Goal: Information Seeking & Learning: Learn about a topic

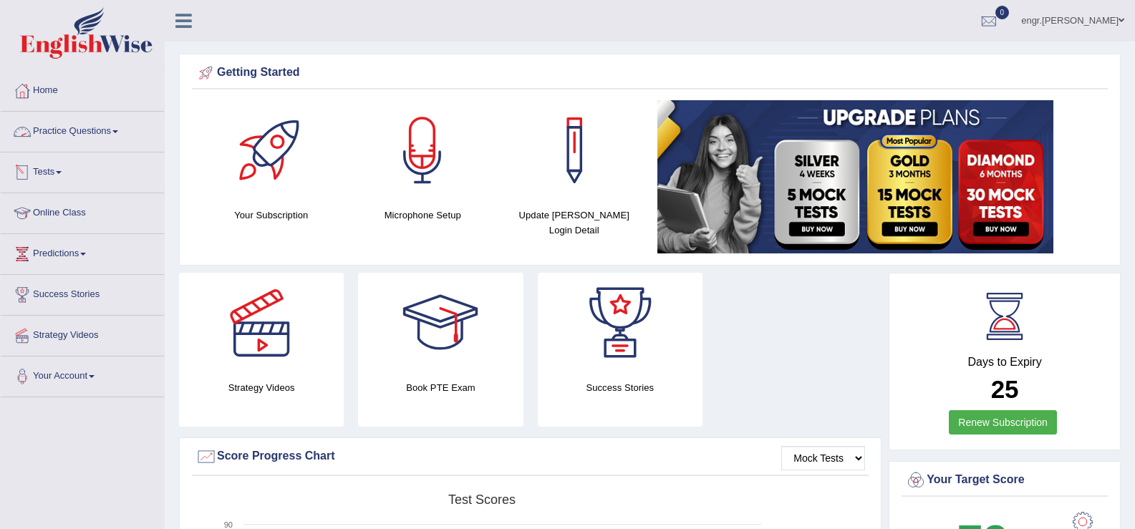
click at [112, 125] on link "Practice Questions" at bounding box center [82, 130] width 163 height 36
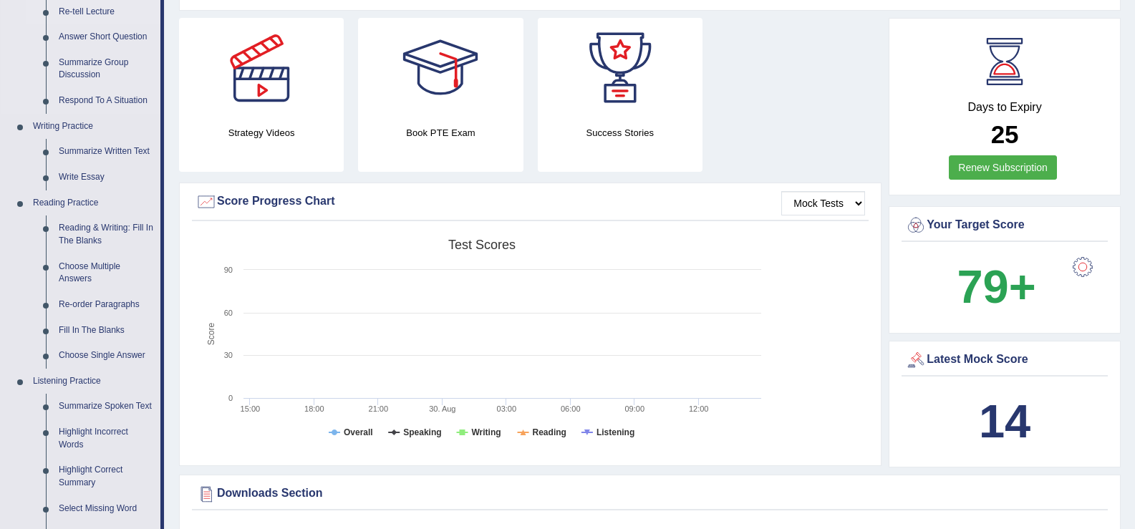
scroll to position [268, 0]
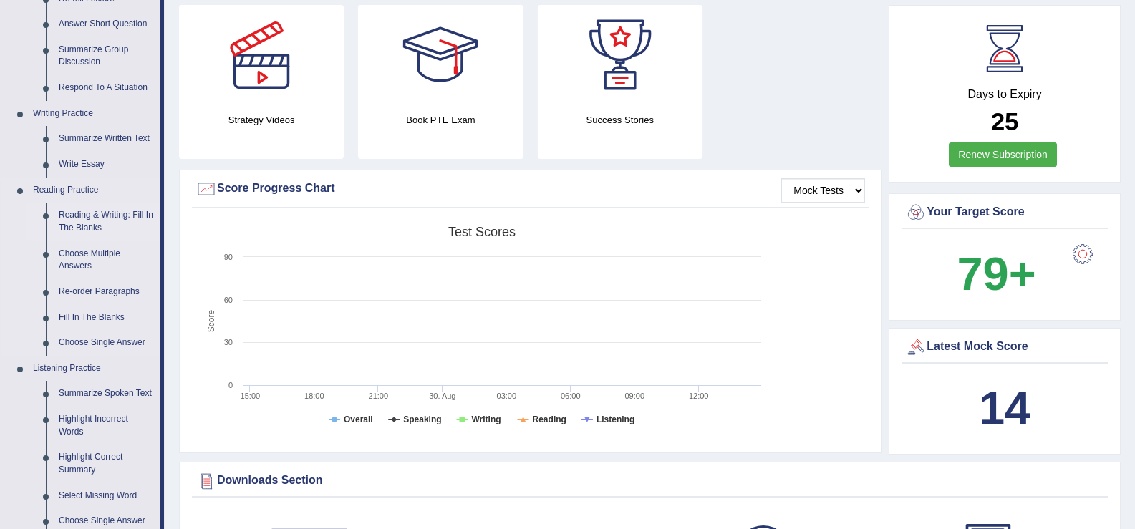
click at [75, 213] on link "Reading & Writing: Fill In The Blanks" at bounding box center [106, 222] width 108 height 38
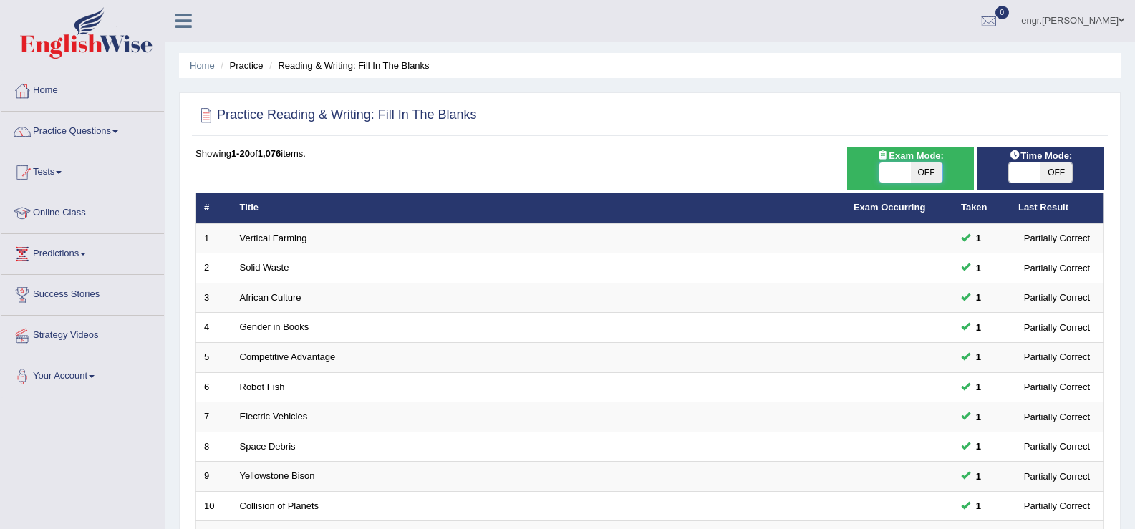
click at [894, 165] on span at bounding box center [895, 173] width 32 height 20
checkbox input "true"
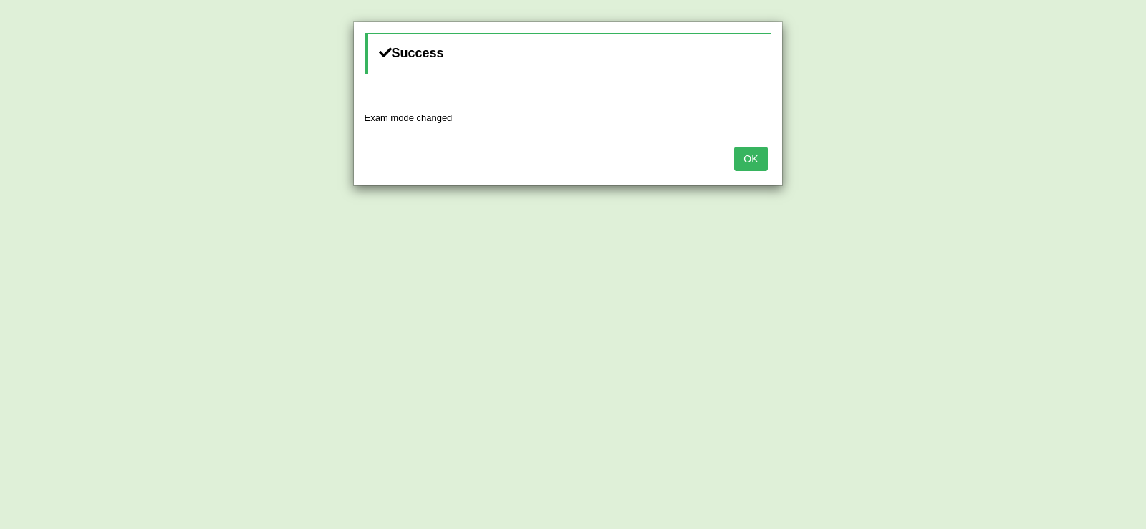
click at [766, 162] on button "OK" at bounding box center [750, 159] width 33 height 24
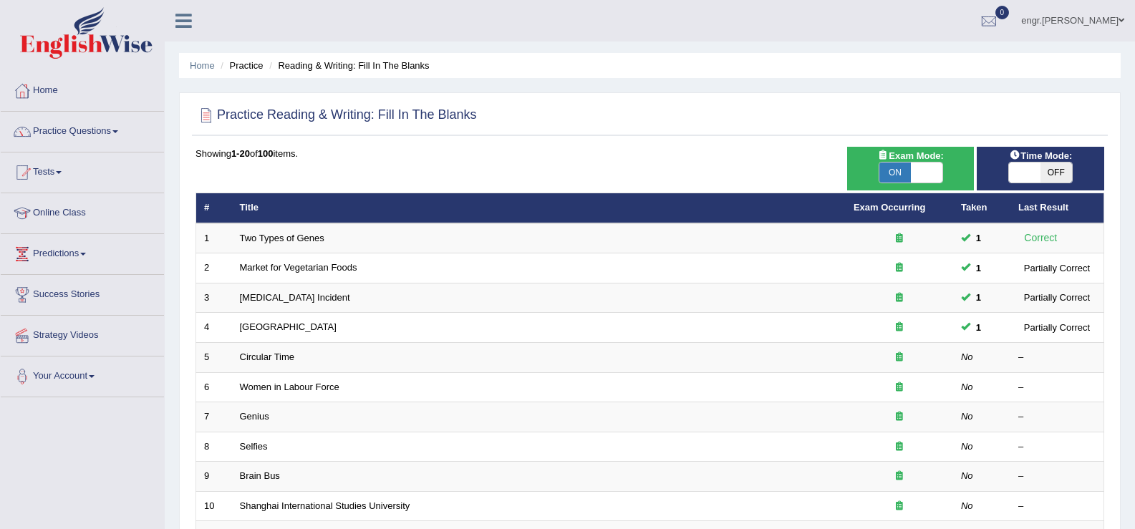
click at [1043, 169] on span "OFF" at bounding box center [1056, 173] width 32 height 20
checkbox input "true"
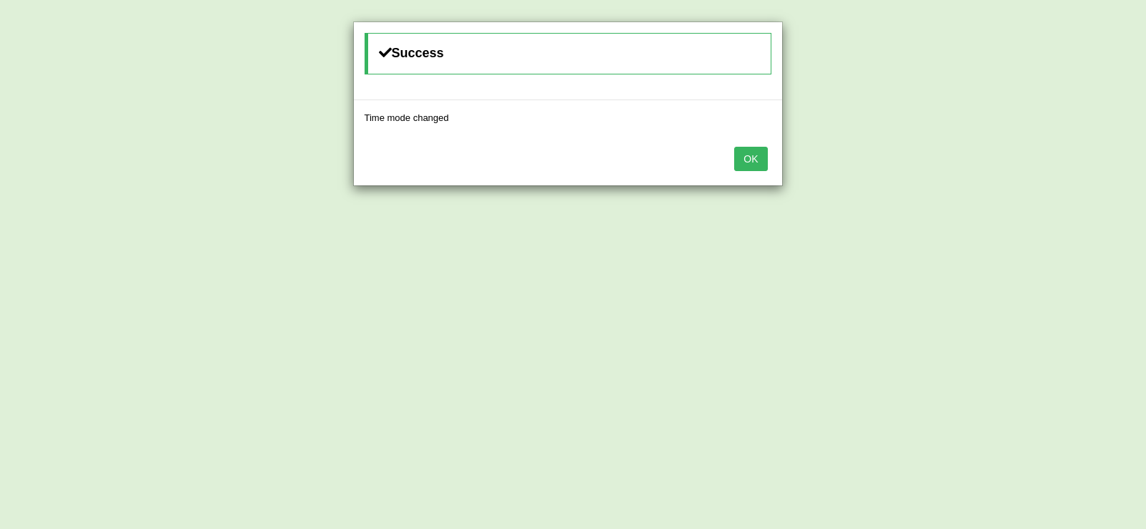
click at [758, 163] on button "OK" at bounding box center [750, 159] width 33 height 24
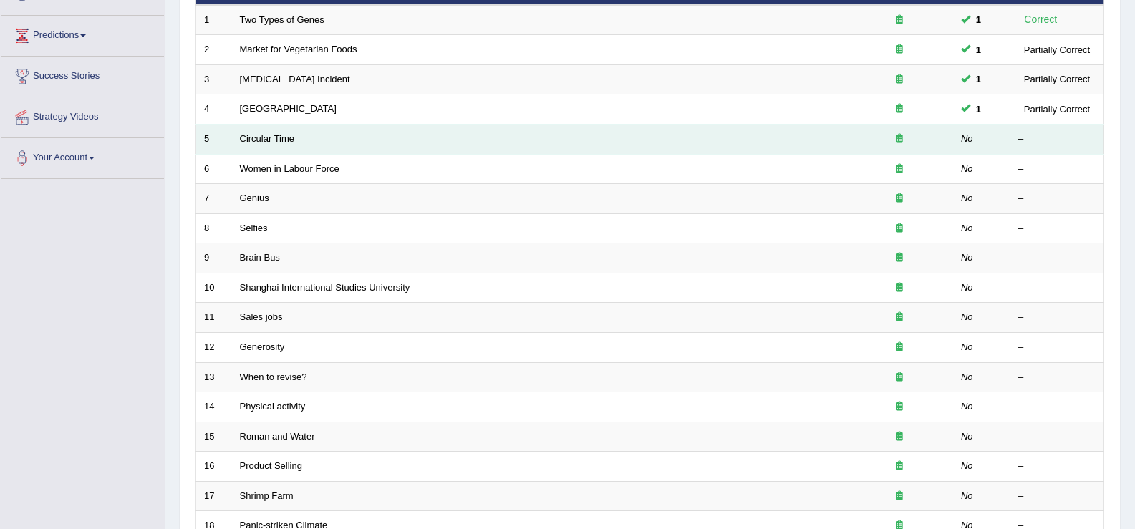
scroll to position [219, 0]
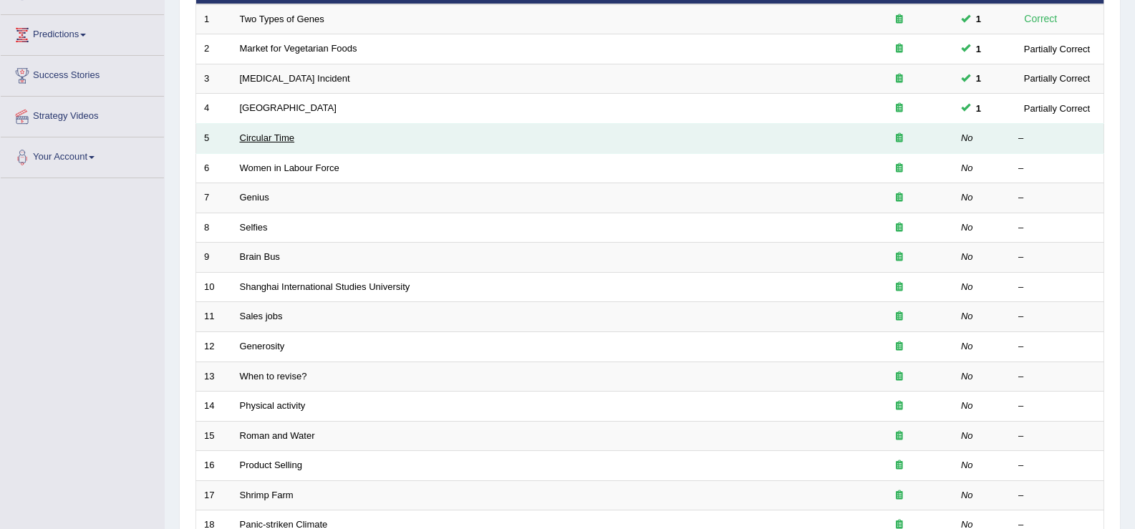
click at [255, 136] on link "Circular Time" at bounding box center [267, 137] width 55 height 11
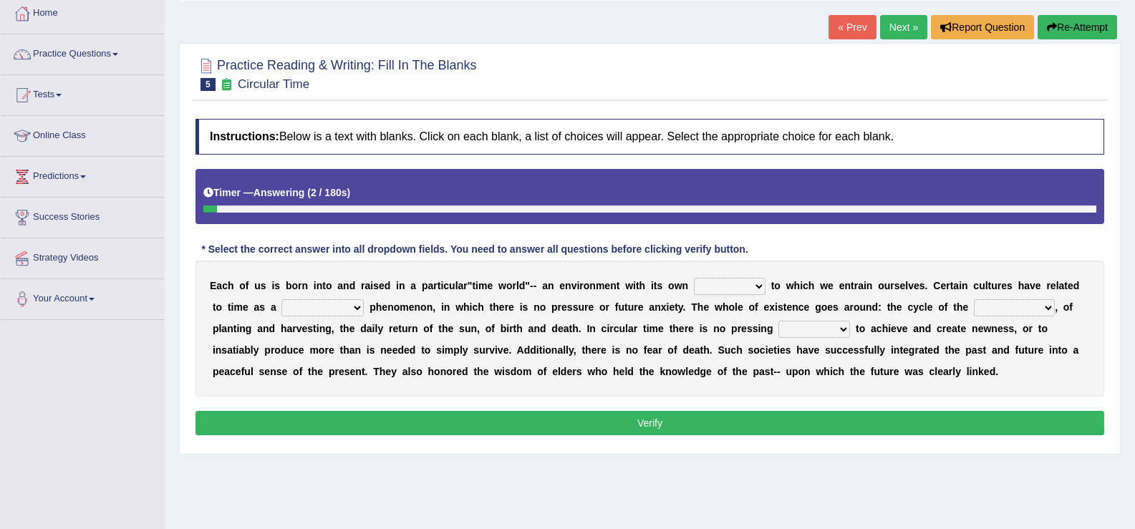
scroll to position [85, 0]
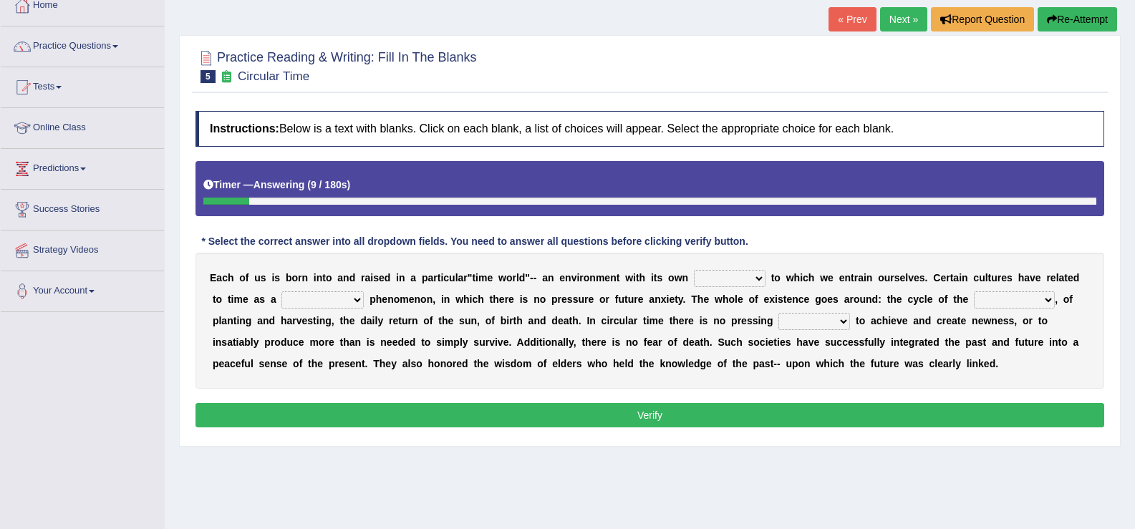
click at [712, 283] on select "area shape rhythm inclination" at bounding box center [730, 278] width 72 height 17
select select "shape"
click at [694, 270] on select "area shape rhythm inclination" at bounding box center [730, 278] width 72 height 17
click at [349, 298] on select "cyclical conventional recycling cylindrical" at bounding box center [322, 299] width 82 height 17
select select "conventional"
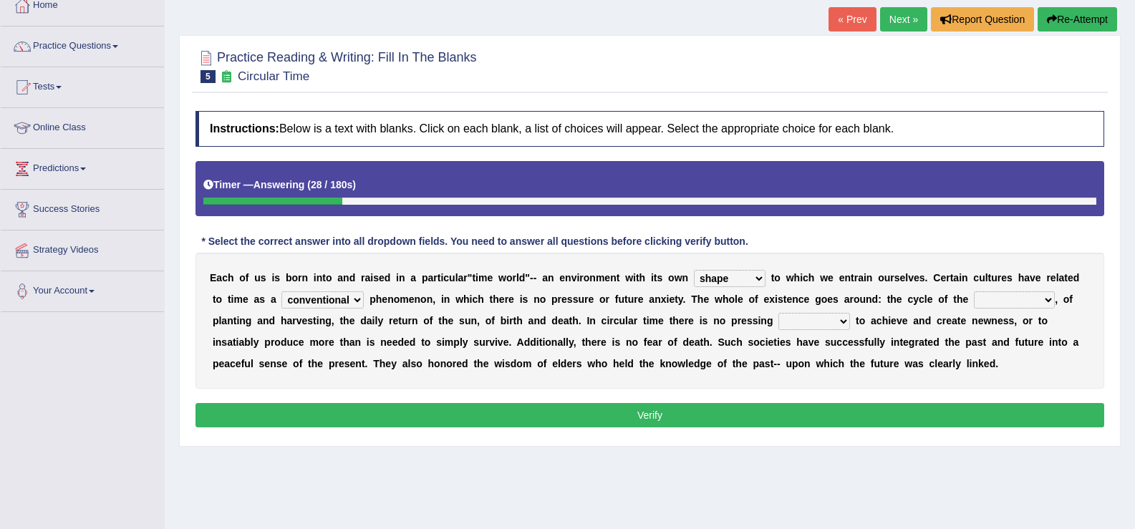
click at [281, 291] on select "cyclical conventional recycling cylindrical" at bounding box center [322, 299] width 82 height 17
click at [1021, 298] on select "days seasons arrangement periods" at bounding box center [1014, 299] width 81 height 17
select select "seasons"
click at [974, 291] on select "days seasons arrangement periods" at bounding box center [1014, 299] width 81 height 17
click at [838, 320] on select "issue point cause need" at bounding box center [814, 321] width 72 height 17
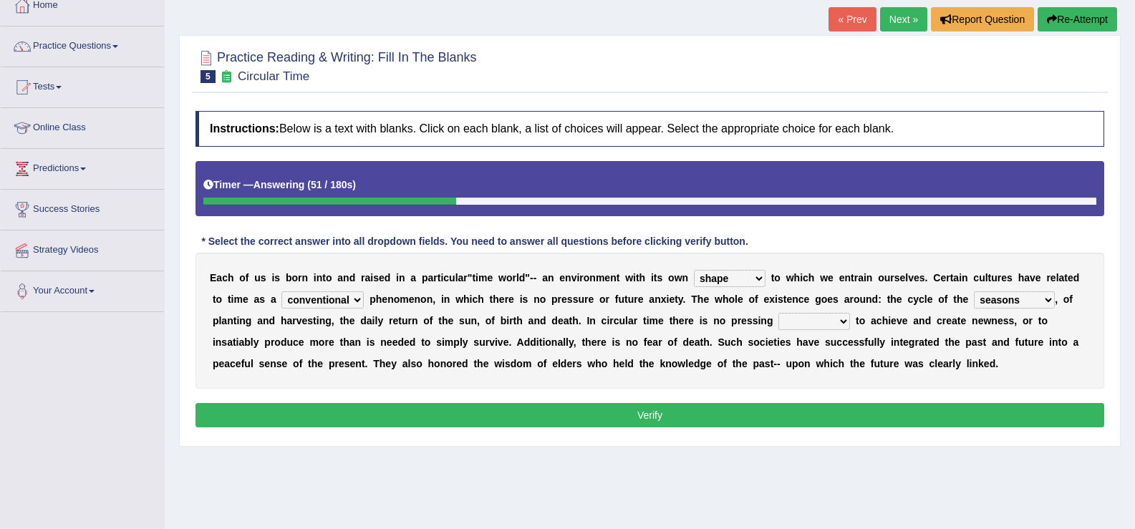
select select "point"
click at [778, 313] on select "issue point cause need" at bounding box center [814, 321] width 72 height 17
click at [783, 417] on button "Verify" at bounding box center [649, 415] width 909 height 24
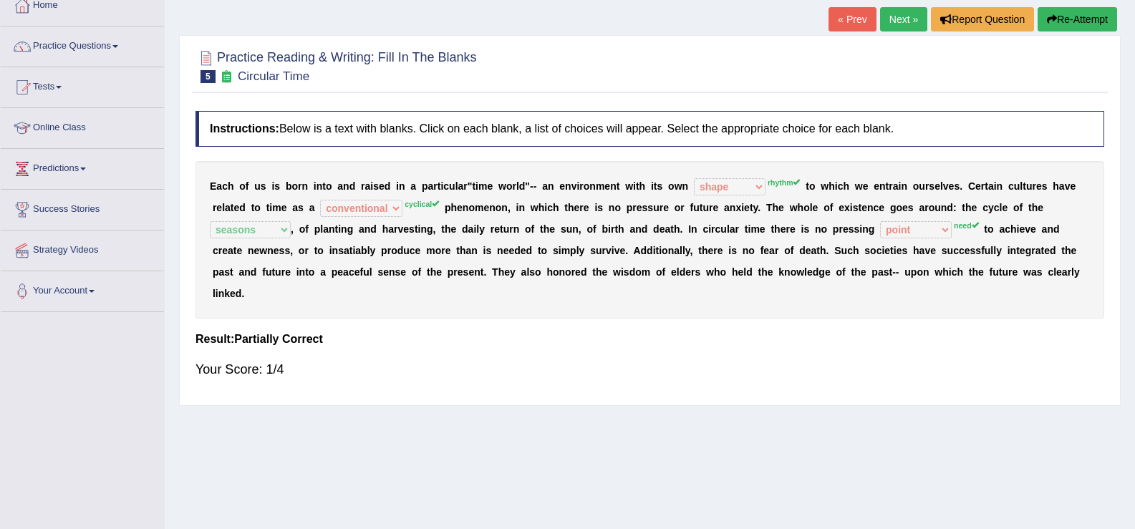
scroll to position [0, 0]
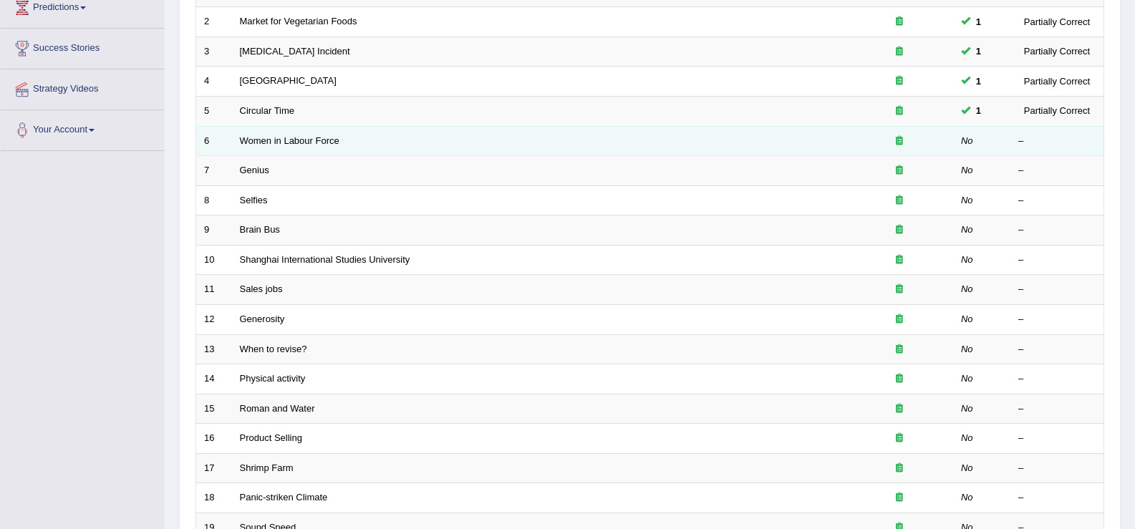
scroll to position [200, 0]
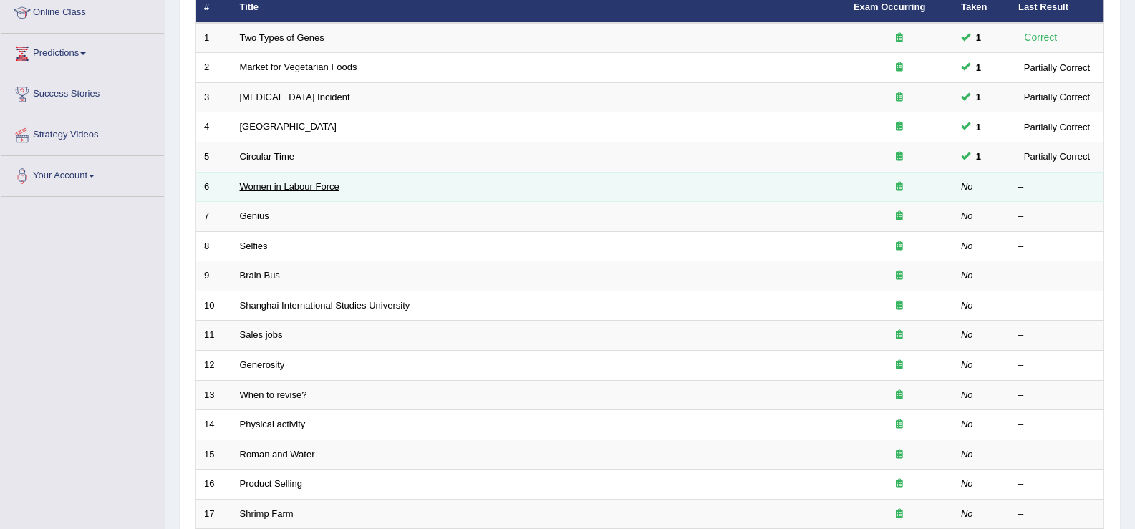
click at [309, 188] on link "Women in Labour Force" at bounding box center [290, 186] width 100 height 11
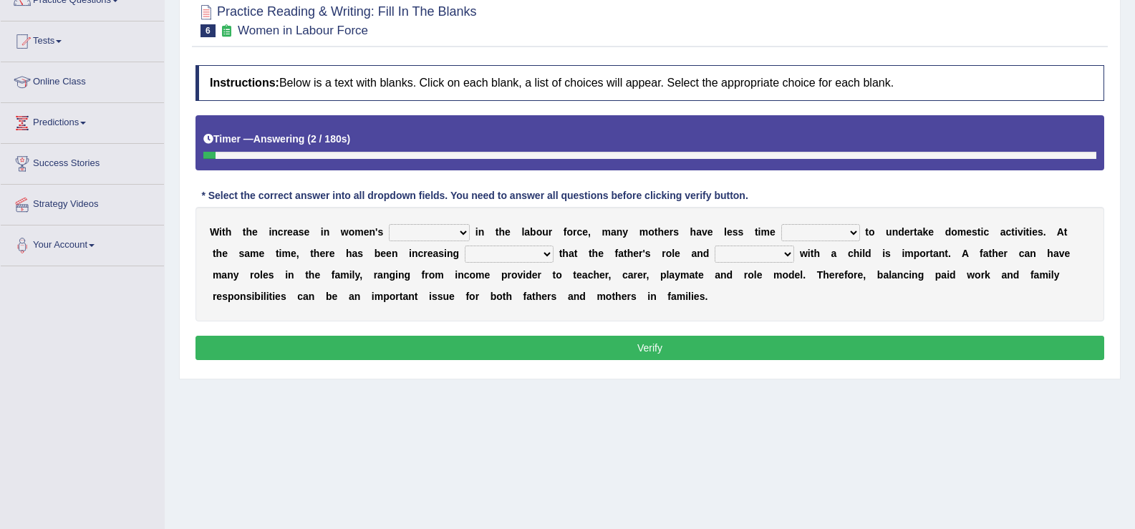
scroll to position [145, 0]
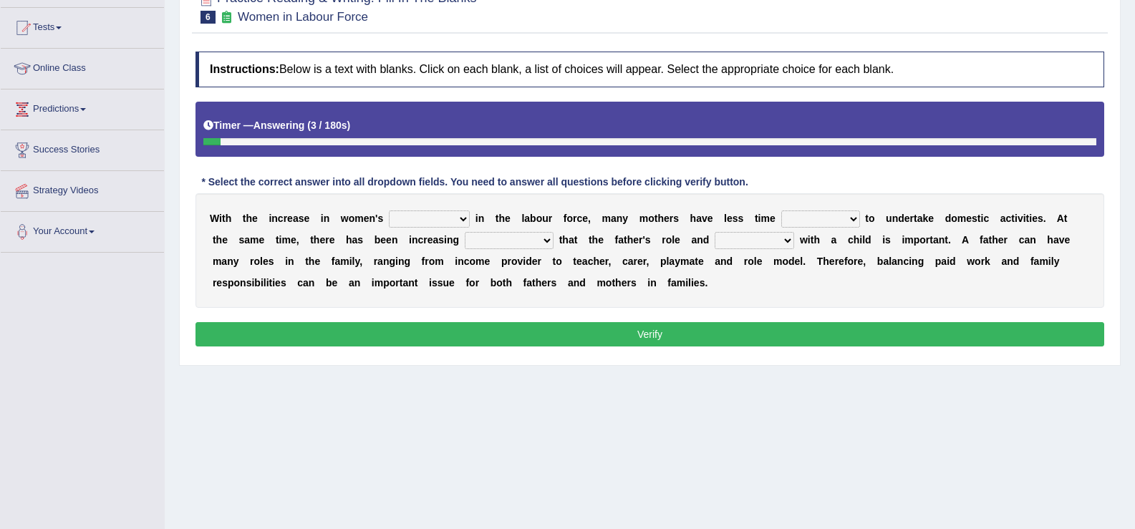
click at [453, 216] on select "attendance substitution participation definition" at bounding box center [429, 219] width 81 height 17
select select "participation"
click at [389, 211] on select "attendance substitution participation definition" at bounding box center [429, 219] width 81 height 17
click at [807, 221] on select "available related consumable useful" at bounding box center [820, 219] width 79 height 17
select select "available"
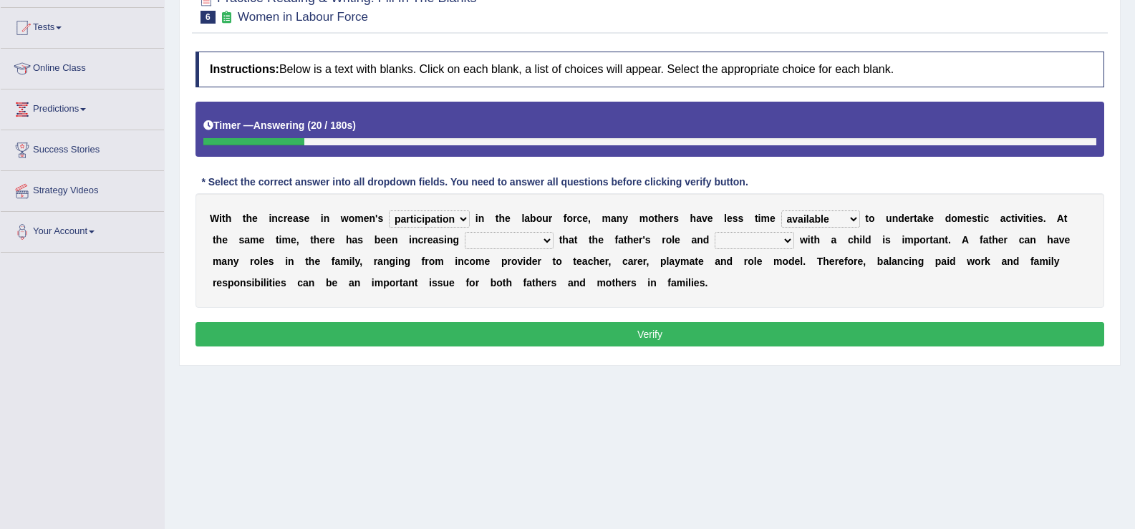
click at [781, 211] on select "available related consumable useful" at bounding box center [820, 219] width 79 height 17
click at [508, 245] on select "recognition discrimination resolution recreation" at bounding box center [509, 240] width 89 height 17
select select "recreation"
click at [465, 232] on select "recognition discrimination resolution recreation" at bounding box center [509, 240] width 89 height 17
click at [755, 241] on select "scholarship realtionship worship employment" at bounding box center [754, 240] width 79 height 17
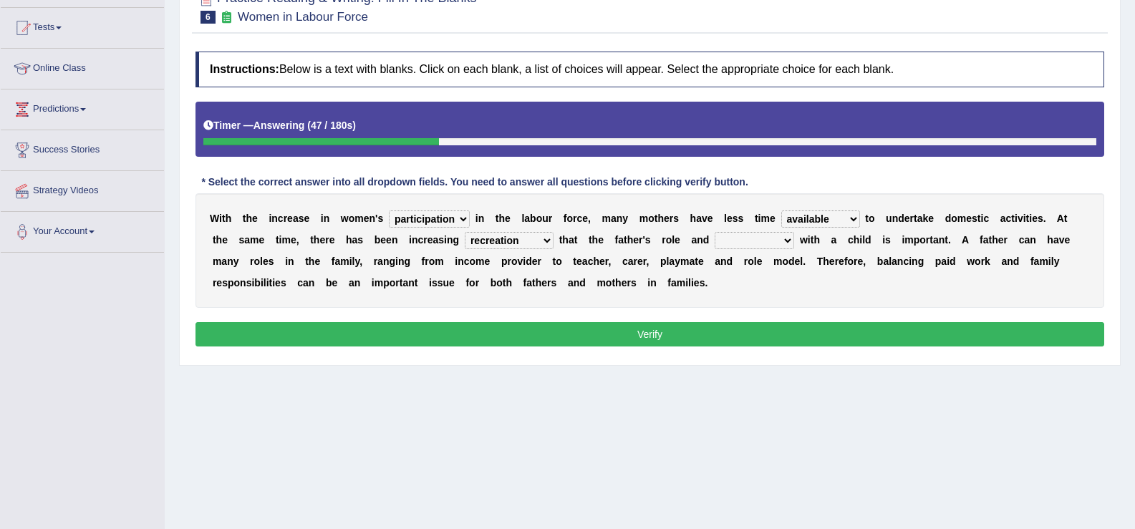
select select "realtionship"
click at [715, 232] on select "scholarship realtionship worship employment" at bounding box center [754, 240] width 79 height 17
click at [619, 331] on button "Verify" at bounding box center [649, 334] width 909 height 24
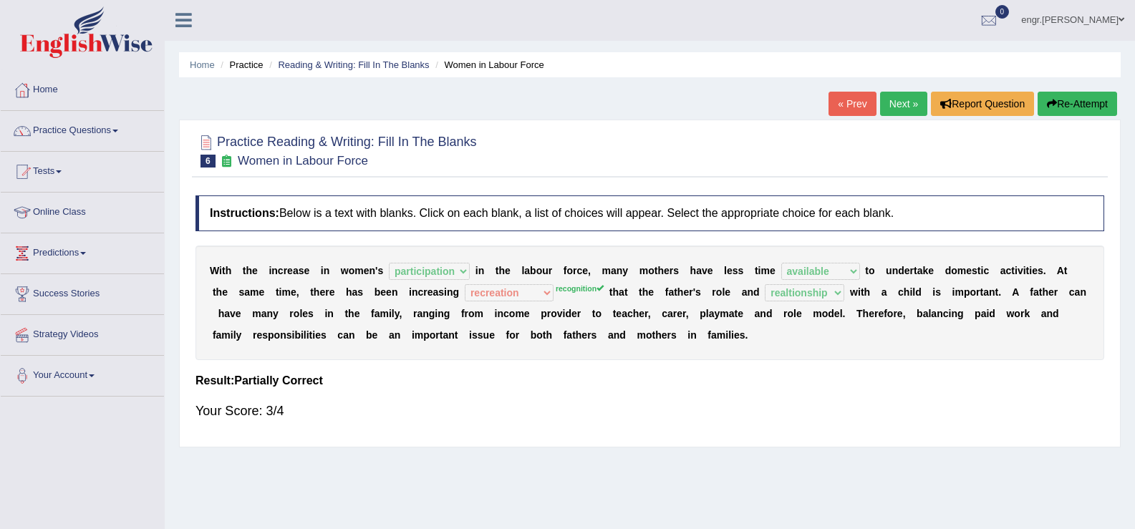
scroll to position [0, 0]
click at [898, 106] on link "Next »" at bounding box center [903, 104] width 47 height 24
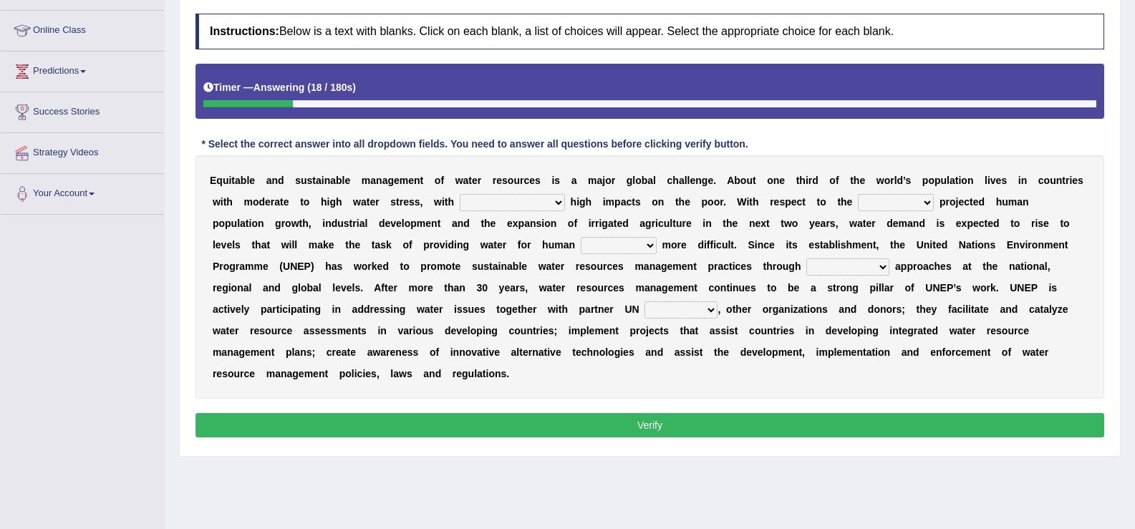
click at [484, 209] on select "proportionately disproportionaley largely evenly" at bounding box center [512, 202] width 105 height 17
select select "proportionately"
click at [460, 194] on select "proportionately disproportionaley largely evenly" at bounding box center [512, 202] width 105 height 17
click at [873, 203] on select "substitute reactionary sustenance current" at bounding box center [896, 202] width 76 height 17
select select "current"
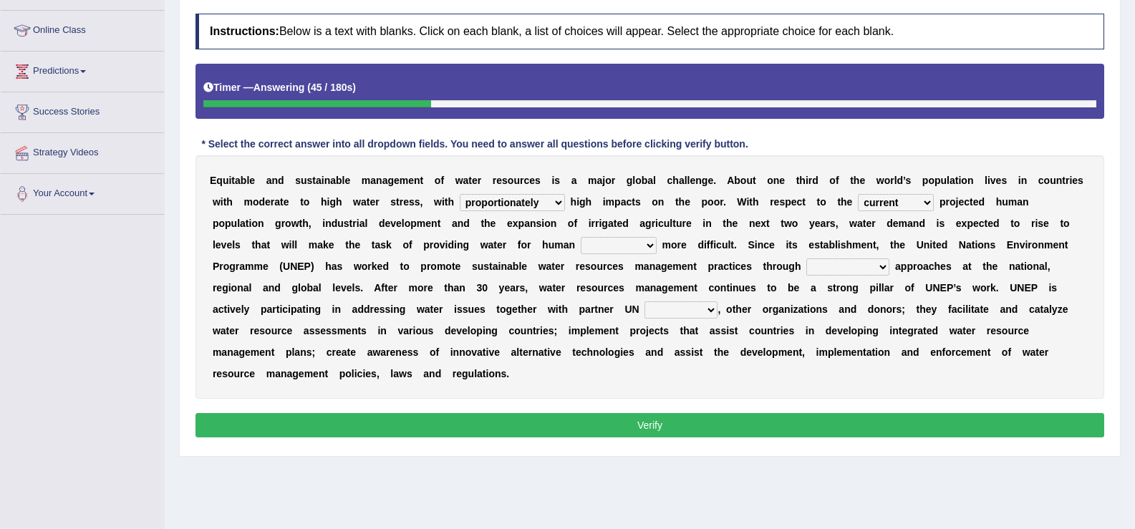
click at [858, 194] on select "substitute reactionary sustenance current" at bounding box center [896, 202] width 76 height 17
click at [637, 250] on select "sustenance substitute substance sustainable" at bounding box center [619, 245] width 76 height 17
select select "sustainable"
click at [581, 237] on select "sustenance substitute substance sustainable" at bounding box center [619, 245] width 76 height 17
click at [842, 272] on select "opration cooperating collaborative collaborating" at bounding box center [847, 266] width 83 height 17
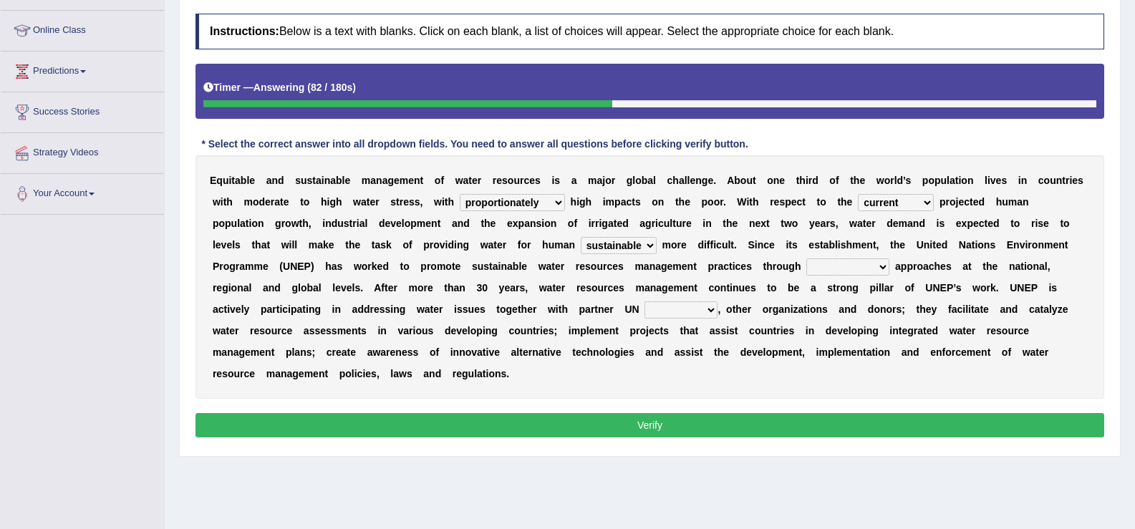
select select "collaborative"
click at [806, 258] on select "opration cooperating collaborative collaborating" at bounding box center [847, 266] width 83 height 17
click at [667, 311] on select "sectors agencies factors segements" at bounding box center [680, 309] width 73 height 17
select select "agencies"
click at [644, 301] on select "sectors agencies factors segements" at bounding box center [680, 309] width 73 height 17
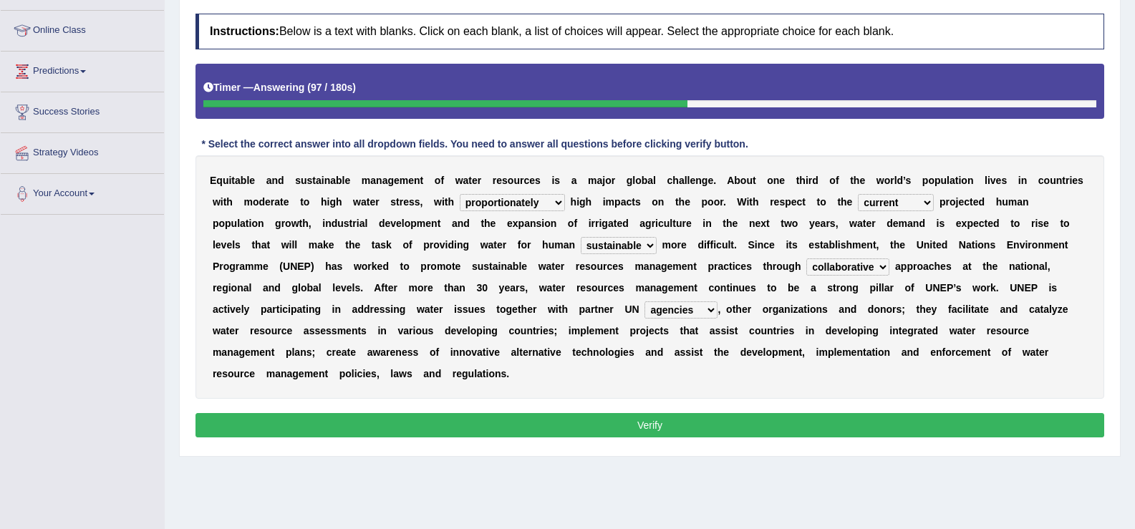
click at [606, 419] on button "Verify" at bounding box center [649, 425] width 909 height 24
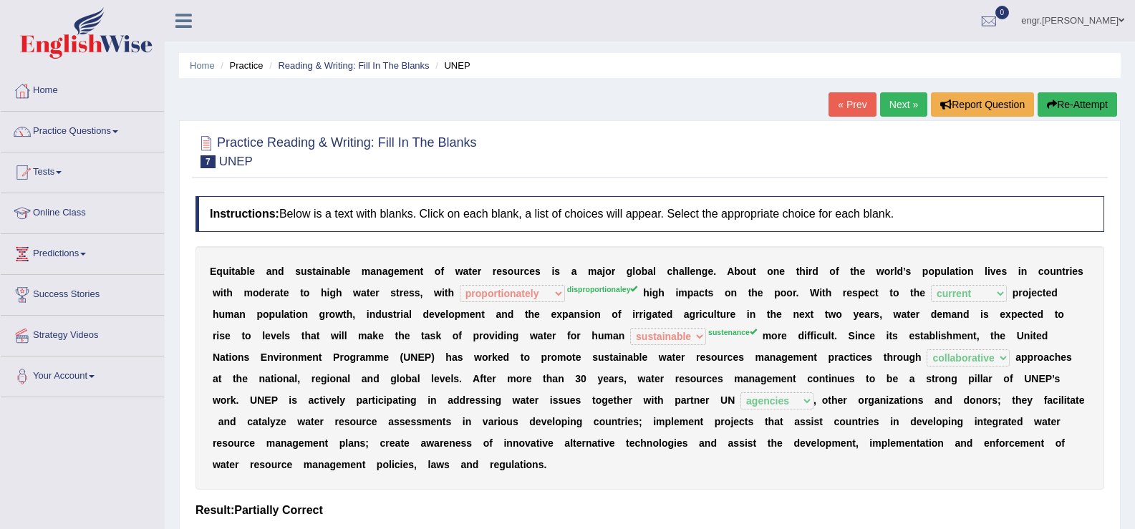
click at [891, 107] on link "Next »" at bounding box center [903, 104] width 47 height 24
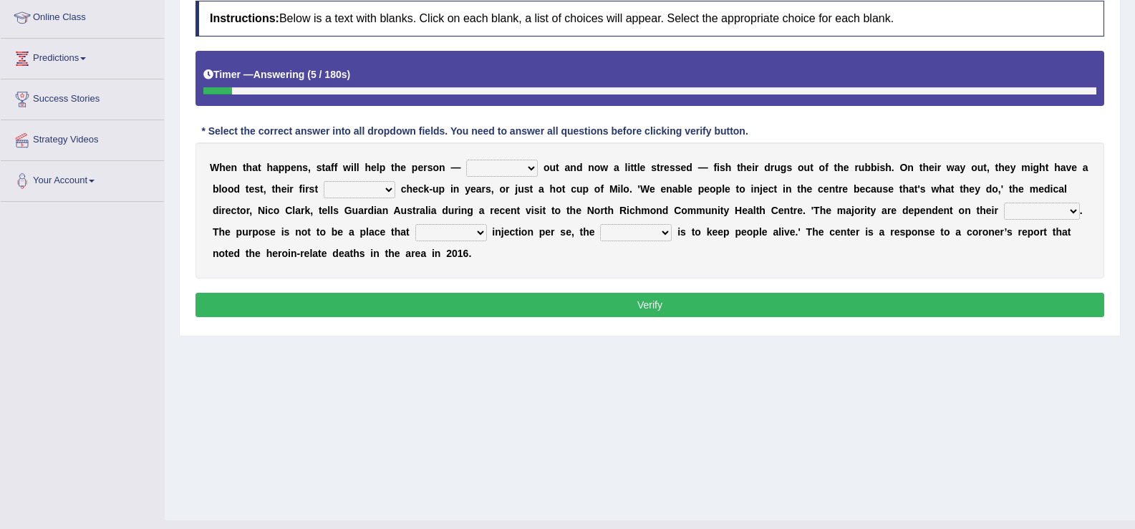
click at [513, 168] on select "stunned strung strong stung" at bounding box center [502, 168] width 72 height 17
select select "stunned"
click at [466, 160] on select "stunned strung strong stung" at bounding box center [502, 168] width 72 height 17
click at [344, 190] on select "academic dental relative indirect" at bounding box center [360, 189] width 72 height 17
select select "dental"
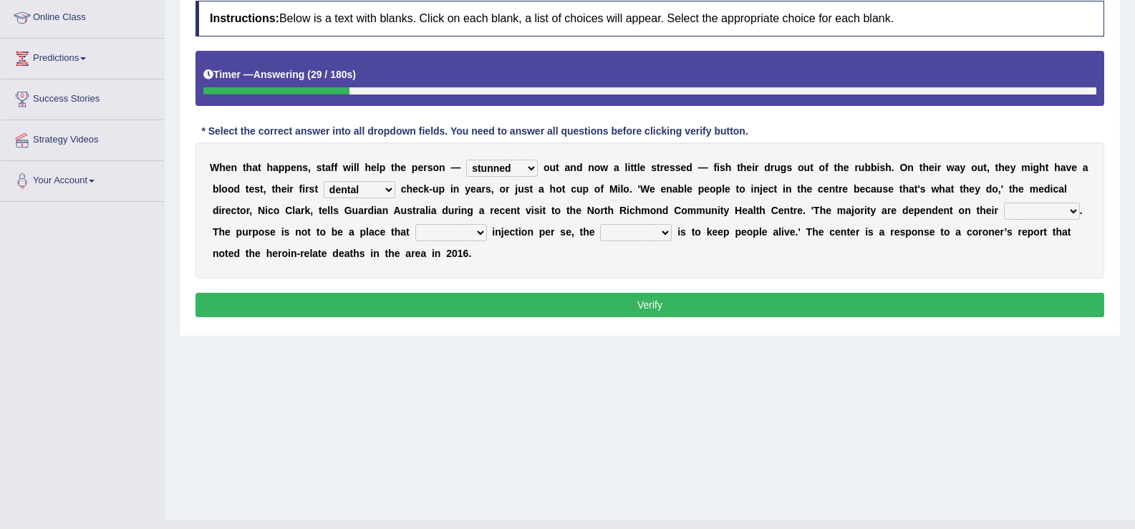
click at [324, 181] on select "academic dental relative indirect" at bounding box center [360, 189] width 72 height 17
click at [1041, 211] on select "incomes concerns substances minds" at bounding box center [1042, 211] width 76 height 17
select select "incomes"
click at [1004, 203] on select "incomes concerns substances minds" at bounding box center [1042, 211] width 76 height 17
click at [442, 233] on select "patronizes disallows funds facilitates" at bounding box center [451, 232] width 72 height 17
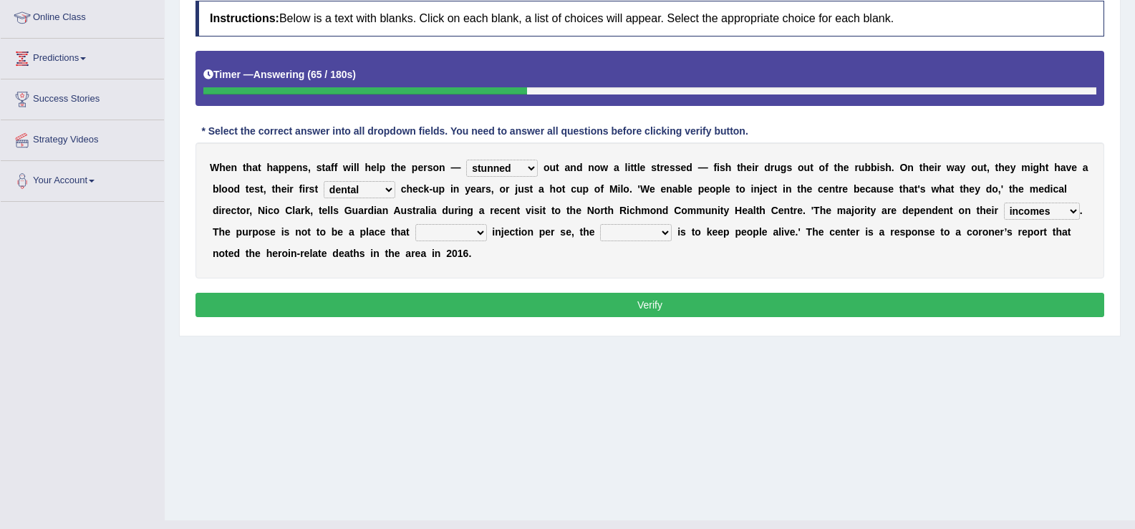
click at [415, 224] on select "patronizes disallows funds facilitates" at bounding box center [451, 232] width 72 height 17
click at [473, 235] on select "patronizes disallows funds facilitates" at bounding box center [451, 232] width 72 height 17
select select "funds"
click at [415, 224] on select "patronizes disallows funds facilitates" at bounding box center [451, 232] width 72 height 17
click at [658, 228] on select "reciprocity risk effect purpose" at bounding box center [636, 232] width 72 height 17
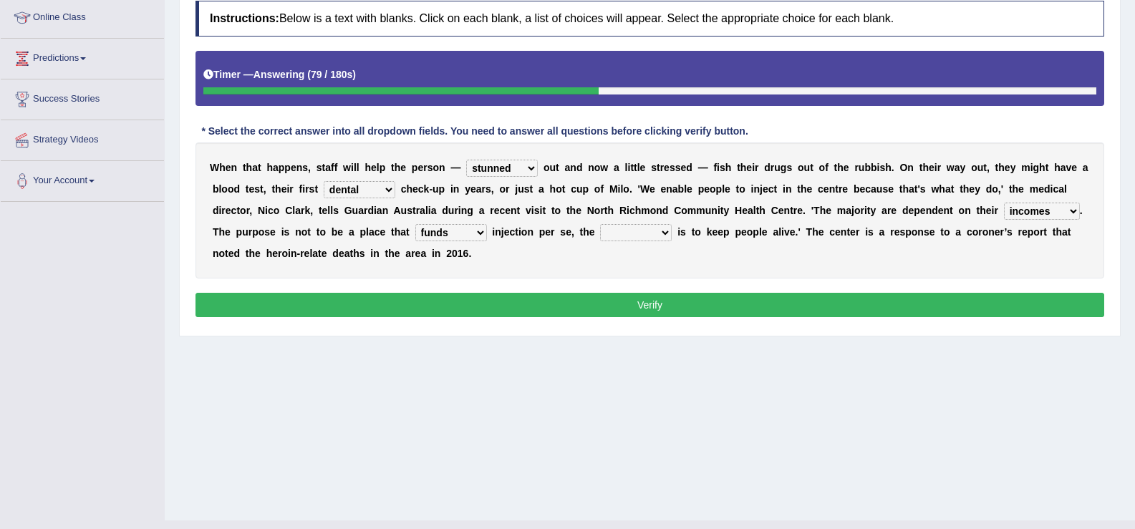
select select "purpose"
click at [600, 224] on select "reciprocity risk effect purpose" at bounding box center [636, 232] width 72 height 17
click at [634, 302] on button "Verify" at bounding box center [649, 305] width 909 height 24
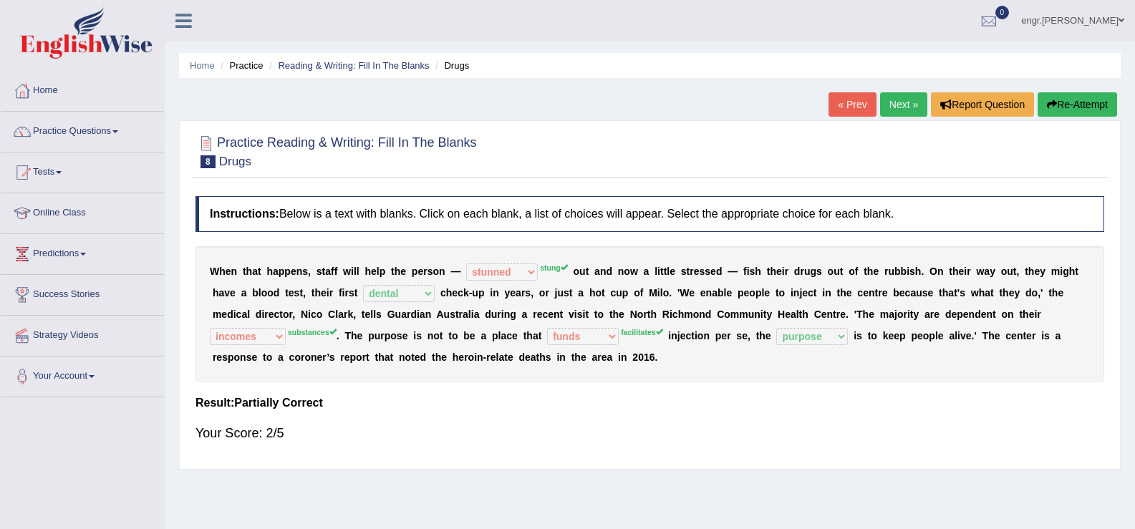
click at [899, 93] on link "Next »" at bounding box center [903, 104] width 47 height 24
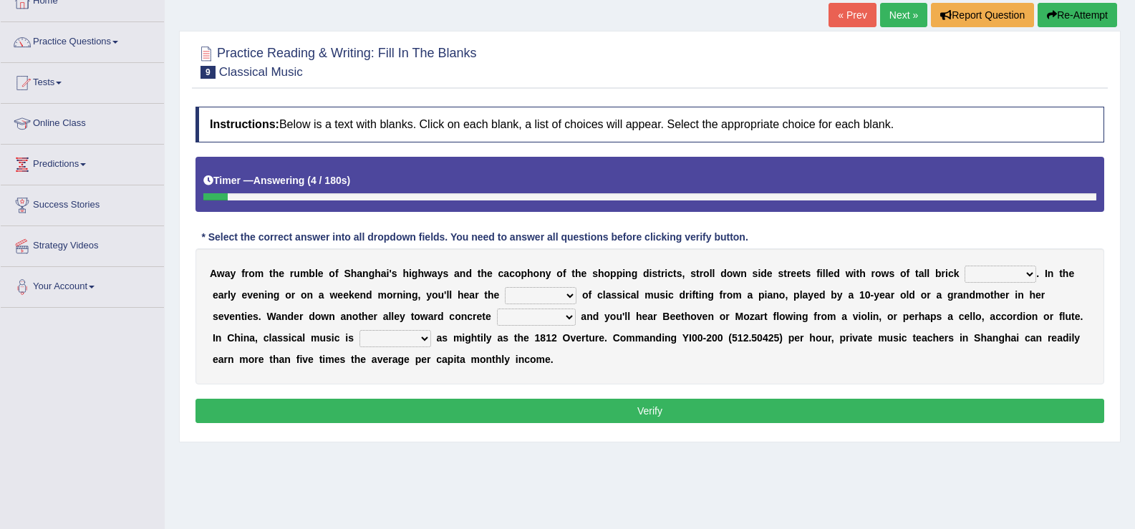
drag, startPoint x: 493, startPoint y: 276, endPoint x: 532, endPoint y: 277, distance: 38.7
click at [532, 277] on div "A w a y f r o m t h e r u m b l e o f S h a n g h a i ' s h i g h w a y s a n d…" at bounding box center [649, 316] width 909 height 136
click at [988, 272] on select "rooms piles huts houses" at bounding box center [1001, 274] width 72 height 17
select select "piles"
click at [965, 266] on select "rooms piles huts houses" at bounding box center [1001, 274] width 72 height 17
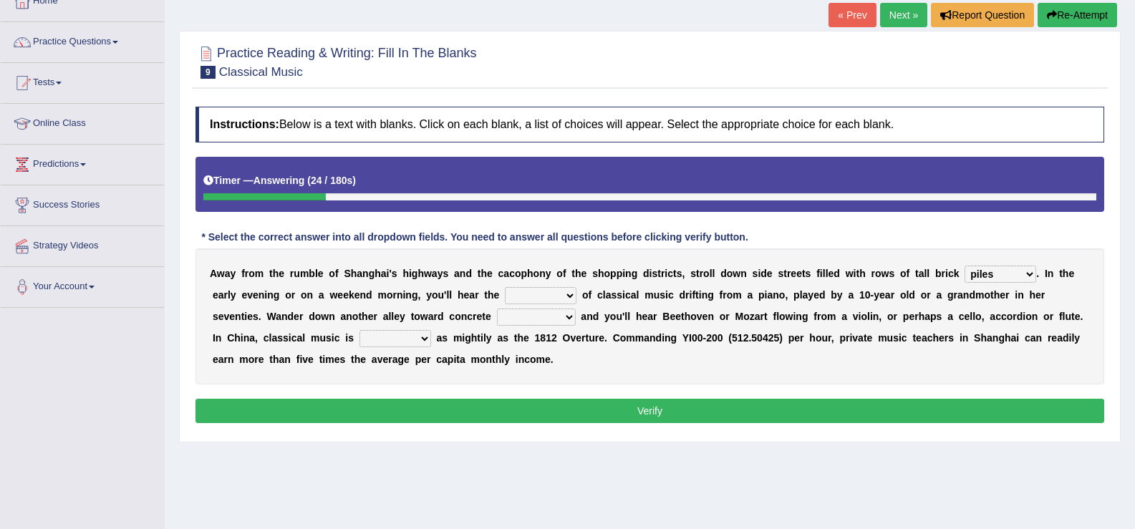
click at [534, 297] on select "impact sound effect noise" at bounding box center [541, 295] width 72 height 17
select select "sound"
click at [505, 287] on select "impact sound effect noise" at bounding box center [541, 295] width 72 height 17
click at [554, 316] on select "skyscrapers craters museums courts" at bounding box center [536, 317] width 79 height 17
select select "museums"
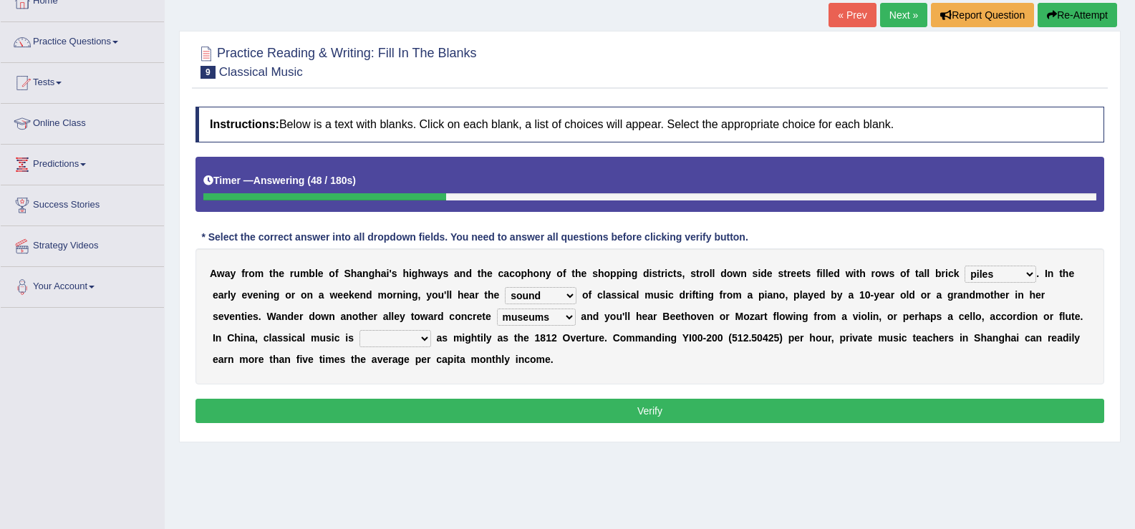
click at [497, 309] on select "skyscrapers craters museums courts" at bounding box center [536, 317] width 79 height 17
click at [392, 337] on select "looming bluffing changing booming" at bounding box center [395, 338] width 72 height 17
select select "changing"
click at [359, 330] on select "looming bluffing changing booming" at bounding box center [395, 338] width 72 height 17
click at [432, 410] on button "Verify" at bounding box center [649, 411] width 909 height 24
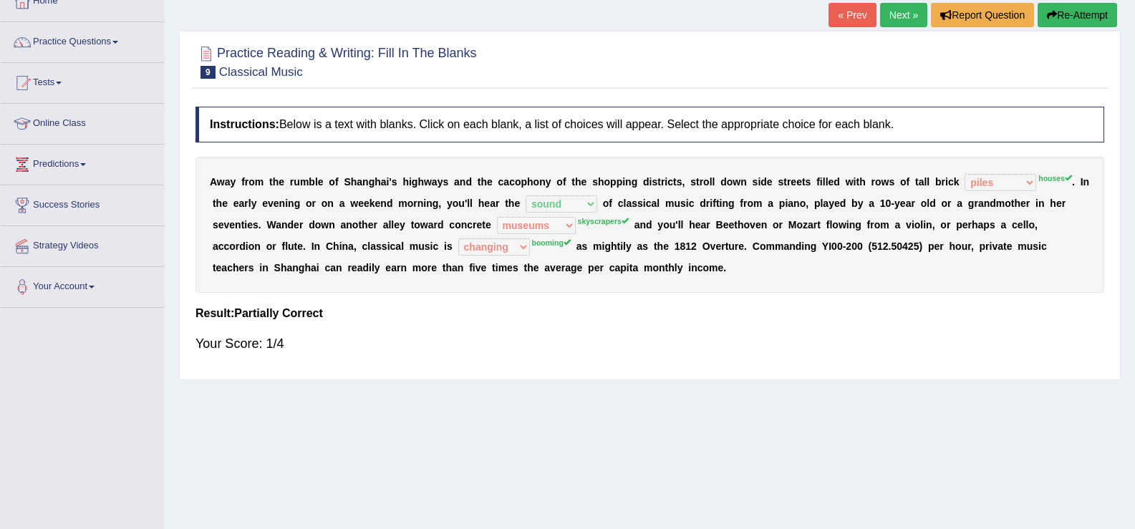
click at [890, 22] on link "Next »" at bounding box center [903, 15] width 47 height 24
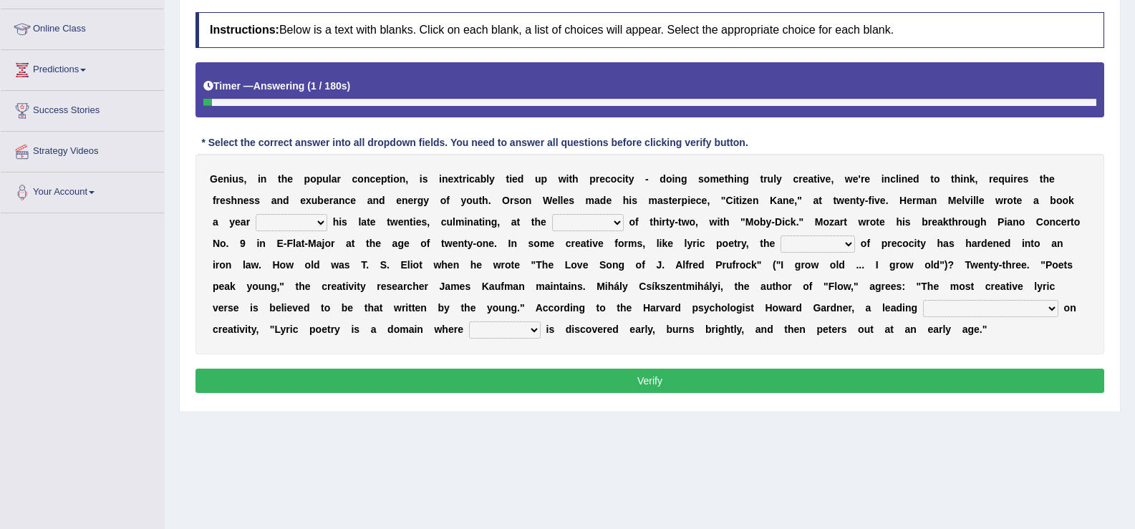
scroll to position [184, 0]
click at [291, 226] on select "on without through over" at bounding box center [292, 222] width 72 height 17
select select "on"
click at [256, 214] on select "on without through over" at bounding box center [292, 222] width 72 height 17
click at [599, 221] on select "proportion rate age cost" at bounding box center [588, 222] width 72 height 17
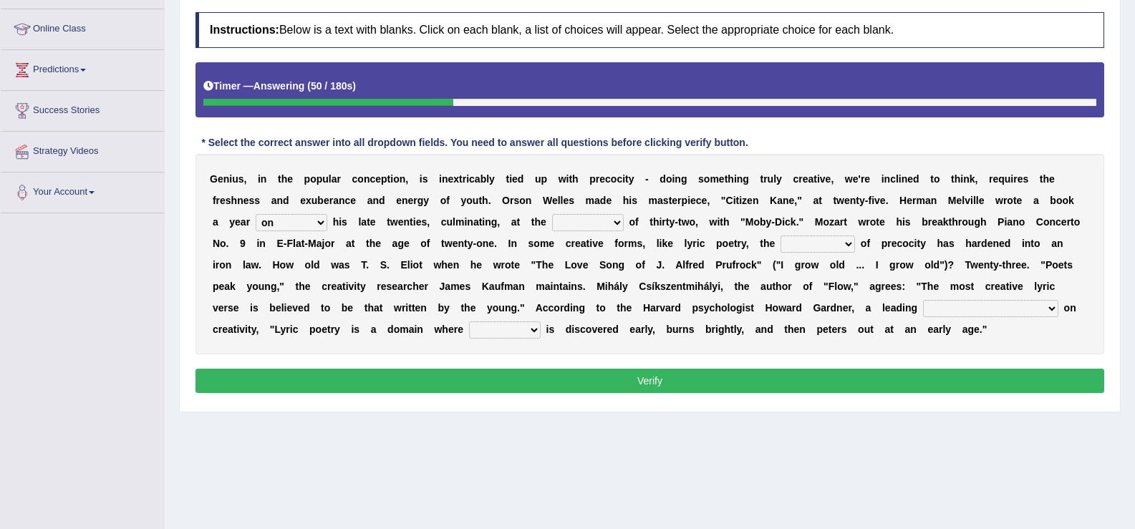
select select "age"
click at [552, 214] on select "proportion rate age cost" at bounding box center [588, 222] width 72 height 17
click at [808, 246] on select "junction importance structure inferiority" at bounding box center [817, 244] width 74 height 17
select select "importance"
click at [780, 236] on select "junction importance structure inferiority" at bounding box center [817, 244] width 74 height 17
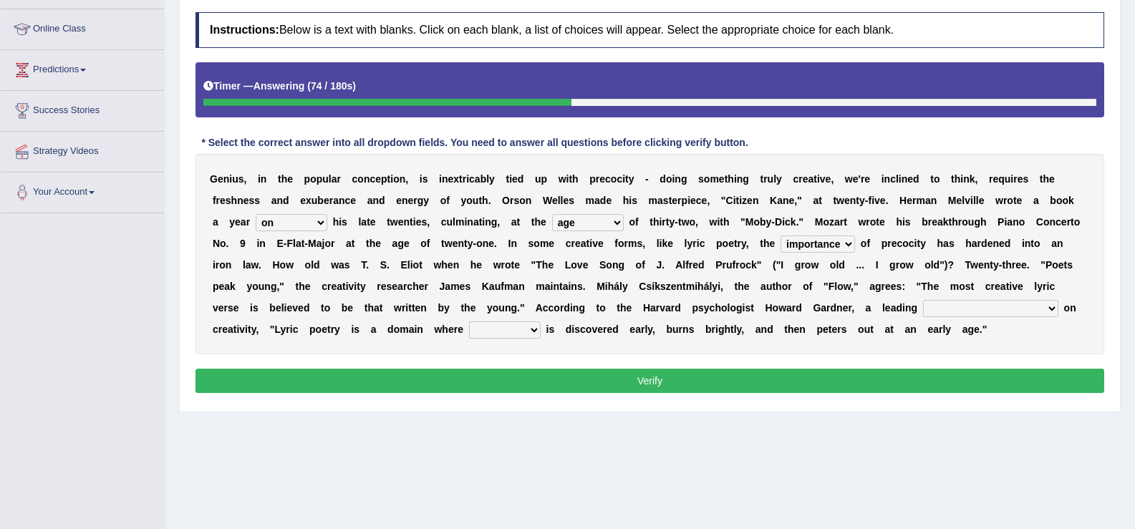
click at [944, 304] on select "master supremacy authority atheist" at bounding box center [990, 308] width 135 height 17
select select "master"
click at [923, 300] on select "master supremacy authority atheist" at bounding box center [990, 308] width 135 height 17
click at [469, 332] on select "fire derk offender talent" at bounding box center [505, 330] width 72 height 17
select select "talent"
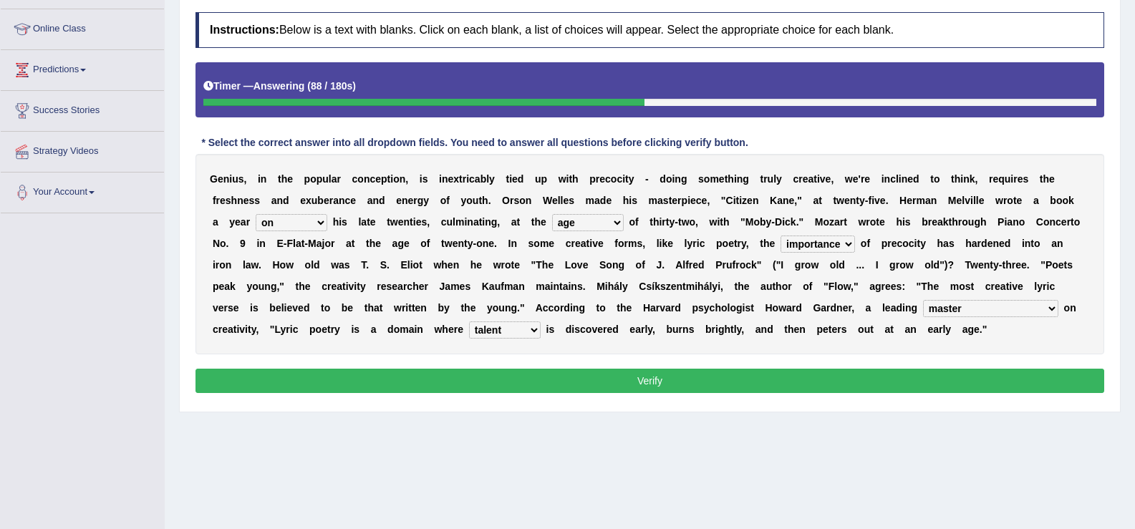
click at [469, 322] on select "fire derk offender talent" at bounding box center [505, 330] width 72 height 17
click at [465, 373] on button "Verify" at bounding box center [649, 381] width 909 height 24
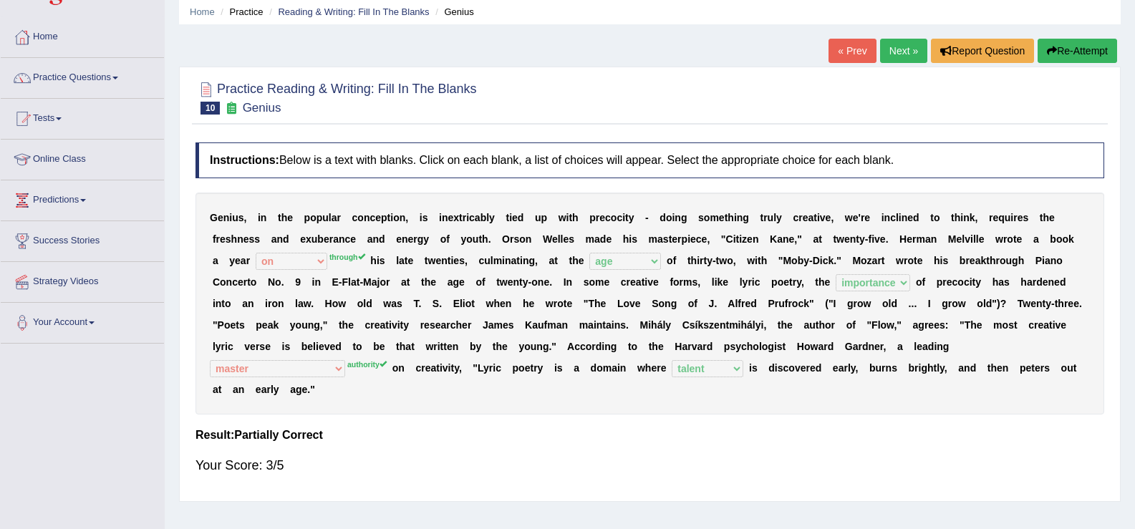
scroll to position [42, 0]
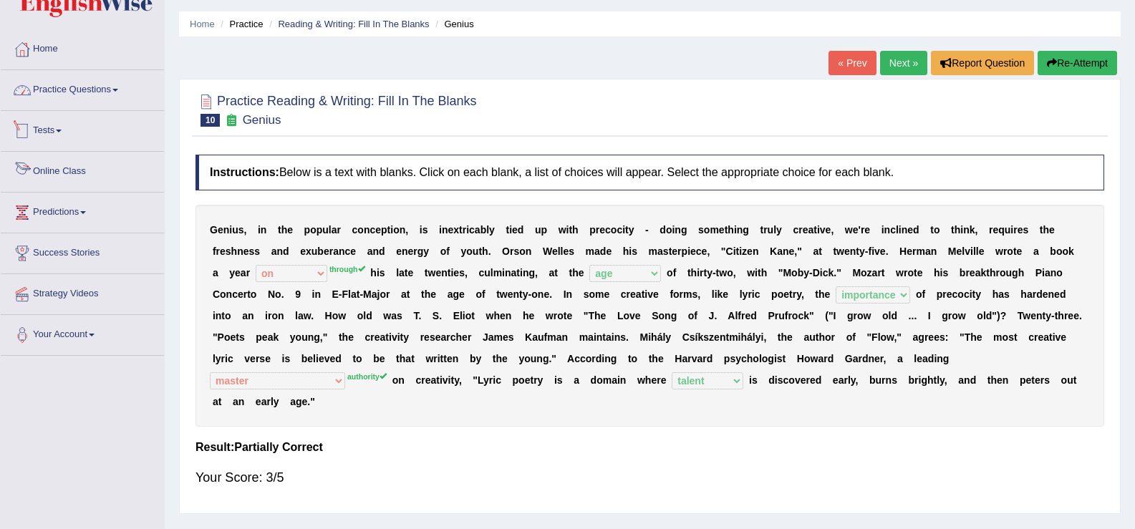
click at [118, 89] on span at bounding box center [115, 90] width 6 height 3
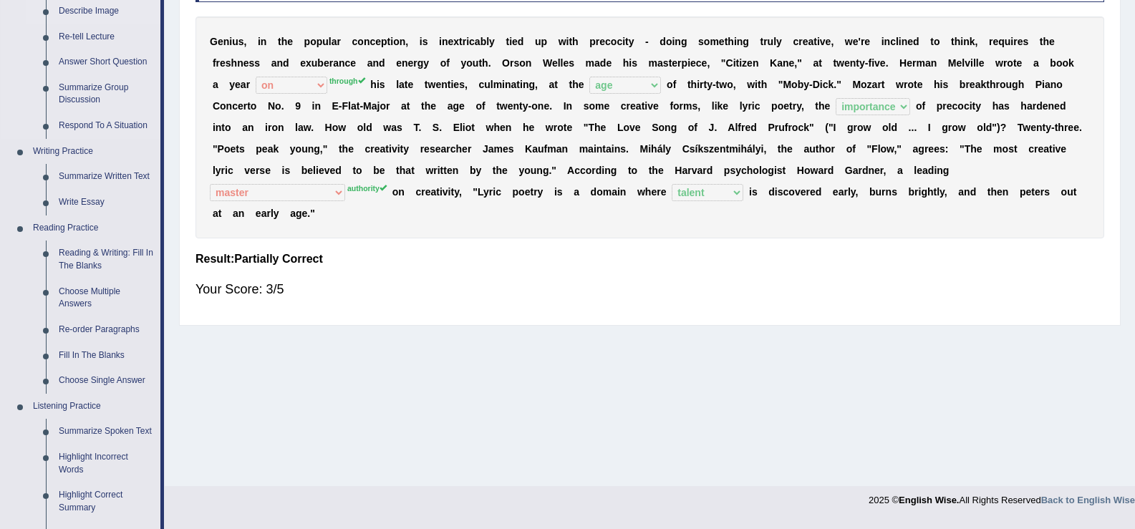
scroll to position [284, 0]
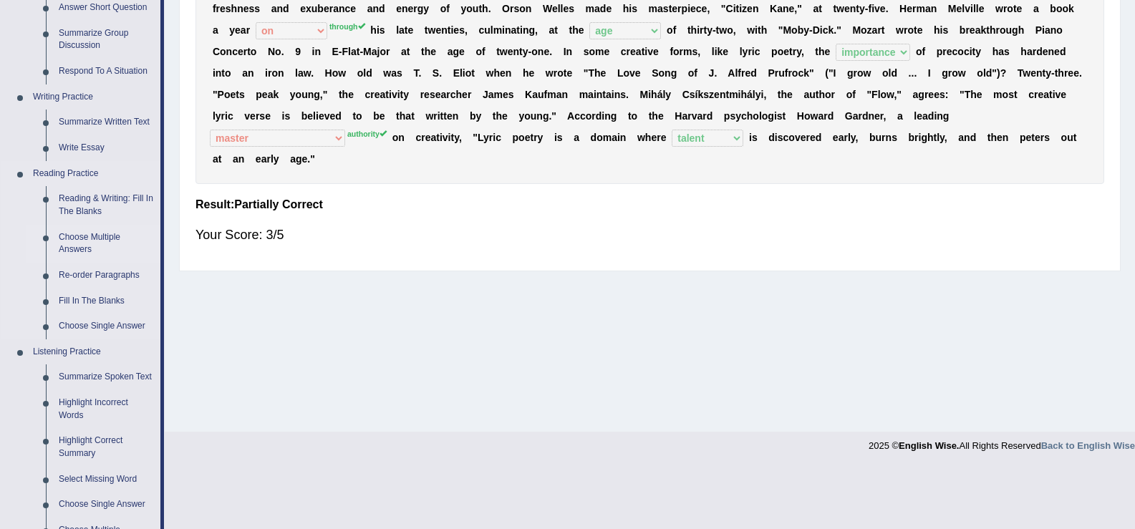
click at [99, 238] on link "Choose Multiple Answers" at bounding box center [106, 244] width 108 height 38
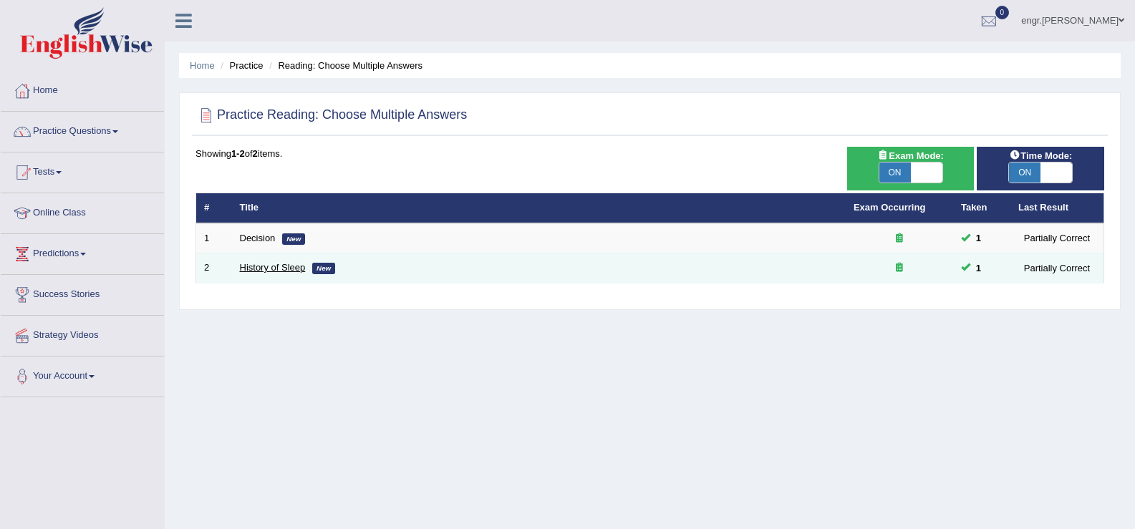
click at [266, 266] on link "History of Sleep" at bounding box center [273, 267] width 66 height 11
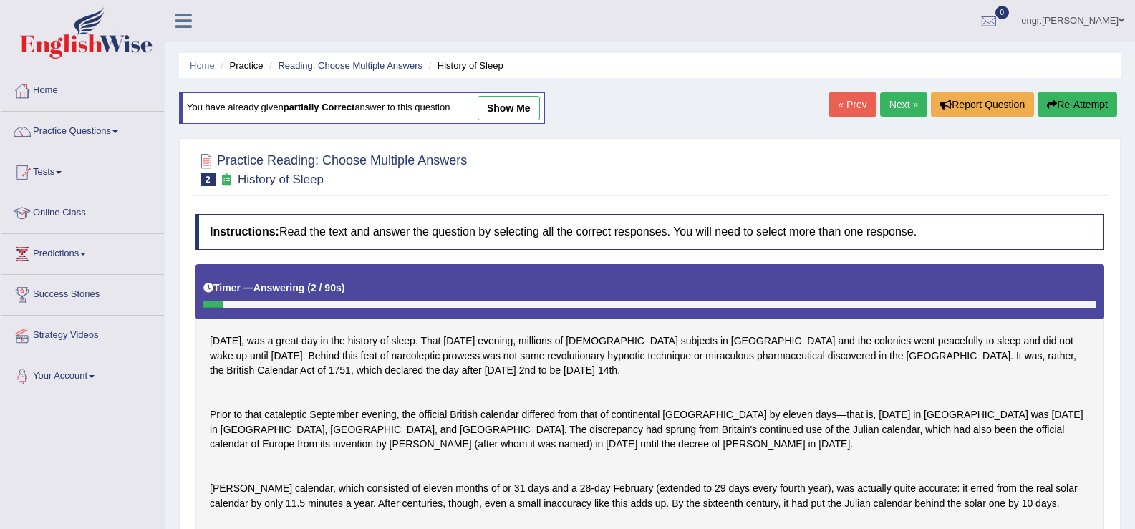
click at [887, 106] on link "Next »" at bounding box center [903, 104] width 47 height 24
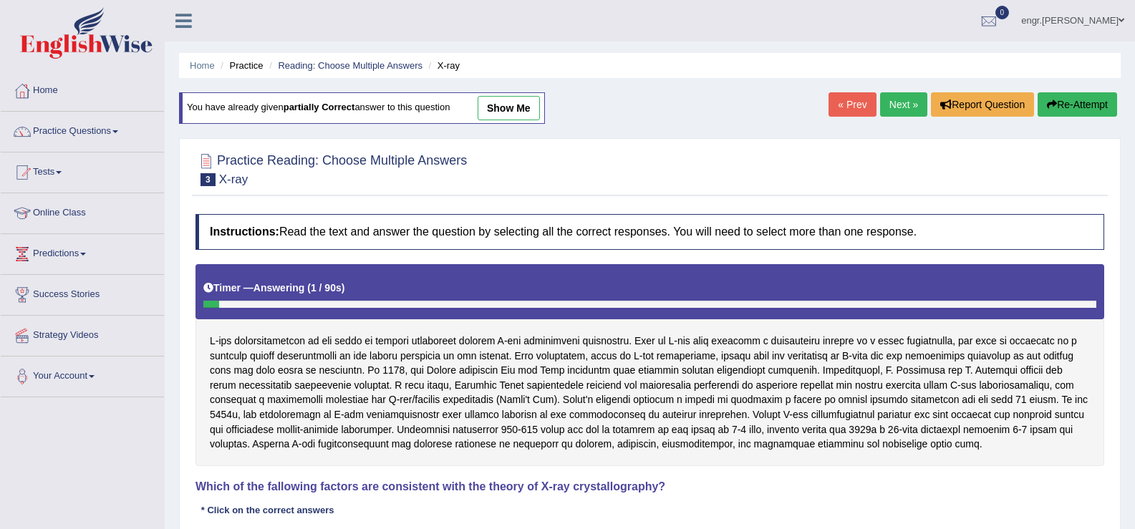
click at [887, 106] on link "Next »" at bounding box center [903, 104] width 47 height 24
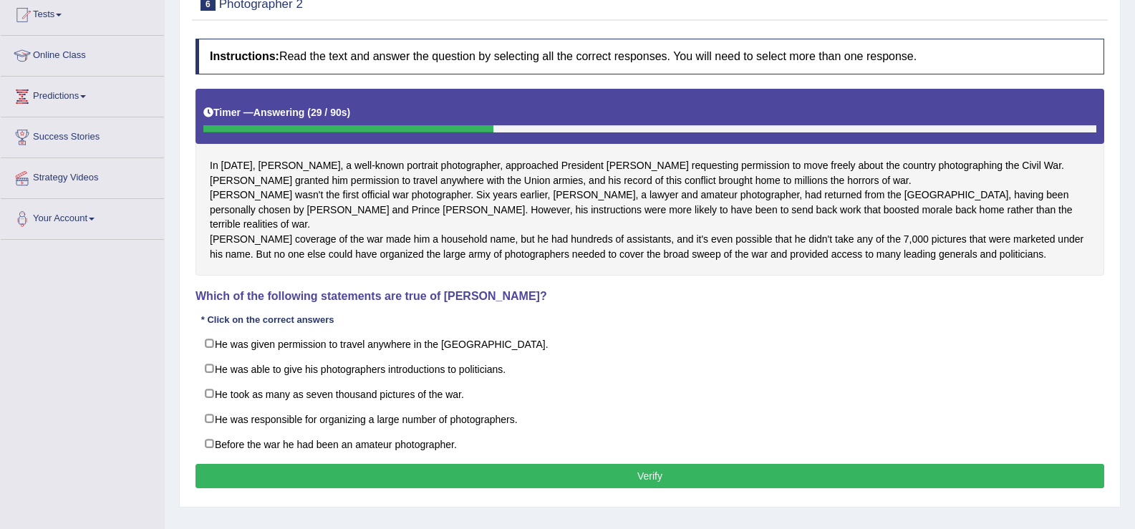
scroll to position [158, 0]
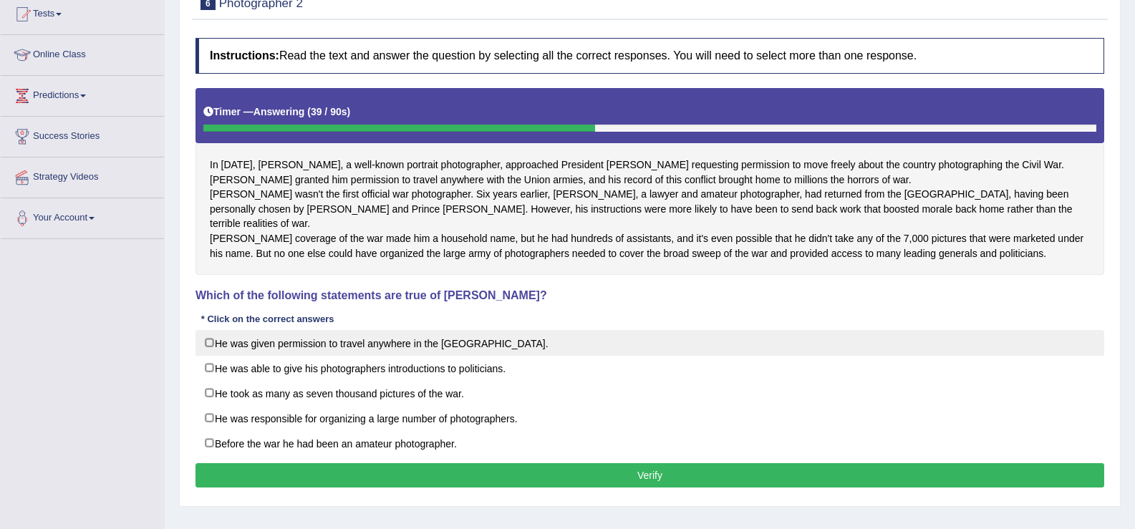
click at [209, 356] on label "He was given permission to travel anywhere in the US." at bounding box center [649, 343] width 909 height 26
checkbox input "true"
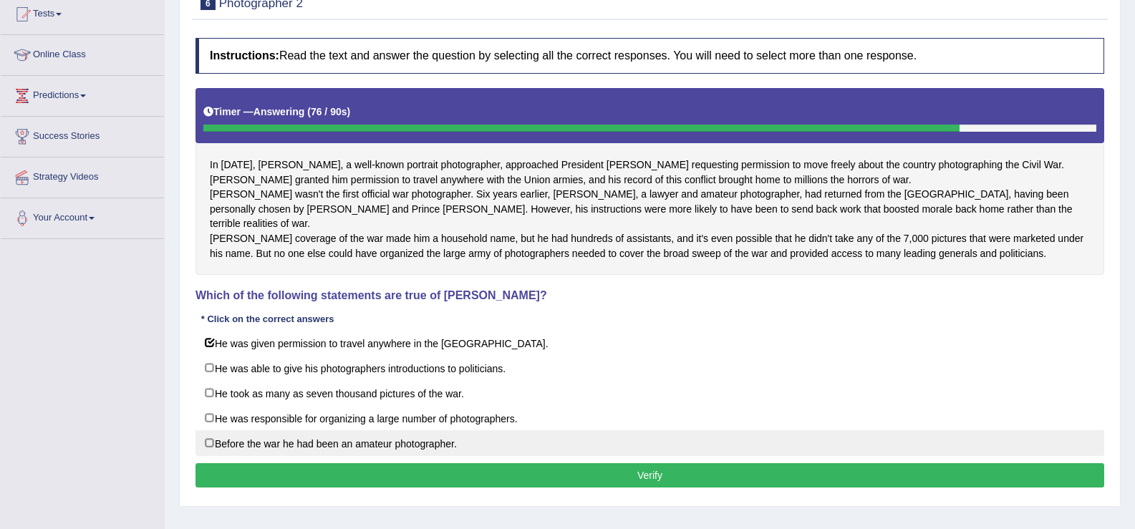
click at [370, 456] on label "Before the war he had been an amateur photographer." at bounding box center [649, 443] width 909 height 26
checkbox input "true"
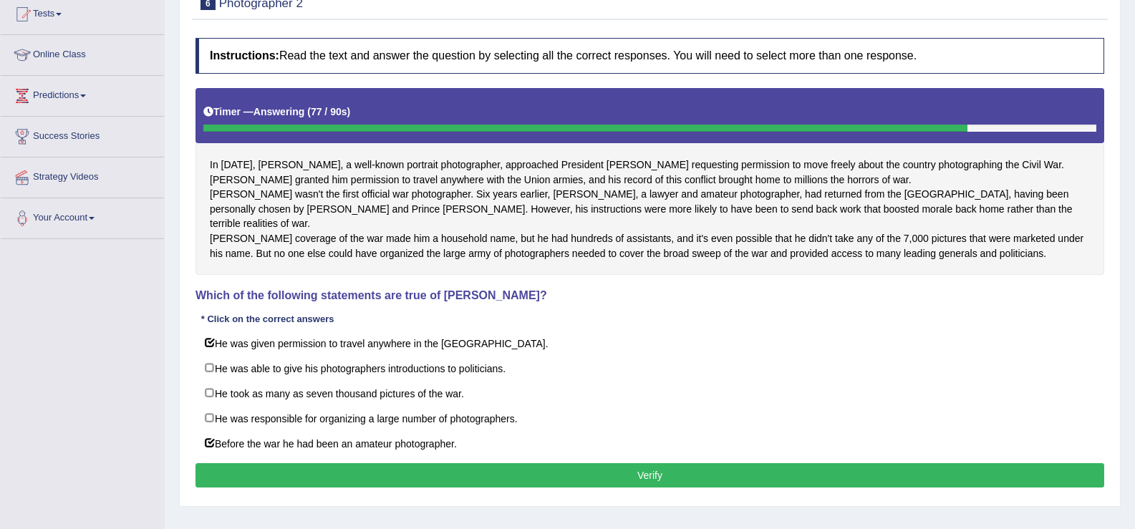
click at [371, 481] on button "Verify" at bounding box center [649, 475] width 909 height 24
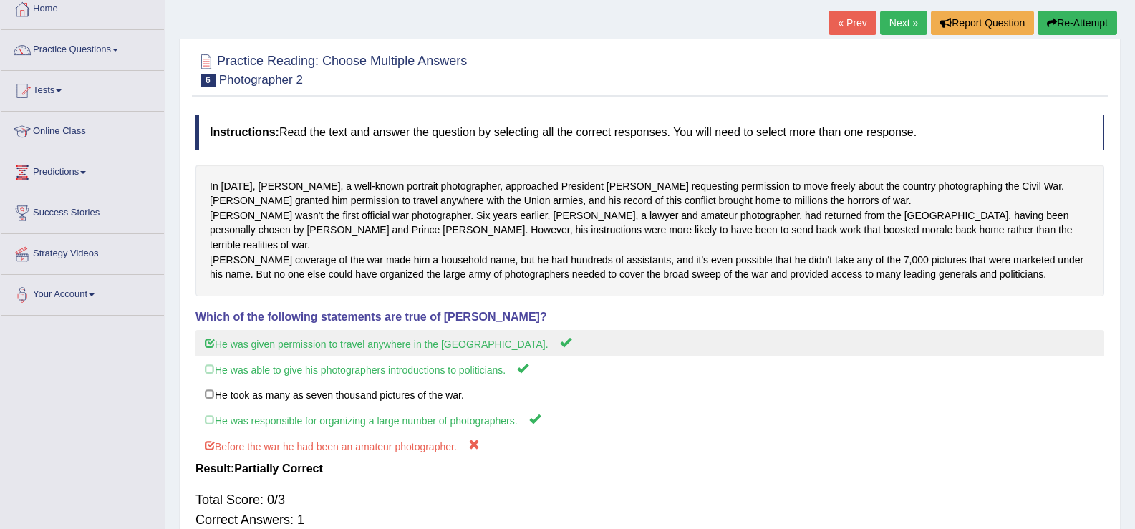
scroll to position [48, 0]
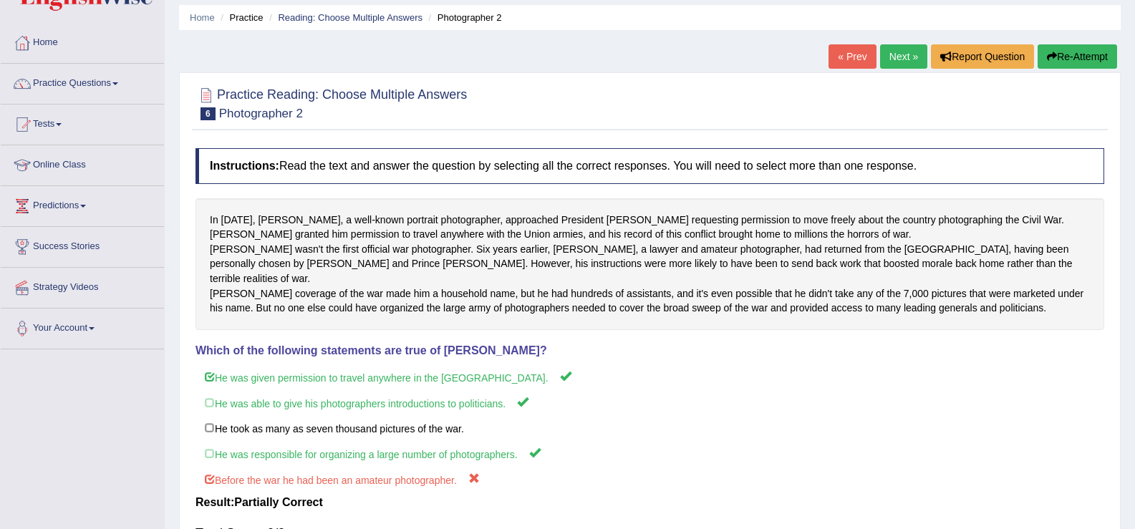
click at [900, 55] on link "Next »" at bounding box center [903, 56] width 47 height 24
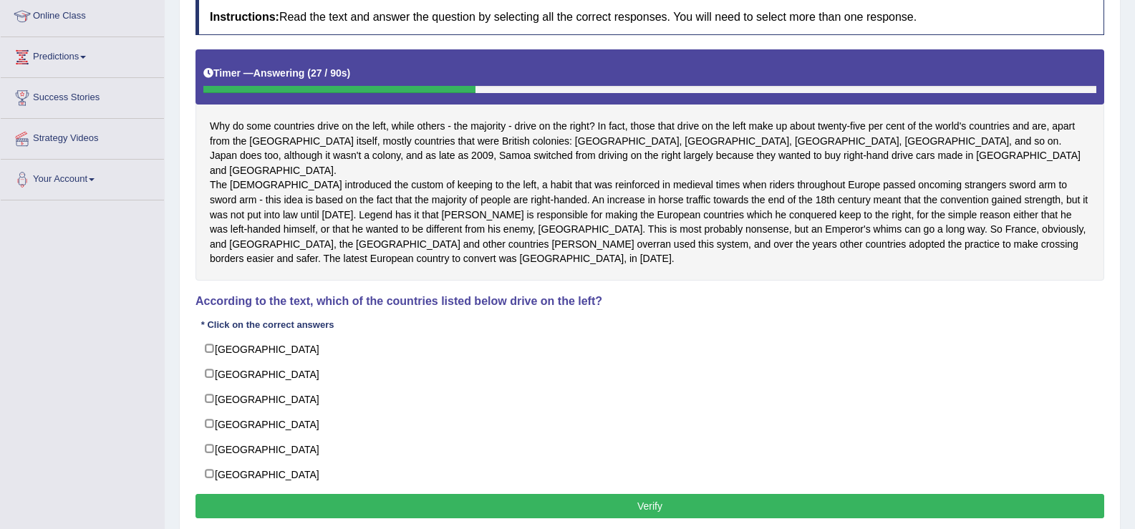
scroll to position [207, 0]
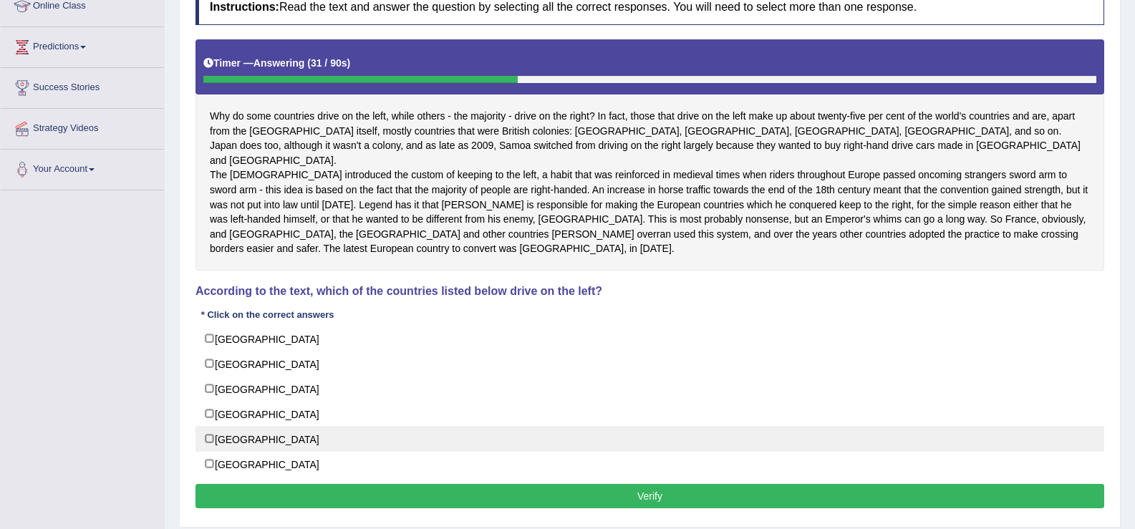
click at [205, 426] on label "[GEOGRAPHIC_DATA]" at bounding box center [649, 439] width 909 height 26
checkbox input "true"
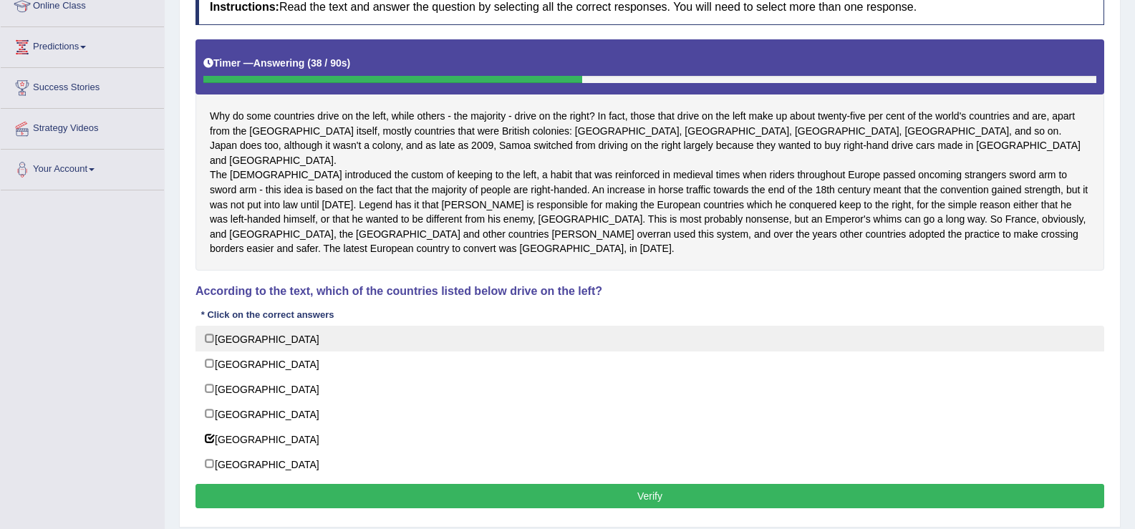
click at [210, 326] on label "Japan" at bounding box center [649, 339] width 909 height 26
checkbox input "true"
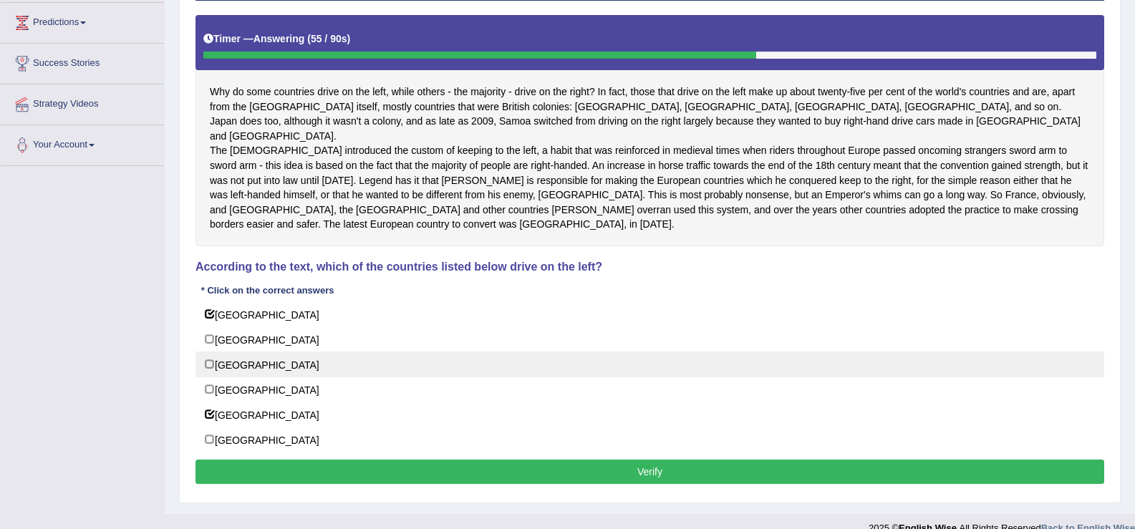
scroll to position [238, 0]
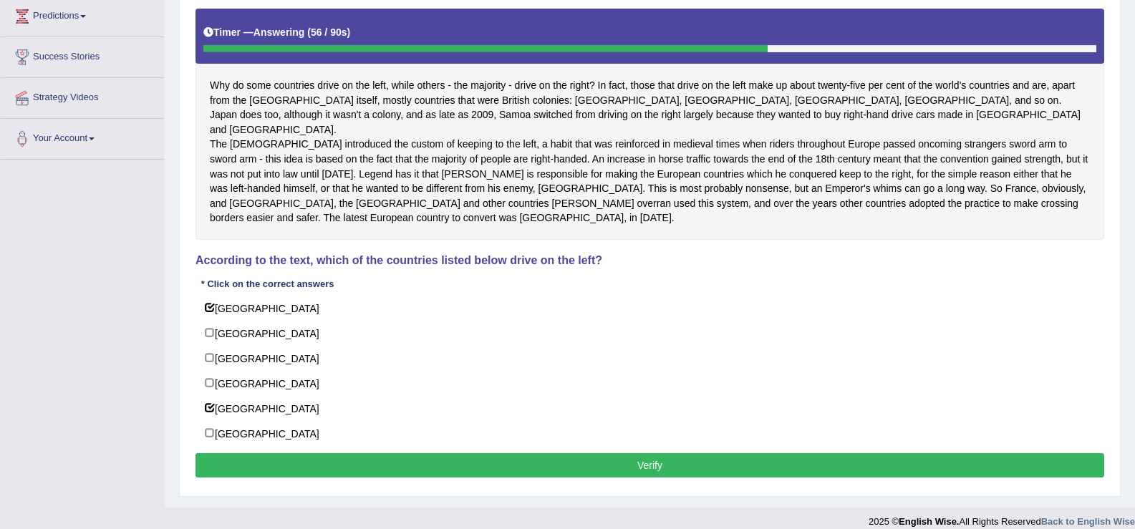
click at [293, 453] on button "Verify" at bounding box center [649, 465] width 909 height 24
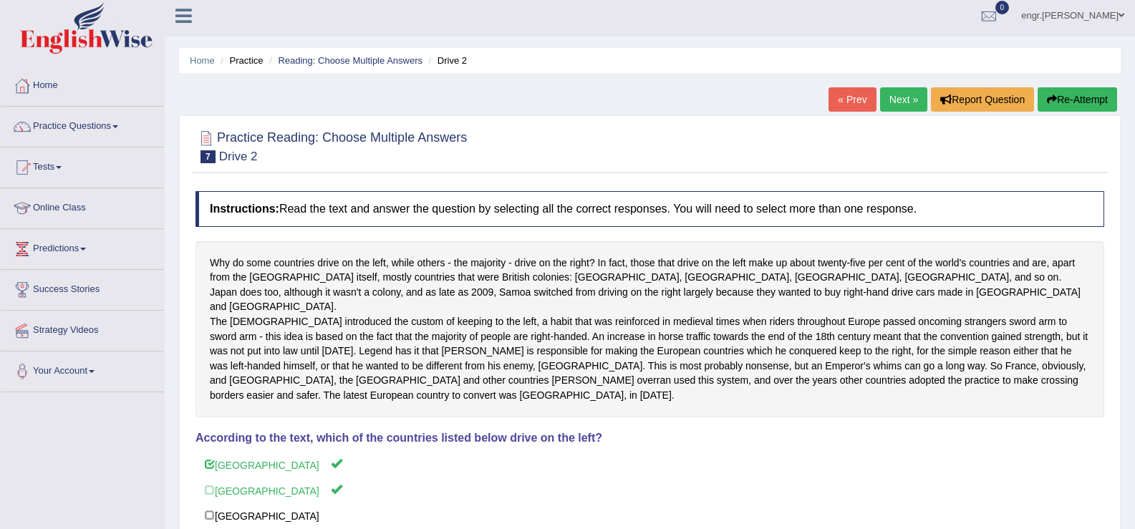
scroll to position [0, 0]
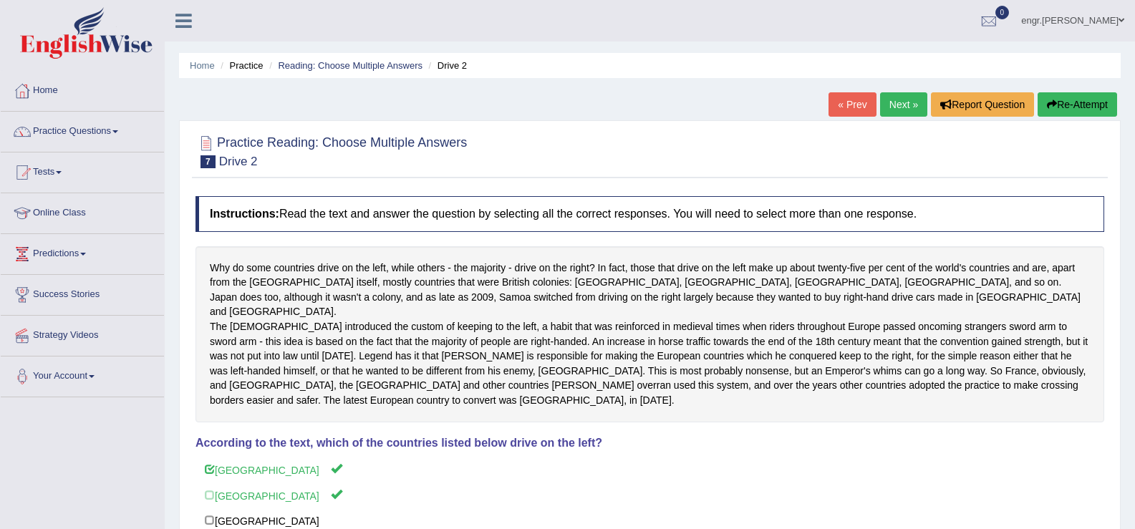
click at [902, 109] on link "Next »" at bounding box center [903, 104] width 47 height 24
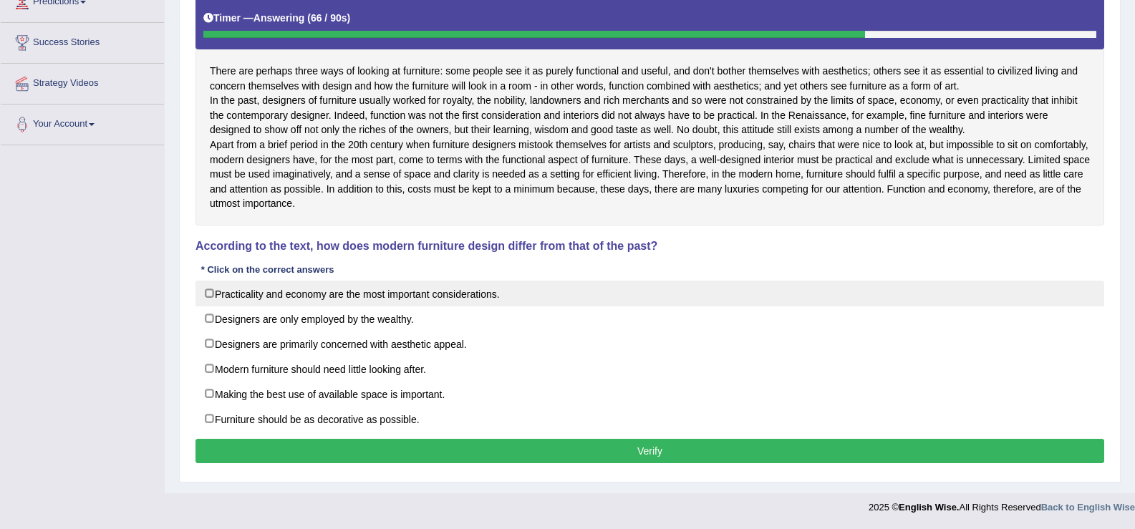
scroll to position [278, 0]
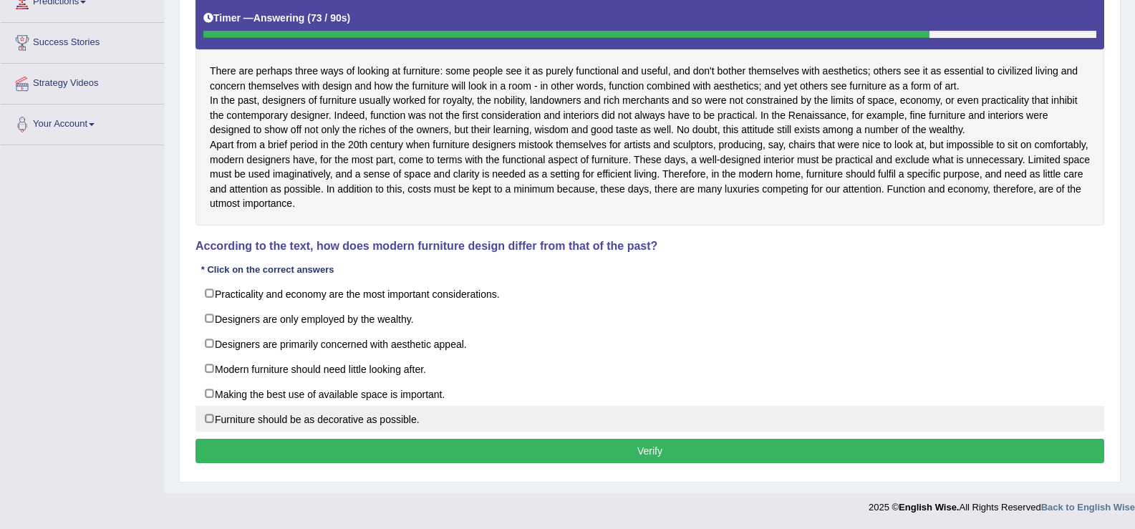
click at [211, 425] on label "Furniture should be as decorative as possible." at bounding box center [649, 419] width 909 height 26
checkbox input "true"
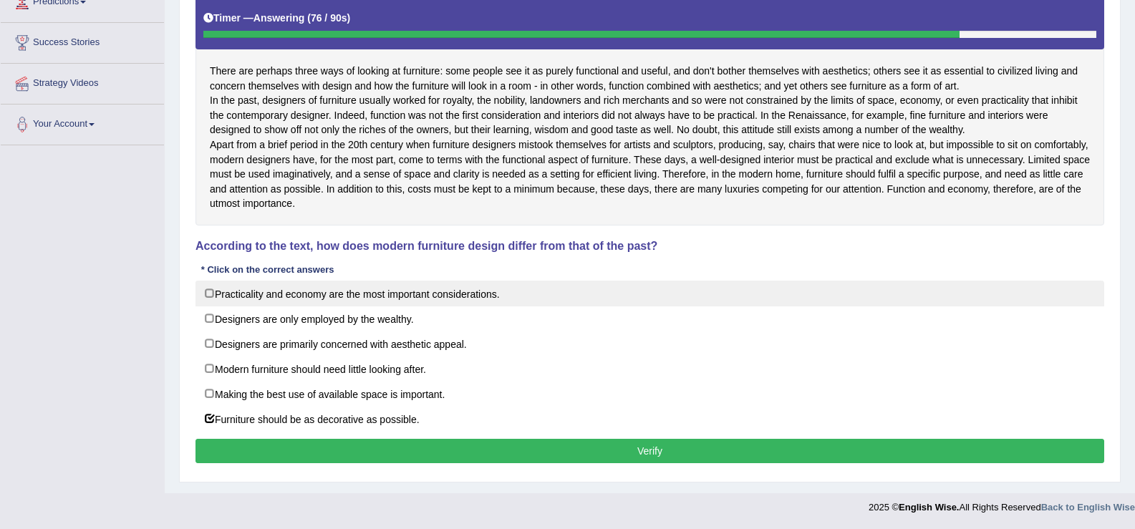
click at [226, 301] on label "Practicality and economy are the most important considerations." at bounding box center [649, 294] width 909 height 26
checkbox input "true"
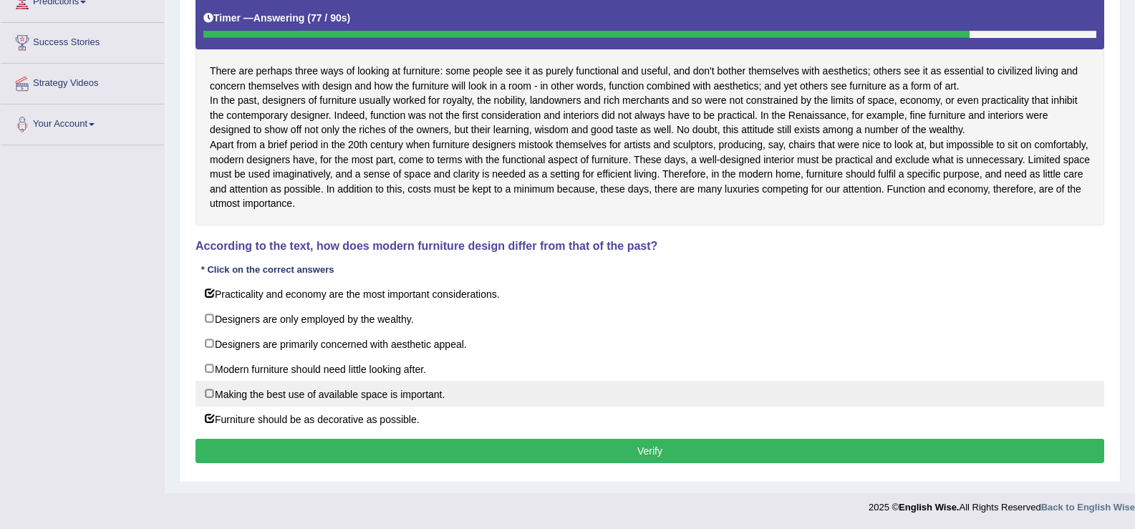
scroll to position [281, 0]
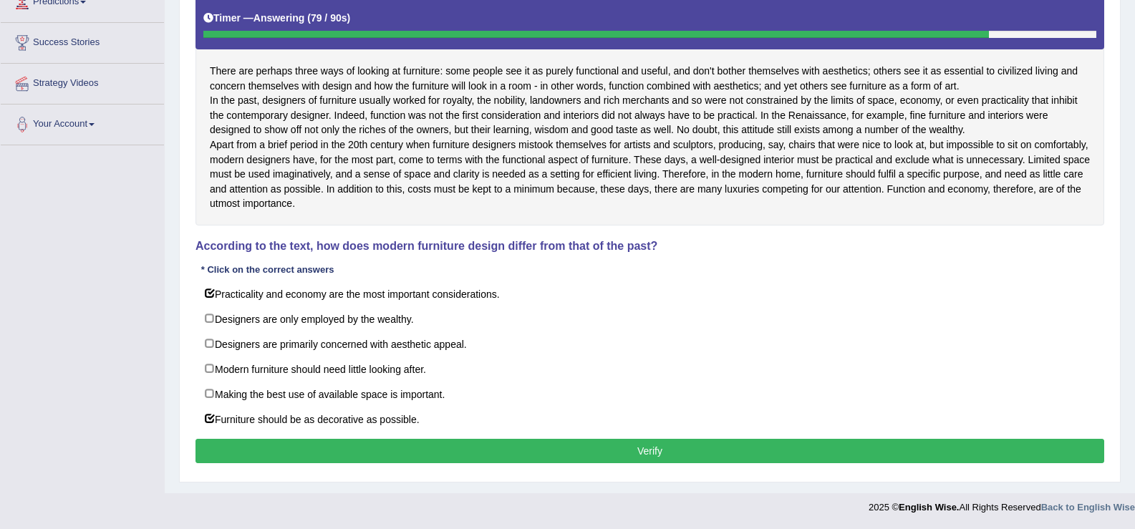
click at [467, 443] on button "Verify" at bounding box center [649, 451] width 909 height 24
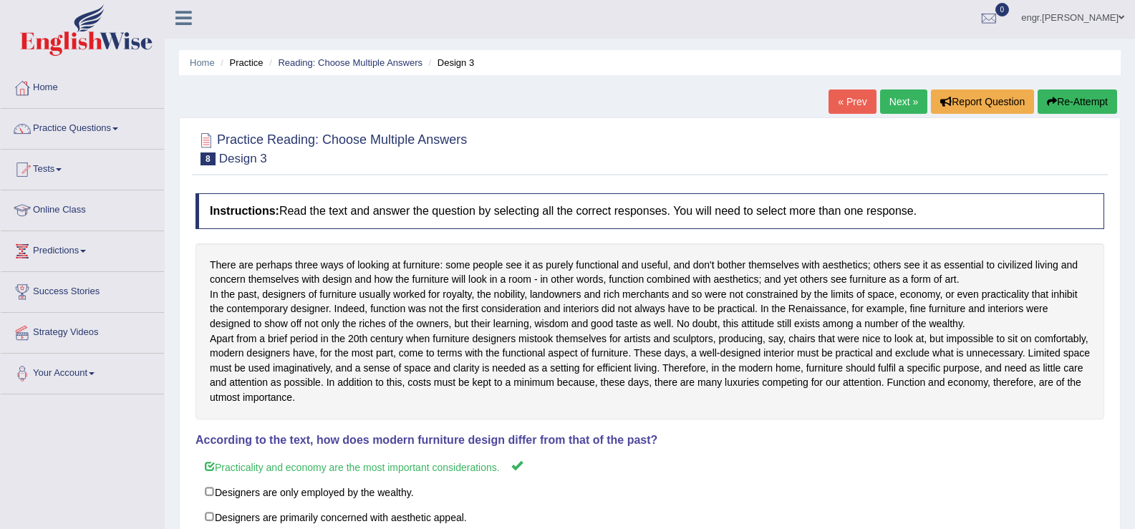
scroll to position [0, 0]
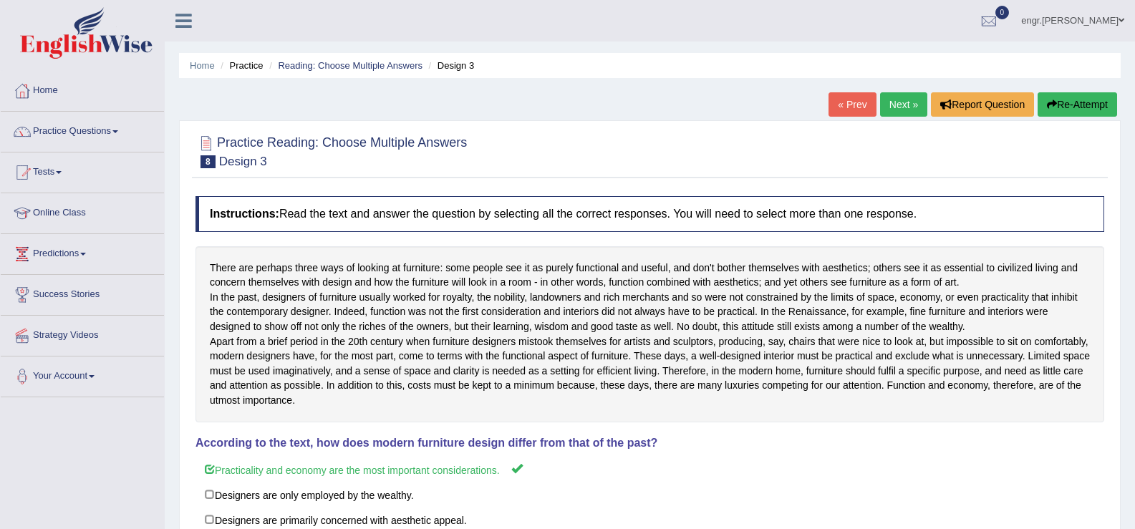
click at [896, 107] on link "Next »" at bounding box center [903, 104] width 47 height 24
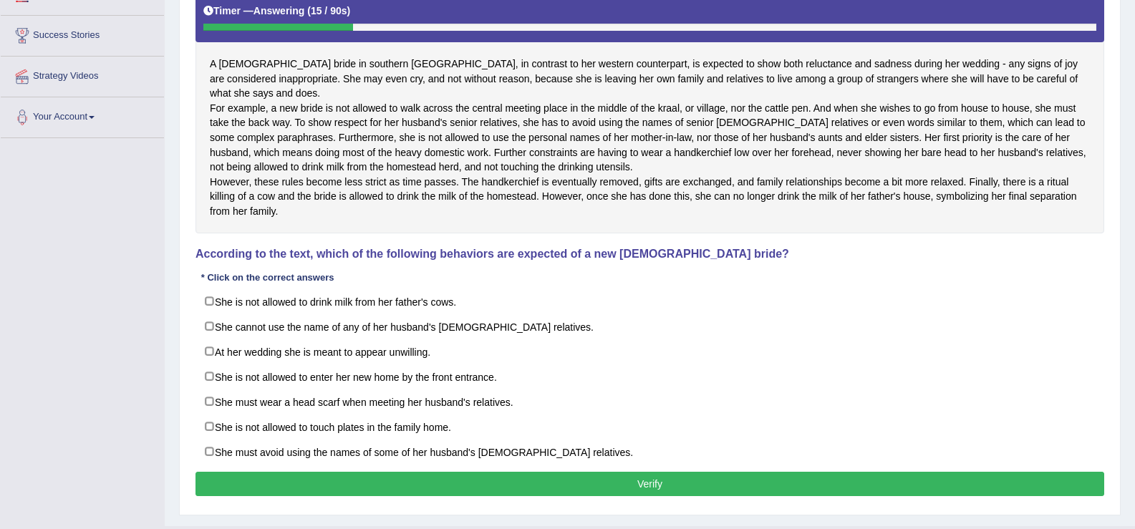
scroll to position [260, 0]
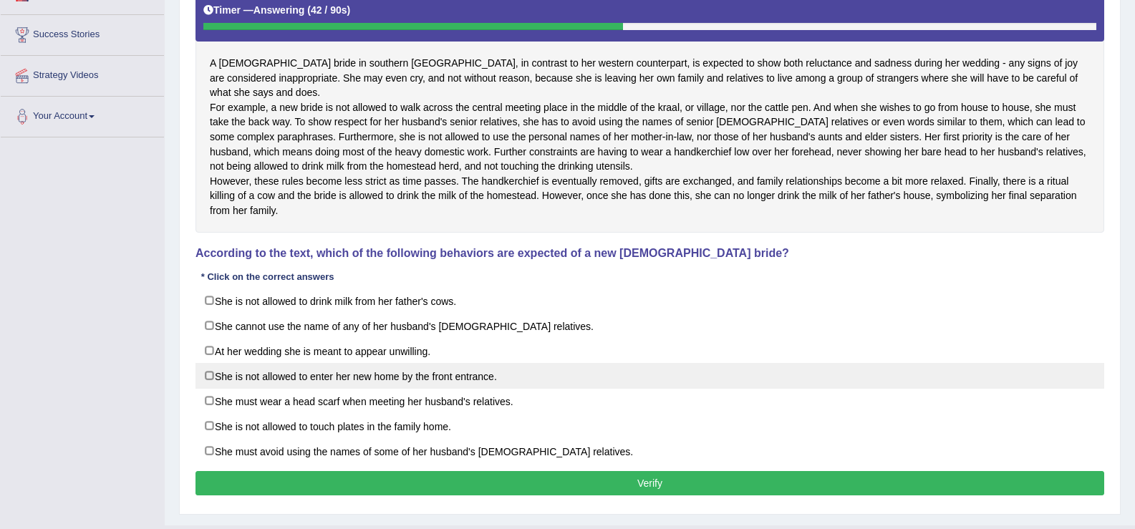
click at [307, 384] on label "She is not allowed to enter her new home by the front entrance." at bounding box center [649, 376] width 909 height 26
checkbox input "true"
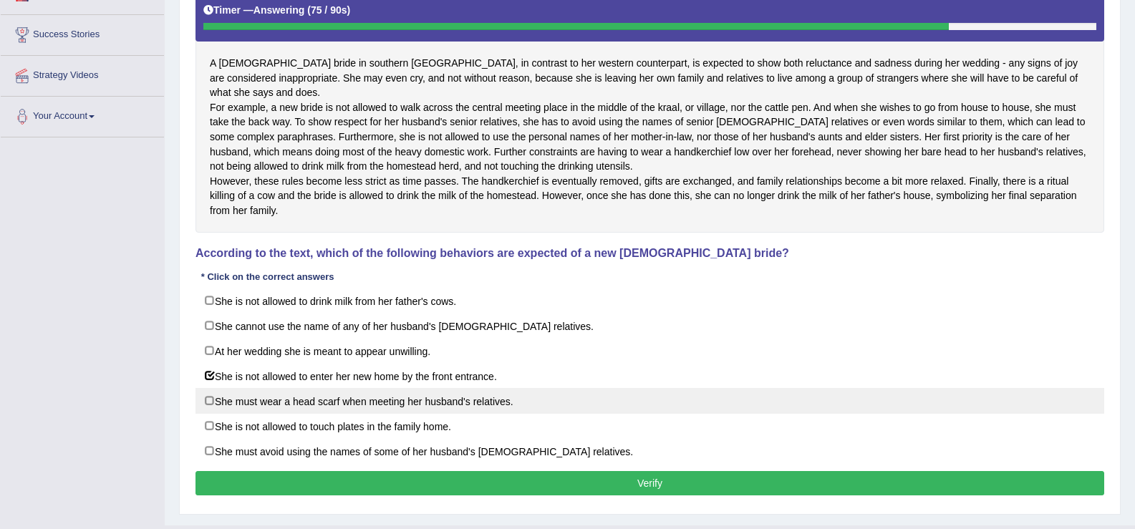
click at [271, 414] on label "She must wear a head scarf when meeting her husband's relatives." at bounding box center [649, 401] width 909 height 26
checkbox input "true"
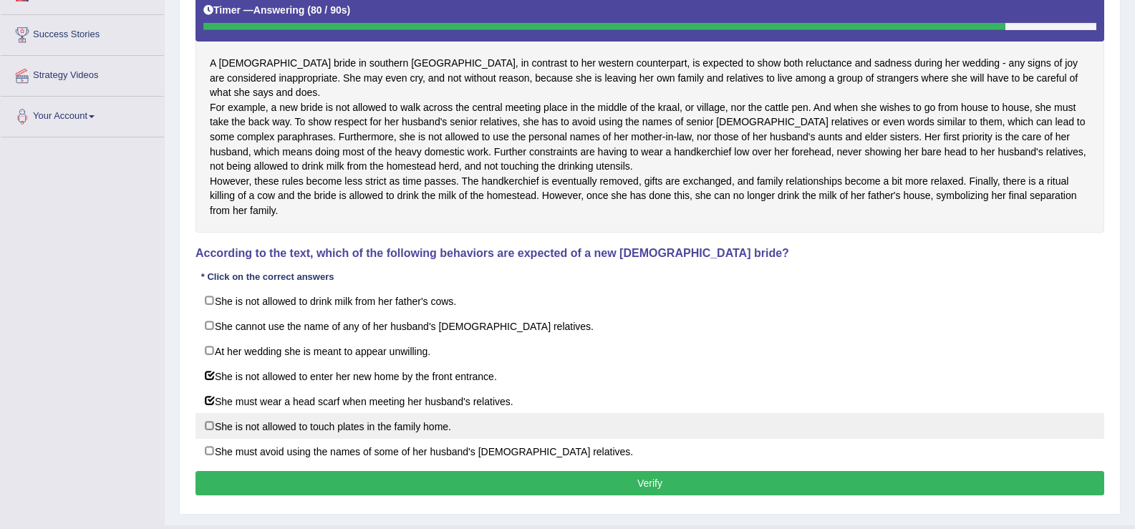
click at [264, 438] on label "She is not allowed to touch plates in the family home." at bounding box center [649, 426] width 909 height 26
checkbox input "true"
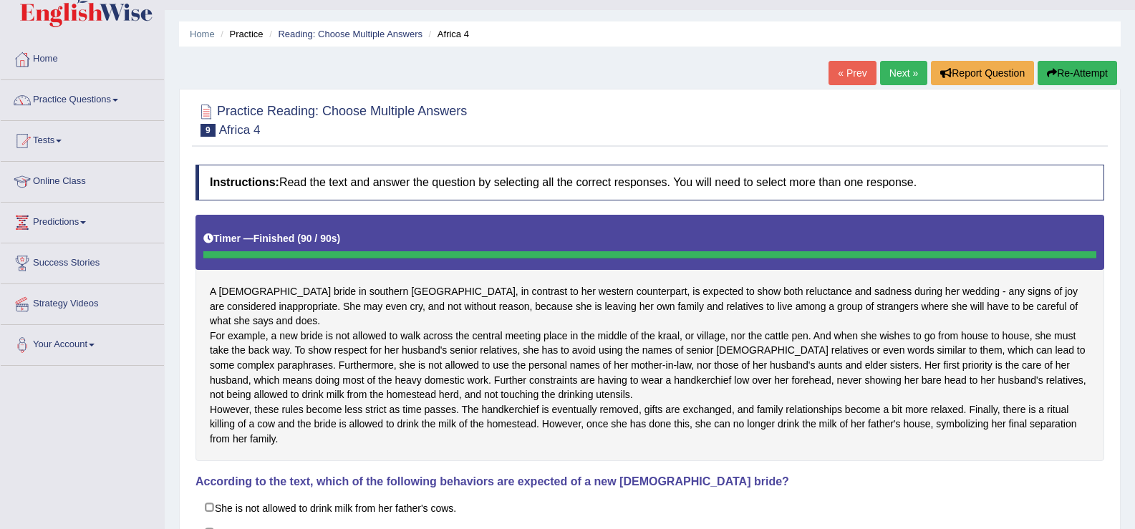
scroll to position [0, 0]
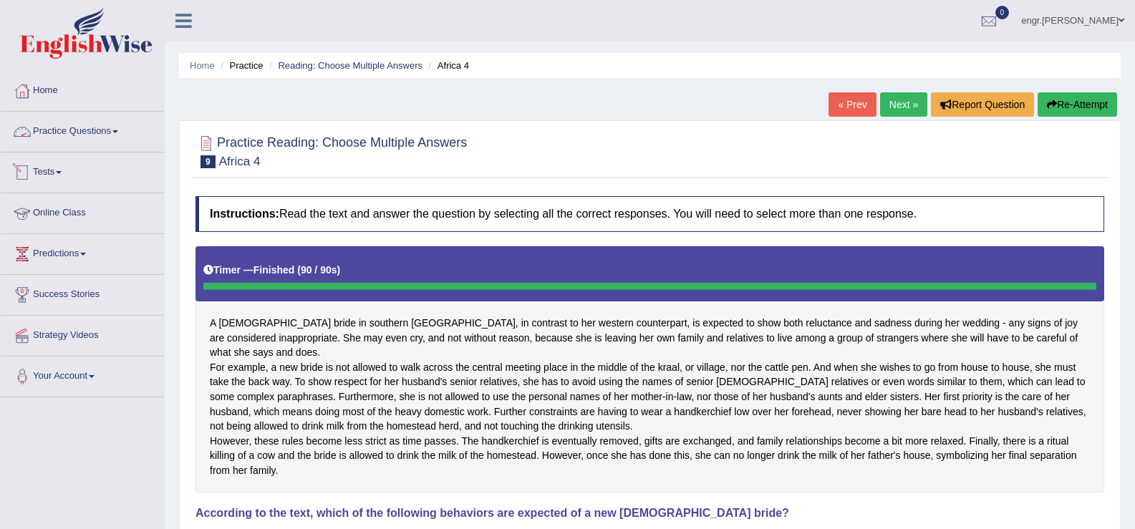
click at [92, 120] on link "Practice Questions" at bounding box center [82, 130] width 163 height 36
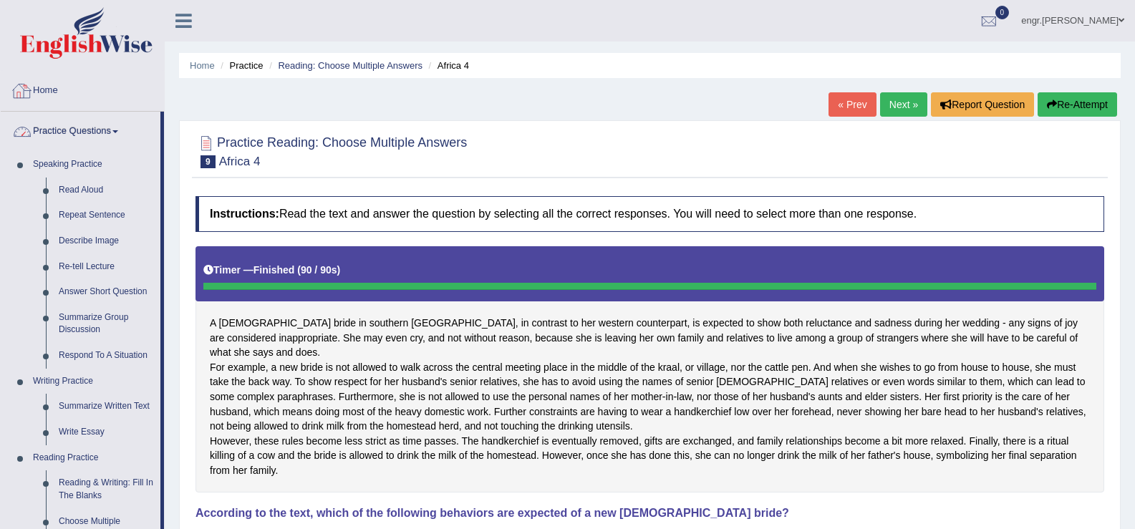
click at [55, 120] on link "Practice Questions" at bounding box center [81, 130] width 160 height 36
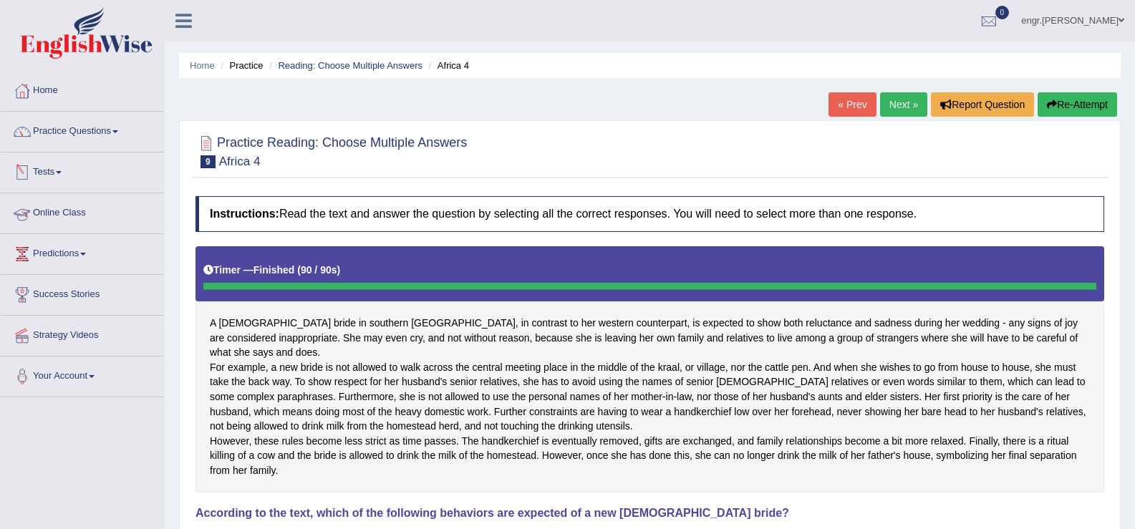
click at [74, 218] on link "Online Class" at bounding box center [82, 211] width 163 height 36
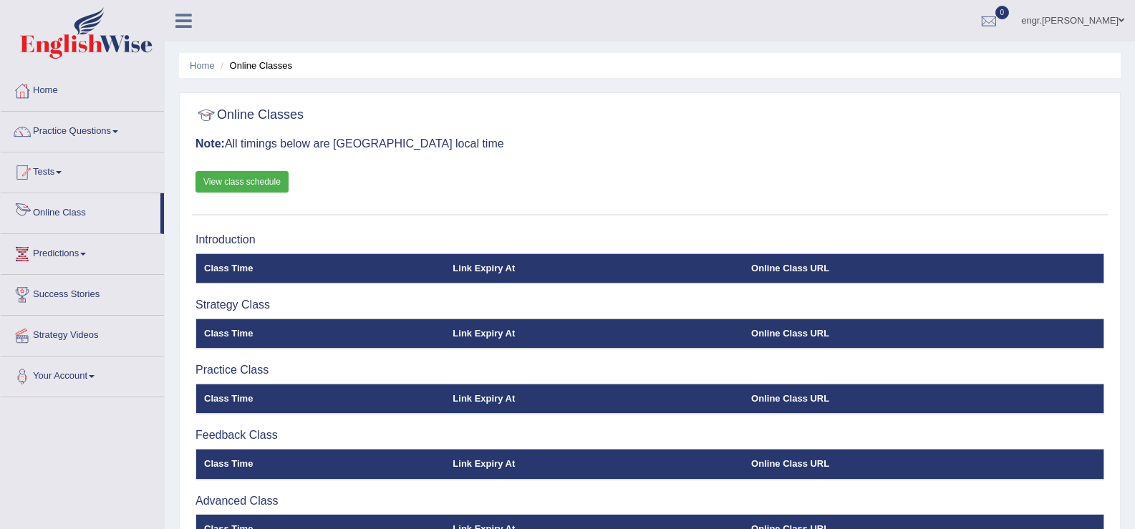
click at [72, 212] on link "Online Class" at bounding box center [81, 211] width 160 height 36
click at [95, 138] on link "Practice Questions" at bounding box center [82, 130] width 163 height 36
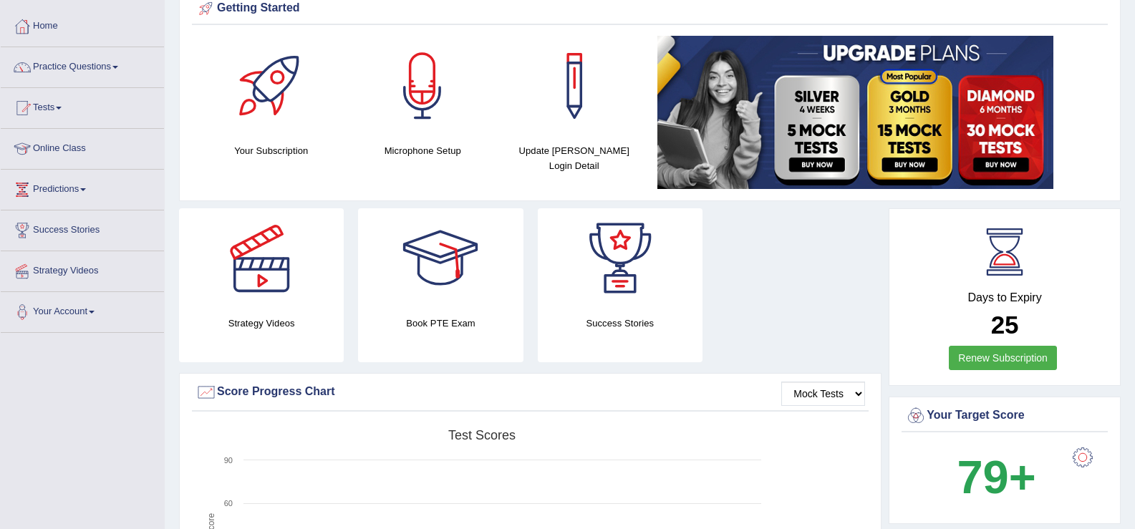
scroll to position [62, 0]
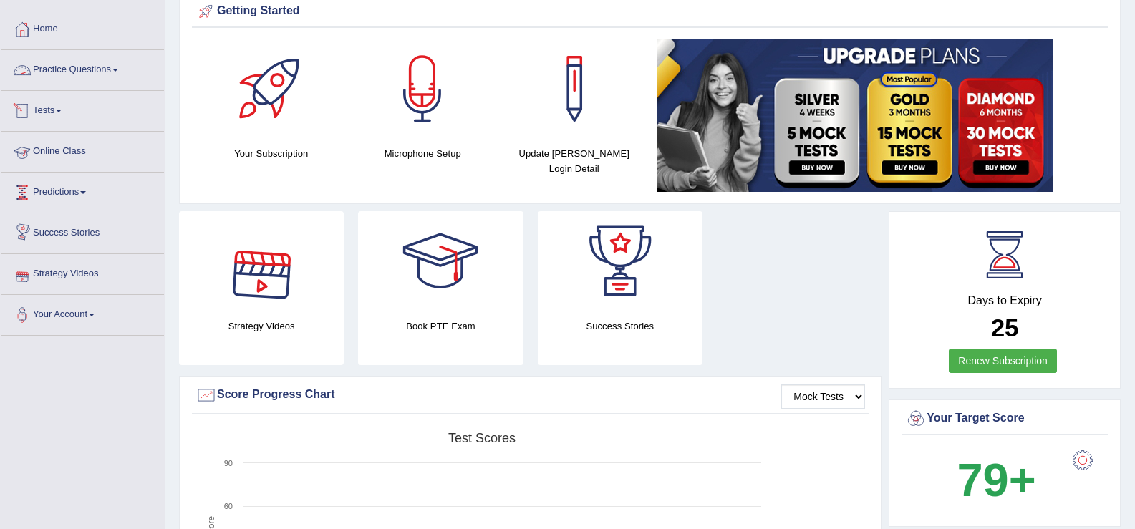
click at [91, 67] on link "Practice Questions" at bounding box center [82, 68] width 163 height 36
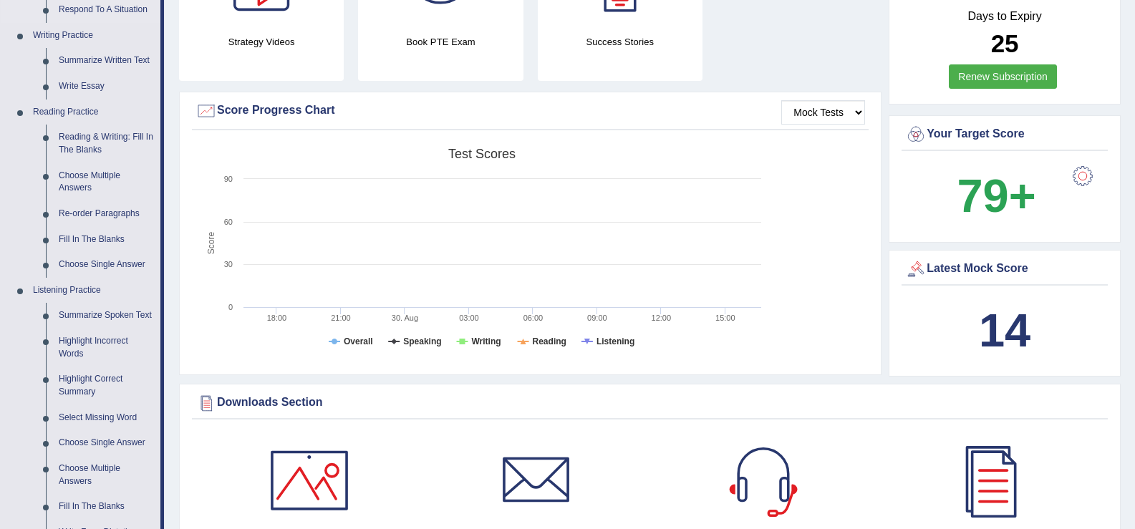
scroll to position [361, 0]
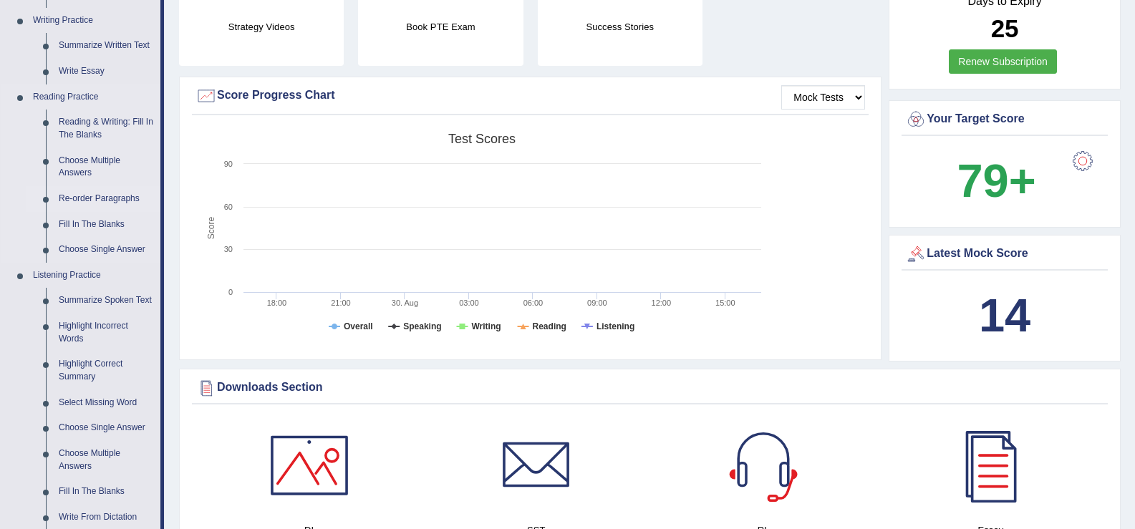
click at [101, 201] on link "Re-order Paragraphs" at bounding box center [106, 199] width 108 height 26
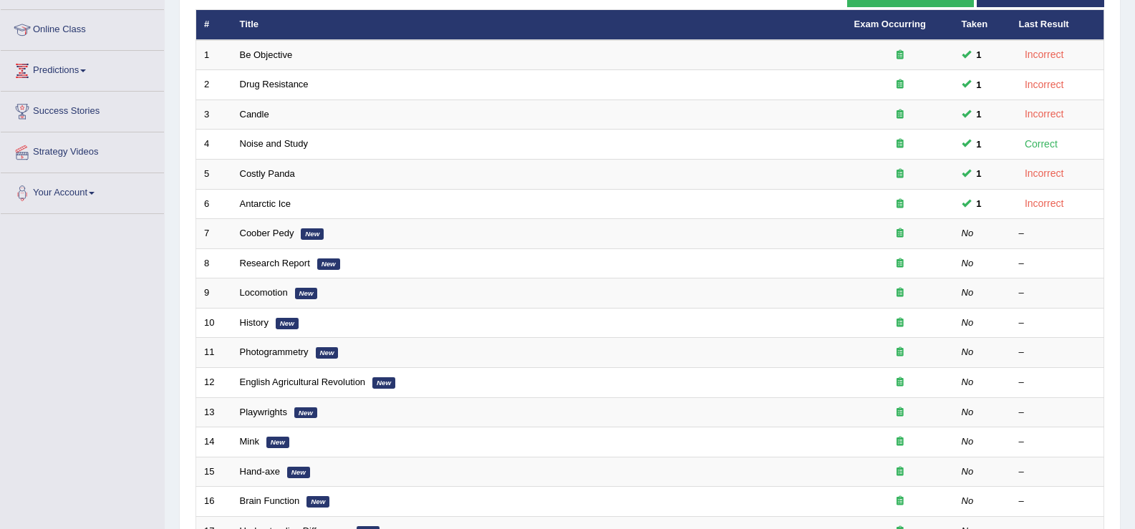
scroll to position [209, 0]
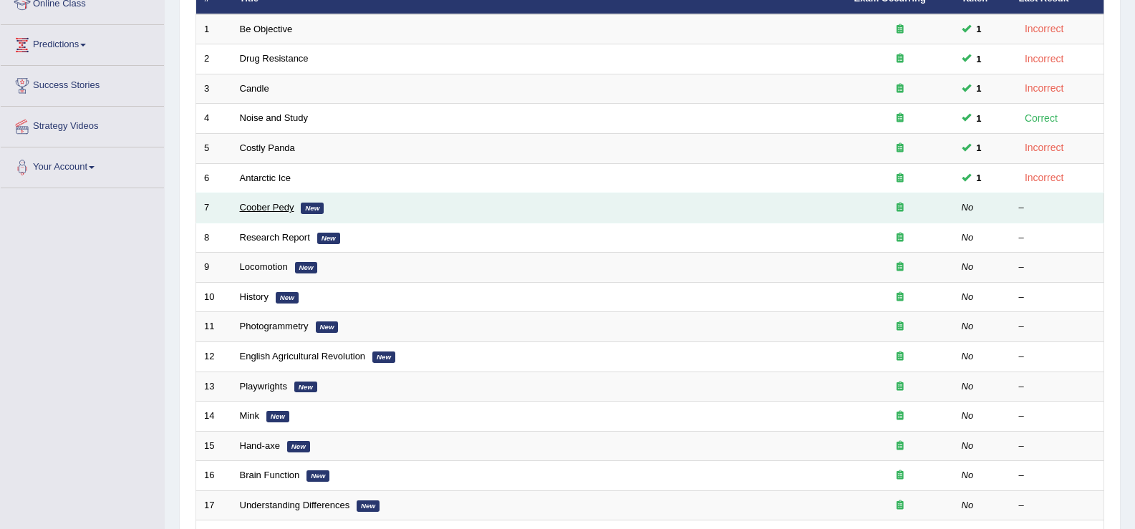
click at [260, 209] on link "Coober Pedy" at bounding box center [267, 207] width 54 height 11
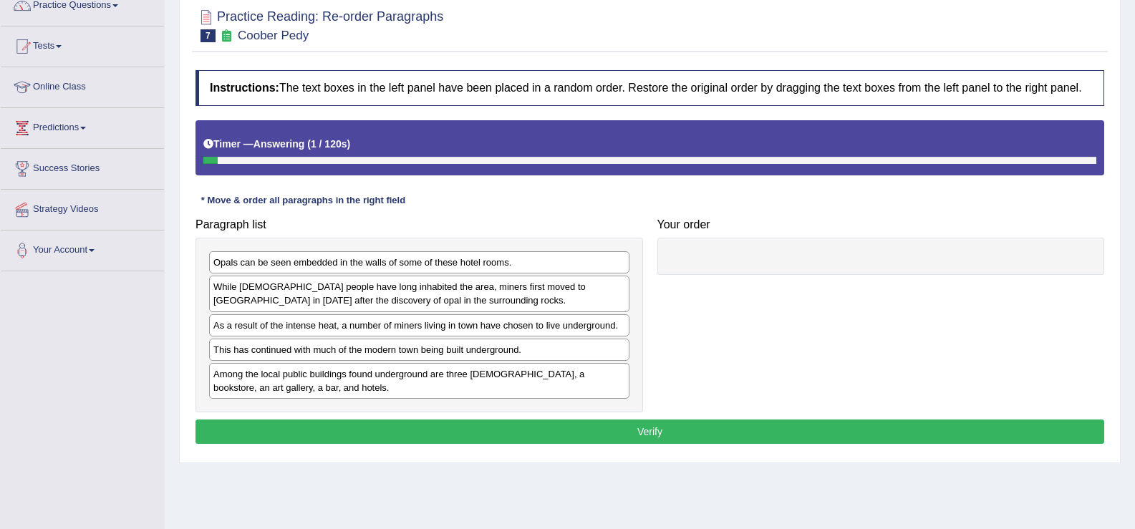
scroll to position [128, 0]
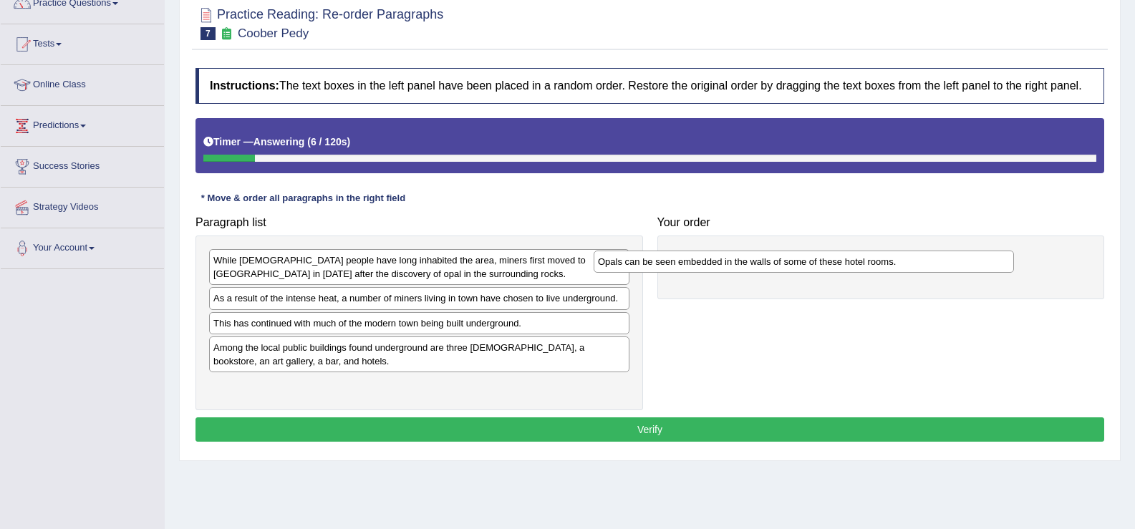
drag, startPoint x: 355, startPoint y: 266, endPoint x: 740, endPoint y: 267, distance: 384.5
click at [740, 267] on div "Opals can be seen embedded in the walls of some of these hotel rooms." at bounding box center [804, 262] width 420 height 22
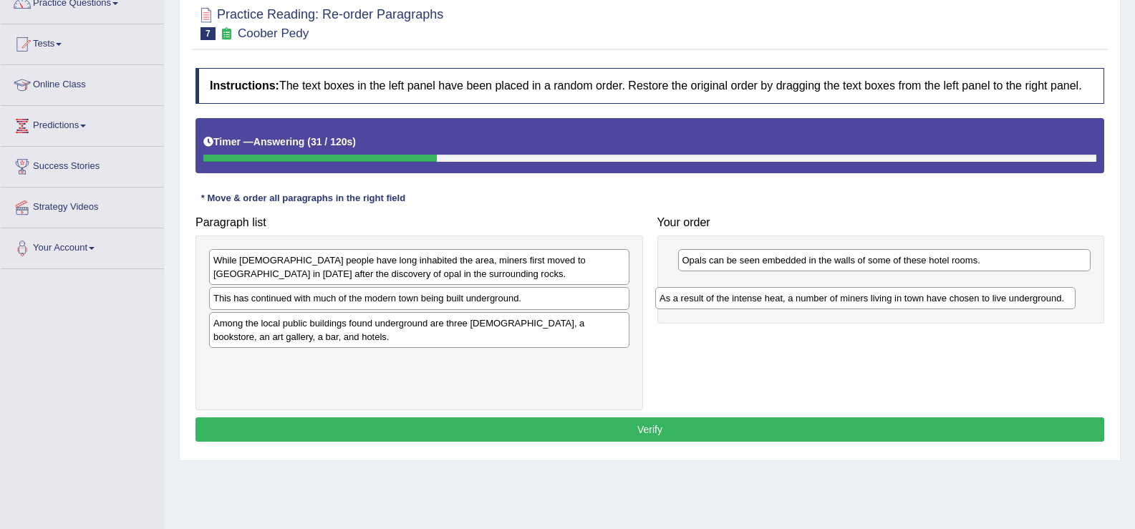
drag, startPoint x: 349, startPoint y: 294, endPoint x: 796, endPoint y: 294, distance: 446.1
click at [796, 294] on div "As a result of the intense heat, a number of miners living in town have chosen …" at bounding box center [865, 298] width 420 height 22
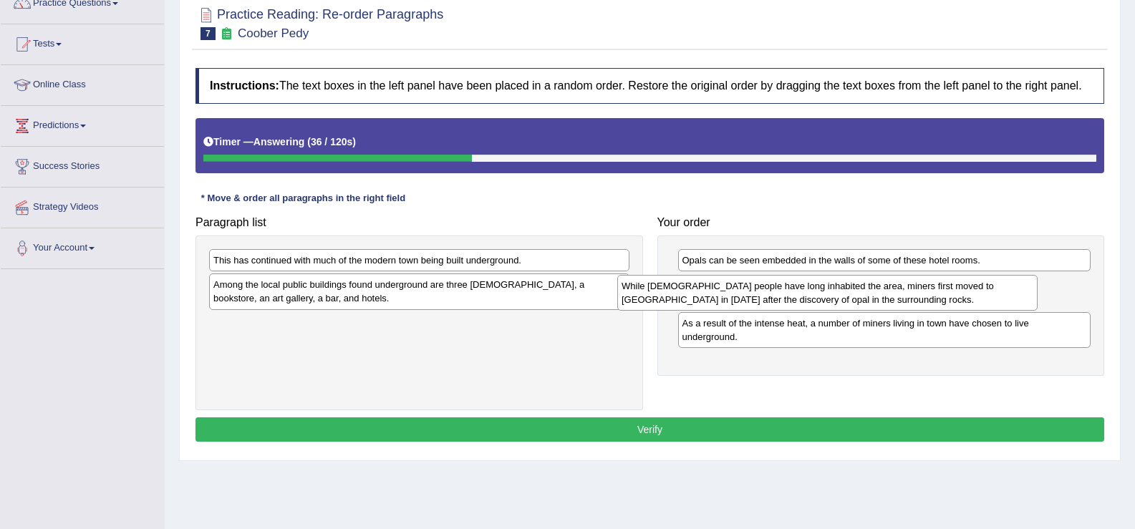
drag, startPoint x: 507, startPoint y: 253, endPoint x: 917, endPoint y: 279, distance: 410.4
click at [916, 279] on div "While Aboriginal people have long inhabited the area, miners first moved to Coo…" at bounding box center [827, 293] width 420 height 36
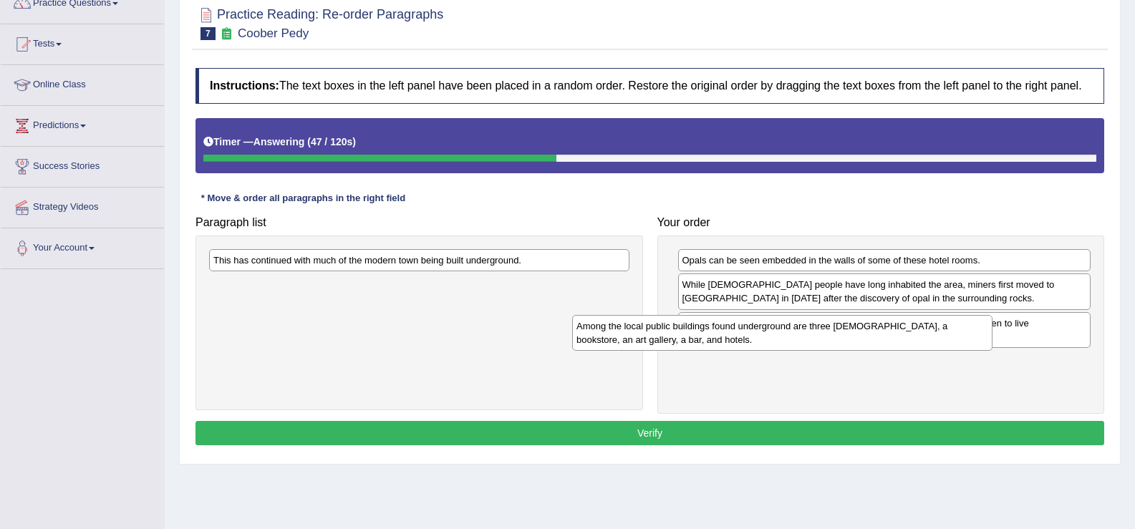
drag, startPoint x: 533, startPoint y: 287, endPoint x: 877, endPoint y: 352, distance: 349.7
click at [877, 351] on div "Among the local public buildings found underground are three churches, a bookst…" at bounding box center [782, 333] width 420 height 36
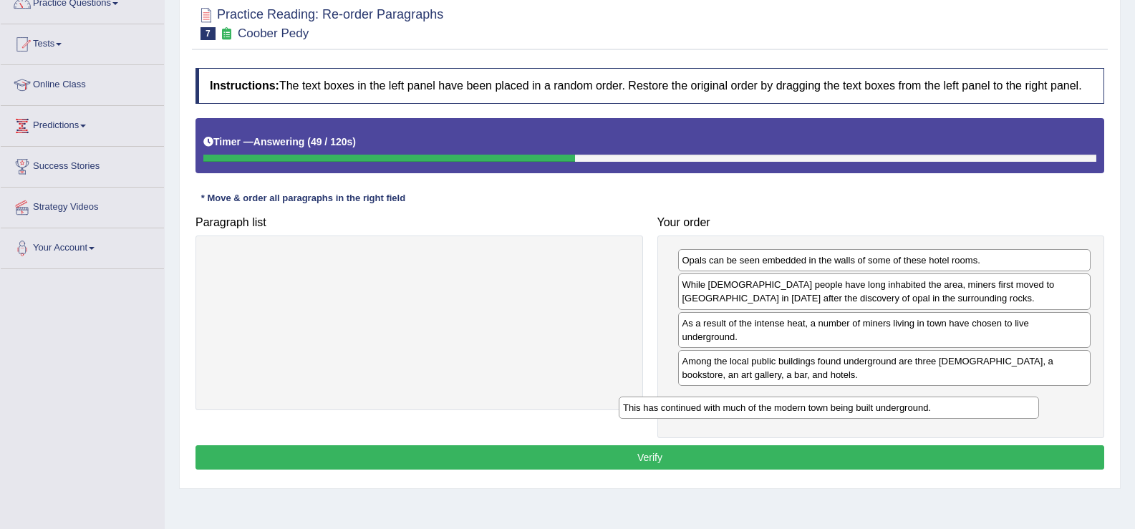
drag, startPoint x: 556, startPoint y: 257, endPoint x: 1010, endPoint y: 405, distance: 476.9
click at [1010, 405] on div "This has continued with much of the modern town being built underground." at bounding box center [829, 408] width 420 height 22
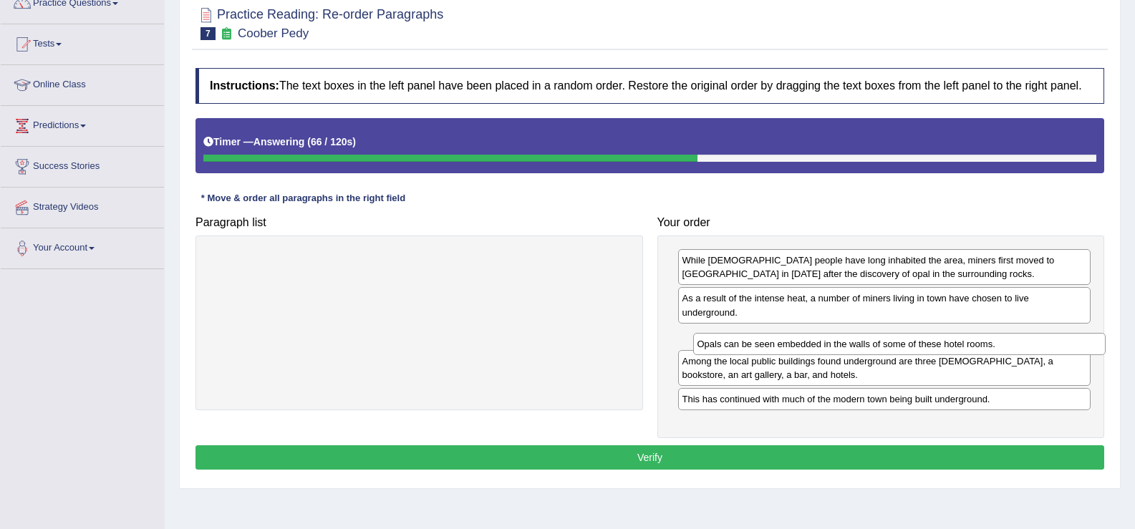
drag, startPoint x: 798, startPoint y: 260, endPoint x: 813, endPoint y: 343, distance: 84.4
click at [813, 343] on div "Opals can be seen embedded in the walls of some of these hotel rooms." at bounding box center [899, 344] width 413 height 22
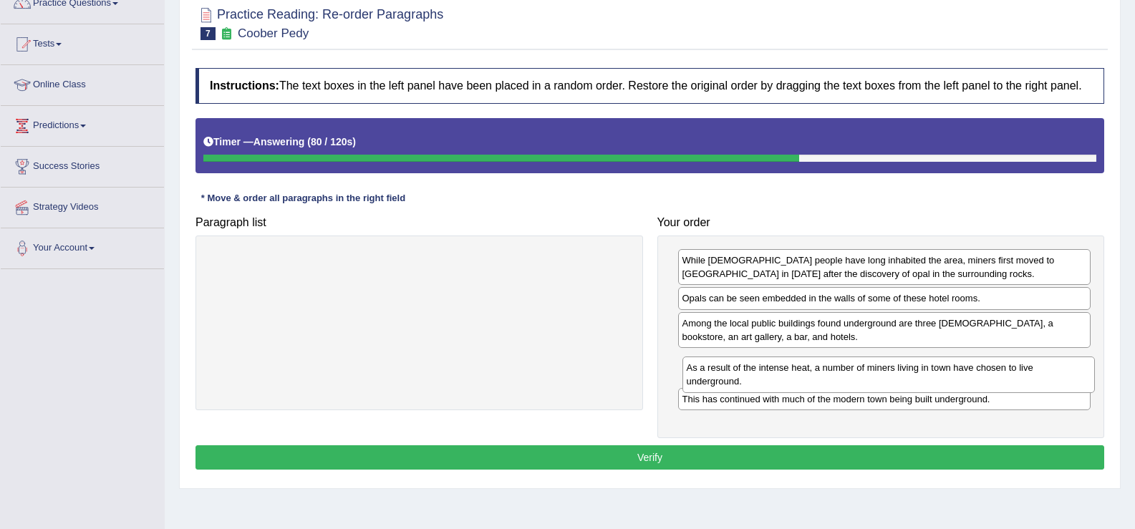
drag, startPoint x: 733, startPoint y: 296, endPoint x: 738, endPoint y: 363, distance: 66.7
click at [738, 363] on div "As a result of the intense heat, a number of miners living in town have chosen …" at bounding box center [888, 375] width 413 height 36
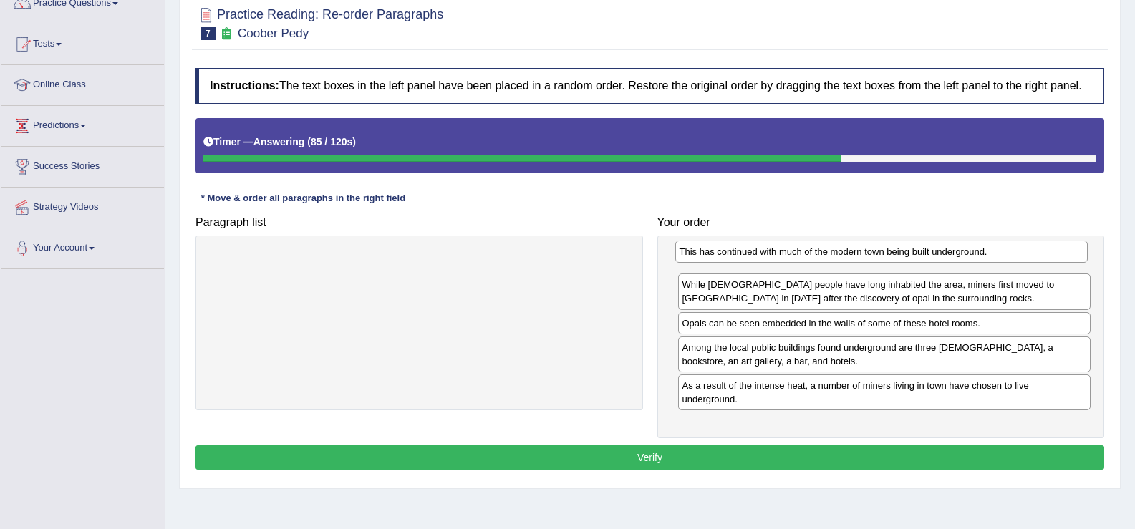
drag, startPoint x: 748, startPoint y: 397, endPoint x: 745, endPoint y: 250, distance: 147.5
click at [745, 250] on div "This has continued with much of the modern town being built underground." at bounding box center [881, 252] width 413 height 22
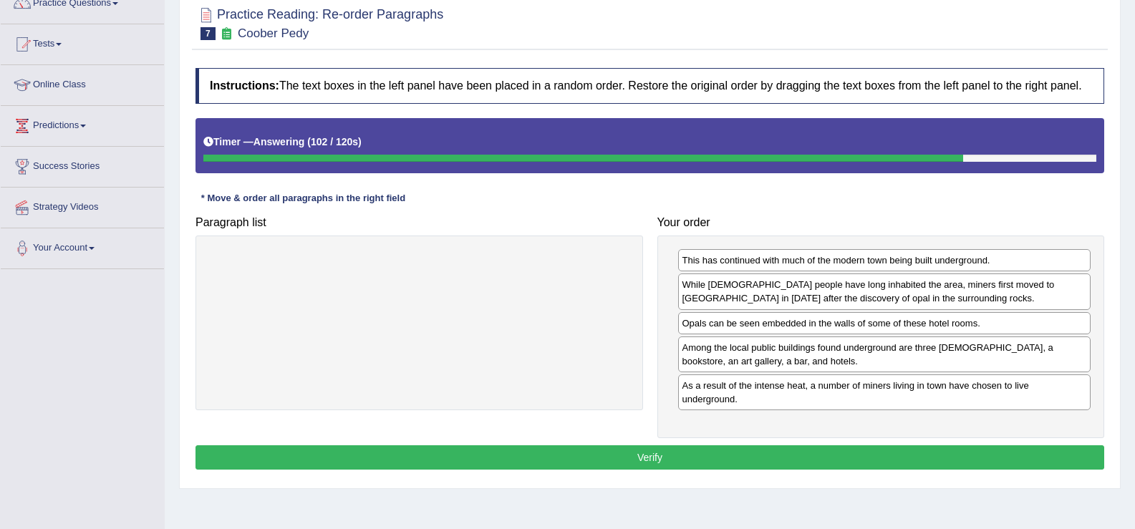
click at [702, 458] on button "Verify" at bounding box center [649, 457] width 909 height 24
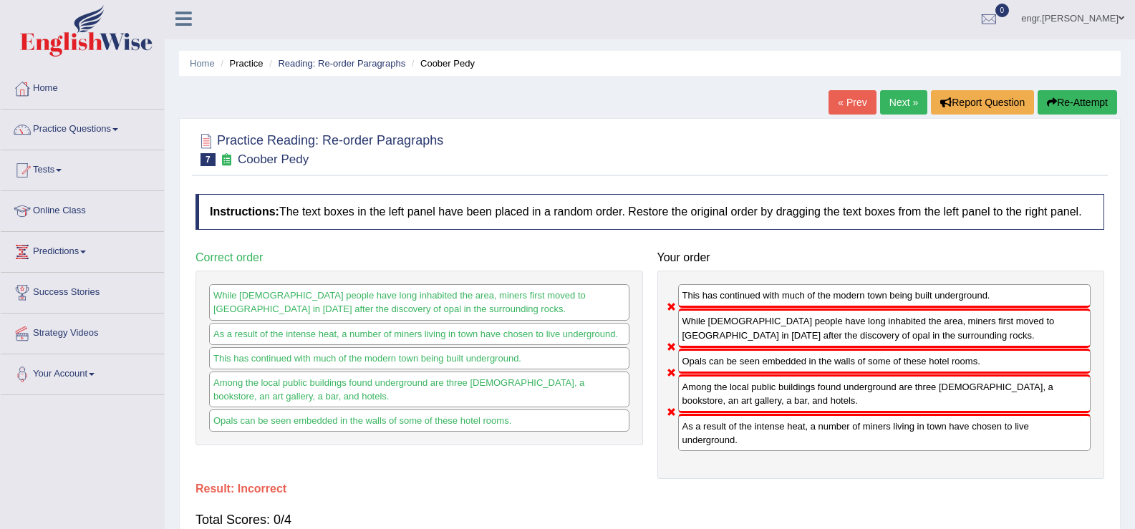
scroll to position [1, 0]
click at [886, 108] on link "Next »" at bounding box center [903, 103] width 47 height 24
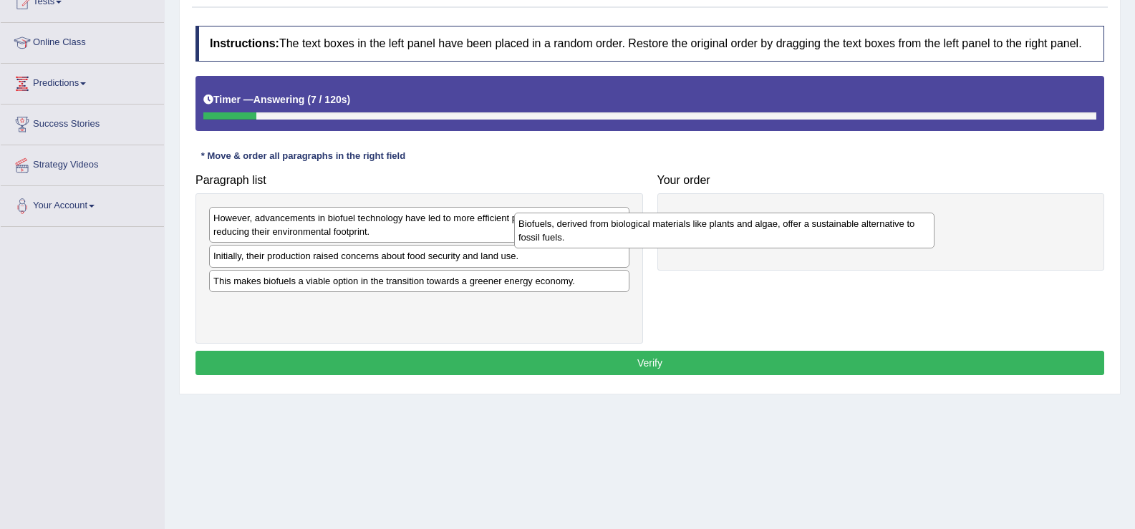
drag, startPoint x: 362, startPoint y: 229, endPoint x: 667, endPoint y: 235, distance: 305.1
click at [667, 235] on div "Biofuels, derived from biological materials like plants and algae, offer a sust…" at bounding box center [724, 231] width 420 height 36
click at [690, 231] on div "Biofuels, derived from biological materials like plants and algae, offer a sust…" at bounding box center [724, 231] width 420 height 36
drag, startPoint x: 745, startPoint y: 227, endPoint x: 770, endPoint y: 227, distance: 25.1
click at [768, 227] on div "Biofuels, derived from biological materials like plants and algae, offer a sust…" at bounding box center [724, 231] width 420 height 36
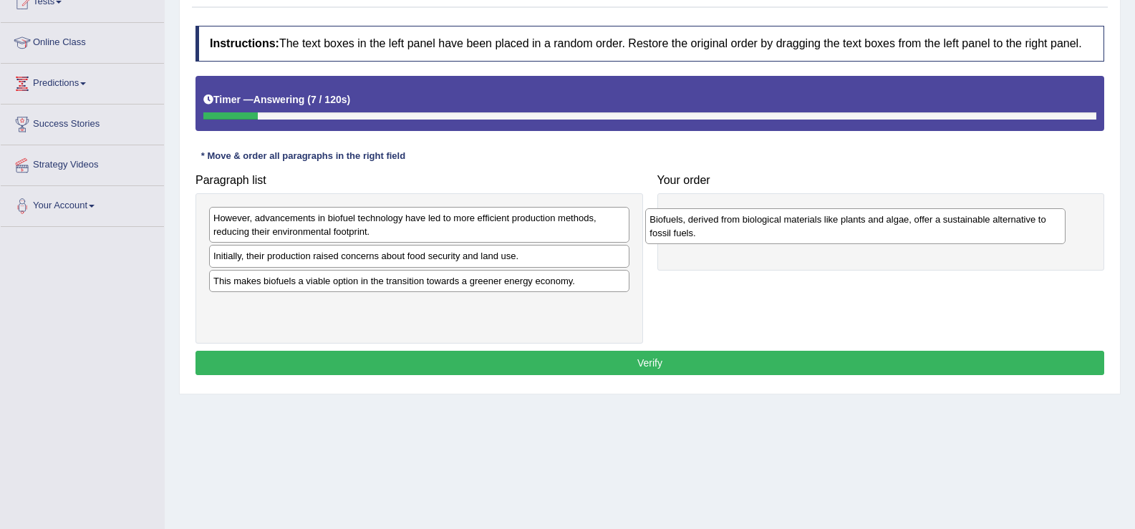
click at [786, 223] on div "Biofuels, derived from biological materials like plants and algae, offer a sust…" at bounding box center [855, 226] width 420 height 36
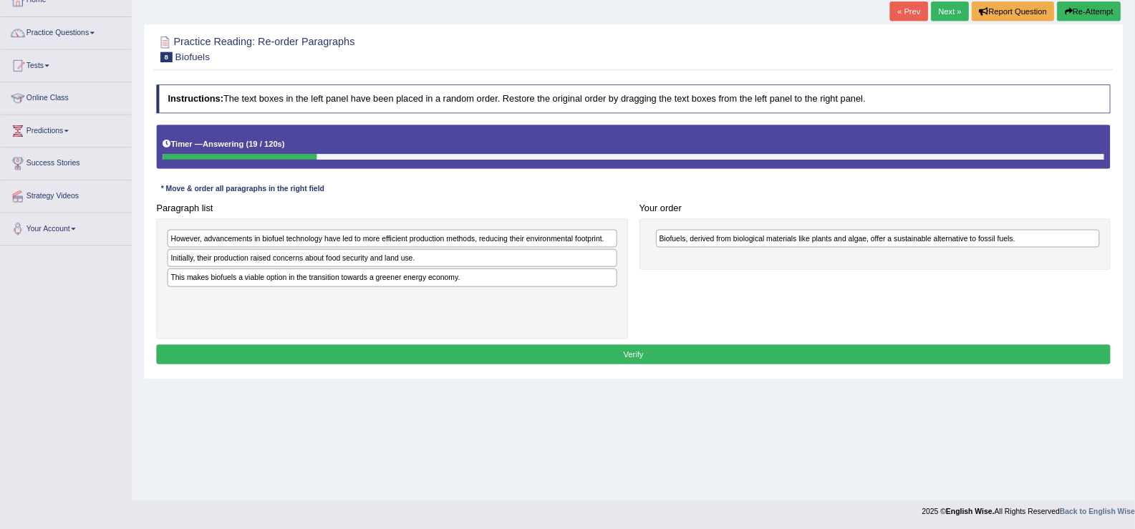
scroll to position [90, 0]
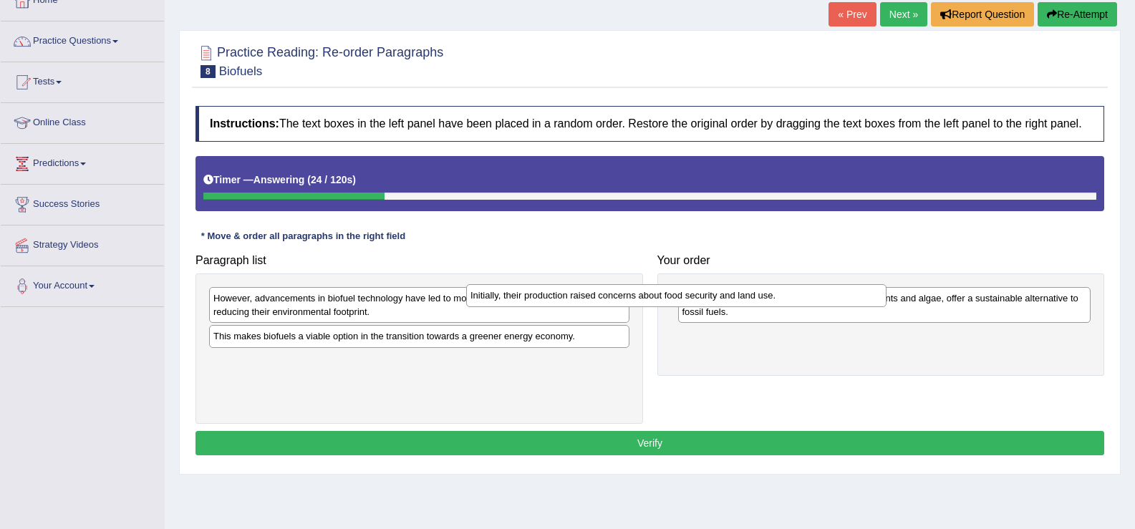
drag, startPoint x: 448, startPoint y: 345, endPoint x: 800, endPoint y: 333, distance: 352.5
click at [800, 306] on div "Initially, their production raised concerns about food security and land use." at bounding box center [676, 295] width 420 height 22
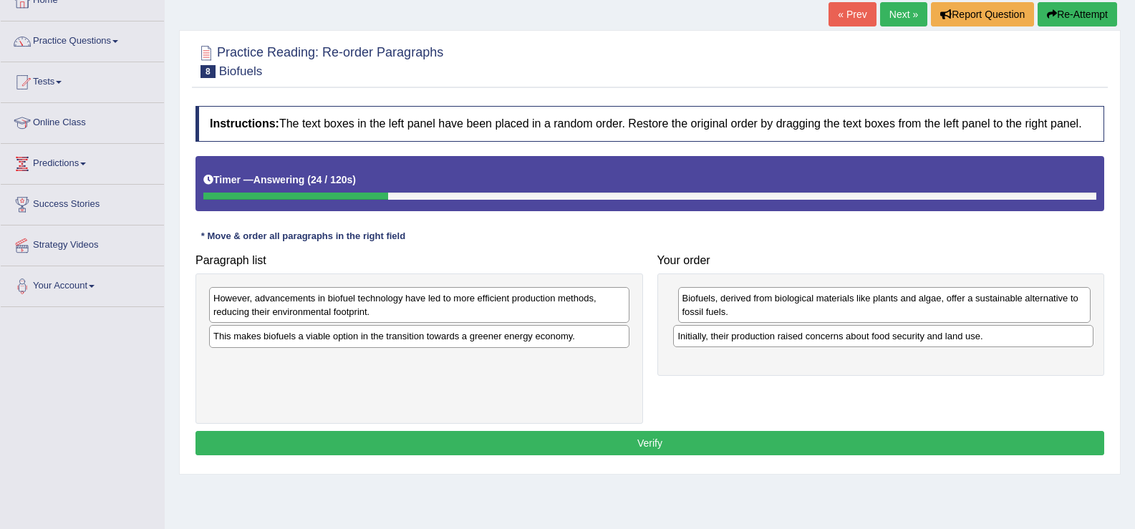
drag, startPoint x: 803, startPoint y: 334, endPoint x: 823, endPoint y: 347, distance: 23.8
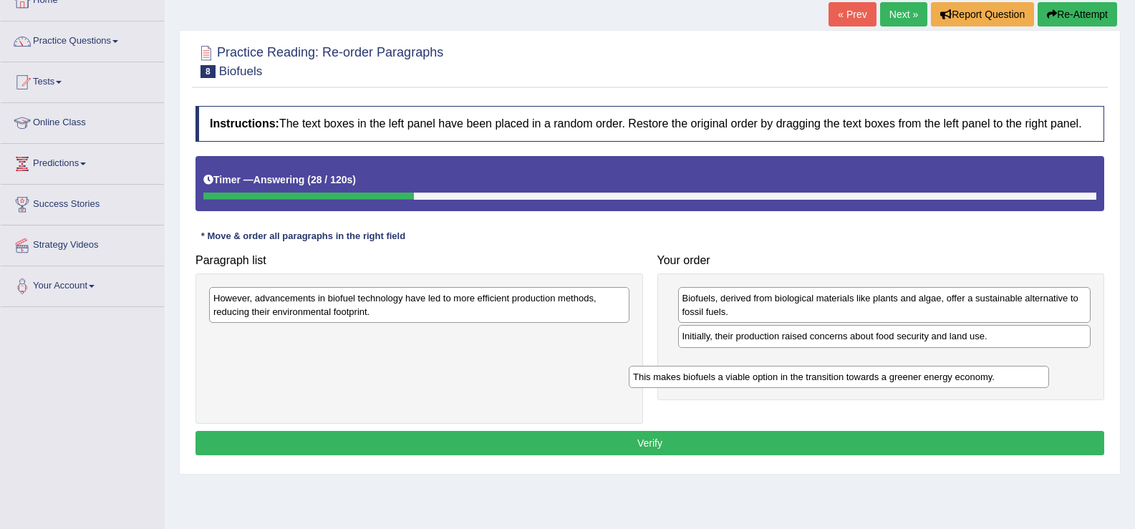
drag, startPoint x: 506, startPoint y: 334, endPoint x: 926, endPoint y: 375, distance: 421.6
click at [926, 375] on div "This makes biofuels a viable option in the transition towards a greener energy …" at bounding box center [839, 377] width 420 height 22
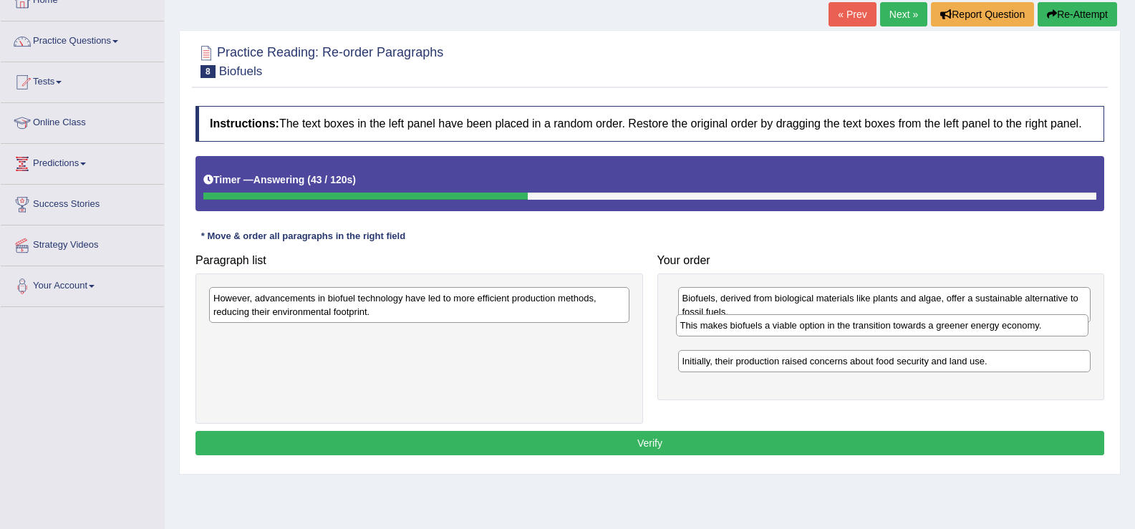
drag, startPoint x: 798, startPoint y: 370, endPoint x: 796, endPoint y: 334, distance: 35.9
click at [796, 334] on div "This makes biofuels a viable option in the transition towards a greener energy …" at bounding box center [882, 325] width 413 height 22
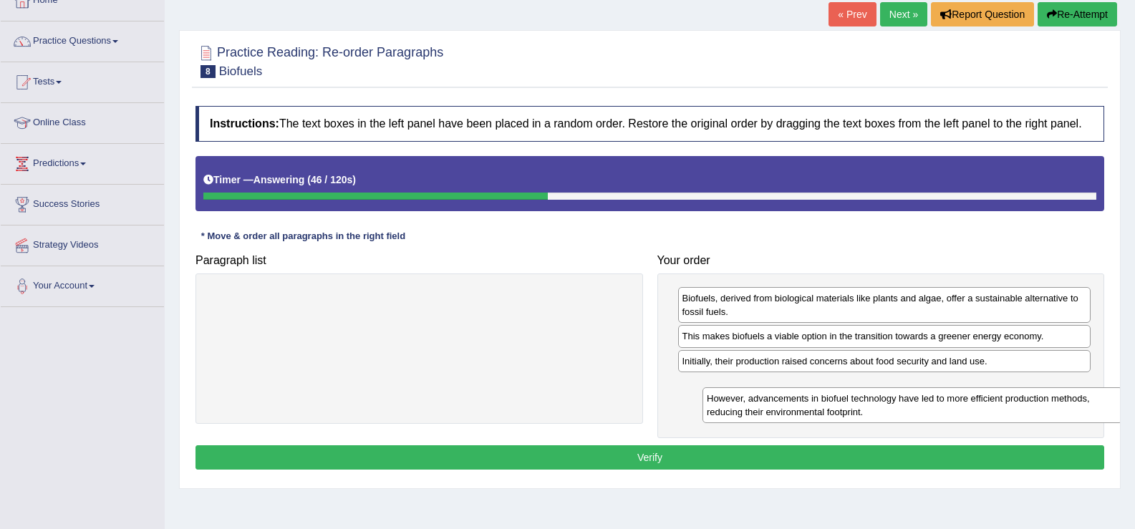
drag, startPoint x: 455, startPoint y: 301, endPoint x: 949, endPoint y: 402, distance: 503.4
click at [949, 402] on div "However, advancements in biofuel technology have led to more efficient producti…" at bounding box center [912, 405] width 420 height 36
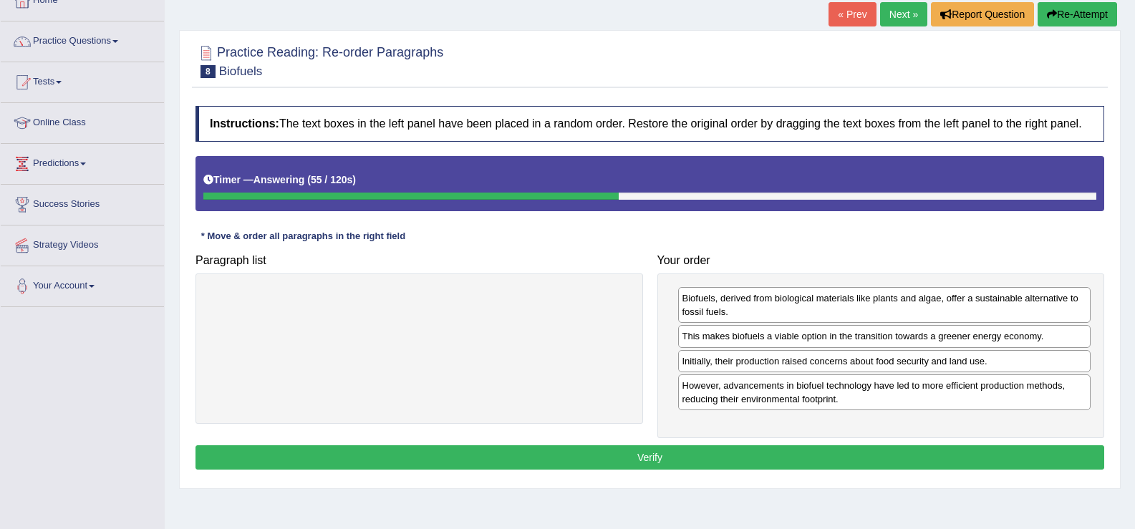
click at [776, 448] on button "Verify" at bounding box center [649, 457] width 909 height 24
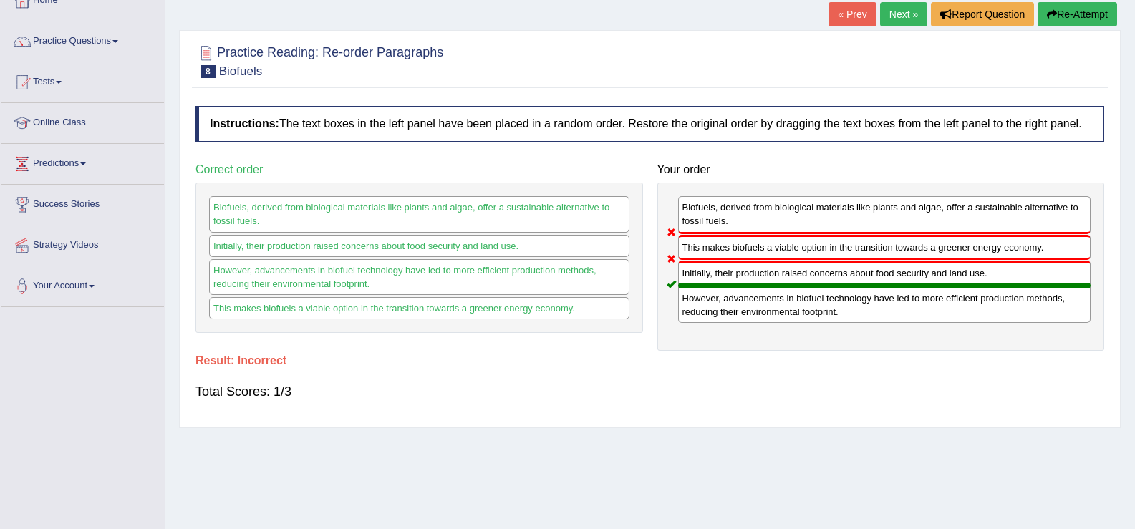
click at [895, 16] on link "Next »" at bounding box center [903, 14] width 47 height 24
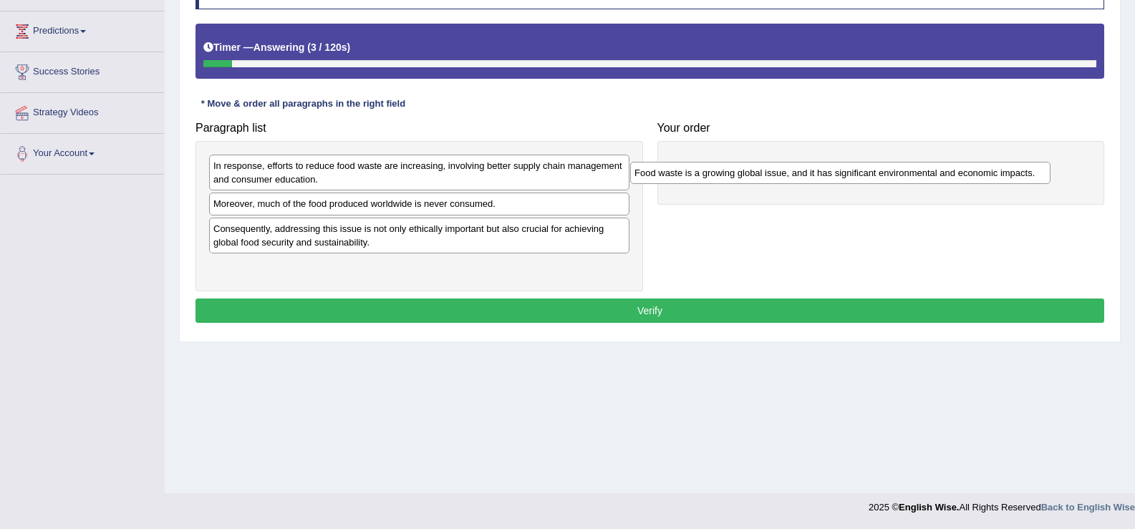
drag, startPoint x: 378, startPoint y: 269, endPoint x: 800, endPoint y: 175, distance: 432.1
click at [800, 175] on div "Food waste is a growing global issue, and it has significant environmental and …" at bounding box center [840, 173] width 420 height 22
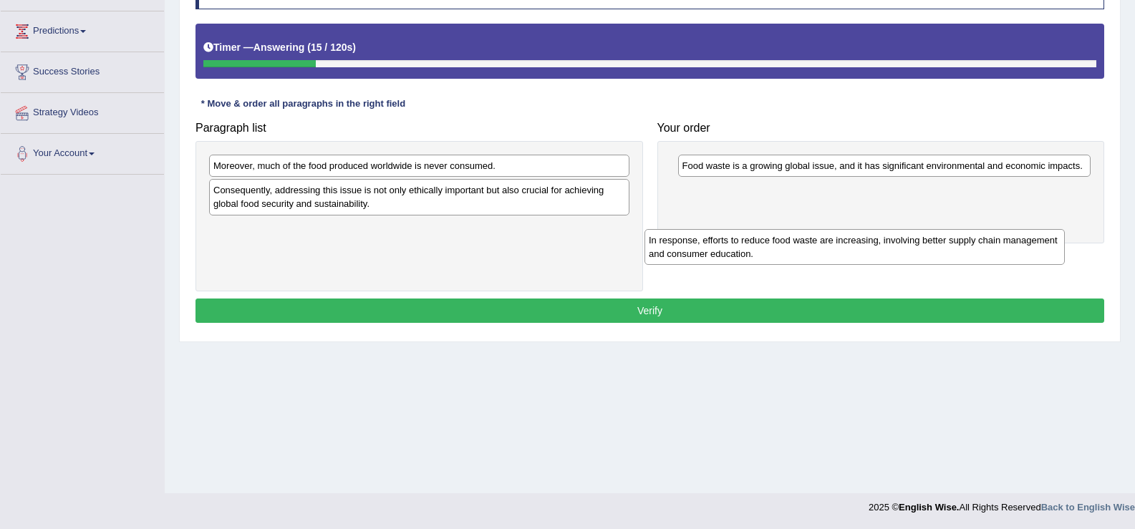
drag, startPoint x: 440, startPoint y: 179, endPoint x: 876, endPoint y: 226, distance: 437.8
click at [876, 229] on div "In response, efforts to reduce food waste are increasing, involving better supp…" at bounding box center [854, 247] width 420 height 36
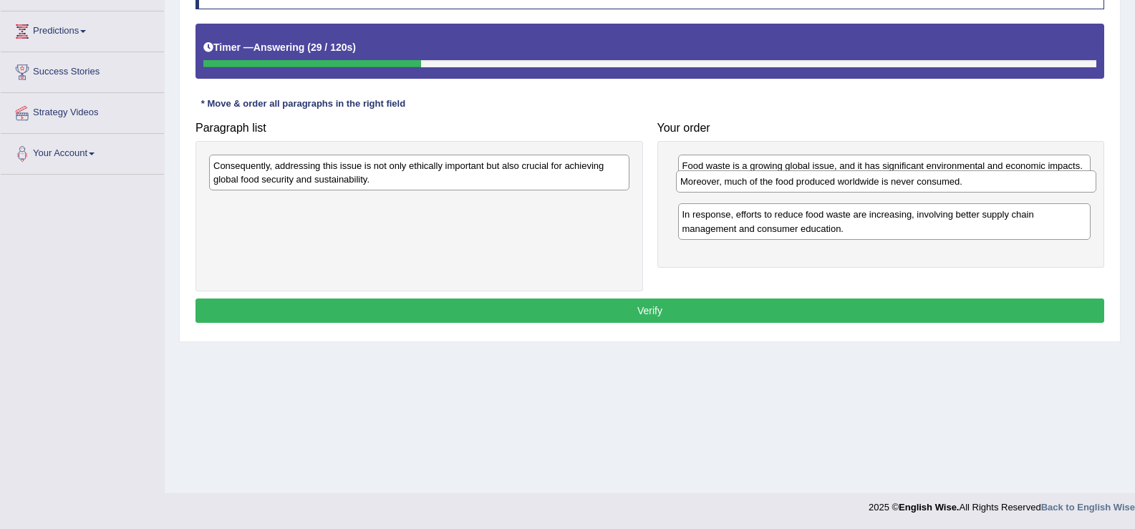
drag, startPoint x: 549, startPoint y: 163, endPoint x: 1016, endPoint y: 179, distance: 467.1
click at [1016, 179] on div "Moreover, much of the food produced worldwide is never consumed." at bounding box center [886, 181] width 420 height 22
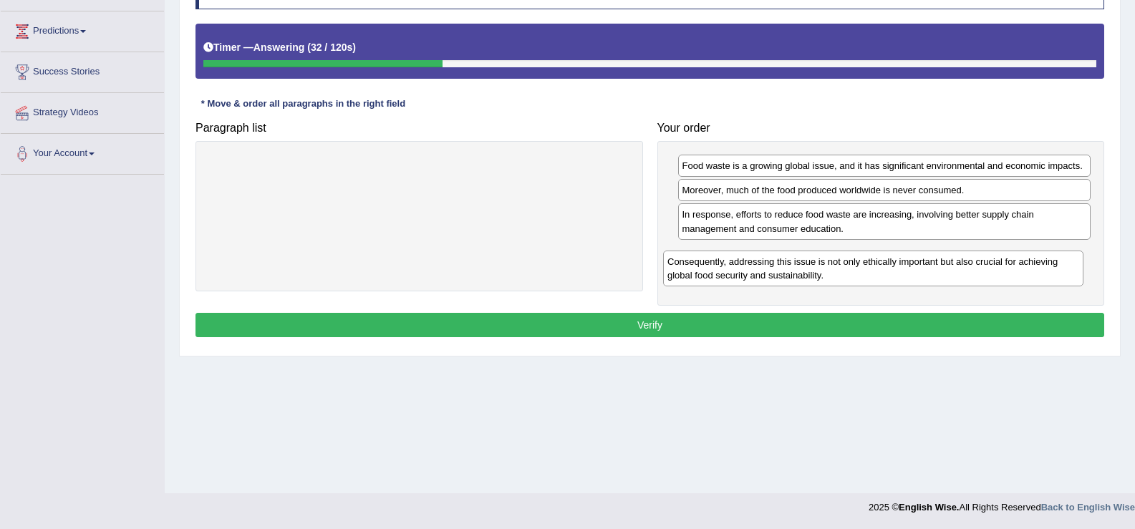
drag, startPoint x: 484, startPoint y: 175, endPoint x: 932, endPoint y: 271, distance: 458.6
click at [932, 271] on div "Consequently, addressing this issue is not only ethically important but also cr…" at bounding box center [873, 269] width 420 height 36
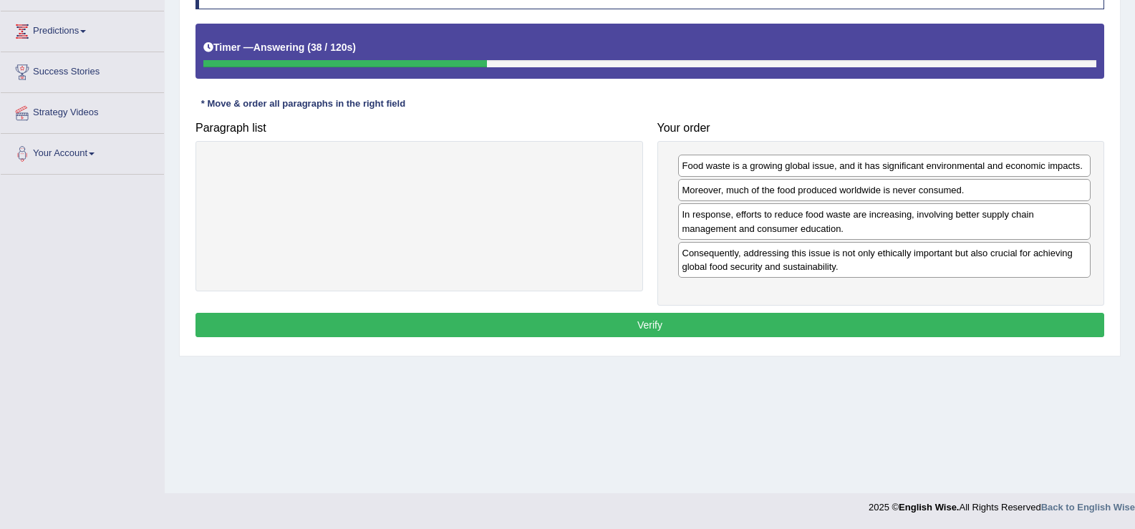
click at [798, 319] on button "Verify" at bounding box center [649, 325] width 909 height 24
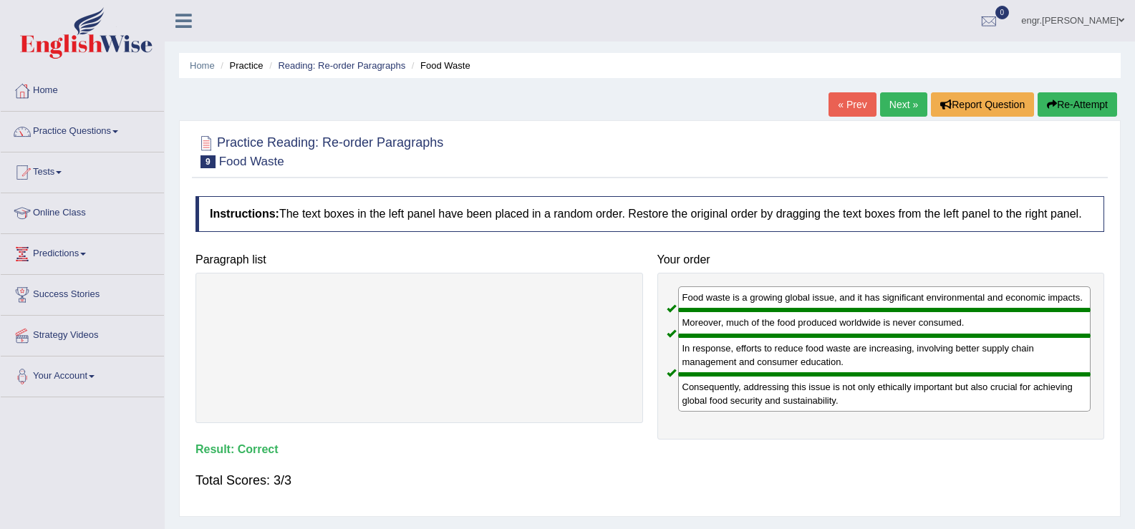
click at [893, 109] on link "Next »" at bounding box center [903, 104] width 47 height 24
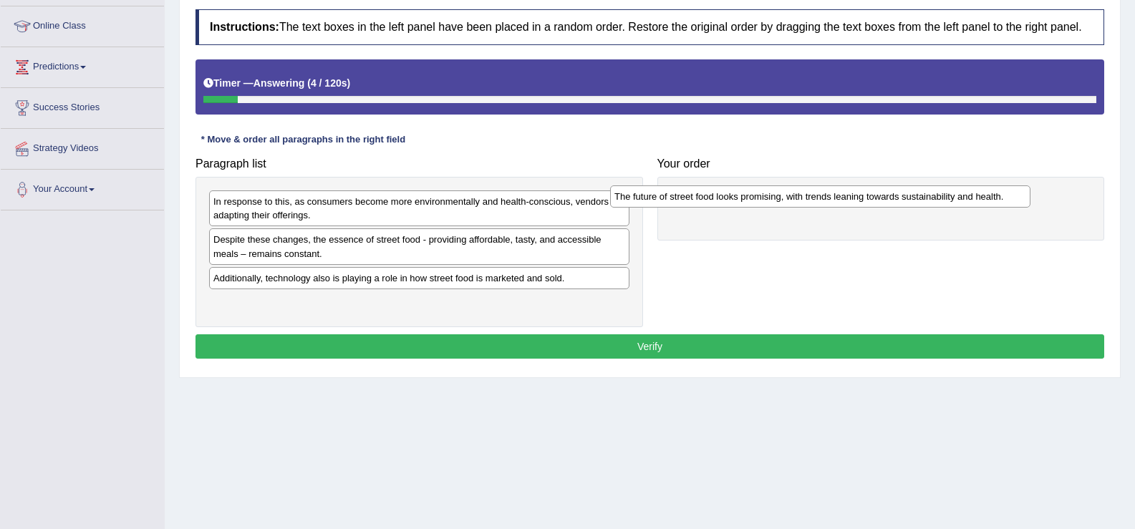
drag, startPoint x: 397, startPoint y: 311, endPoint x: 800, endPoint y: 206, distance: 416.8
click at [800, 206] on div "The future of street food looks promising, with trends leaning towards sustaina…" at bounding box center [820, 196] width 420 height 22
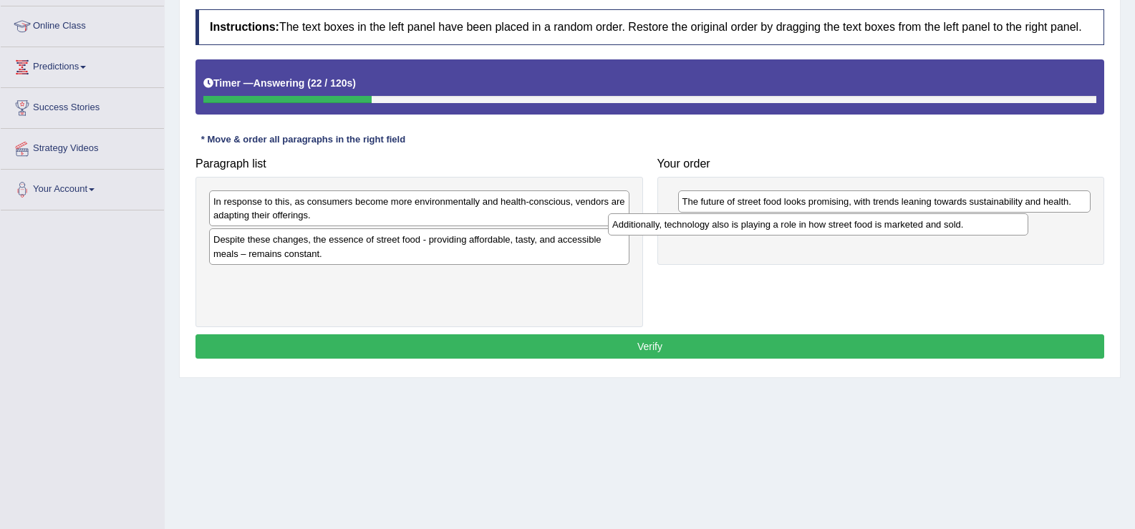
drag, startPoint x: 750, startPoint y: 203, endPoint x: 895, endPoint y: 223, distance: 146.7
click at [895, 223] on div "Additionally, technology also is playing a role in how street food is marketed …" at bounding box center [818, 224] width 420 height 22
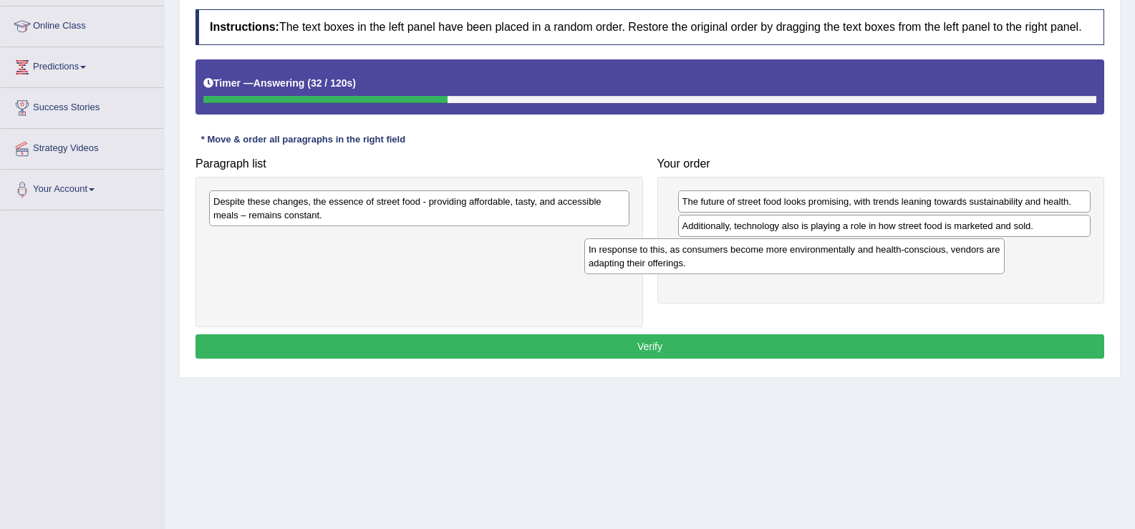
drag, startPoint x: 543, startPoint y: 221, endPoint x: 919, endPoint y: 268, distance: 378.1
click at [919, 268] on div "In response to this, as consumers become more environmentally and health-consci…" at bounding box center [794, 256] width 420 height 36
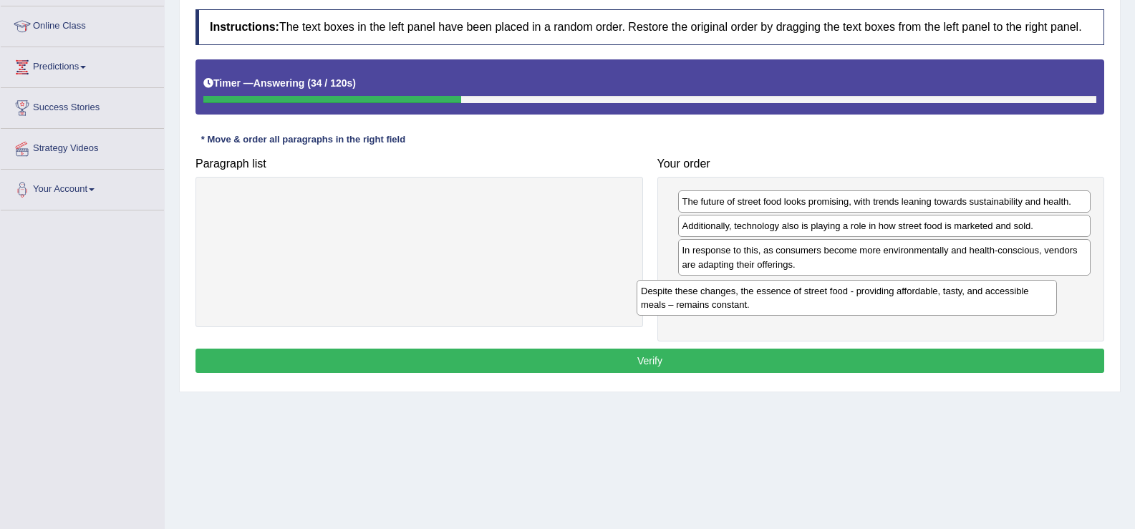
drag, startPoint x: 599, startPoint y: 213, endPoint x: 1009, endPoint y: 304, distance: 420.3
click at [1009, 304] on div "Despite these changes, the essence of street food - providing affordable, tasty…" at bounding box center [847, 298] width 420 height 36
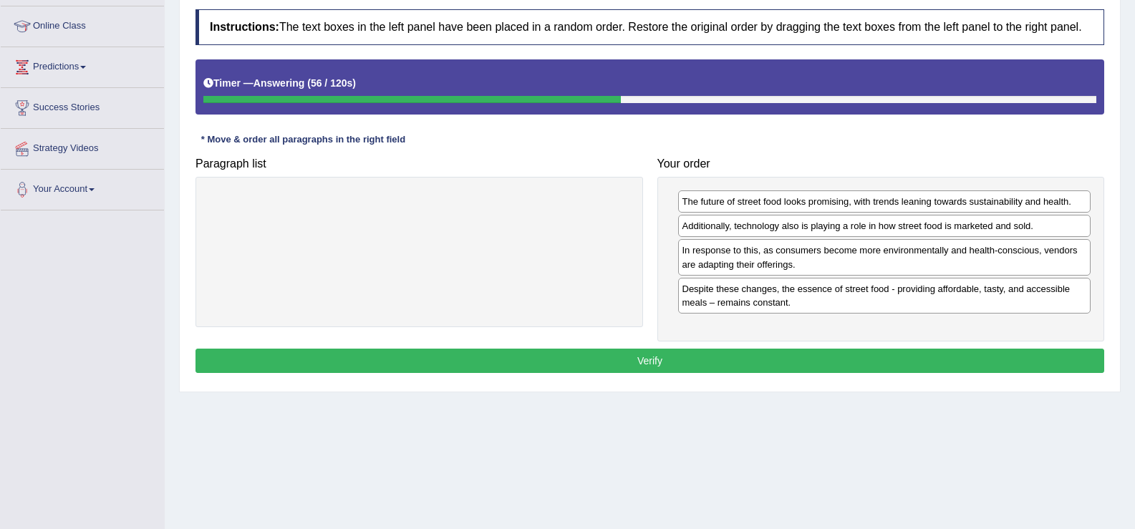
click at [770, 367] on button "Verify" at bounding box center [649, 361] width 909 height 24
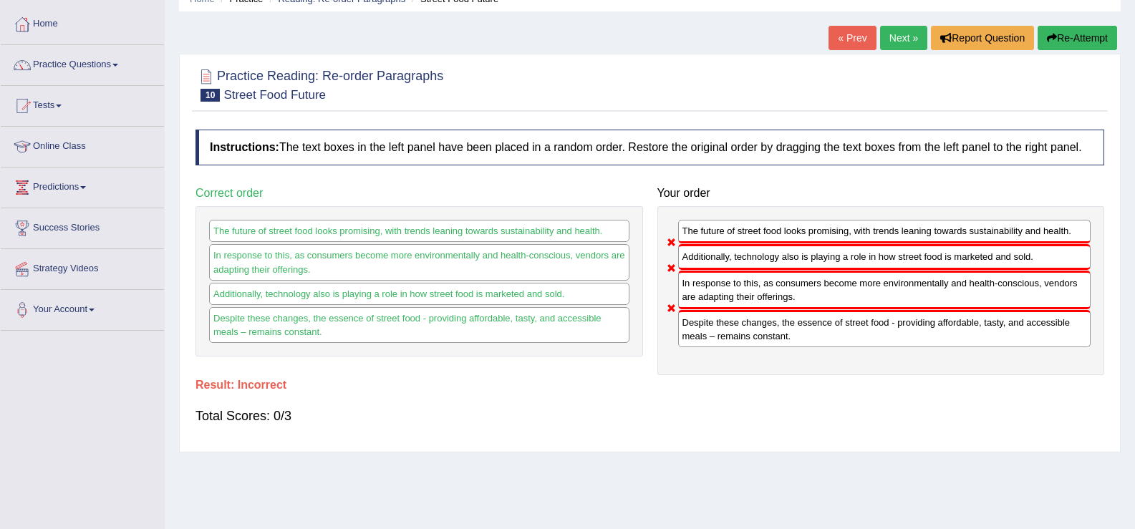
scroll to position [37, 0]
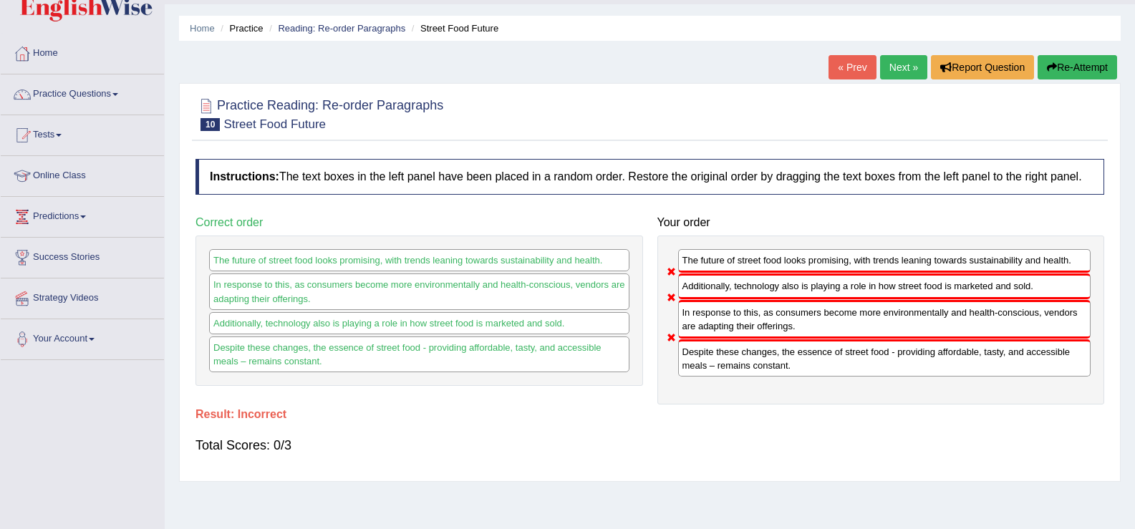
click at [897, 67] on link "Next »" at bounding box center [903, 67] width 47 height 24
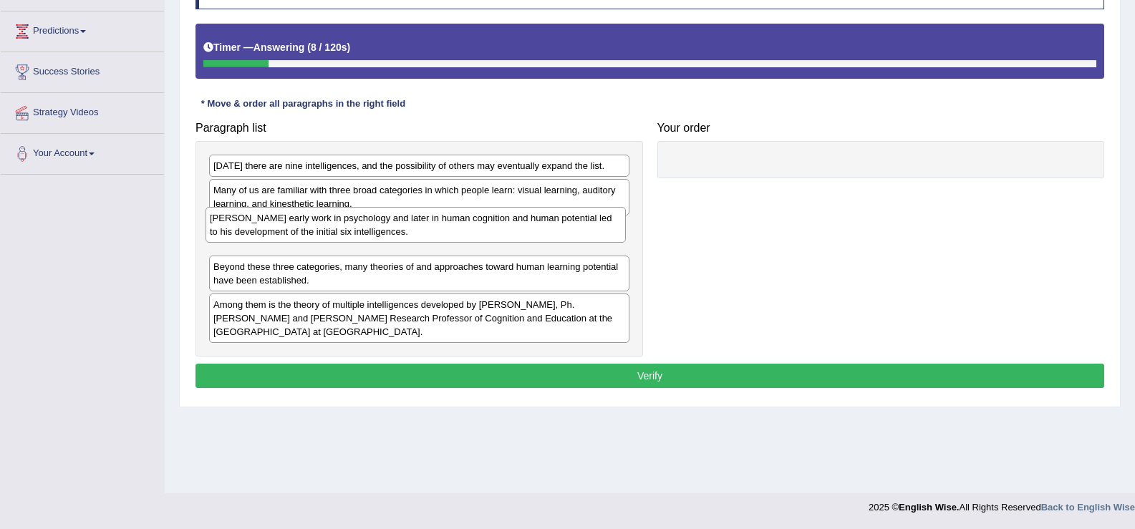
drag, startPoint x: 377, startPoint y: 280, endPoint x: 374, endPoint y: 230, distance: 50.3
click at [374, 230] on div "Gardner's early work in psychology and later in human cognition and human poten…" at bounding box center [416, 225] width 420 height 36
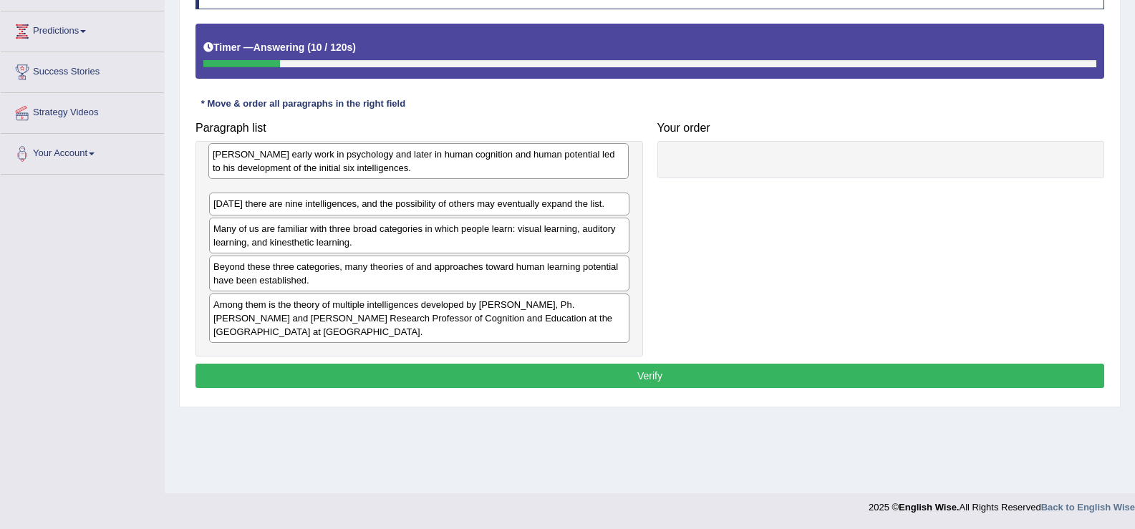
drag, startPoint x: 374, startPoint y: 230, endPoint x: 374, endPoint y: 152, distance: 78.0
click at [374, 152] on div "Gardner's early work in psychology and later in human cognition and human poten…" at bounding box center [418, 161] width 420 height 36
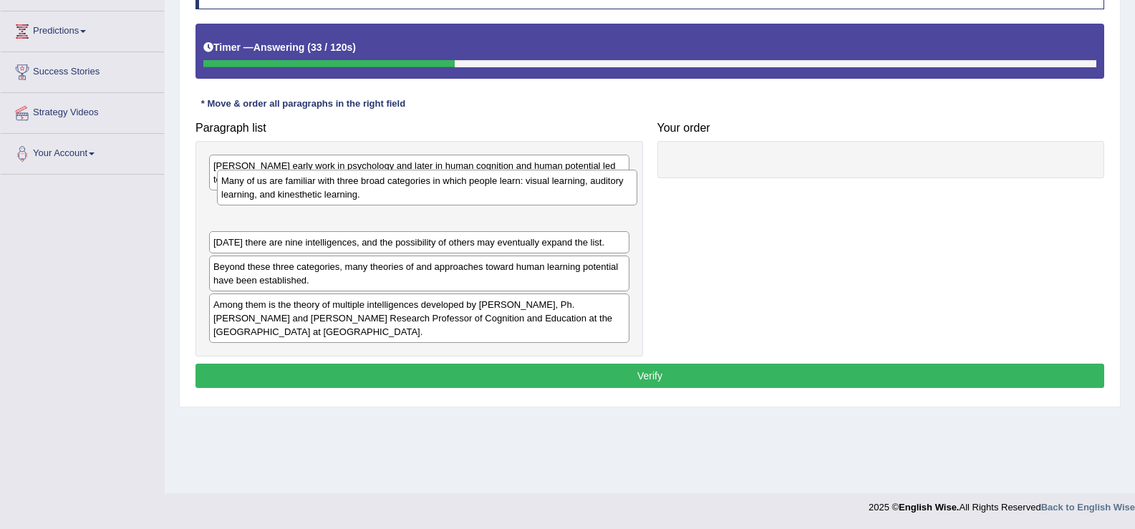
drag, startPoint x: 345, startPoint y: 246, endPoint x: 351, endPoint y: 203, distance: 43.3
click at [352, 200] on div "Many of us are familiar with three broad categories in which people learn: visu…" at bounding box center [427, 188] width 420 height 36
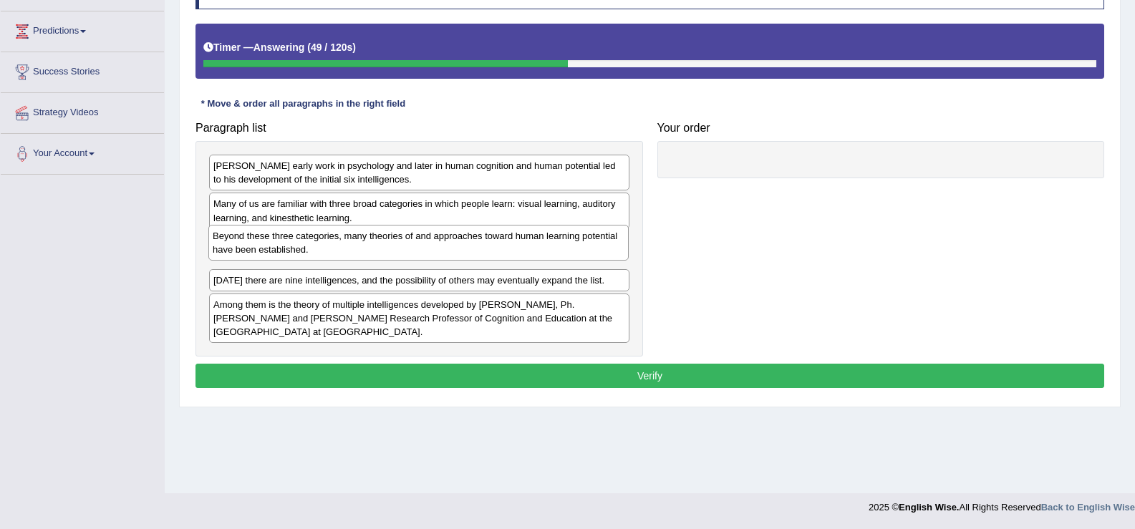
drag, startPoint x: 362, startPoint y: 277, endPoint x: 362, endPoint y: 246, distance: 30.8
click at [362, 246] on div "Beyond these three categories, many theories of and approaches toward human lea…" at bounding box center [418, 243] width 420 height 36
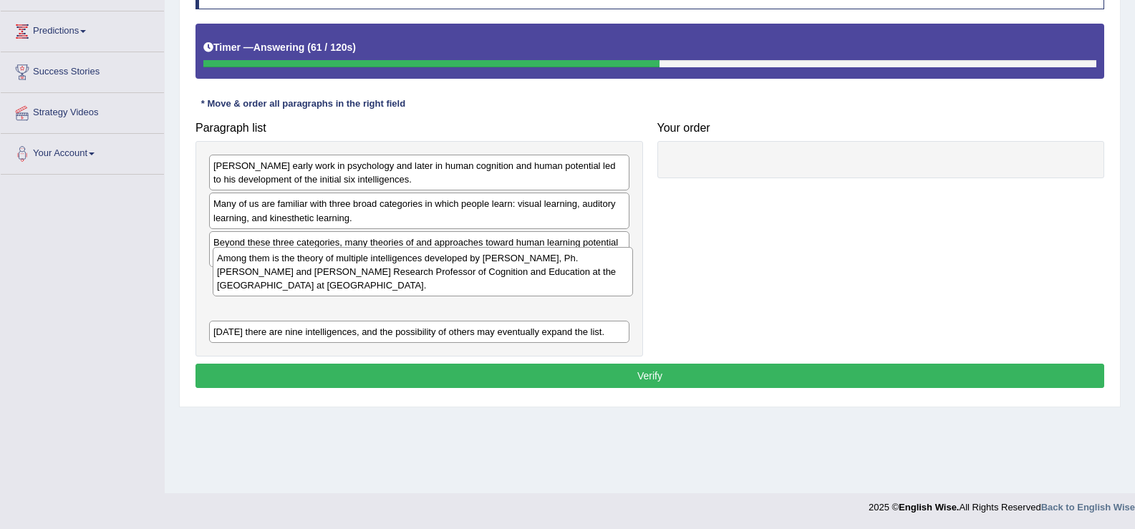
drag, startPoint x: 344, startPoint y: 319, endPoint x: 347, endPoint y: 273, distance: 46.7
click at [347, 273] on div "Among them is the theory of multiple intelligences developed by Howard Gardner,…" at bounding box center [423, 271] width 420 height 49
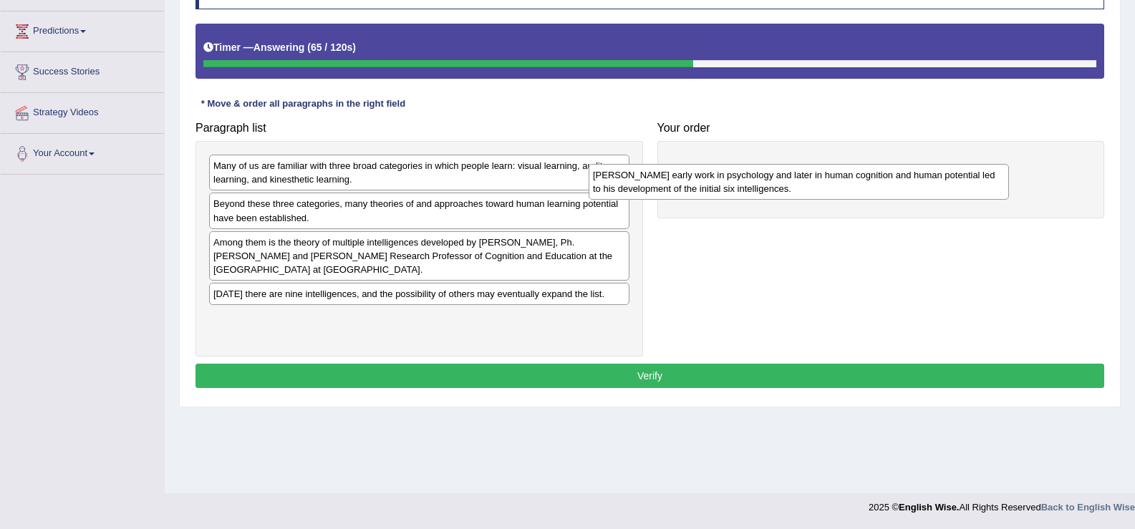
drag, startPoint x: 355, startPoint y: 175, endPoint x: 735, endPoint y: 185, distance: 379.6
click at [735, 185] on div "Gardner's early work in psychology and later in human cognition and human poten…" at bounding box center [799, 182] width 420 height 36
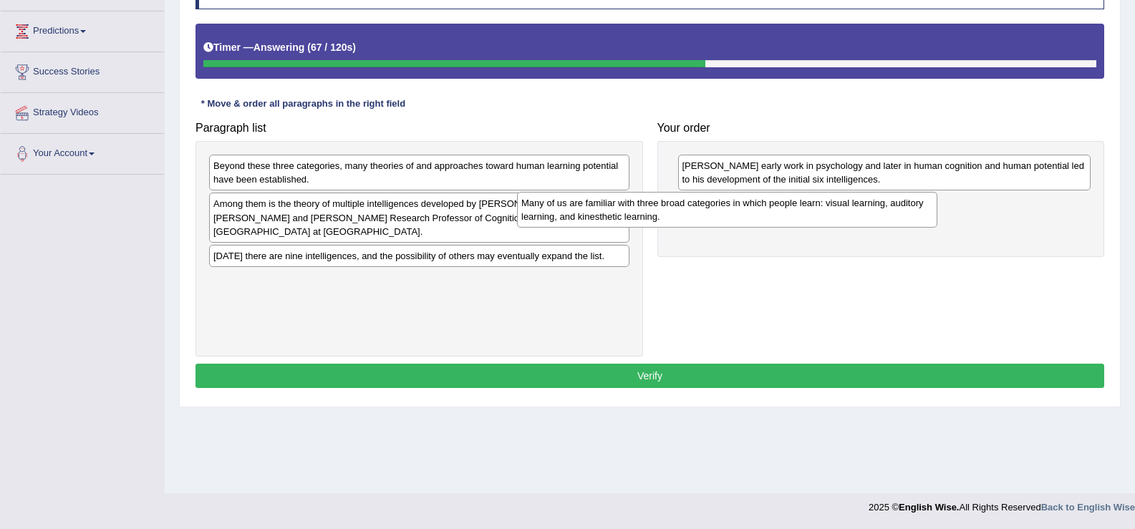
drag, startPoint x: 548, startPoint y: 171, endPoint x: 856, endPoint y: 208, distance: 310.1
click at [856, 208] on div "Many of us are familiar with three broad categories in which people learn: visu…" at bounding box center [727, 210] width 420 height 36
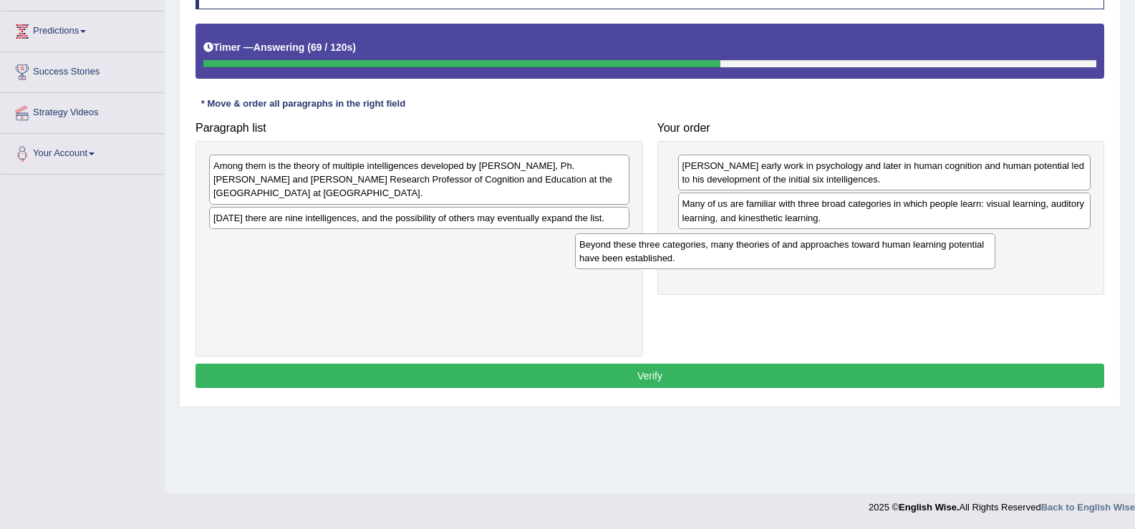
drag, startPoint x: 601, startPoint y: 177, endPoint x: 967, endPoint y: 256, distance: 375.0
click at [967, 256] on div "Beyond these three categories, many theories of and approaches toward human lea…" at bounding box center [785, 251] width 420 height 36
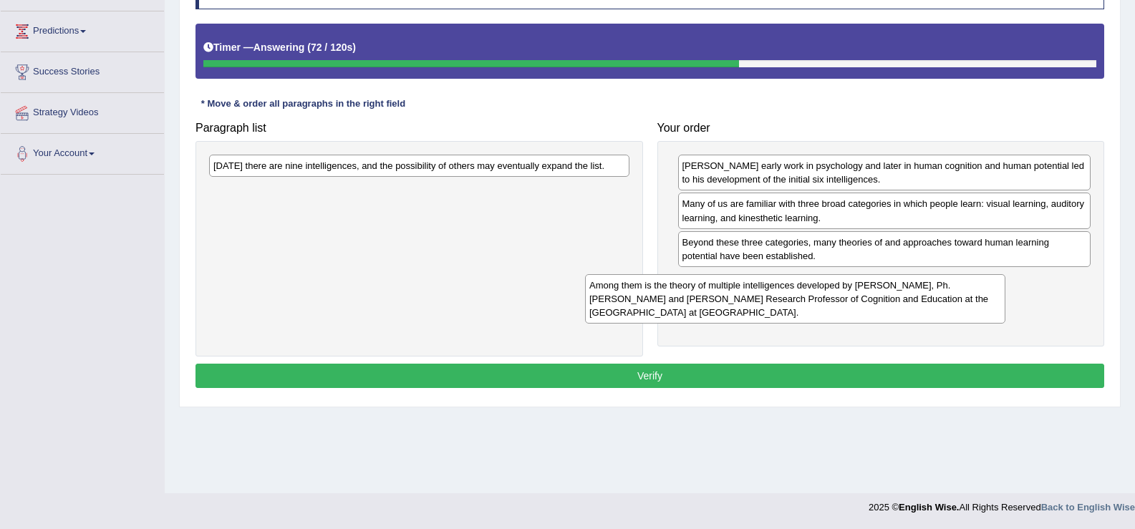
drag, startPoint x: 602, startPoint y: 175, endPoint x: 978, endPoint y: 294, distance: 394.5
click at [978, 294] on div "Among them is the theory of multiple intelligences developed by Howard Gardner,…" at bounding box center [795, 298] width 420 height 49
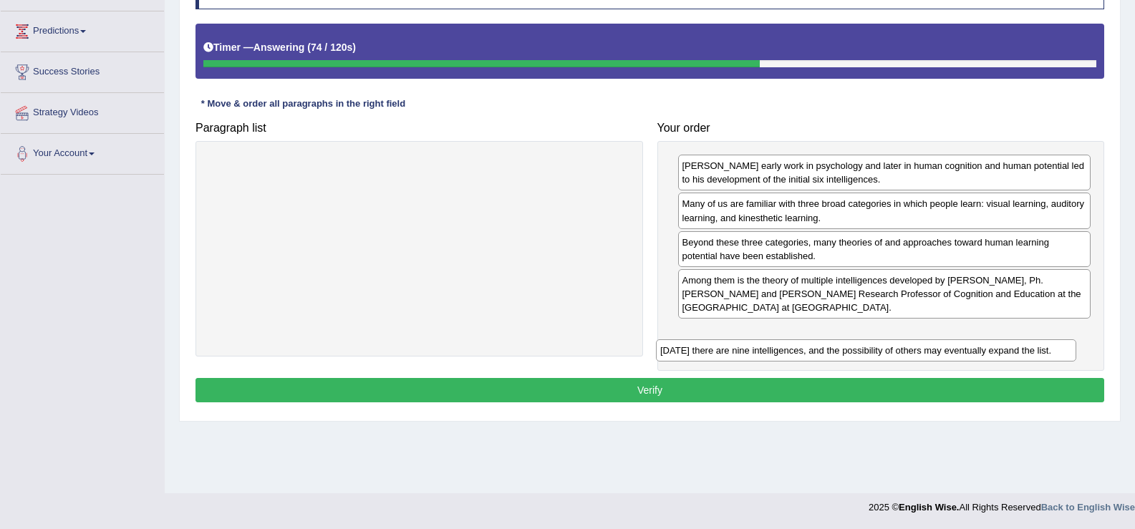
drag, startPoint x: 571, startPoint y: 168, endPoint x: 1012, endPoint y: 352, distance: 477.3
click at [1012, 352] on div "Today there are nine intelligences, and the possibility of others may eventuall…" at bounding box center [866, 350] width 420 height 22
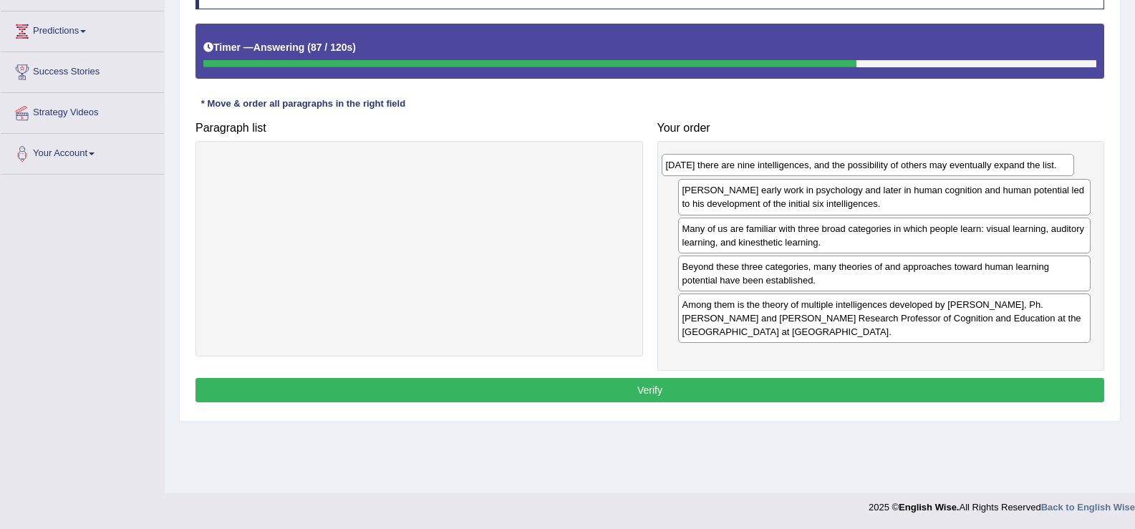
drag, startPoint x: 866, startPoint y: 337, endPoint x: 849, endPoint y: 170, distance: 167.7
click at [849, 170] on div "Today there are nine intelligences, and the possibility of others may eventuall…" at bounding box center [868, 165] width 413 height 22
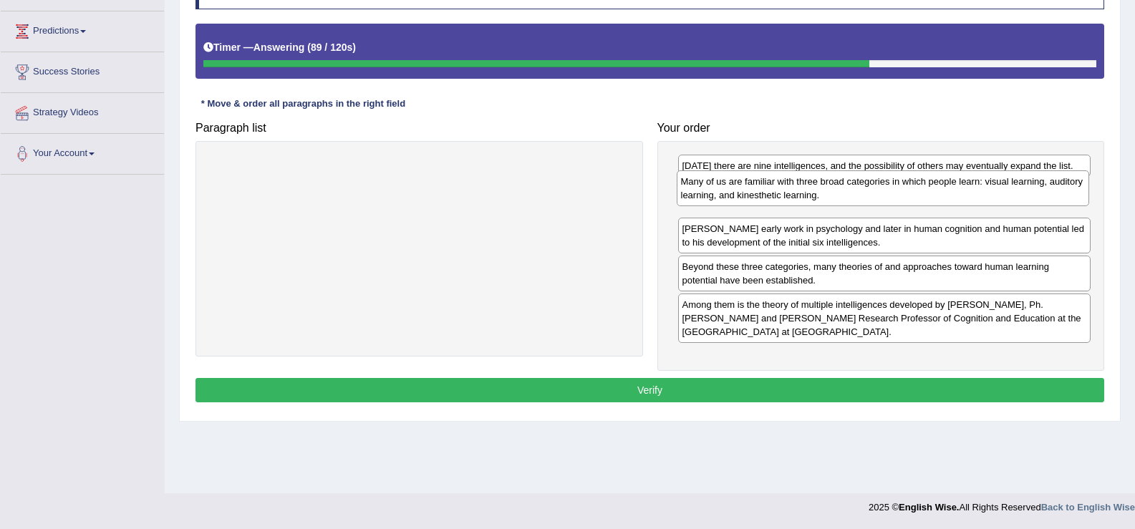
drag, startPoint x: 816, startPoint y: 238, endPoint x: 814, endPoint y: 191, distance: 47.3
click at [814, 191] on div "Many of us are familiar with three broad categories in which people learn: visu…" at bounding box center [883, 188] width 413 height 36
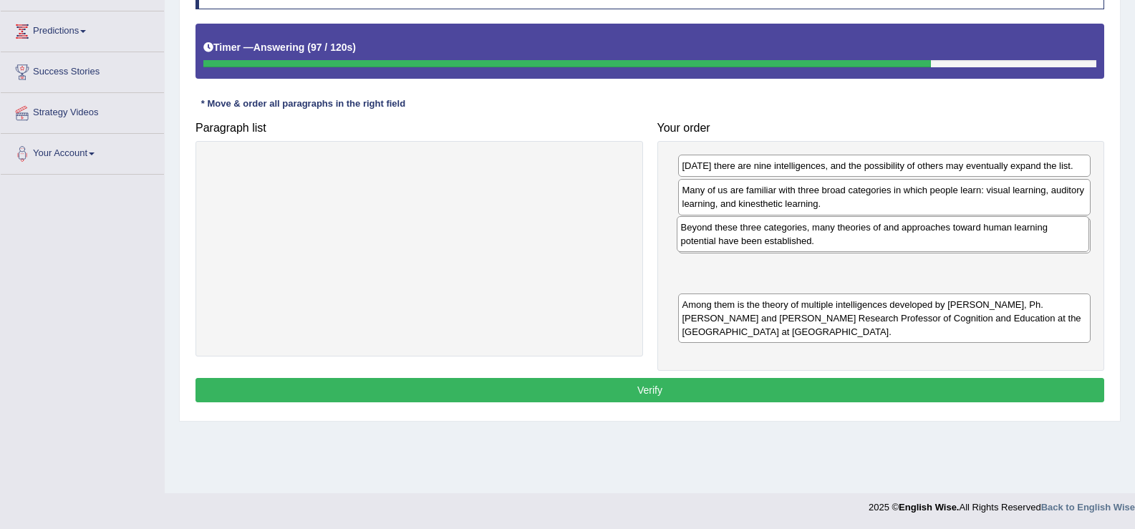
drag, startPoint x: 789, startPoint y: 278, endPoint x: 788, endPoint y: 228, distance: 49.4
click at [788, 228] on div "Beyond these three categories, many theories of and approaches toward human lea…" at bounding box center [883, 234] width 413 height 36
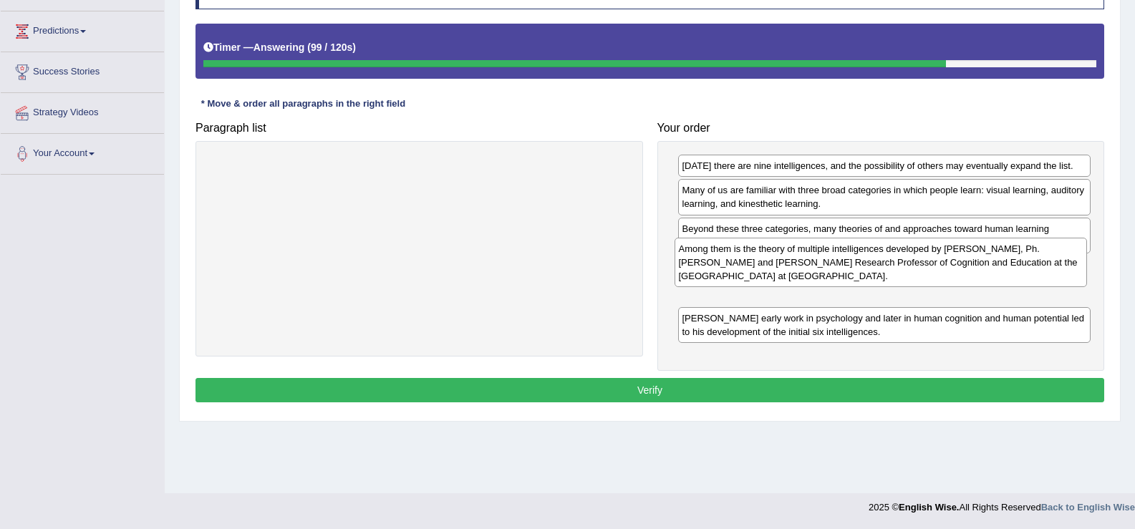
drag, startPoint x: 786, startPoint y: 311, endPoint x: 783, endPoint y: 256, distance: 56.0
click at [783, 256] on div "Among them is the theory of multiple intelligences developed by Howard Gardner,…" at bounding box center [881, 262] width 413 height 49
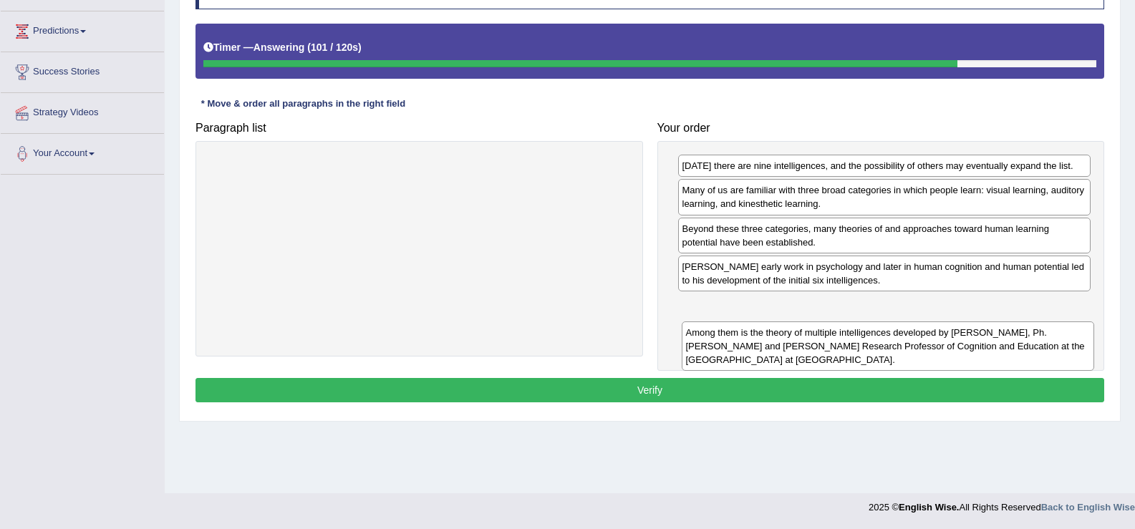
drag, startPoint x: 781, startPoint y: 269, endPoint x: 786, endPoint y: 342, distance: 72.5
click at [786, 342] on div "Among them is the theory of multiple intelligences developed by Howard Gardner,…" at bounding box center [888, 346] width 413 height 49
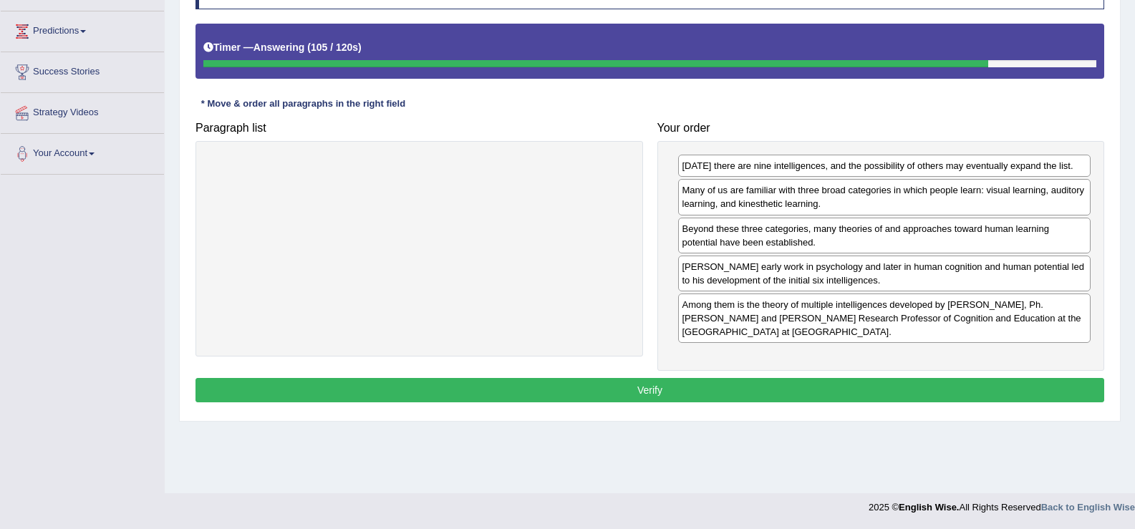
click at [722, 381] on button "Verify" at bounding box center [649, 390] width 909 height 24
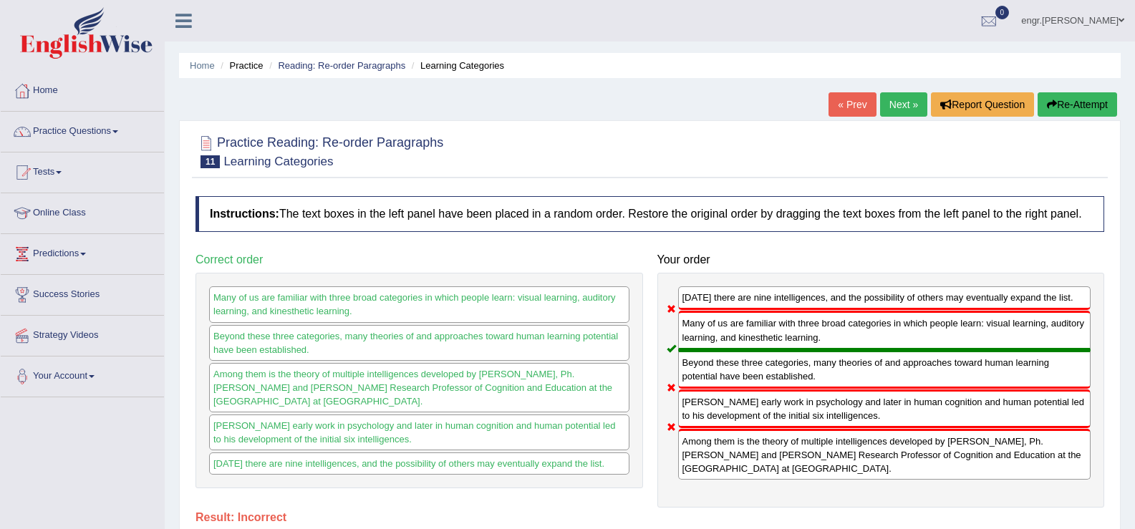
click at [880, 100] on link "Next »" at bounding box center [903, 104] width 47 height 24
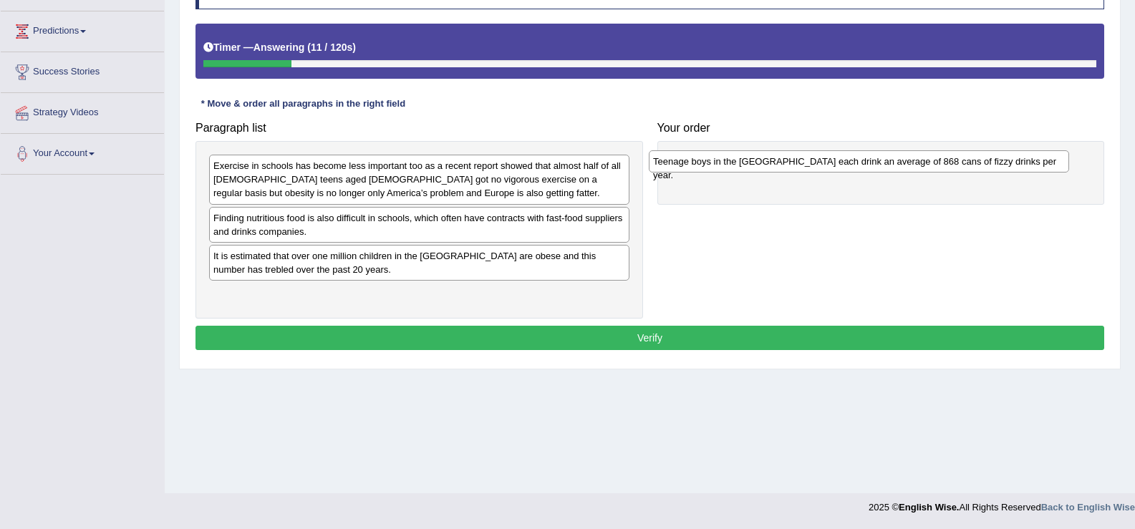
drag, startPoint x: 403, startPoint y: 173, endPoint x: 845, endPoint y: 169, distance: 441.8
click at [845, 169] on div "Teenage boys in the [GEOGRAPHIC_DATA] each drink an average of 868 cans of fizz…" at bounding box center [859, 161] width 420 height 22
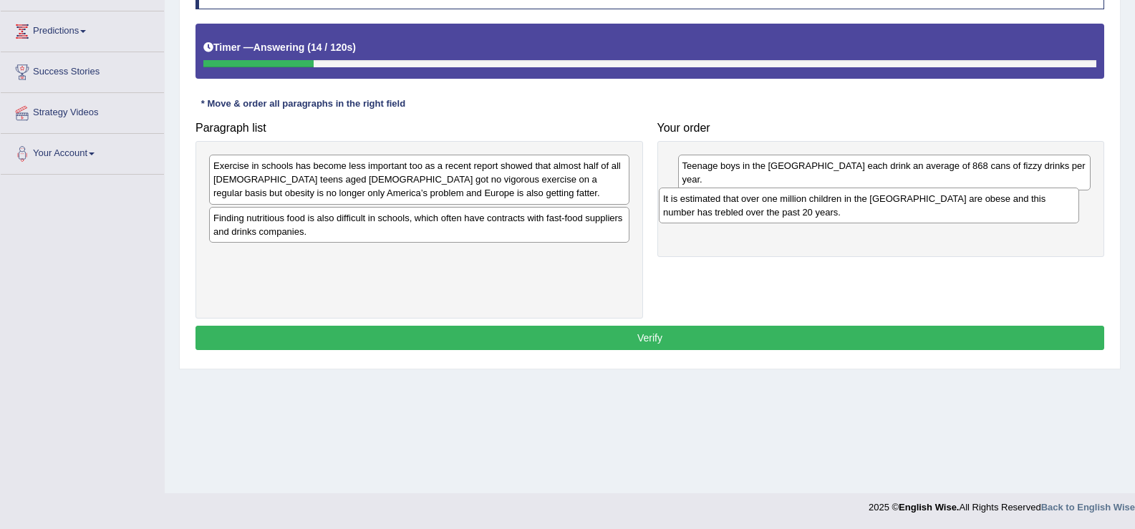
drag, startPoint x: 445, startPoint y: 269, endPoint x: 894, endPoint y: 211, distance: 453.4
click at [894, 211] on div "It is estimated that over one million children in the UK are obese and this num…" at bounding box center [869, 206] width 420 height 36
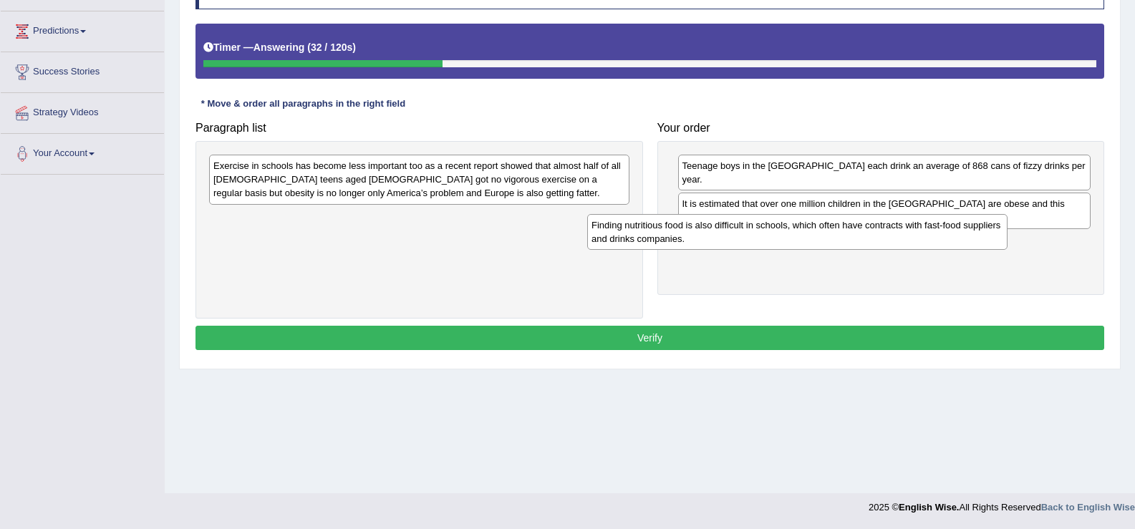
drag, startPoint x: 545, startPoint y: 220, endPoint x: 924, endPoint y: 227, distance: 379.6
click at [924, 227] on div "Finding nutritious food is also difficult in schools, which often have contract…" at bounding box center [797, 232] width 420 height 36
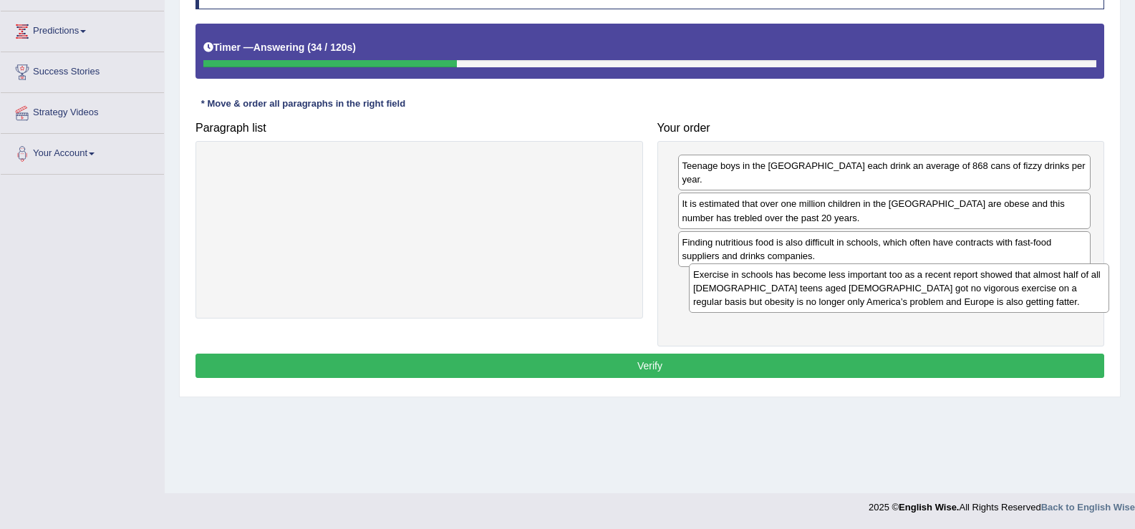
drag, startPoint x: 682, startPoint y: 201, endPoint x: 1032, endPoint y: 289, distance: 361.1
click at [1032, 289] on div "Exercise in schools has become less important too as a recent report showed tha…" at bounding box center [899, 288] width 420 height 49
click at [896, 354] on button "Verify" at bounding box center [649, 366] width 909 height 24
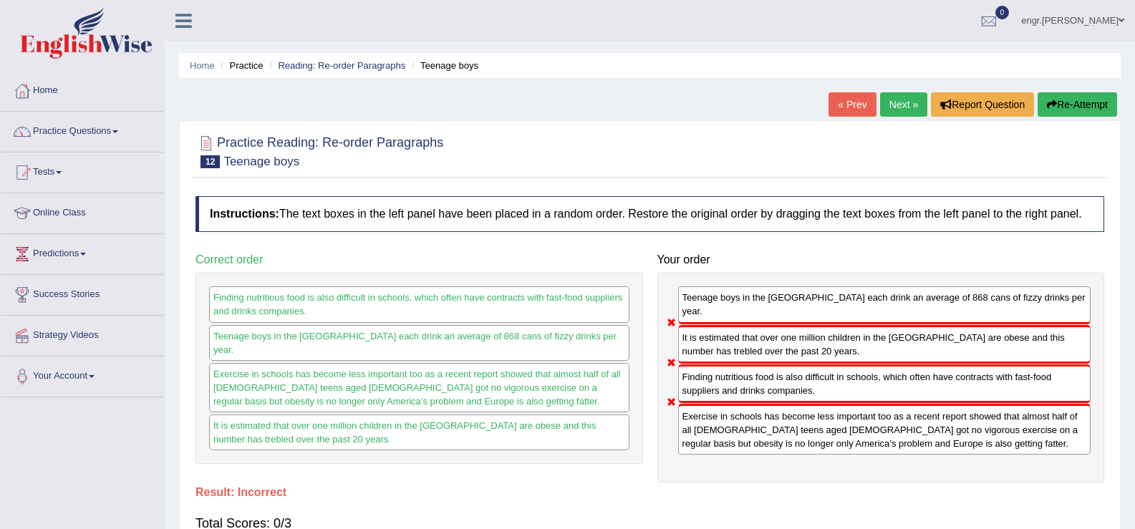
click at [887, 97] on link "Next »" at bounding box center [903, 104] width 47 height 24
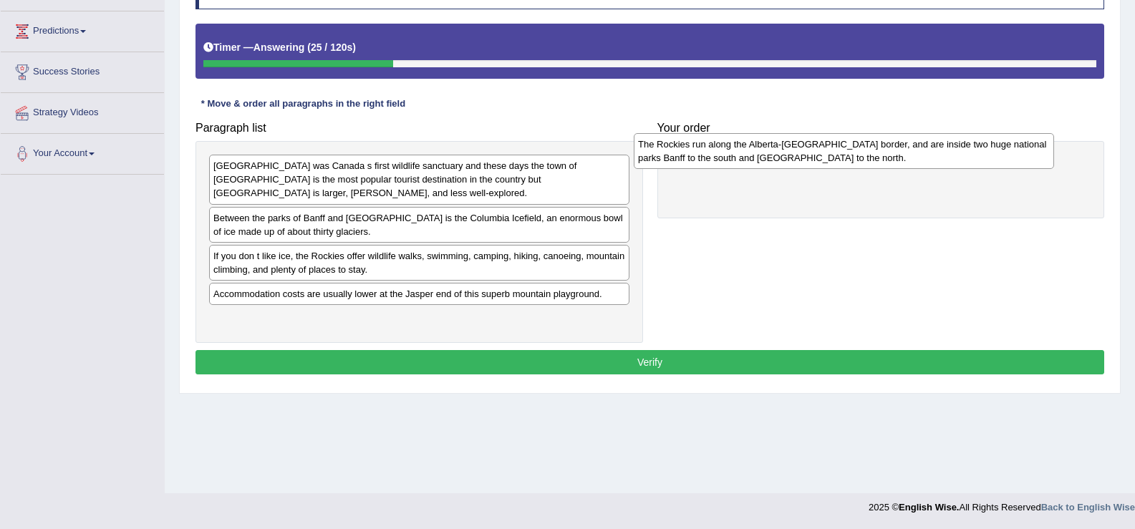
drag, startPoint x: 384, startPoint y: 320, endPoint x: 808, endPoint y: 160, distance: 453.6
click at [808, 160] on div "The Rockies run along the Alberta-British Columbia border, and are inside two h…" at bounding box center [844, 151] width 420 height 36
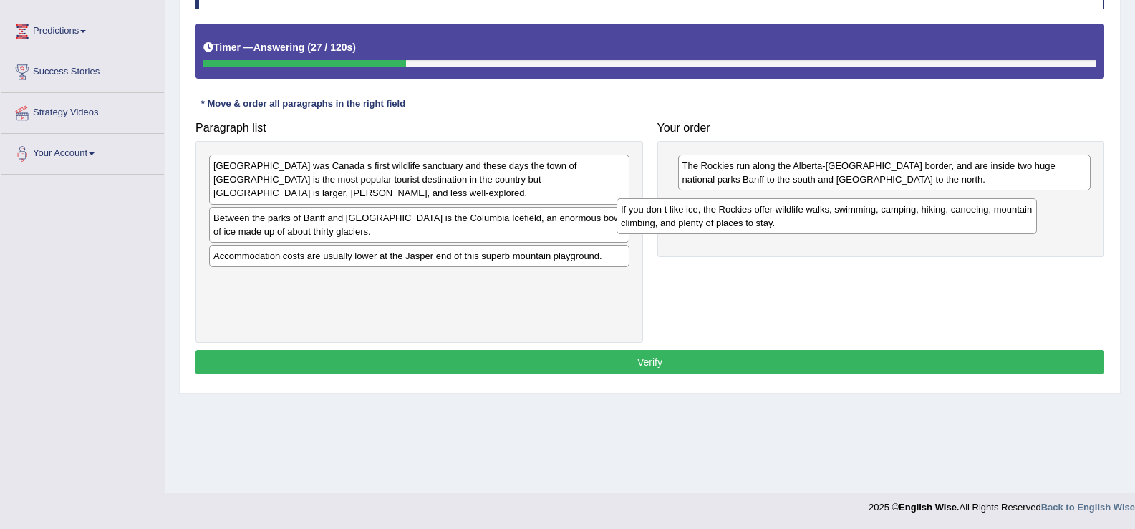
drag, startPoint x: 482, startPoint y: 234, endPoint x: 849, endPoint y: 213, distance: 367.2
click at [849, 213] on div "If you don t like ice, the Rockies offer wildlife walks, swimming, camping, hik…" at bounding box center [827, 216] width 420 height 36
drag, startPoint x: 849, startPoint y: 213, endPoint x: 884, endPoint y: 221, distance: 35.8
click at [884, 221] on div "If you don t like ice, the Rockies offer wildlife walks, swimming, camping, hik…" at bounding box center [832, 216] width 420 height 36
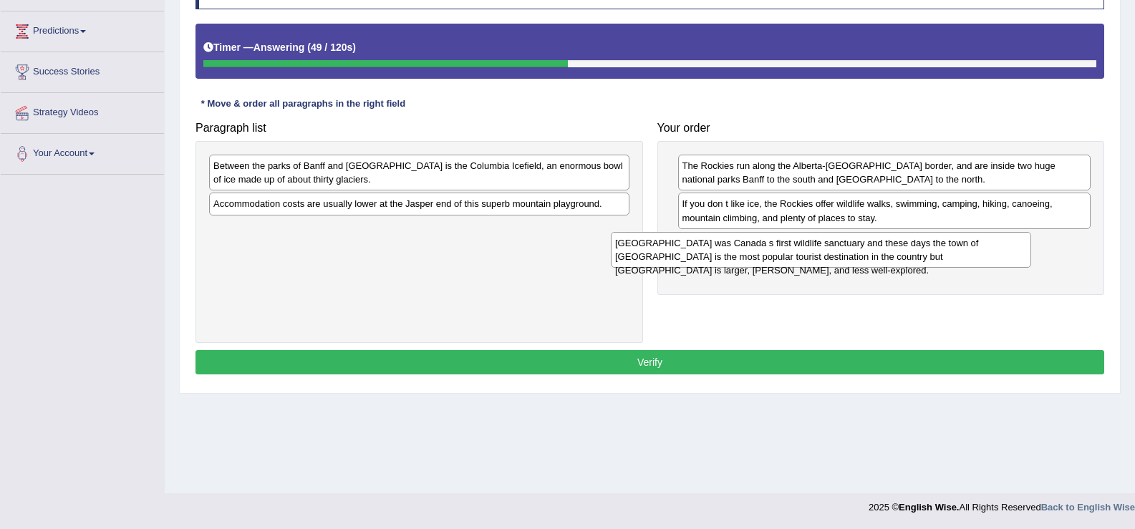
drag, startPoint x: 440, startPoint y: 175, endPoint x: 833, endPoint y: 252, distance: 400.6
click at [833, 252] on div "Banff was Canada s first wildlife sanctuary and these days the town of Banff is…" at bounding box center [821, 250] width 420 height 36
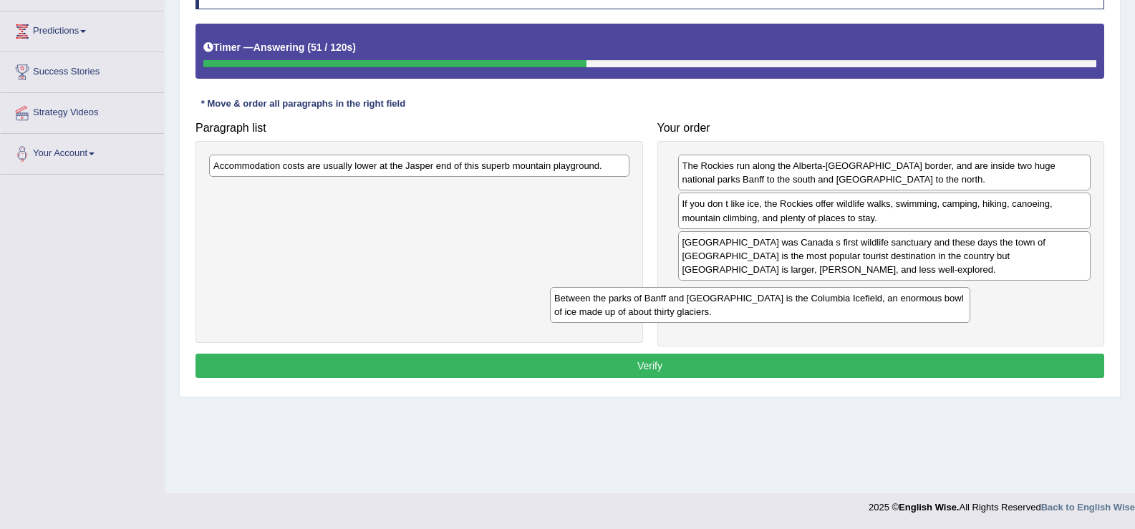
drag, startPoint x: 557, startPoint y: 181, endPoint x: 898, endPoint y: 314, distance: 365.7
click at [898, 314] on div "Between the parks of Banff and Jasper is the Columbia Icefield, an enormous bow…" at bounding box center [760, 305] width 420 height 36
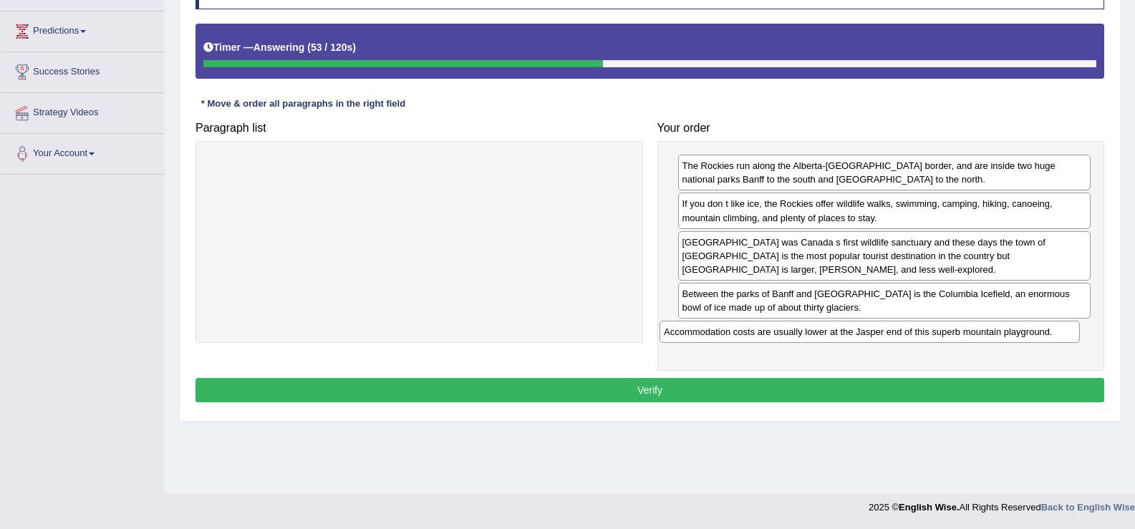
drag, startPoint x: 597, startPoint y: 164, endPoint x: 1053, endPoint y: 334, distance: 486.3
click at [1053, 334] on div "Accommodation costs are usually lower at the Jasper end of this superb mountain…" at bounding box center [869, 332] width 420 height 22
click at [956, 378] on button "Verify" at bounding box center [649, 390] width 909 height 24
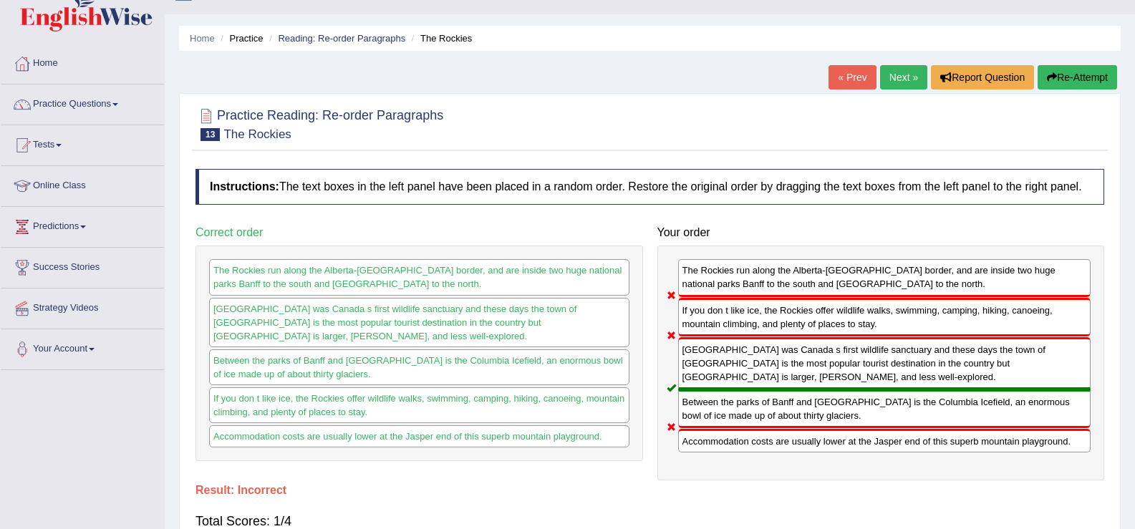
scroll to position [26, 0]
click at [98, 107] on link "Practice Questions" at bounding box center [82, 103] width 163 height 36
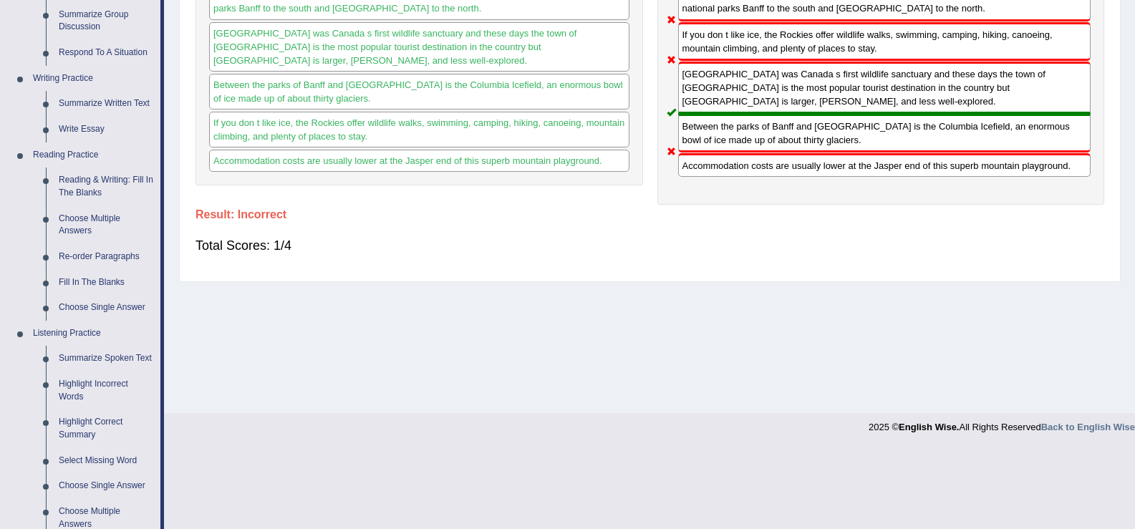
scroll to position [304, 0]
click at [94, 279] on link "Fill In The Blanks" at bounding box center [106, 282] width 108 height 26
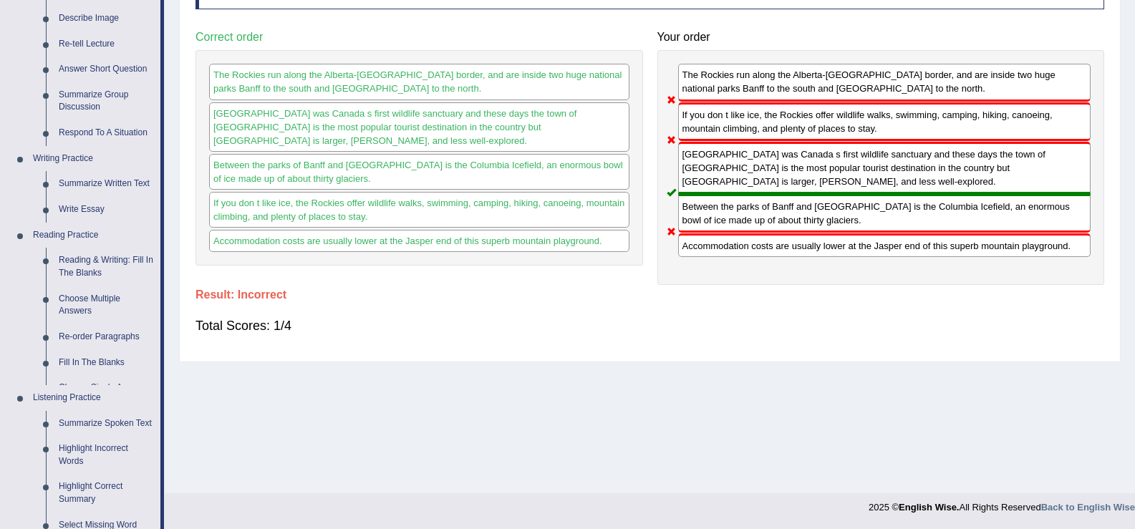
scroll to position [604, 0]
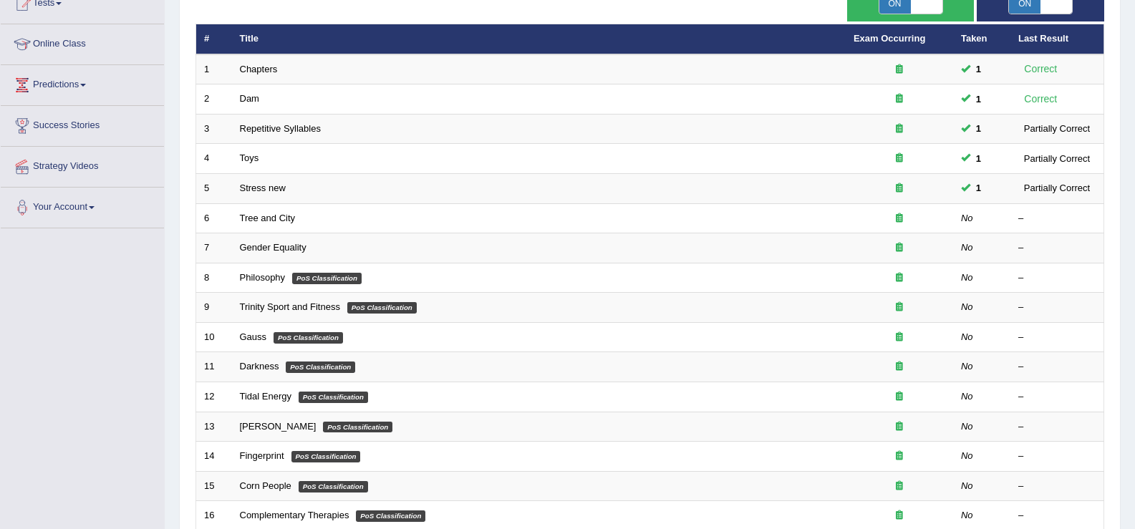
scroll to position [175, 0]
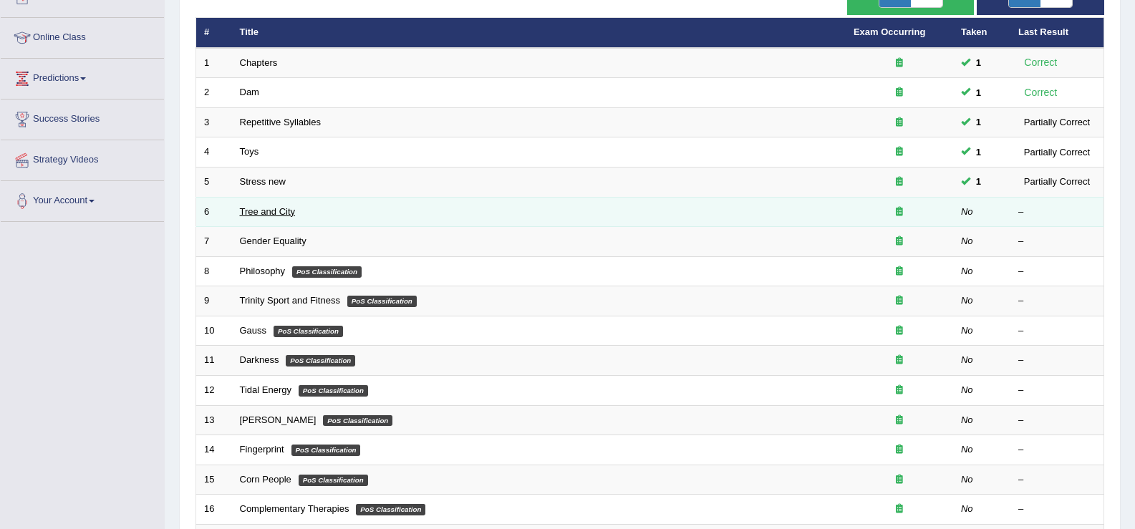
click at [272, 208] on link "Tree and City" at bounding box center [268, 211] width 56 height 11
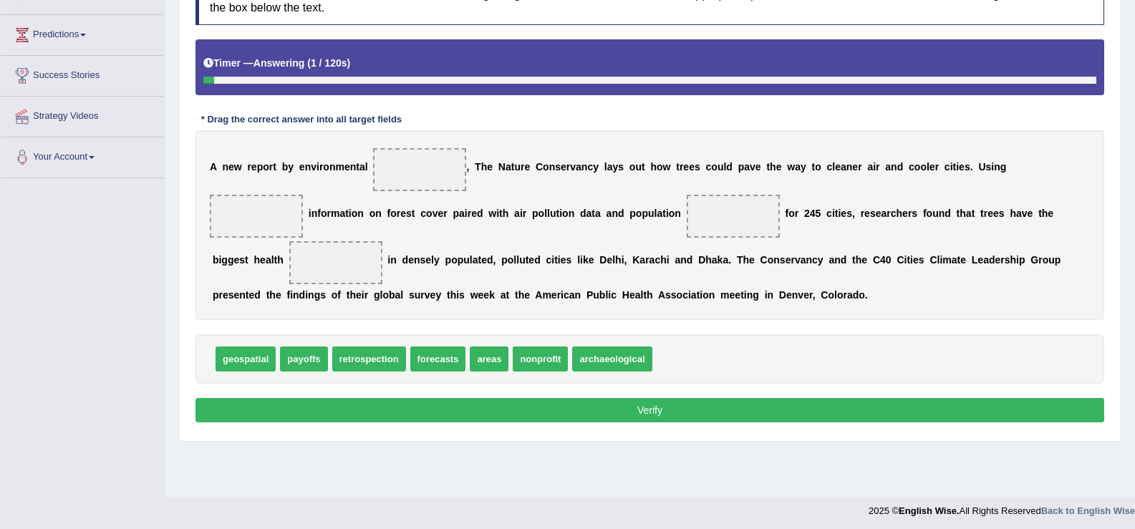
scroll to position [223, 0]
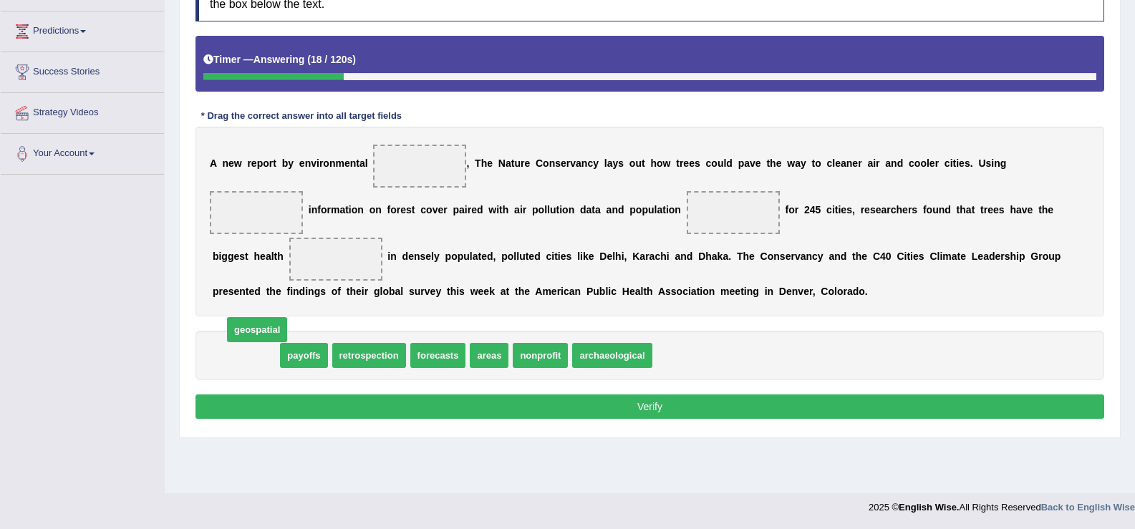
drag, startPoint x: 259, startPoint y: 352, endPoint x: 298, endPoint y: 268, distance: 92.9
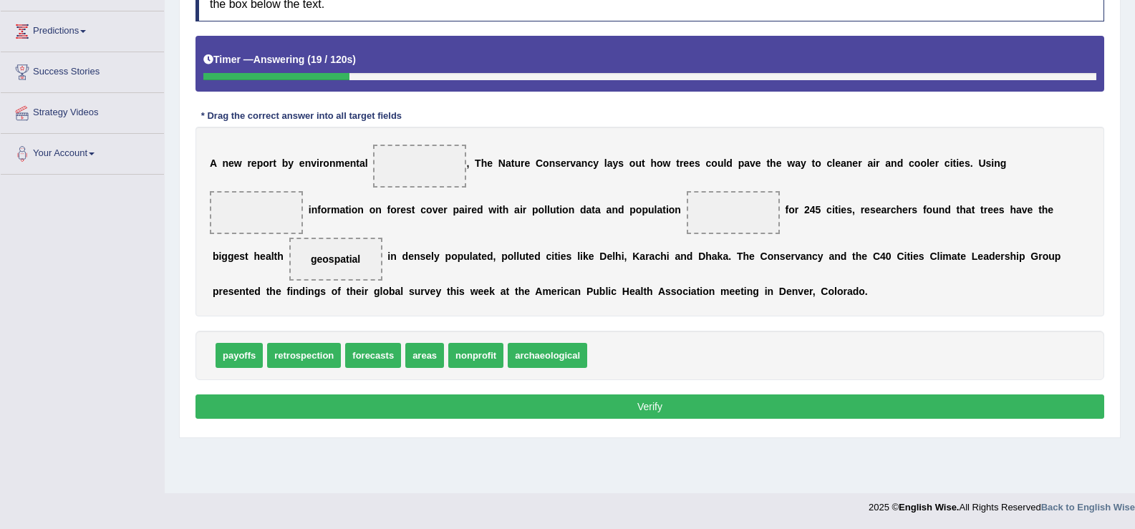
click at [298, 268] on span "geospatial" at bounding box center [335, 259] width 93 height 43
drag, startPoint x: 351, startPoint y: 231, endPoint x: 400, endPoint y: 180, distance: 70.4
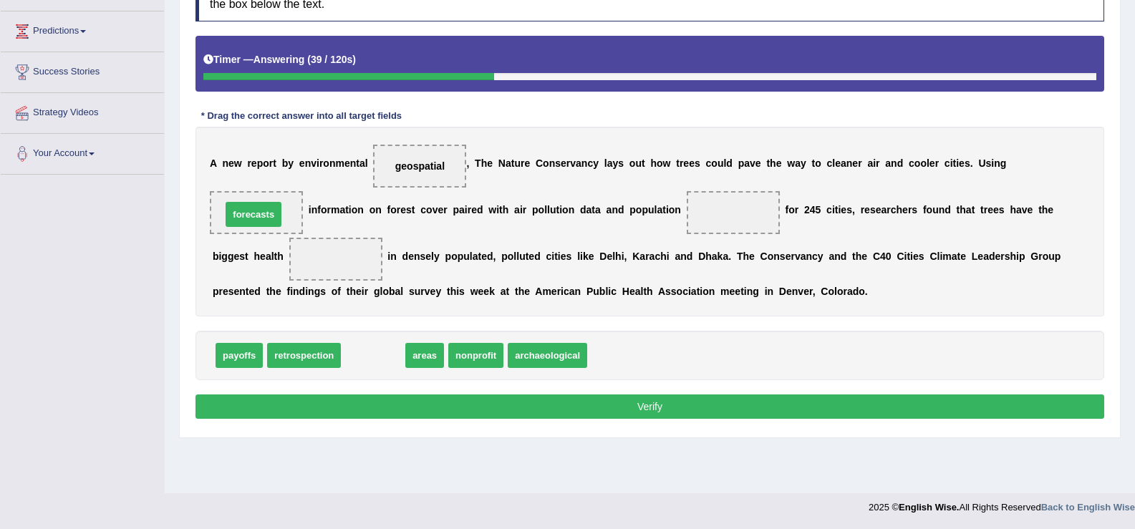
drag, startPoint x: 375, startPoint y: 359, endPoint x: 256, endPoint y: 218, distance: 184.9
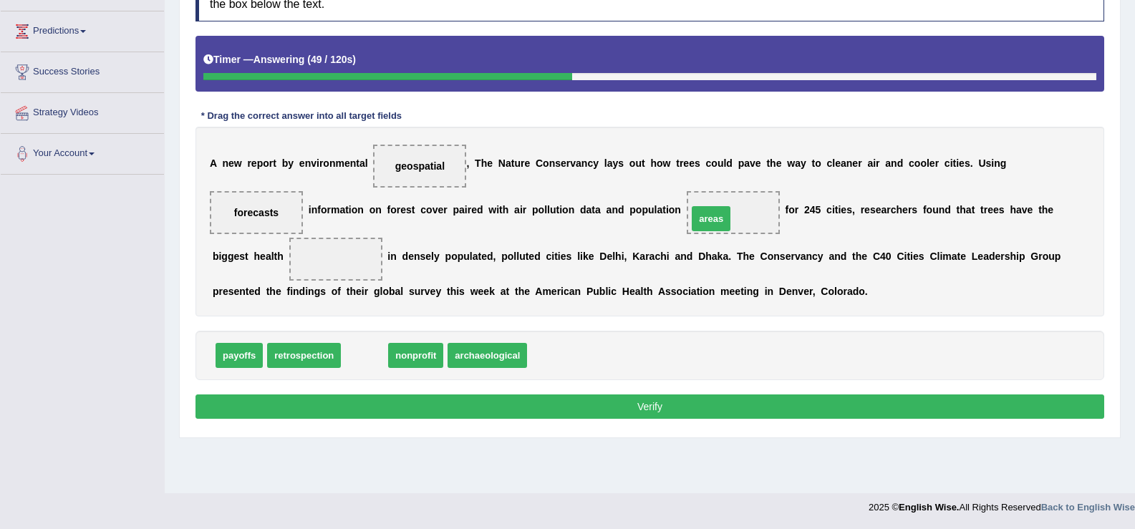
drag, startPoint x: 372, startPoint y: 360, endPoint x: 718, endPoint y: 223, distance: 372.6
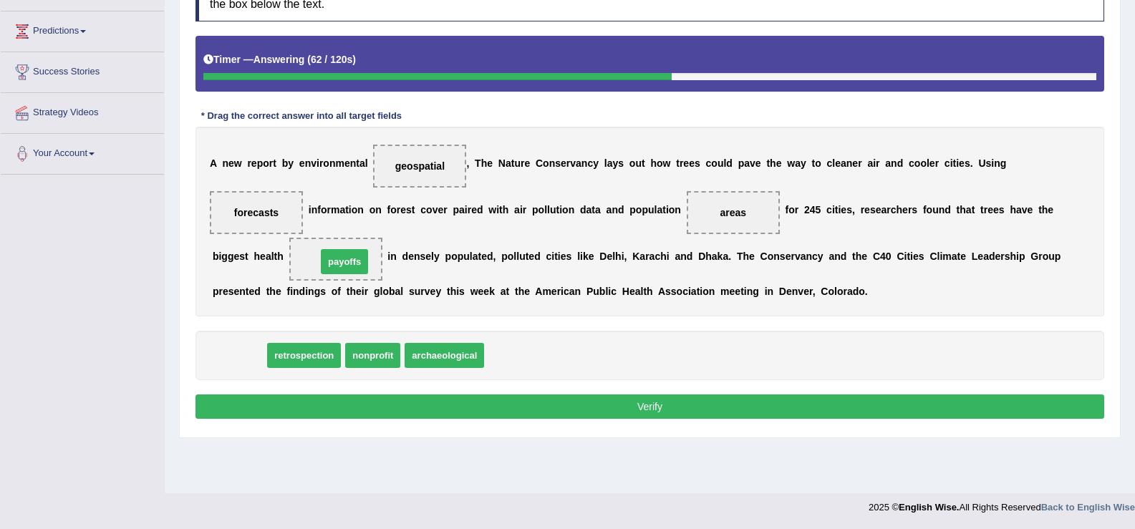
drag, startPoint x: 248, startPoint y: 352, endPoint x: 353, endPoint y: 258, distance: 141.0
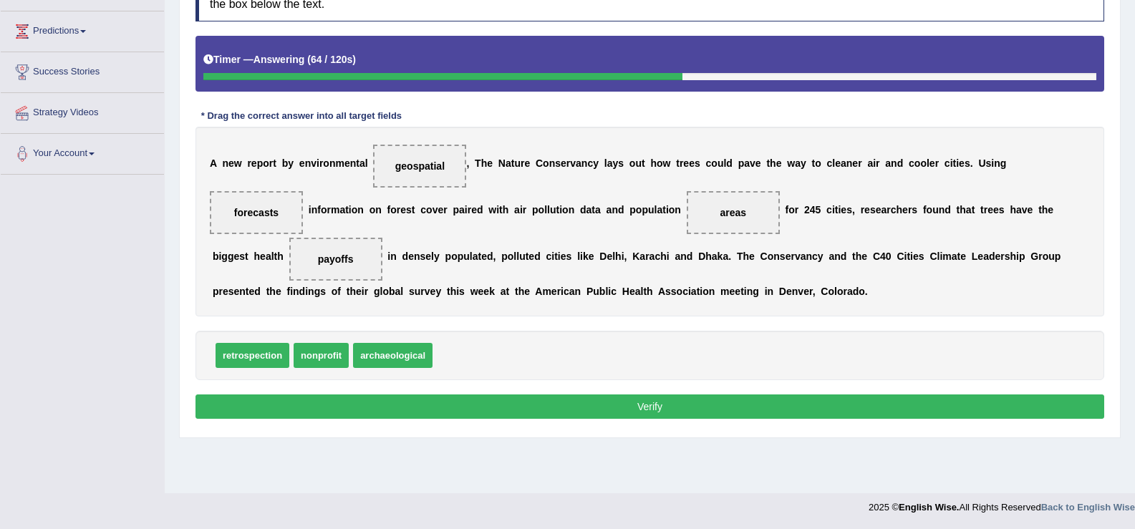
click at [412, 397] on button "Verify" at bounding box center [649, 407] width 909 height 24
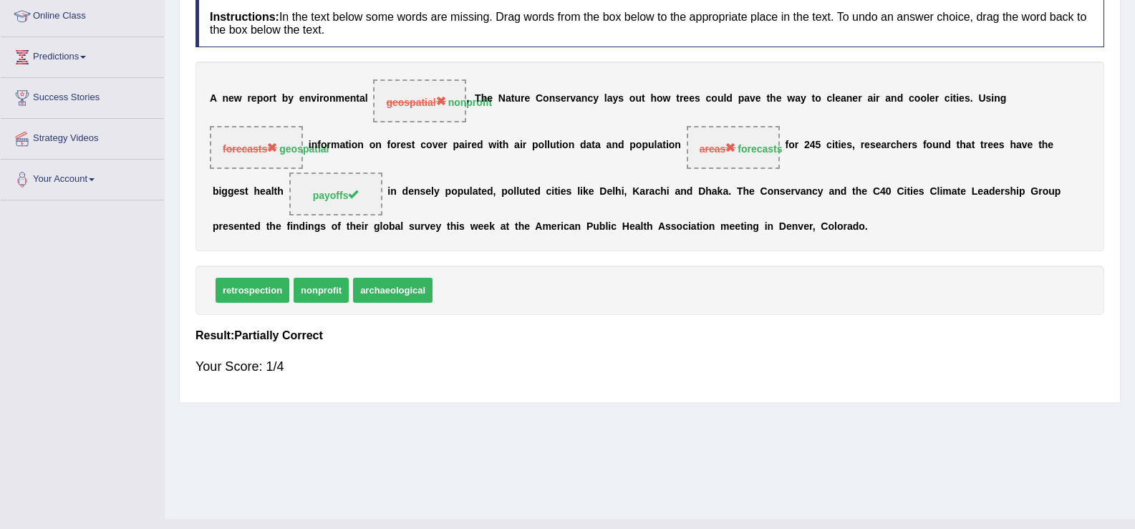
scroll to position [196, 0]
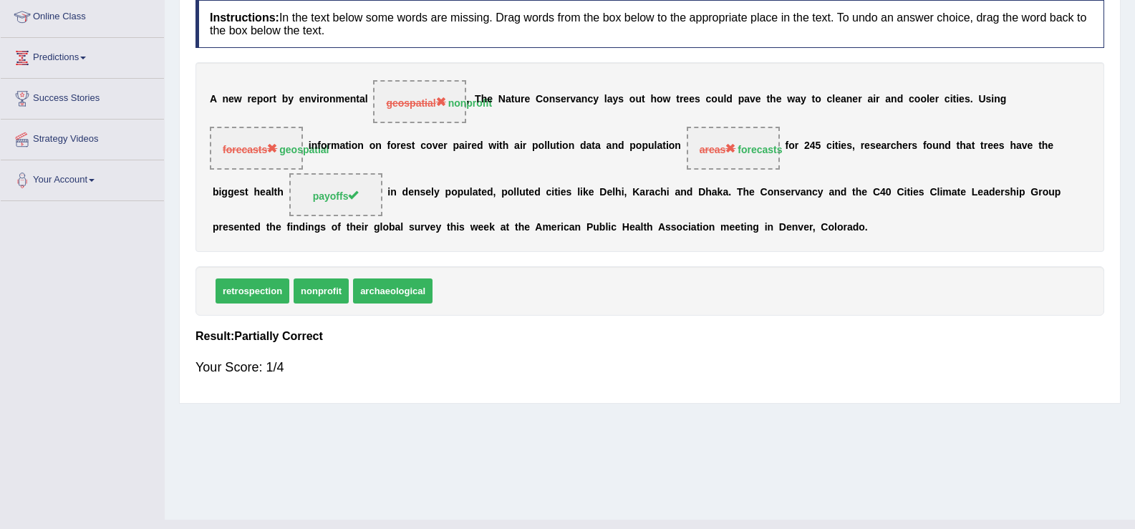
click at [314, 126] on div "A n e w r e p o r t b y e n v i r o n m e n t a l geospatial nonprofit , T h e …" at bounding box center [649, 157] width 909 height 190
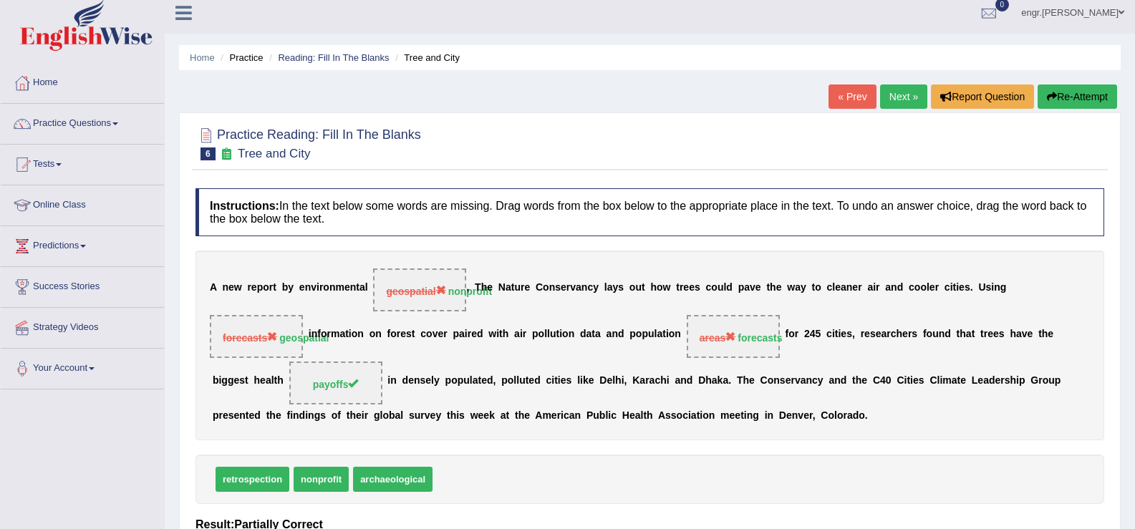
scroll to position [0, 0]
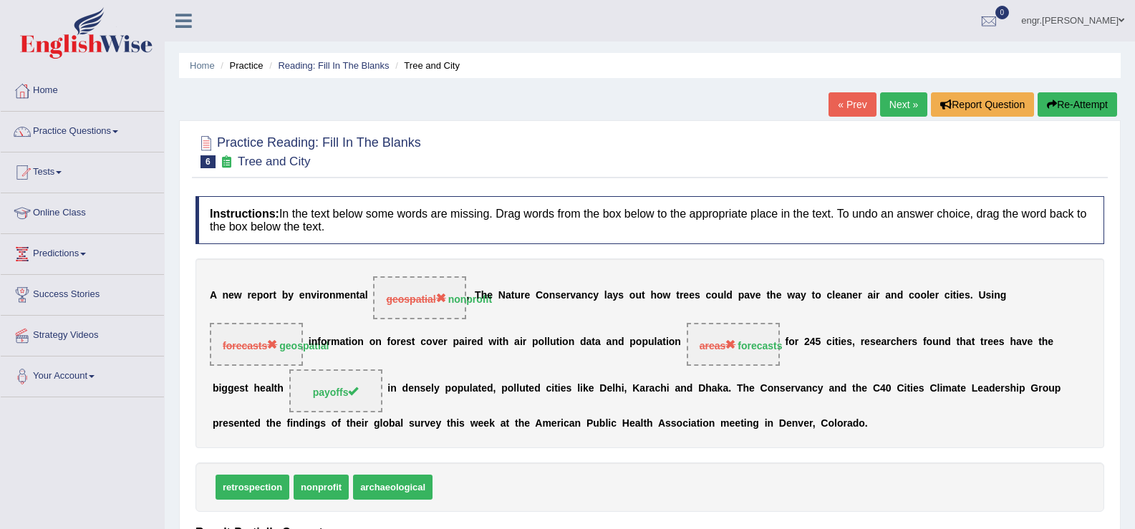
click at [894, 105] on link "Next »" at bounding box center [903, 104] width 47 height 24
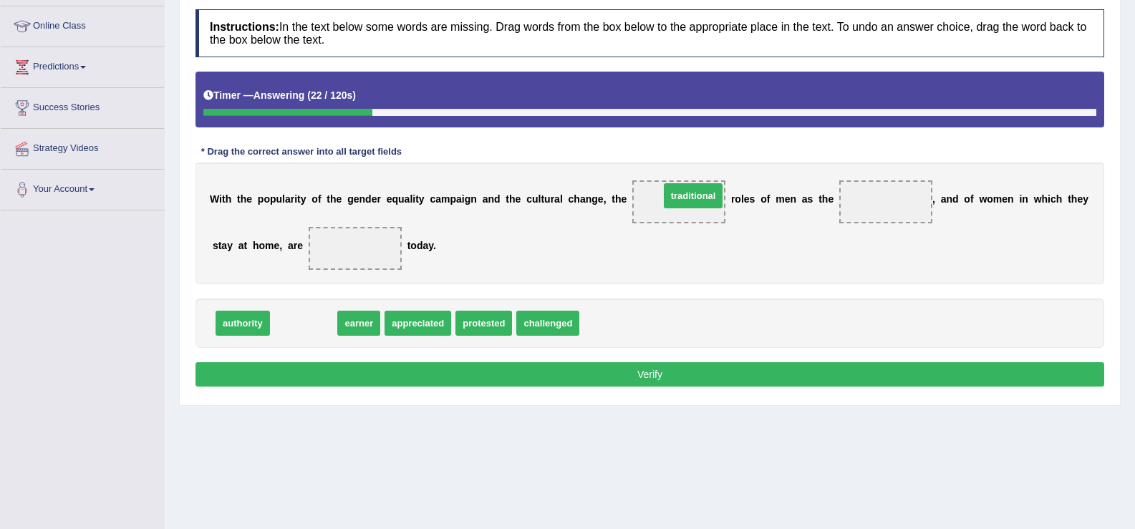
drag, startPoint x: 284, startPoint y: 326, endPoint x: 669, endPoint y: 200, distance: 405.3
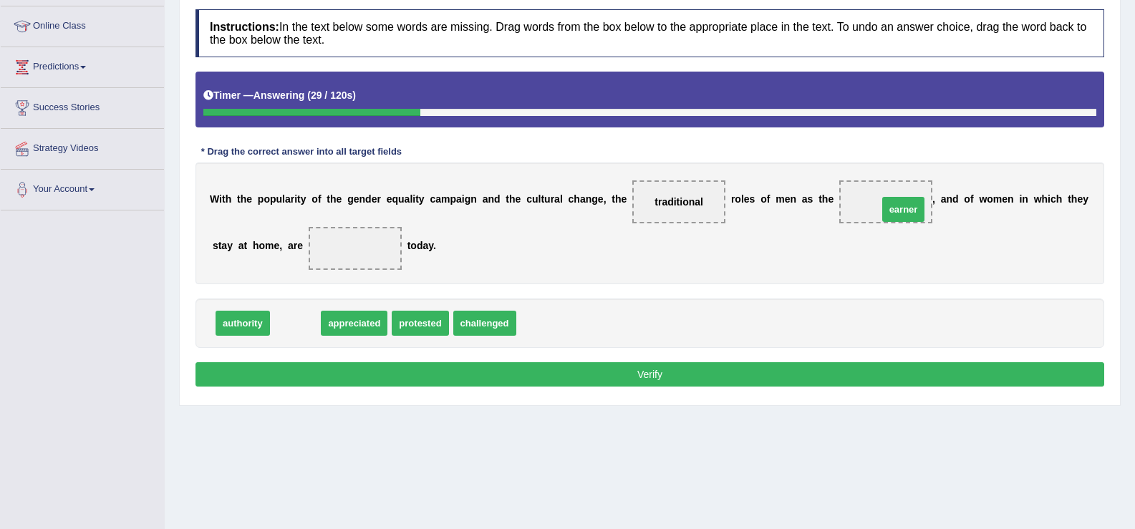
drag, startPoint x: 287, startPoint y: 327, endPoint x: 895, endPoint y: 213, distance: 618.5
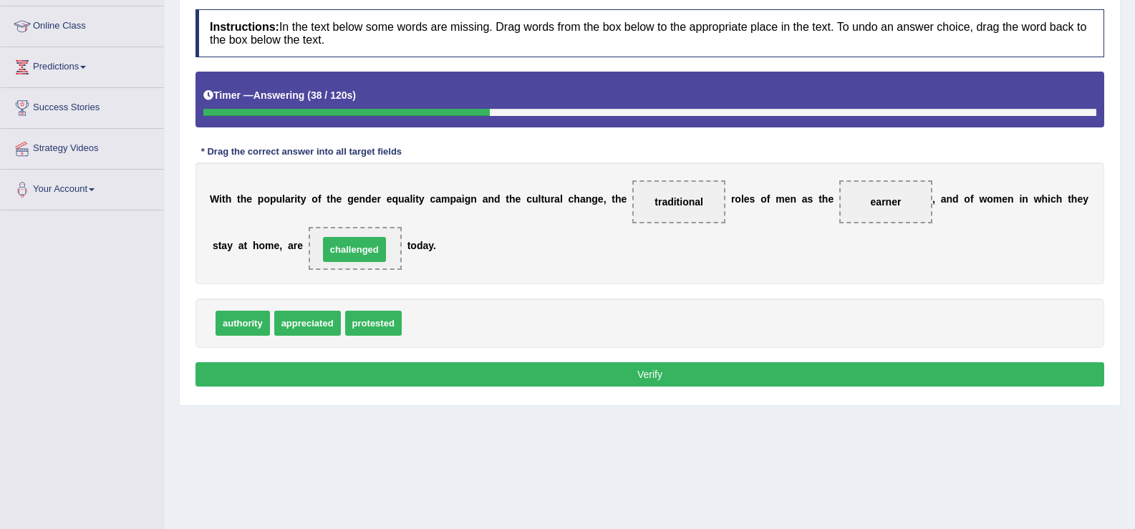
drag, startPoint x: 450, startPoint y: 317, endPoint x: 367, endPoint y: 243, distance: 111.1
click at [465, 370] on button "Verify" at bounding box center [649, 374] width 909 height 24
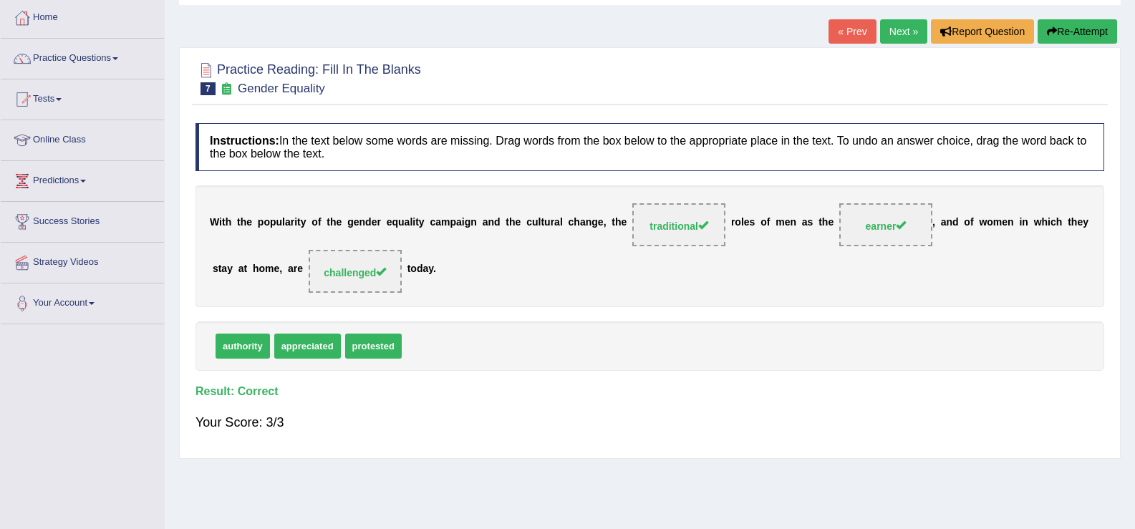
scroll to position [59, 0]
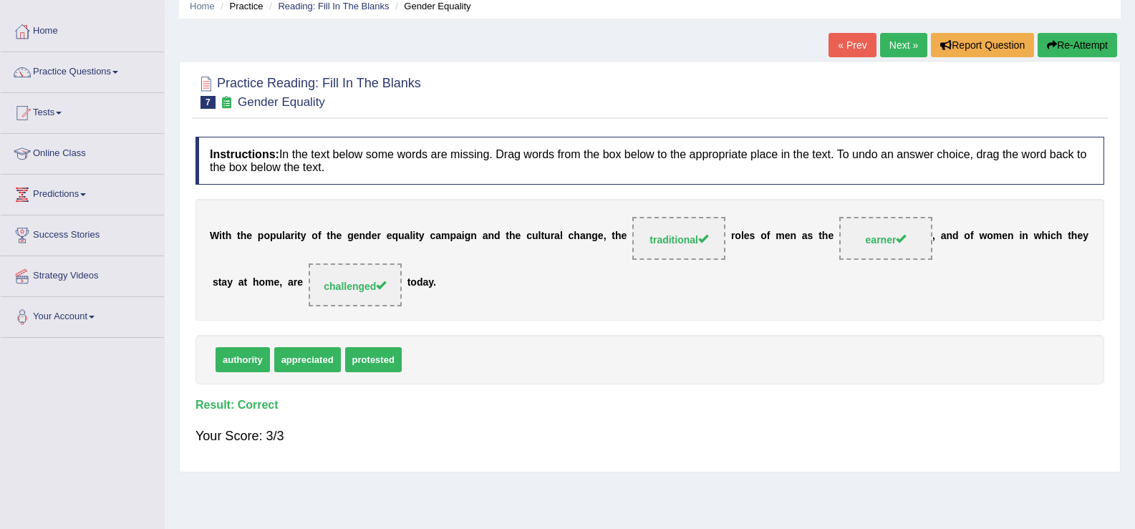
click at [897, 47] on link "Next »" at bounding box center [903, 45] width 47 height 24
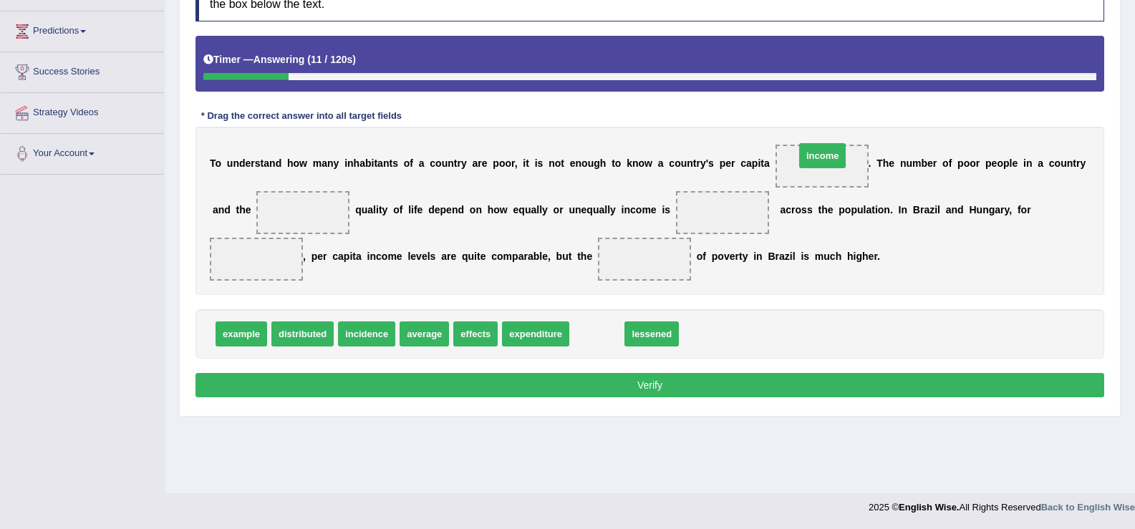
drag, startPoint x: 594, startPoint y: 337, endPoint x: 820, endPoint y: 160, distance: 287.2
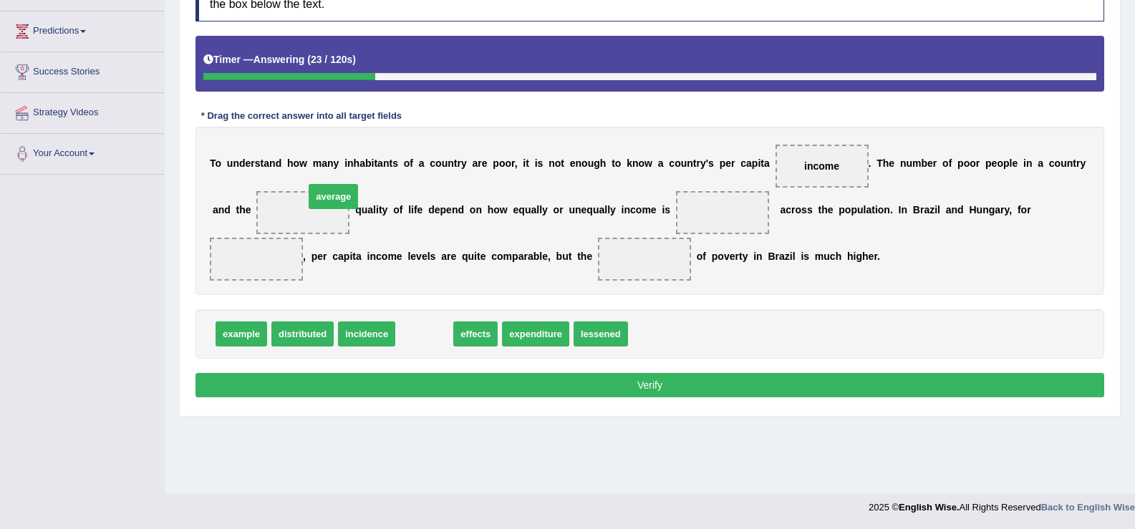
drag, startPoint x: 417, startPoint y: 333, endPoint x: 319, endPoint y: 207, distance: 159.3
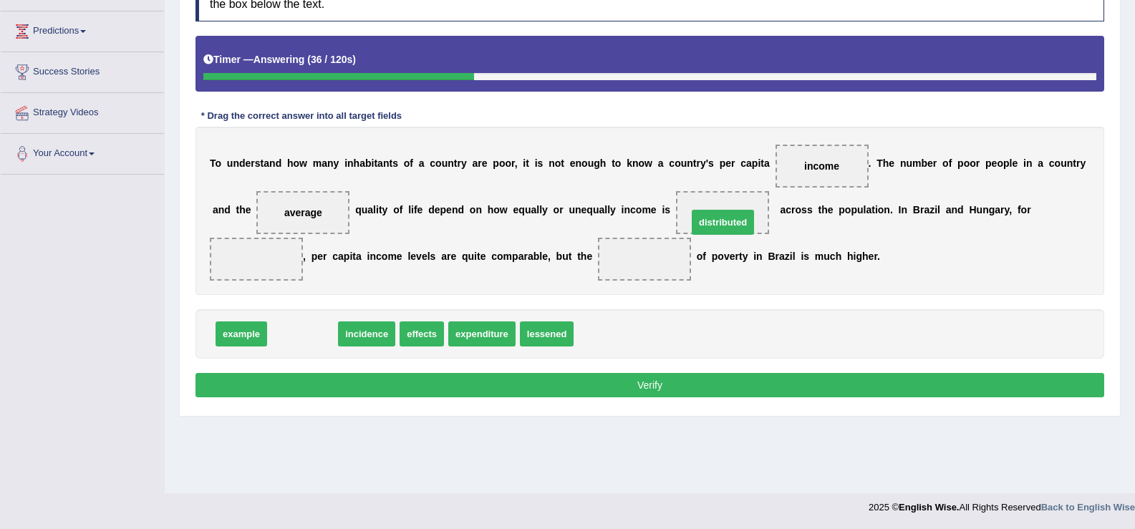
drag, startPoint x: 314, startPoint y: 339, endPoint x: 734, endPoint y: 227, distance: 434.9
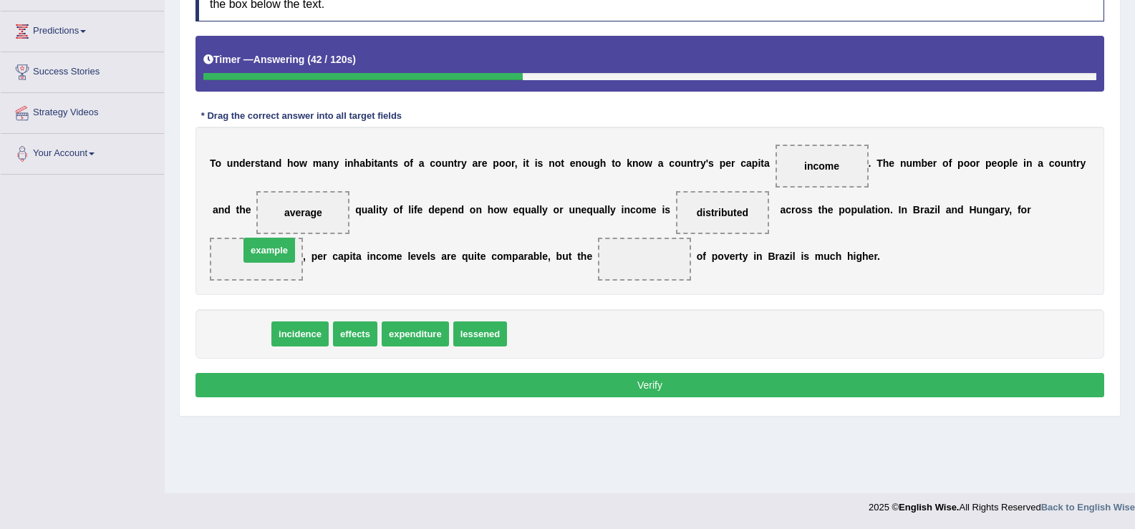
drag, startPoint x: 228, startPoint y: 335, endPoint x: 255, endPoint y: 253, distance: 86.0
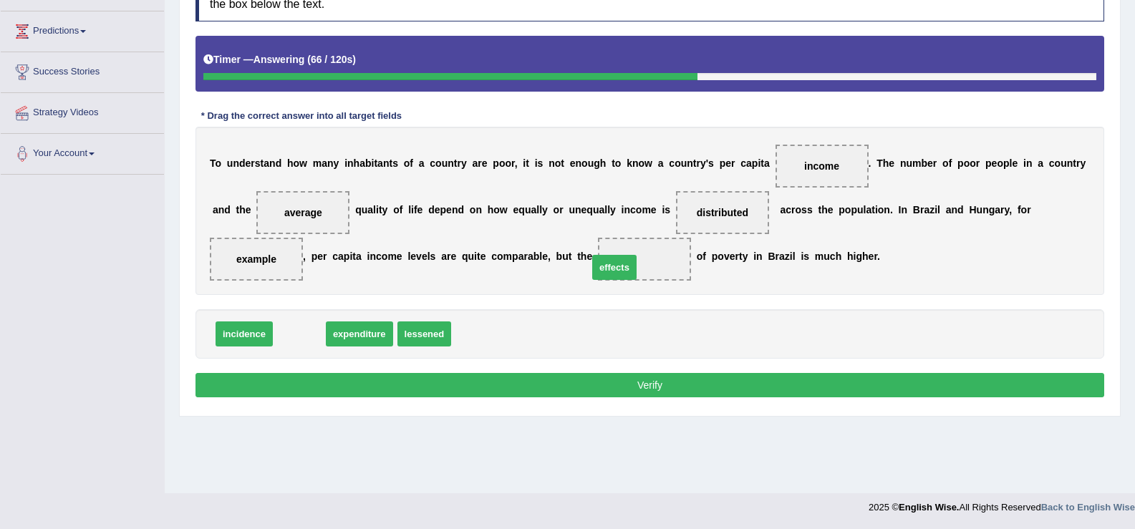
drag, startPoint x: 313, startPoint y: 335, endPoint x: 642, endPoint y: 267, distance: 335.6
click at [611, 396] on button "Verify" at bounding box center [649, 385] width 909 height 24
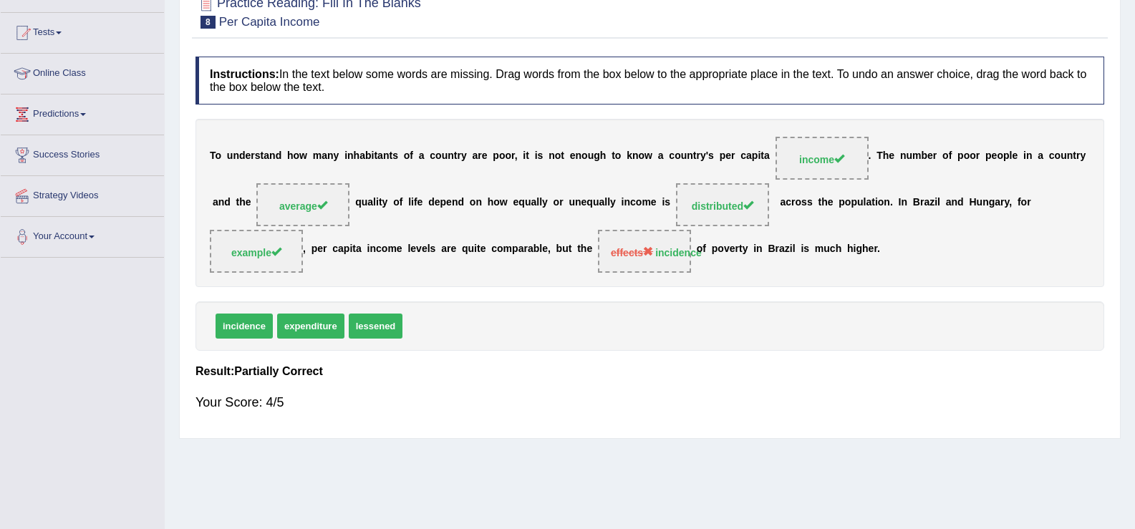
scroll to position [68, 0]
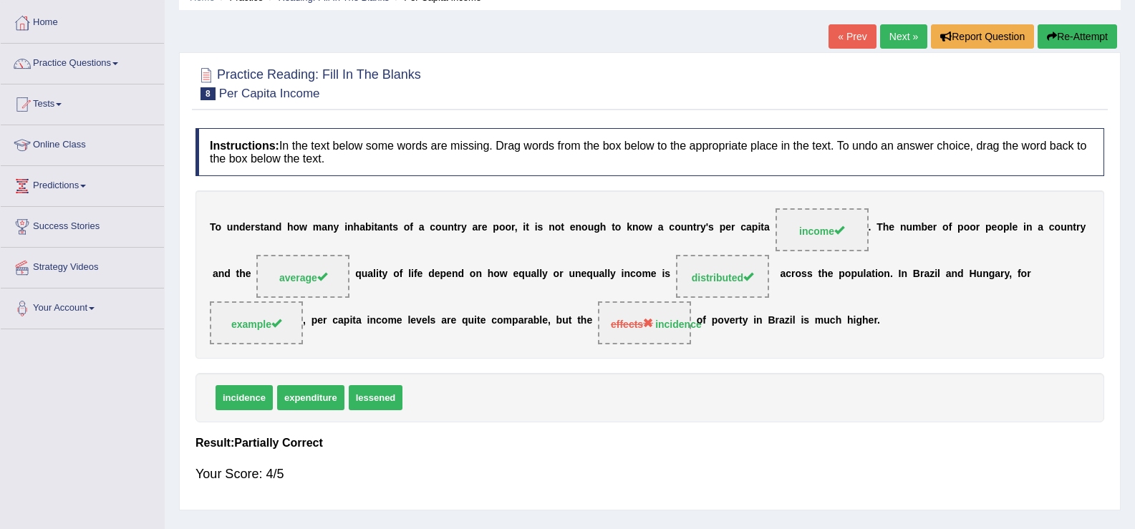
click at [897, 35] on link "Next »" at bounding box center [903, 36] width 47 height 24
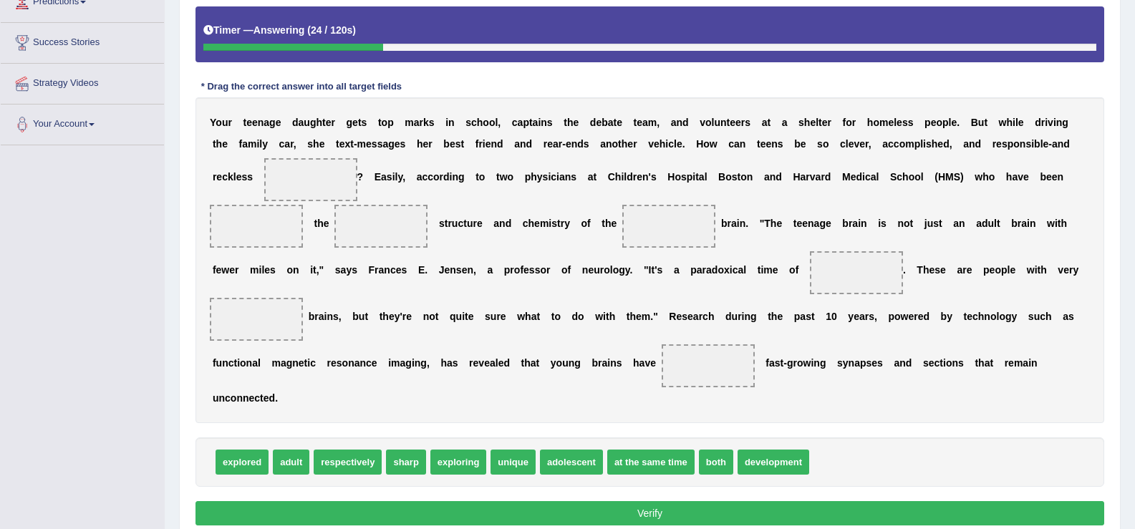
scroll to position [253, 0]
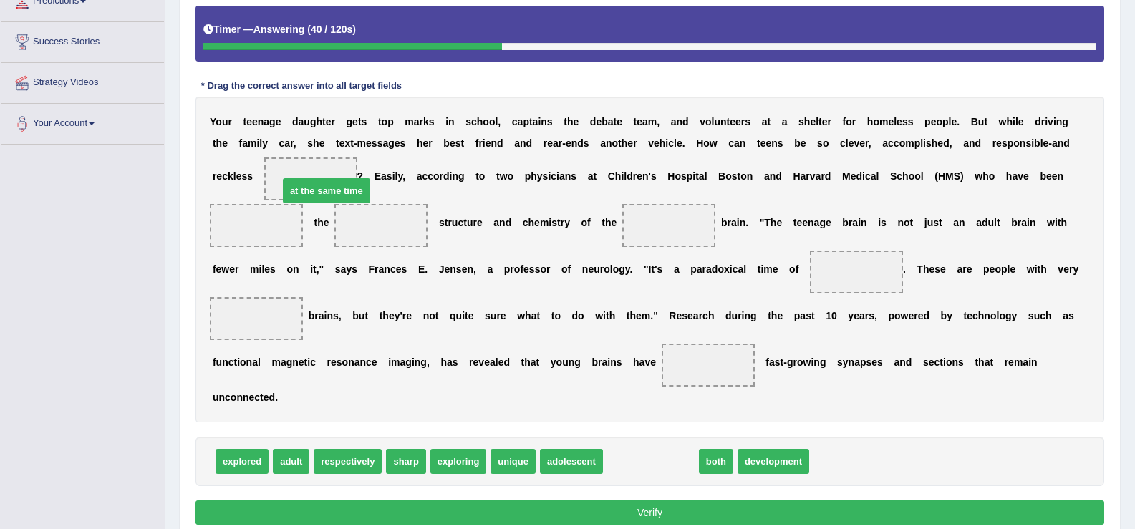
drag, startPoint x: 624, startPoint y: 459, endPoint x: 299, endPoint y: 187, distance: 423.4
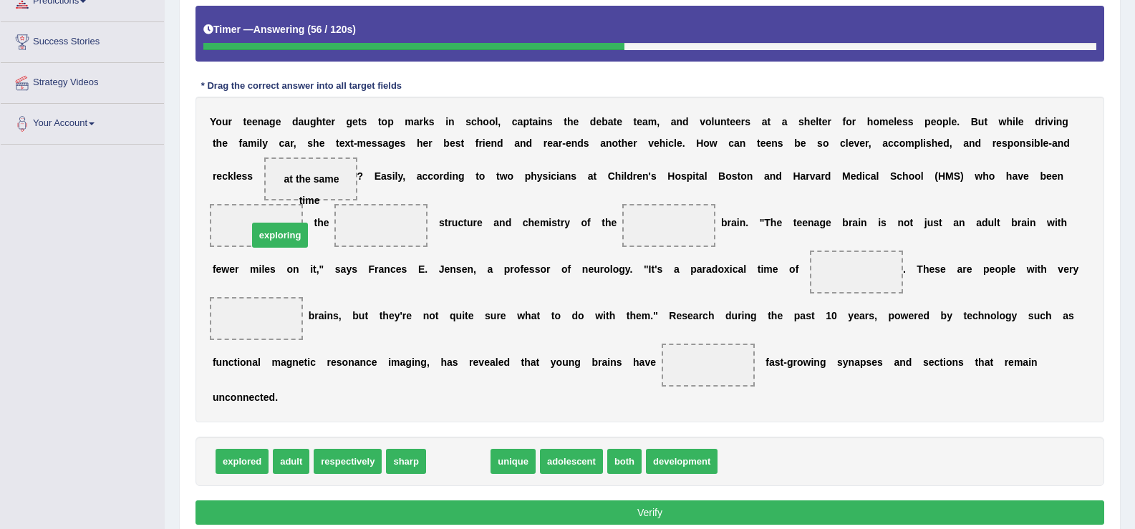
drag, startPoint x: 472, startPoint y: 464, endPoint x: 294, endPoint y: 238, distance: 288.1
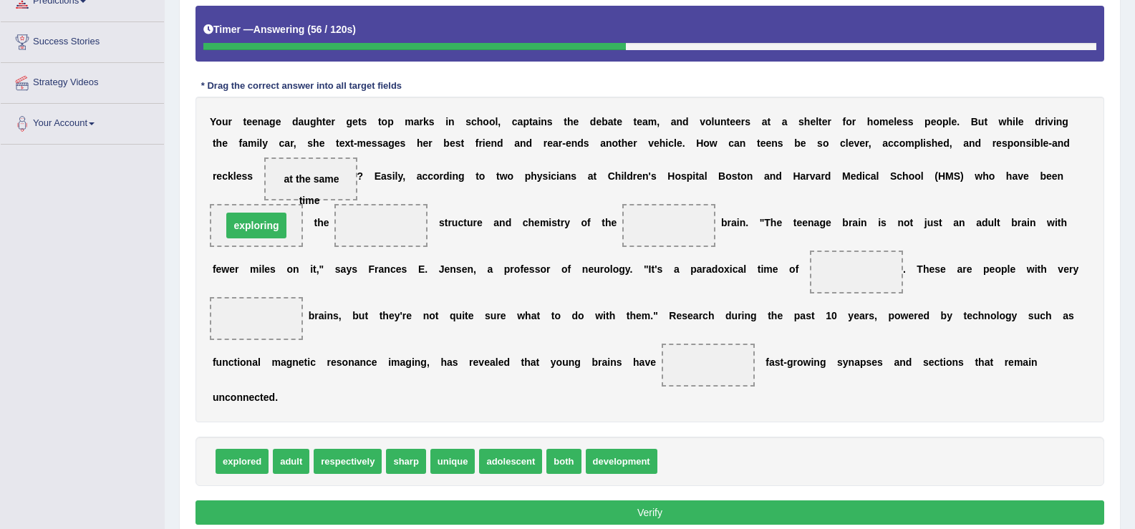
click at [293, 238] on span "exploring" at bounding box center [256, 225] width 93 height 43
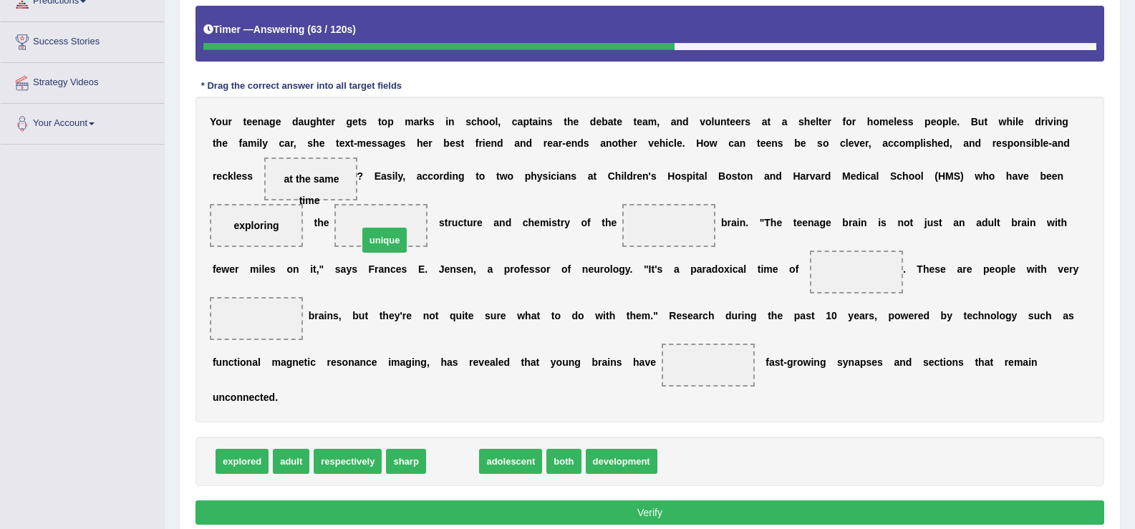
drag, startPoint x: 445, startPoint y: 465, endPoint x: 377, endPoint y: 243, distance: 232.2
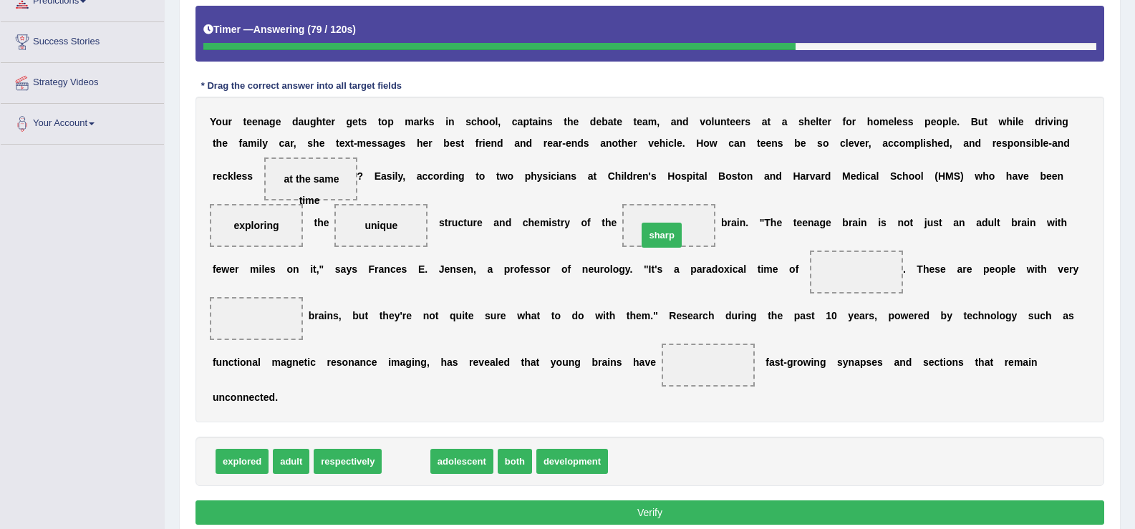
drag, startPoint x: 395, startPoint y: 463, endPoint x: 652, endPoint y: 236, distance: 342.9
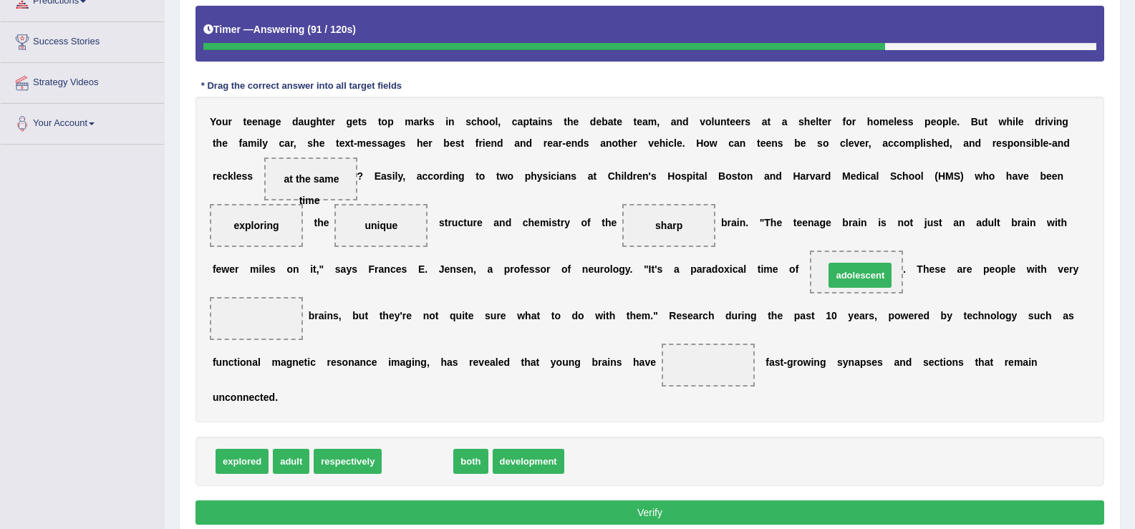
drag, startPoint x: 422, startPoint y: 465, endPoint x: 865, endPoint y: 279, distance: 480.1
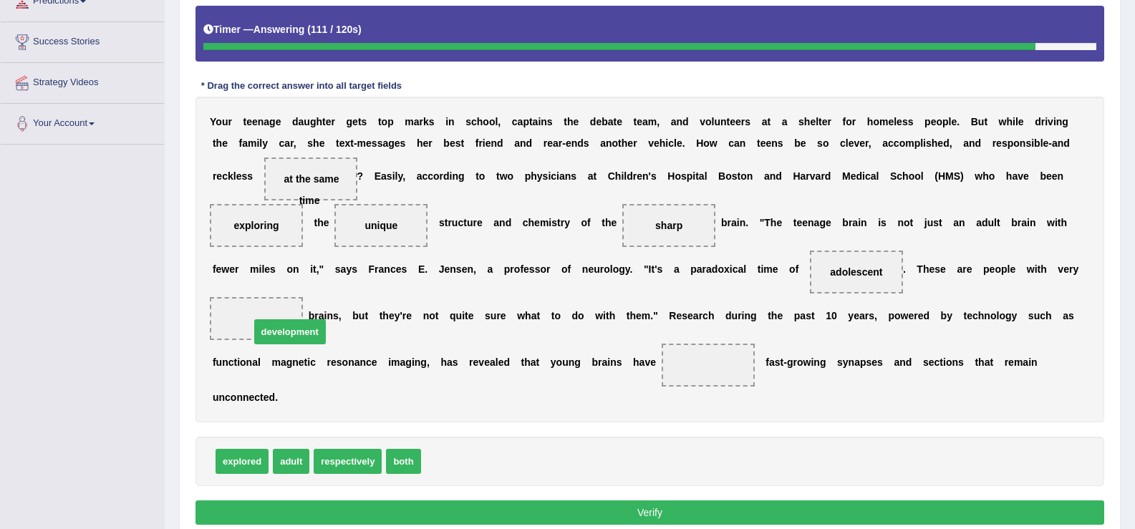
drag, startPoint x: 440, startPoint y: 460, endPoint x: 269, endPoint y: 330, distance: 214.7
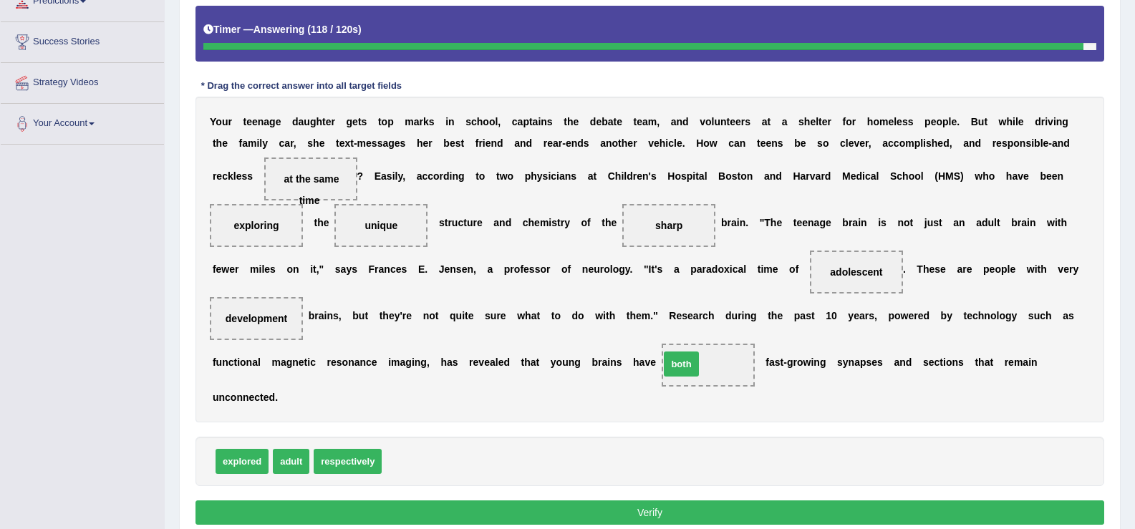
drag, startPoint x: 407, startPoint y: 453, endPoint x: 690, endPoint y: 355, distance: 299.8
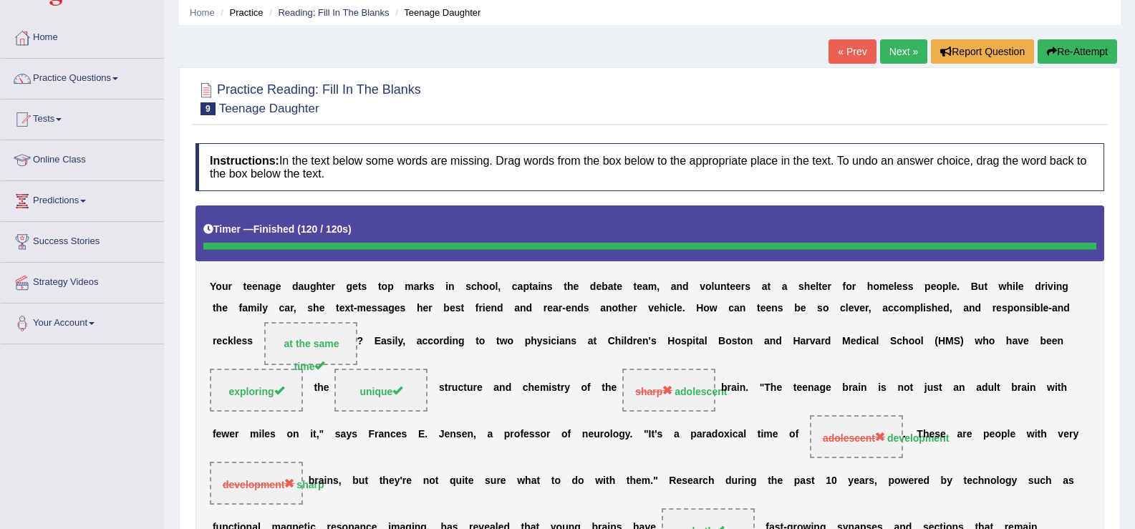
scroll to position [0, 0]
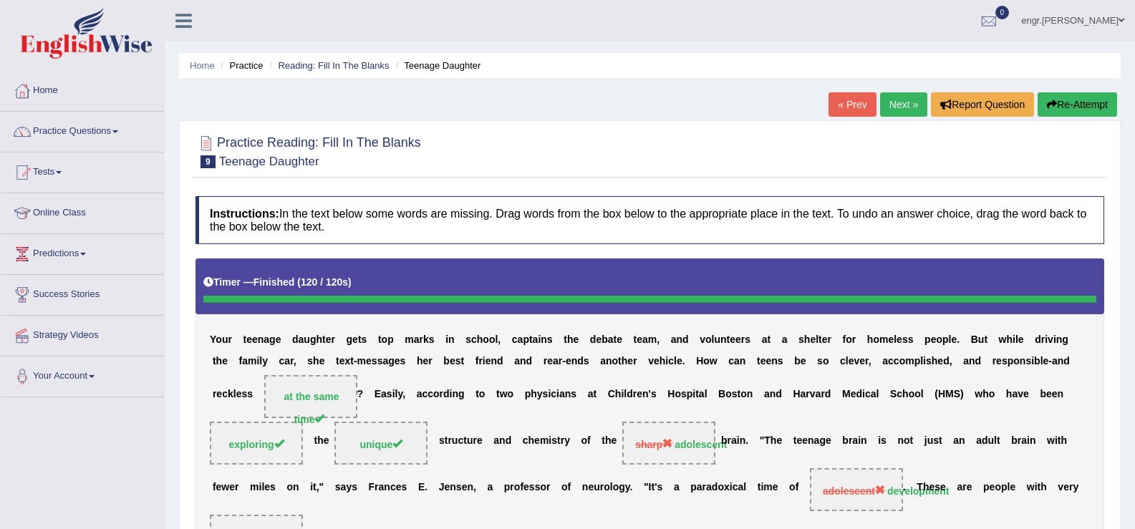
click at [886, 104] on link "Next »" at bounding box center [903, 104] width 47 height 24
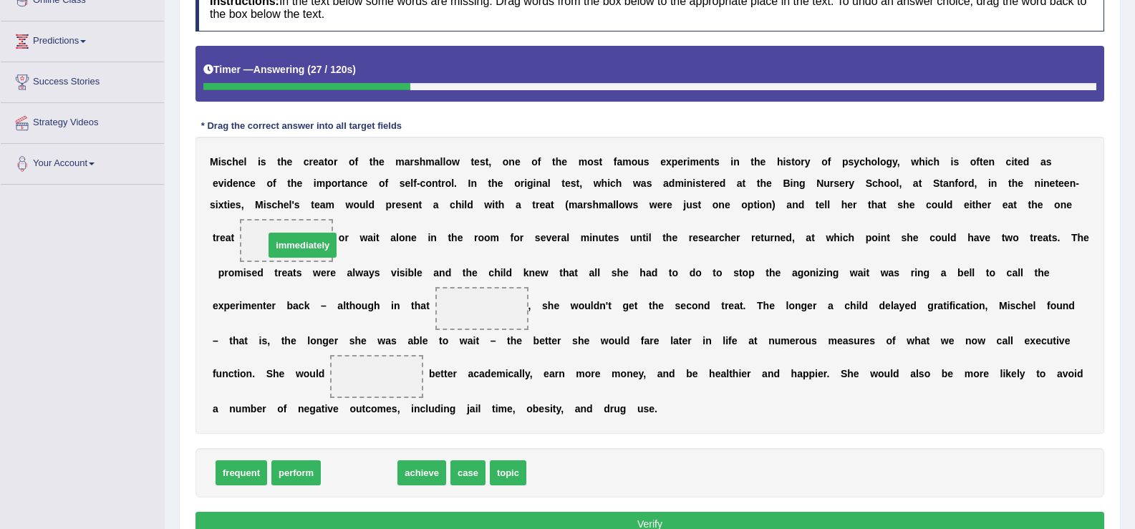
drag, startPoint x: 365, startPoint y: 476, endPoint x: 309, endPoint y: 246, distance: 236.7
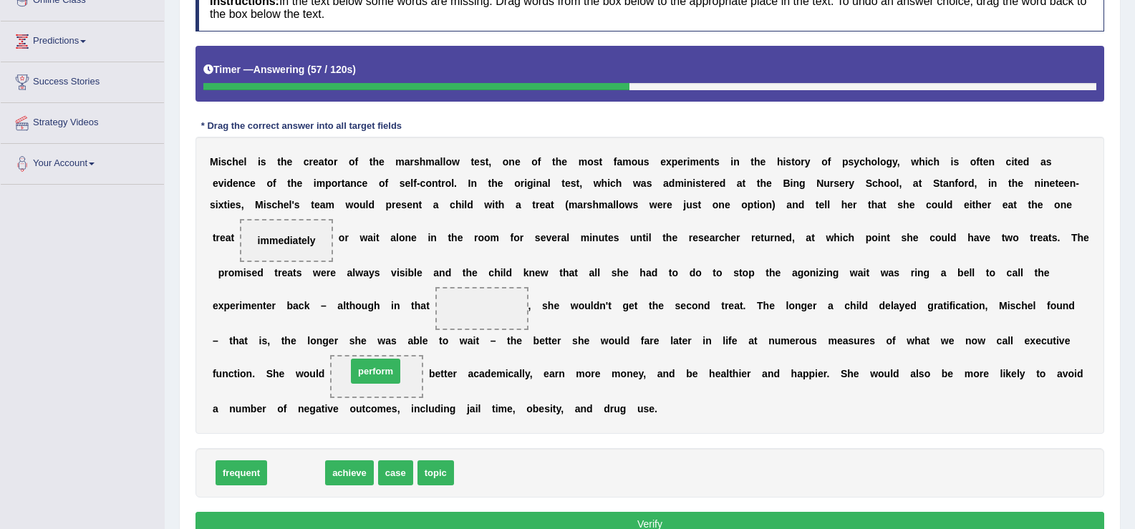
drag, startPoint x: 308, startPoint y: 470, endPoint x: 387, endPoint y: 369, distance: 129.1
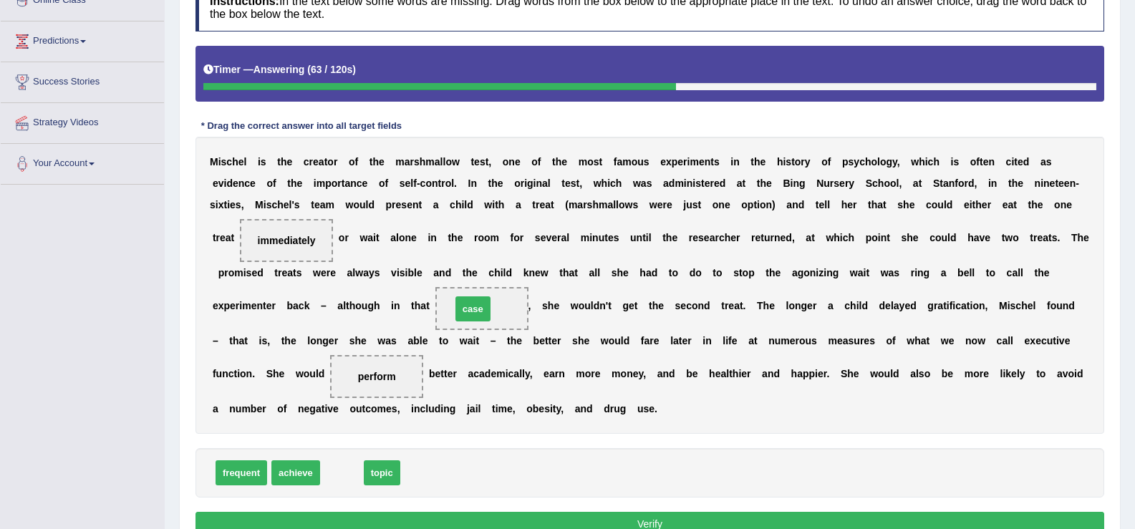
drag, startPoint x: 352, startPoint y: 474, endPoint x: 486, endPoint y: 306, distance: 214.5
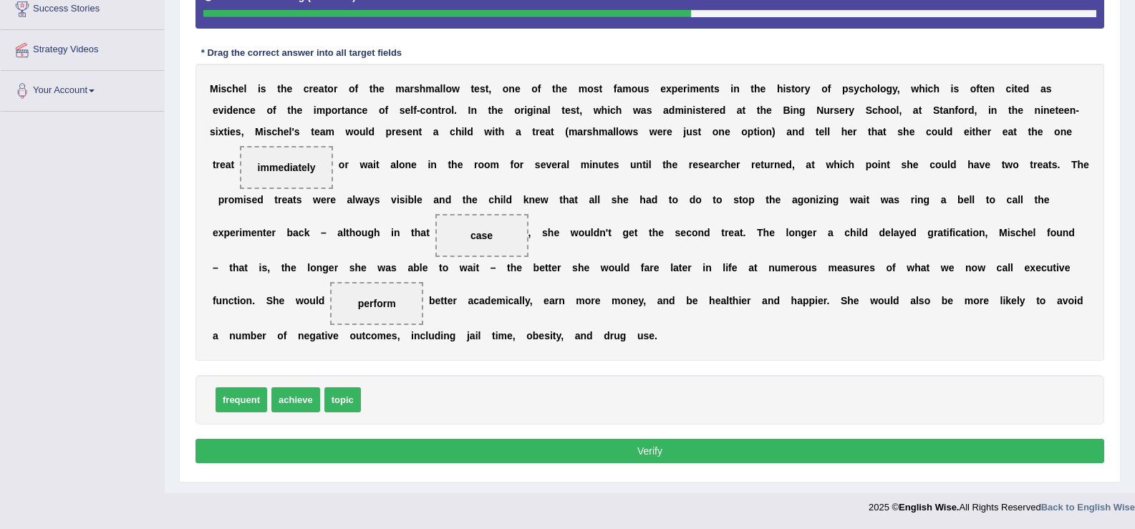
click at [477, 450] on button "Verify" at bounding box center [649, 451] width 909 height 24
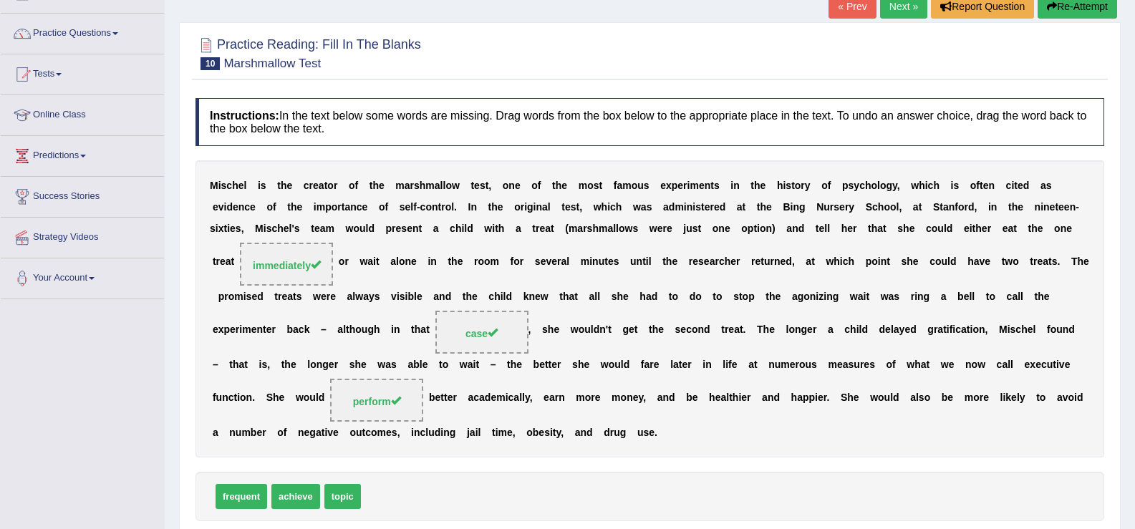
scroll to position [0, 0]
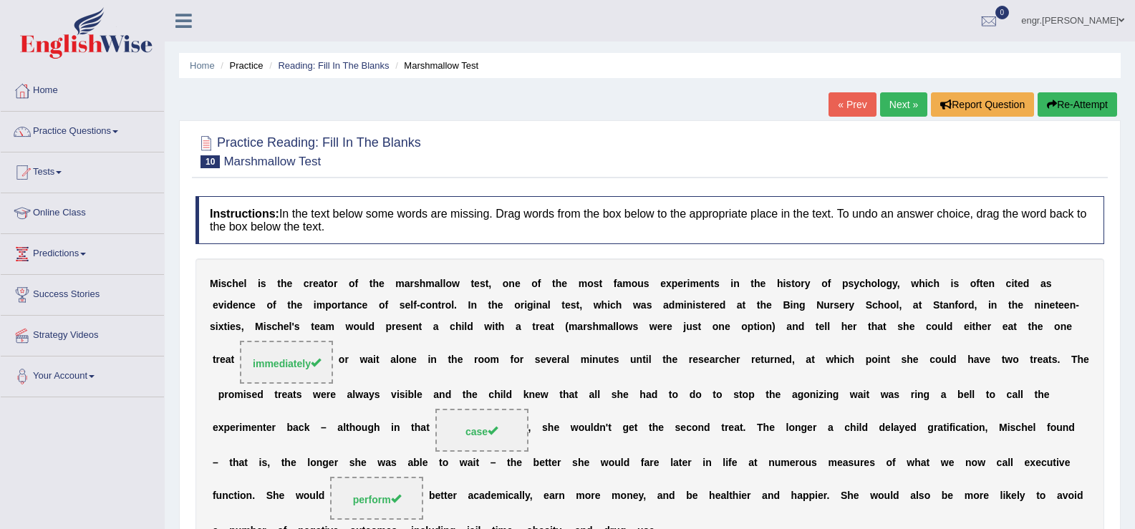
click at [906, 100] on link "Next »" at bounding box center [903, 104] width 47 height 24
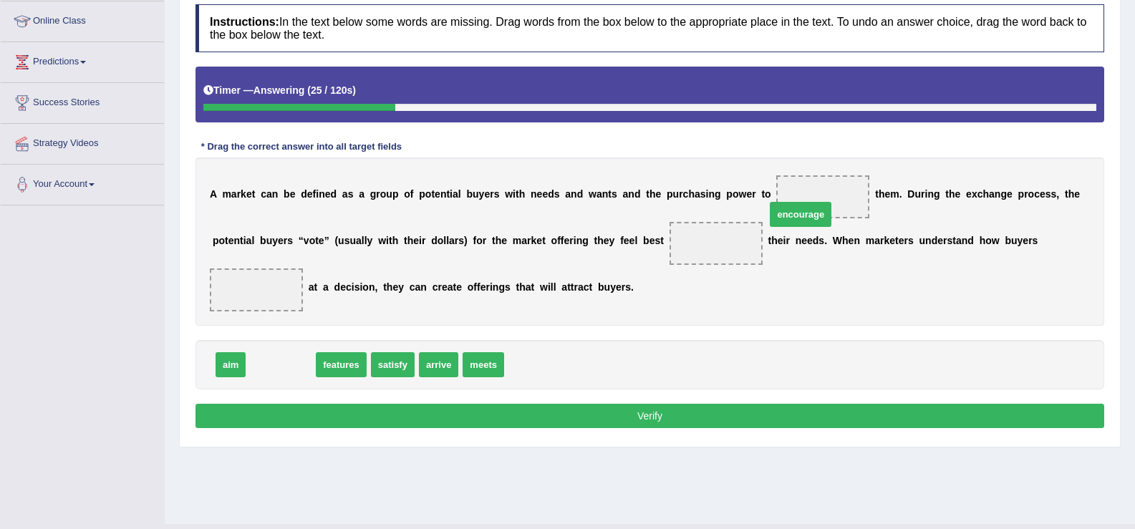
drag, startPoint x: 301, startPoint y: 362, endPoint x: 836, endPoint y: 207, distance: 556.1
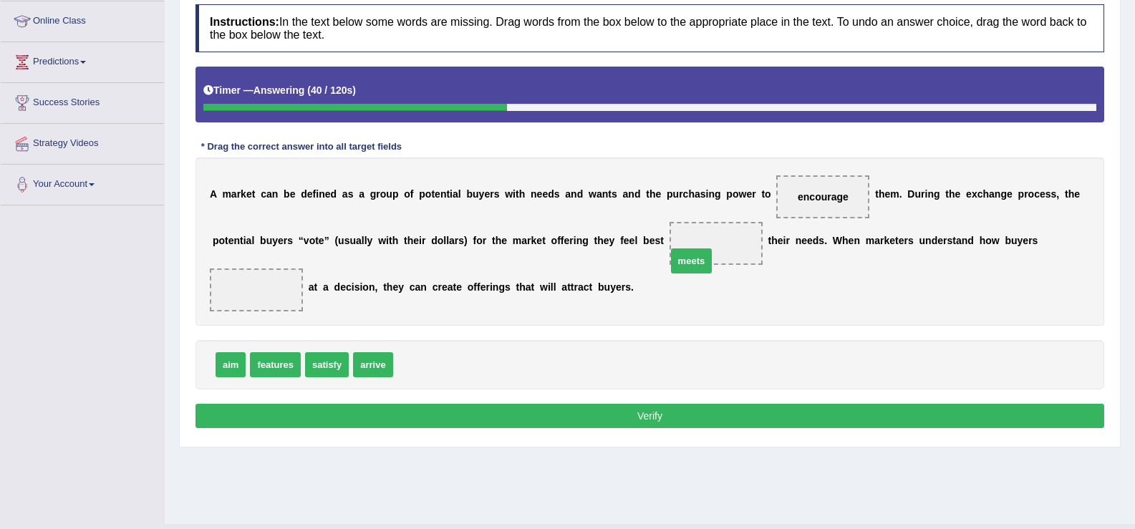
drag, startPoint x: 417, startPoint y: 362, endPoint x: 690, endPoint y: 258, distance: 291.5
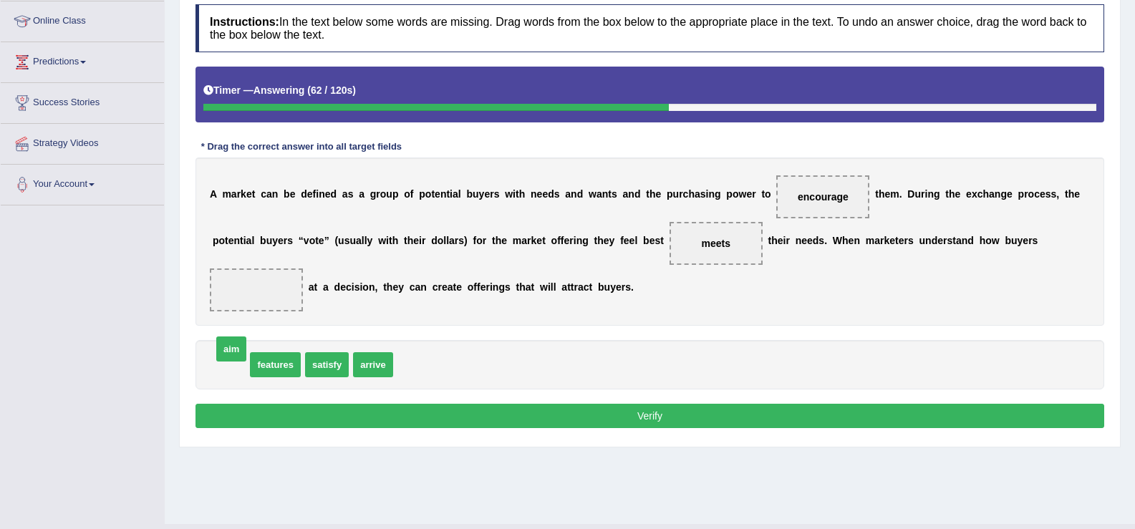
drag, startPoint x: 233, startPoint y: 363, endPoint x: 266, endPoint y: 279, distance: 90.4
click at [267, 275] on span "aim" at bounding box center [256, 290] width 93 height 43
click at [390, 404] on button "Verify" at bounding box center [649, 416] width 909 height 24
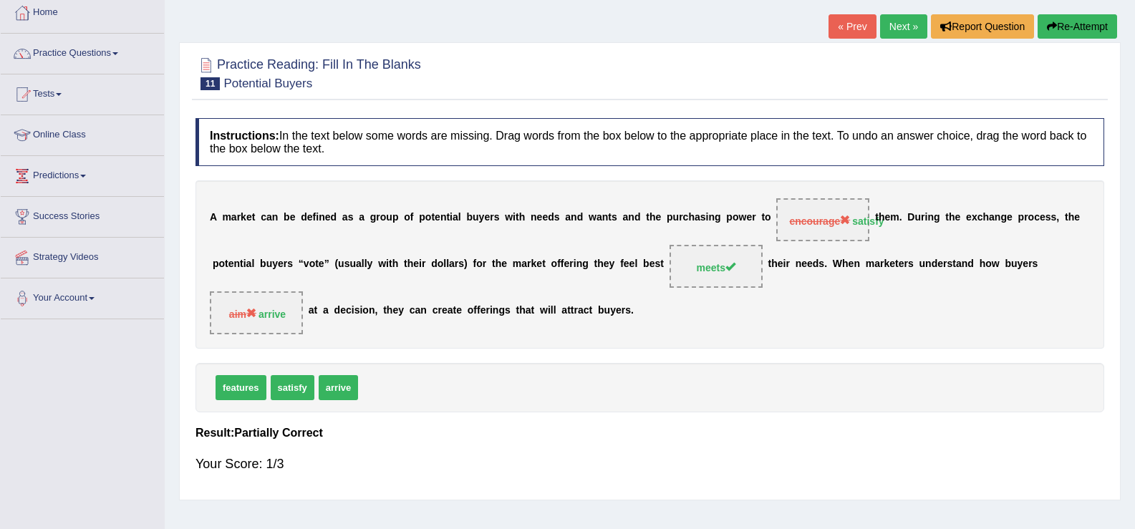
scroll to position [77, 0]
click at [895, 37] on link "Next »" at bounding box center [903, 27] width 47 height 24
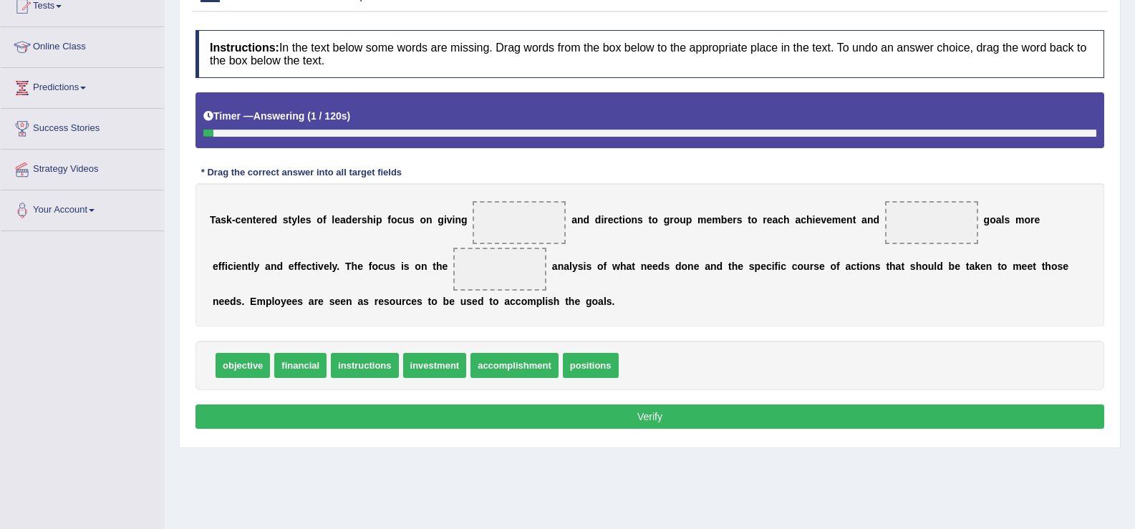
scroll to position [166, 0]
drag, startPoint x: 435, startPoint y: 258, endPoint x: 526, endPoint y: 228, distance: 95.3
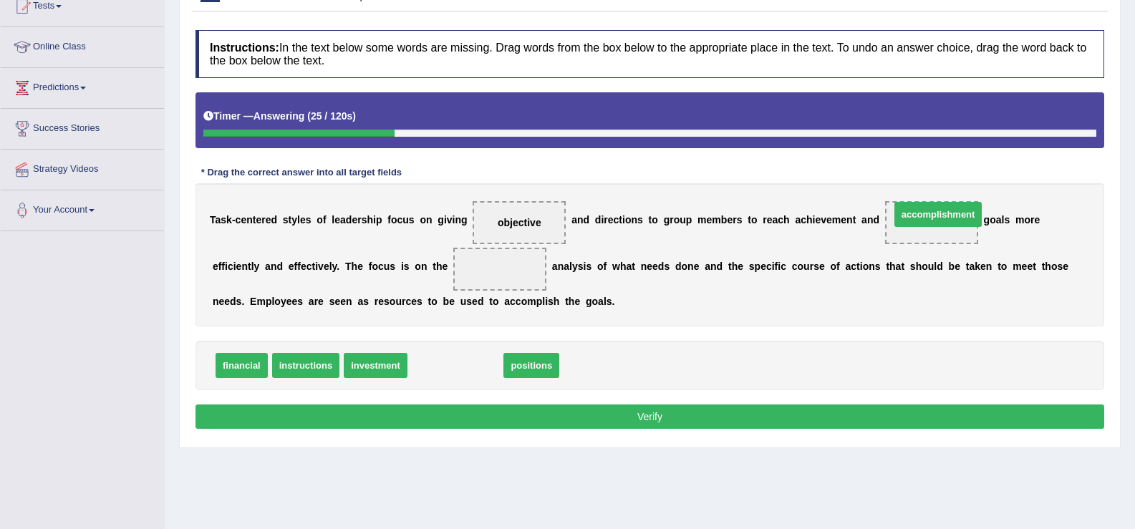
drag, startPoint x: 468, startPoint y: 369, endPoint x: 951, endPoint y: 218, distance: 505.7
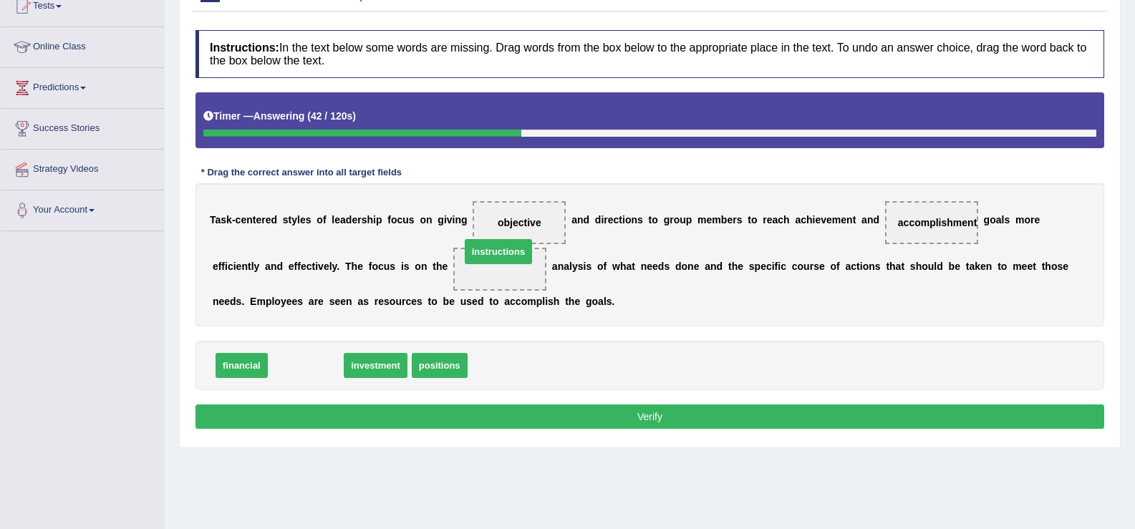
drag, startPoint x: 324, startPoint y: 357, endPoint x: 518, endPoint y: 246, distance: 223.3
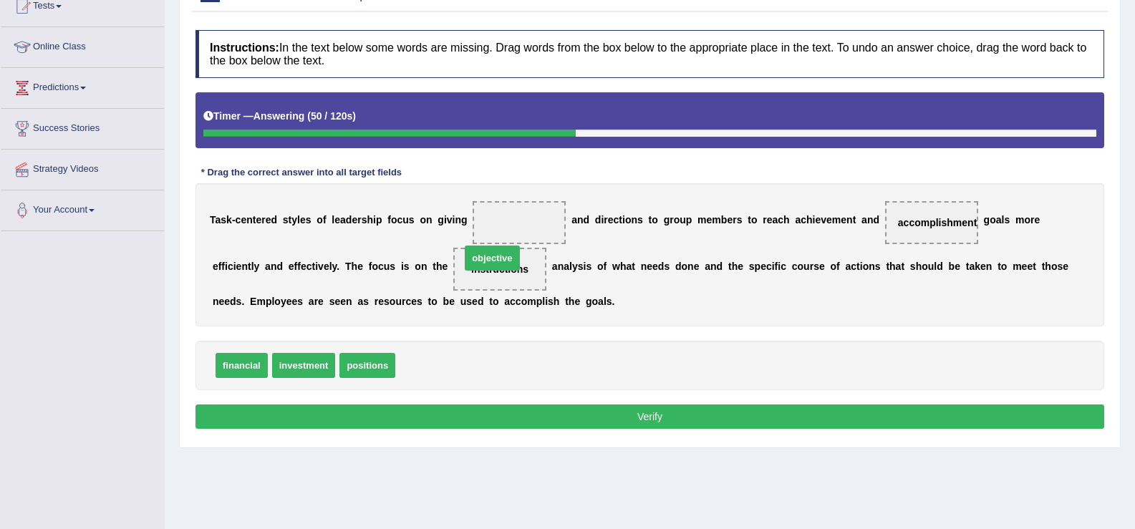
drag, startPoint x: 430, startPoint y: 357, endPoint x: 501, endPoint y: 237, distance: 139.4
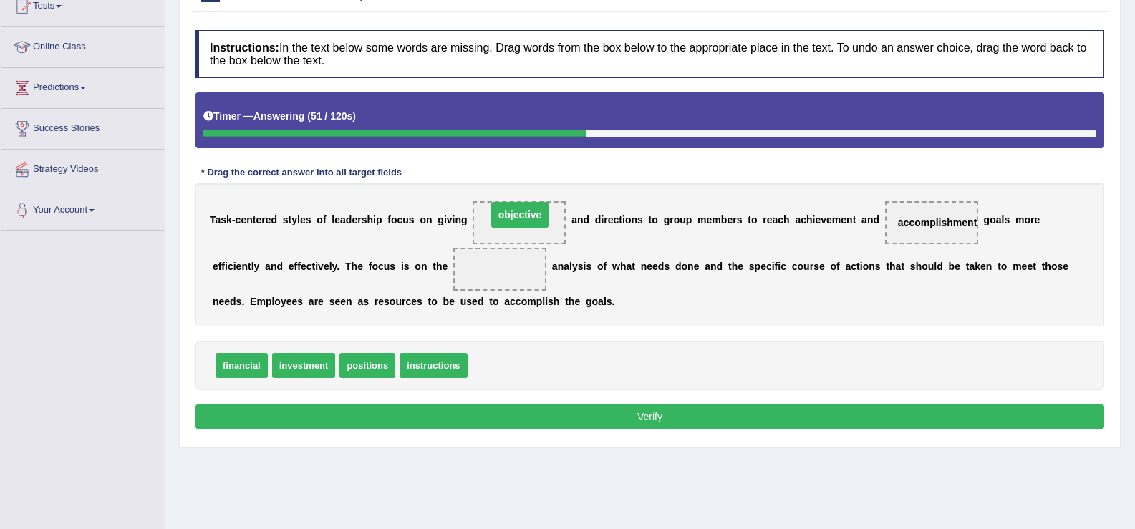
drag, startPoint x: 496, startPoint y: 268, endPoint x: 516, endPoint y: 213, distance: 58.0
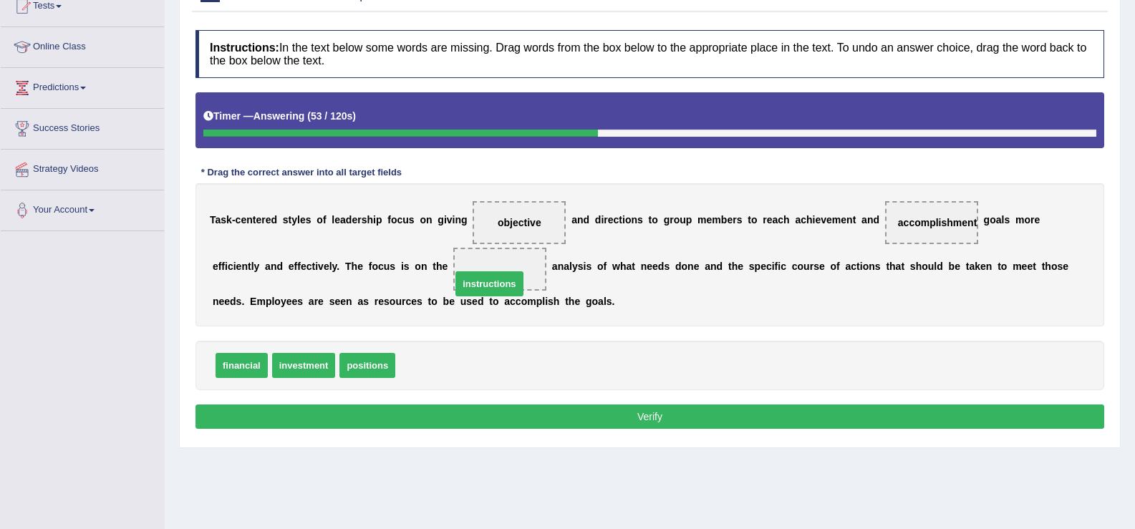
drag, startPoint x: 432, startPoint y: 363, endPoint x: 490, endPoint y: 279, distance: 102.1
click at [556, 415] on button "Verify" at bounding box center [649, 417] width 909 height 24
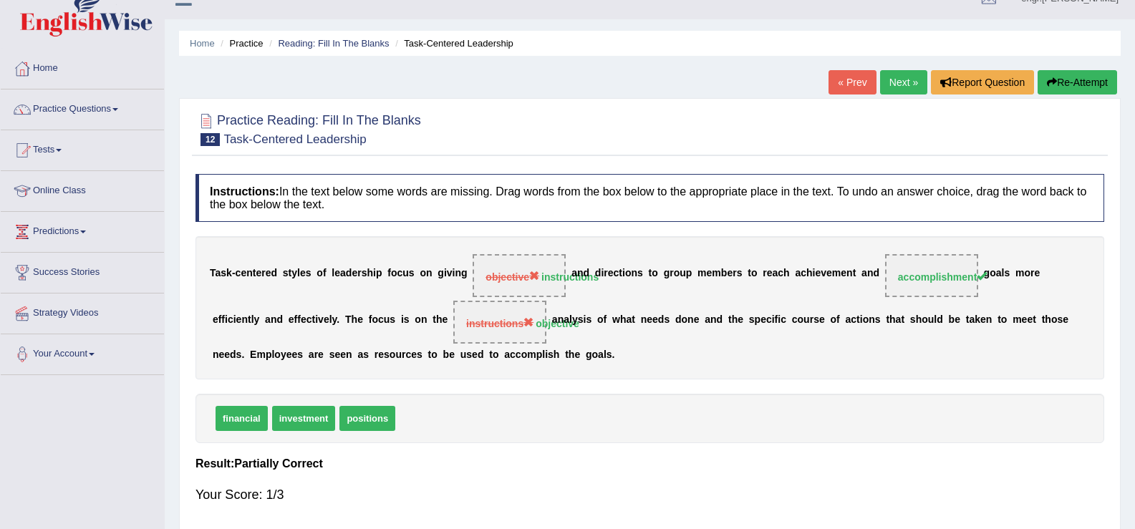
scroll to position [0, 0]
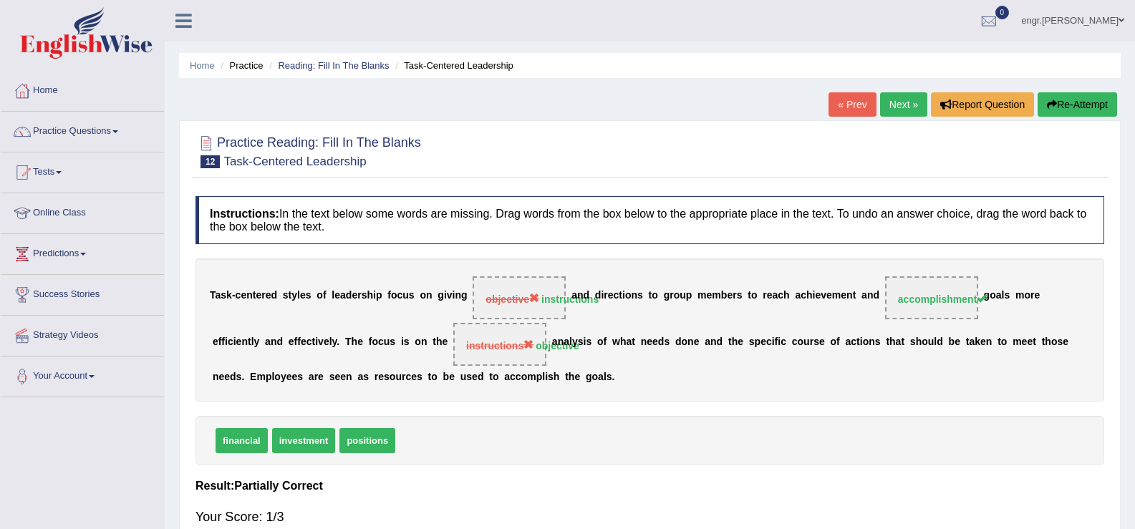
click at [910, 103] on link "Next »" at bounding box center [903, 104] width 47 height 24
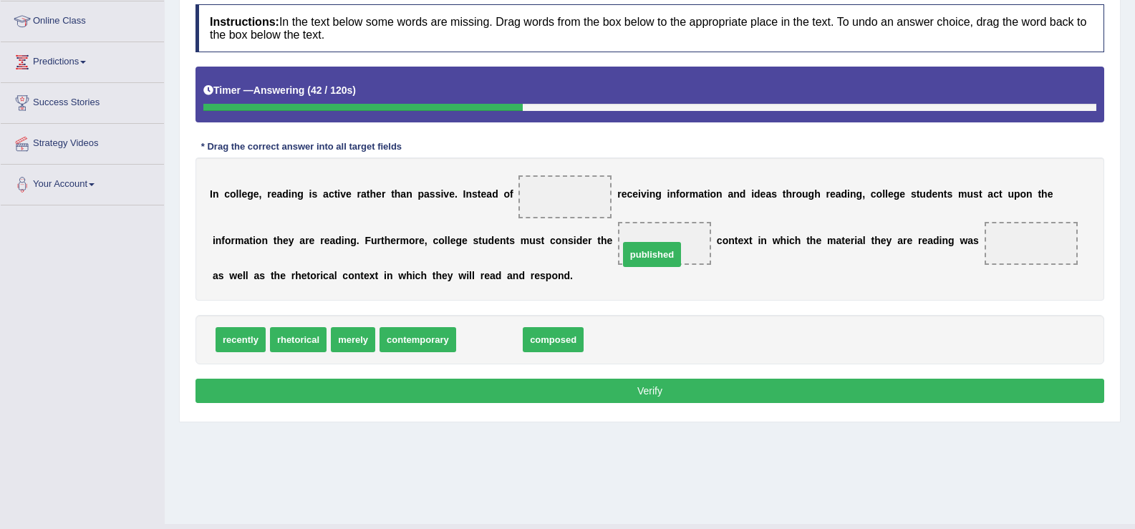
drag, startPoint x: 501, startPoint y: 344, endPoint x: 667, endPoint y: 257, distance: 187.4
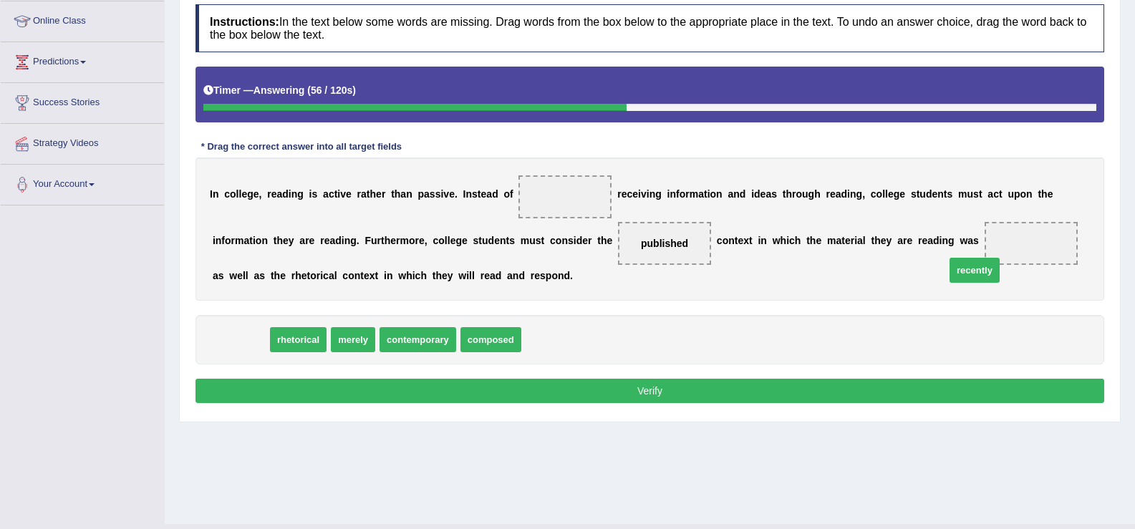
drag, startPoint x: 226, startPoint y: 341, endPoint x: 989, endPoint y: 264, distance: 766.4
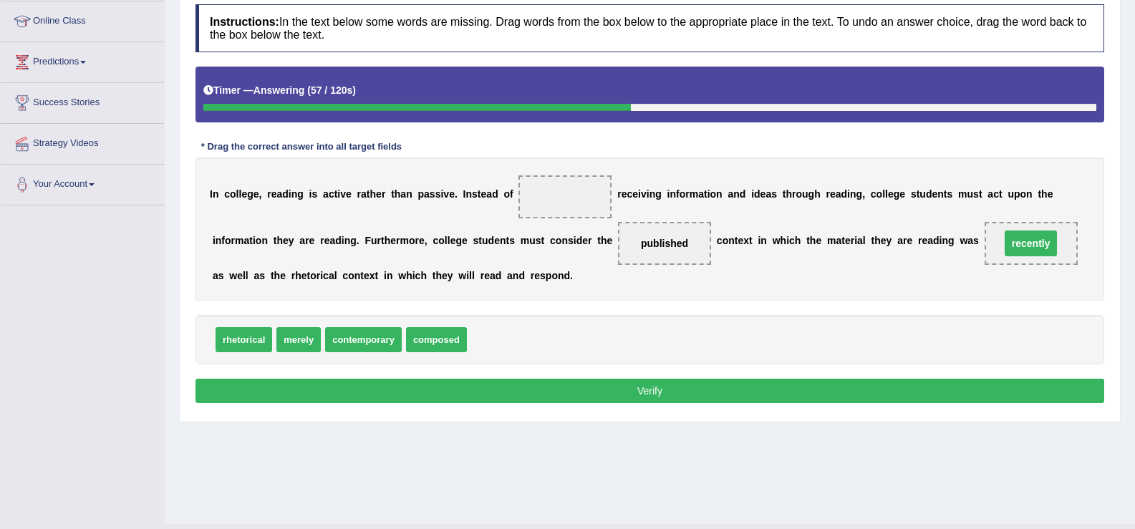
click at [992, 260] on span "recently" at bounding box center [1031, 243] width 93 height 43
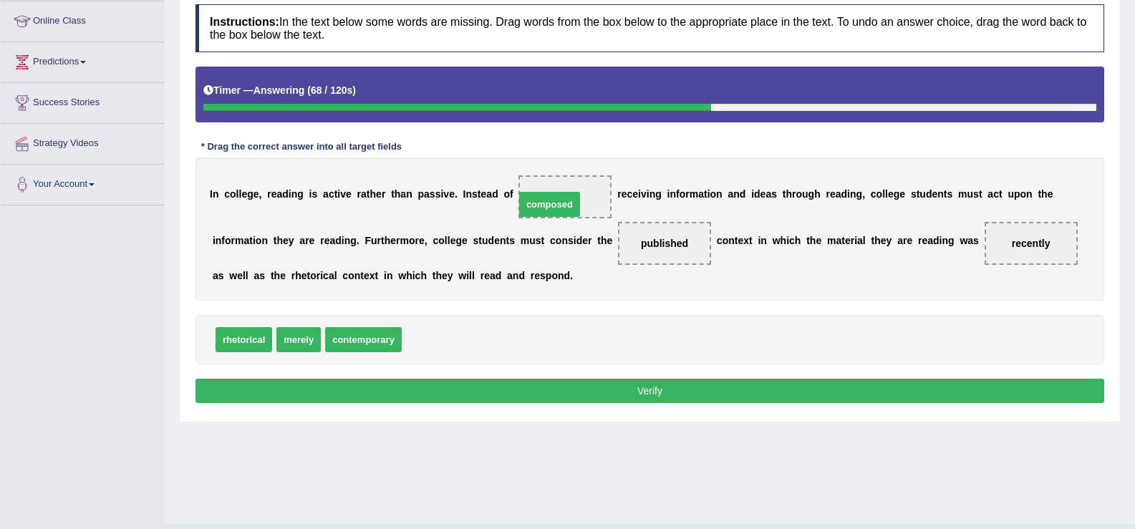
drag, startPoint x: 448, startPoint y: 332, endPoint x: 561, endPoint y: 197, distance: 176.9
drag, startPoint x: 561, startPoint y: 197, endPoint x: 429, endPoint y: 365, distance: 214.2
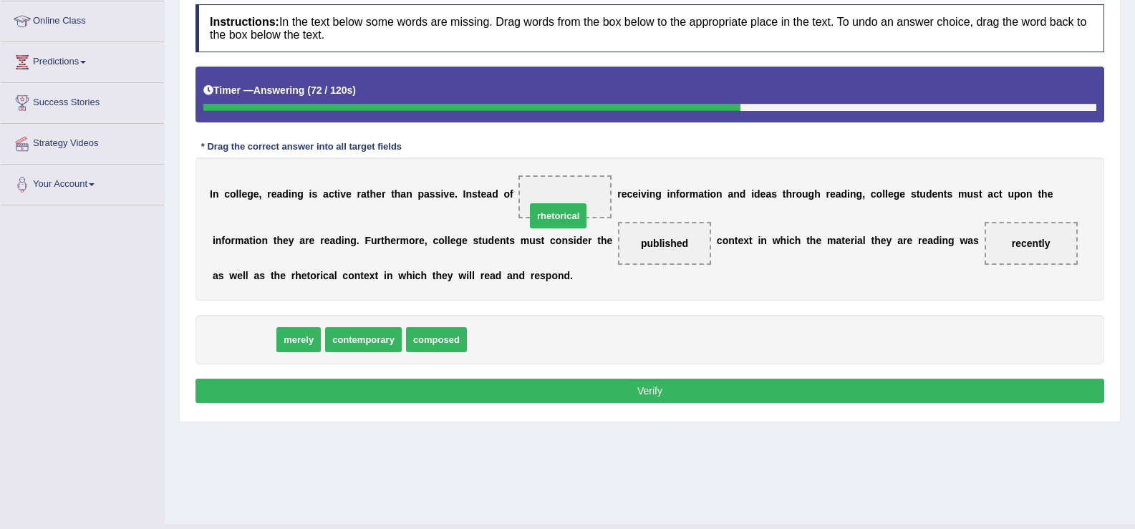
drag, startPoint x: 255, startPoint y: 344, endPoint x: 569, endPoint y: 219, distance: 338.1
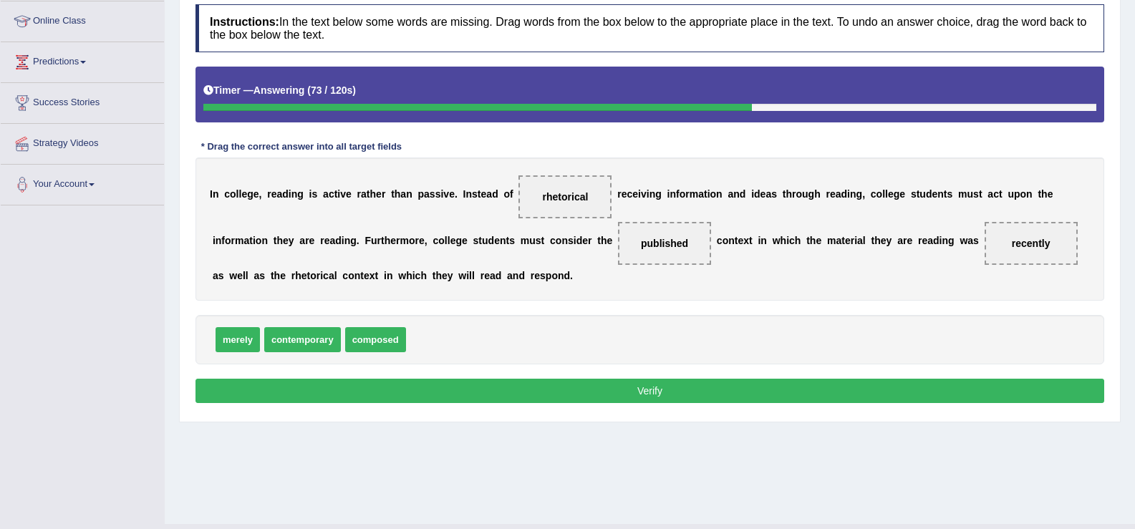
click at [539, 385] on button "Verify" at bounding box center [649, 391] width 909 height 24
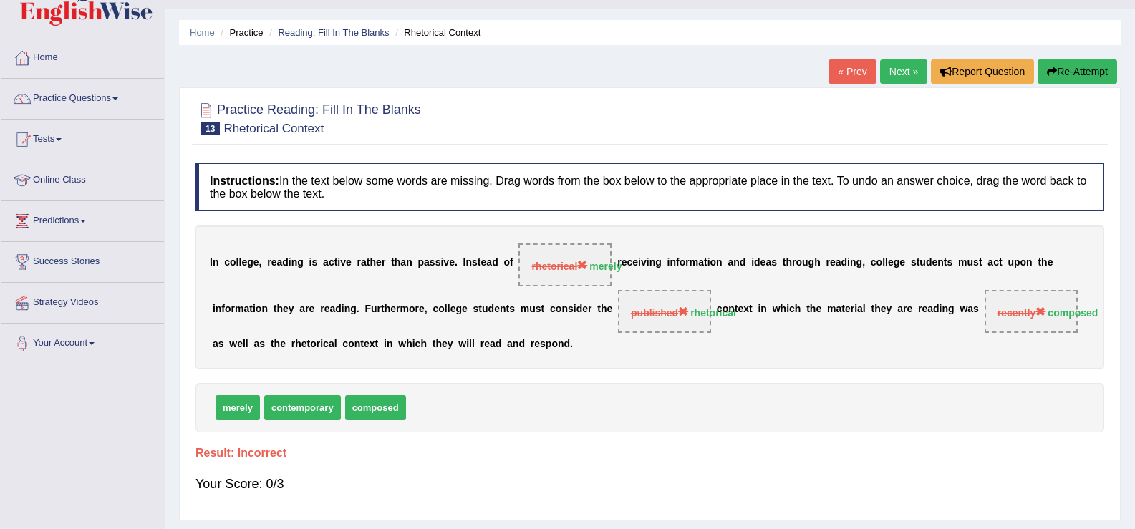
scroll to position [26, 0]
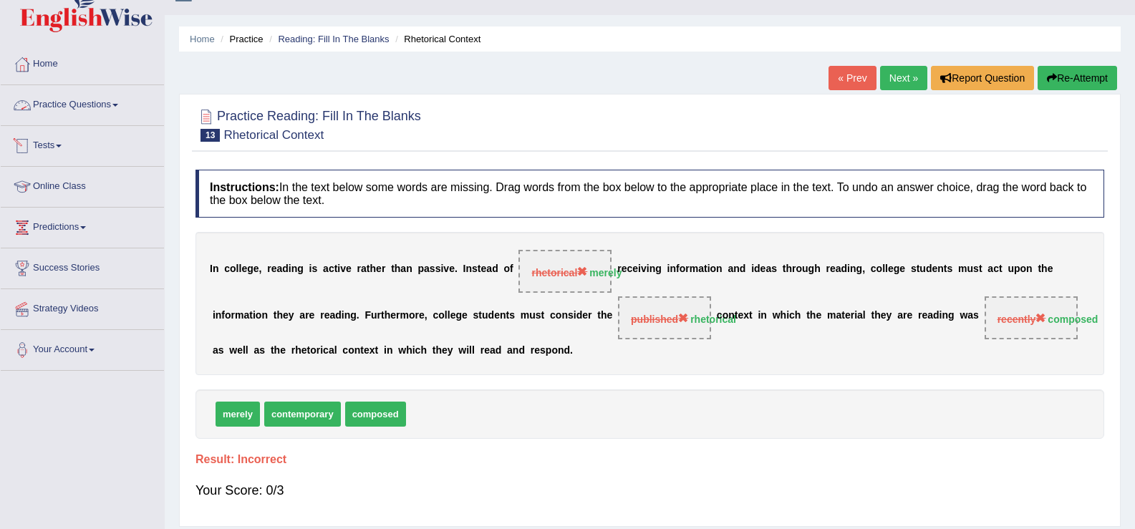
click at [115, 99] on link "Practice Questions" at bounding box center [82, 103] width 163 height 36
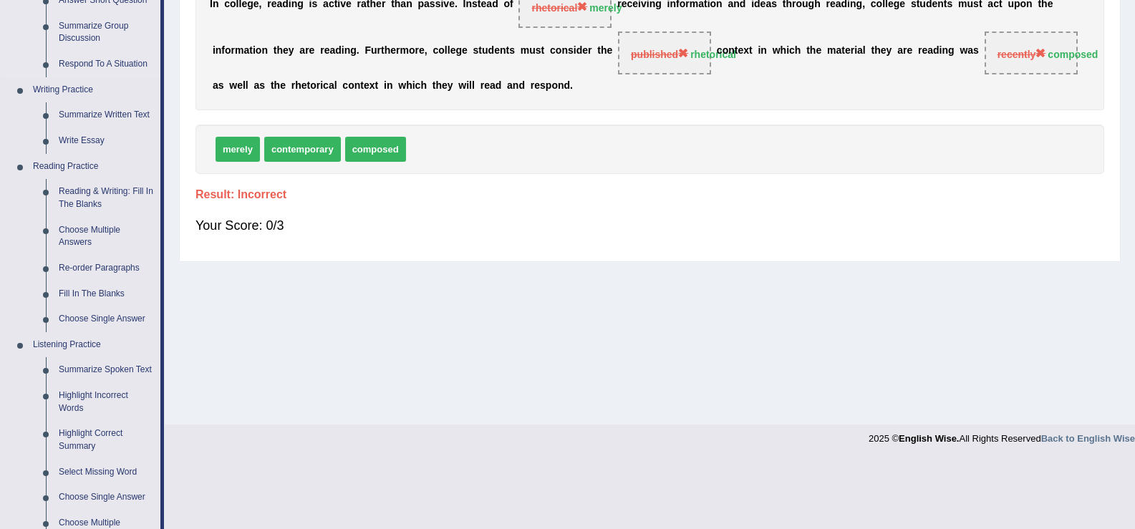
scroll to position [318, 0]
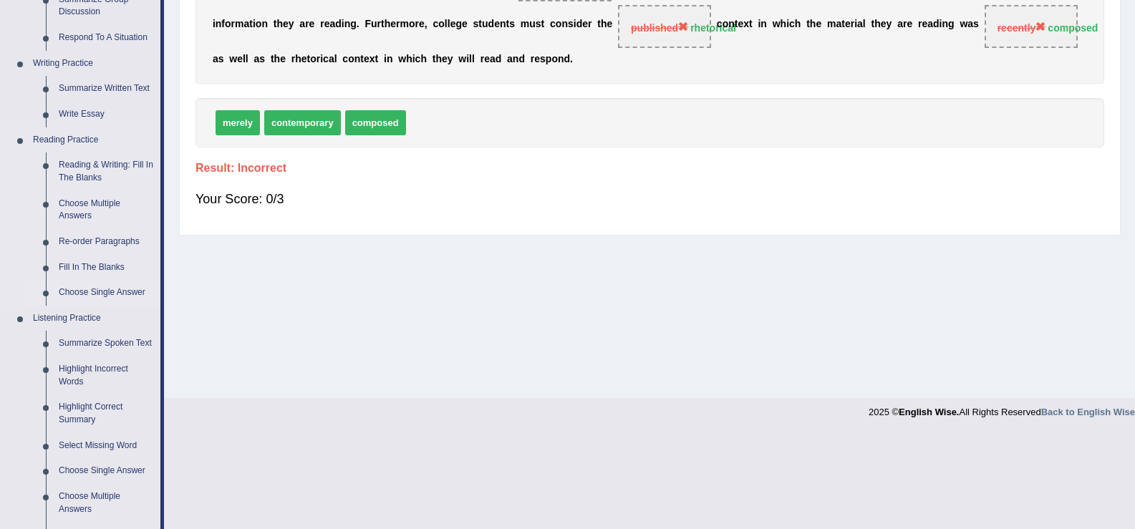
click at [115, 291] on link "Choose Single Answer" at bounding box center [106, 293] width 108 height 26
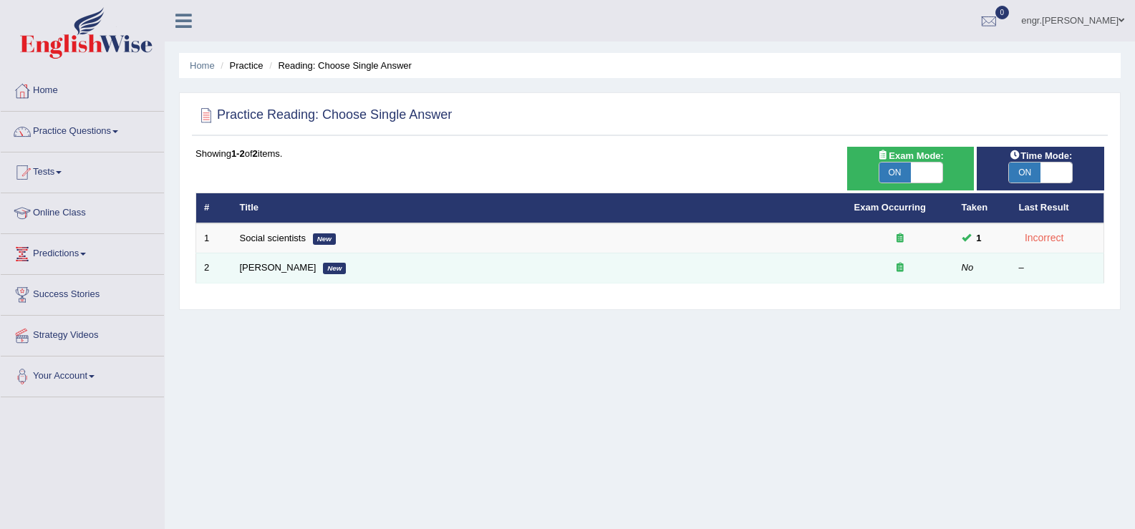
click at [266, 260] on td "John Robertson New" at bounding box center [539, 268] width 614 height 30
click at [266, 265] on link "[PERSON_NAME]" at bounding box center [278, 267] width 77 height 11
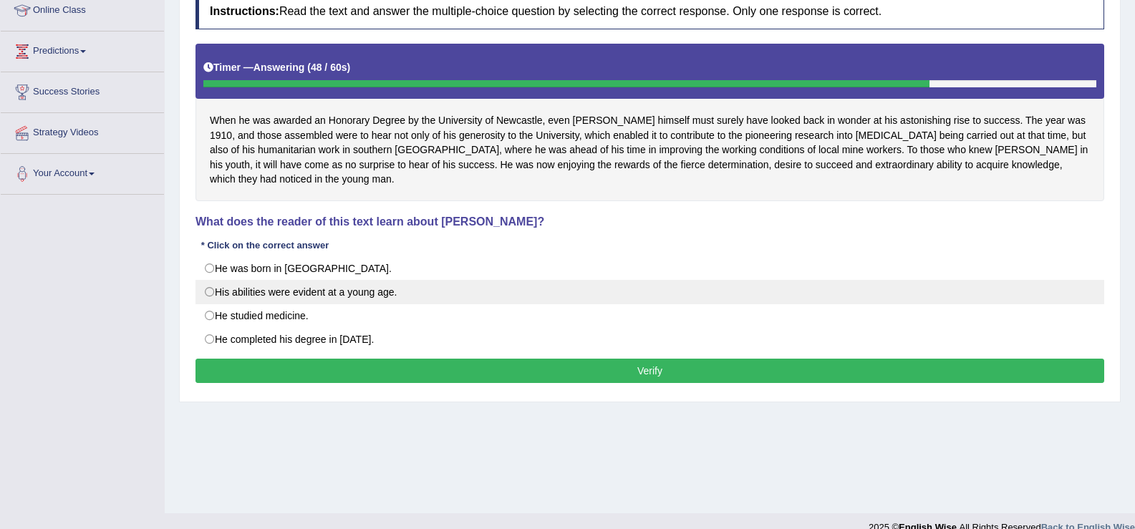
click at [293, 296] on label "His abilities were evident at a young age." at bounding box center [649, 292] width 909 height 24
radio input "true"
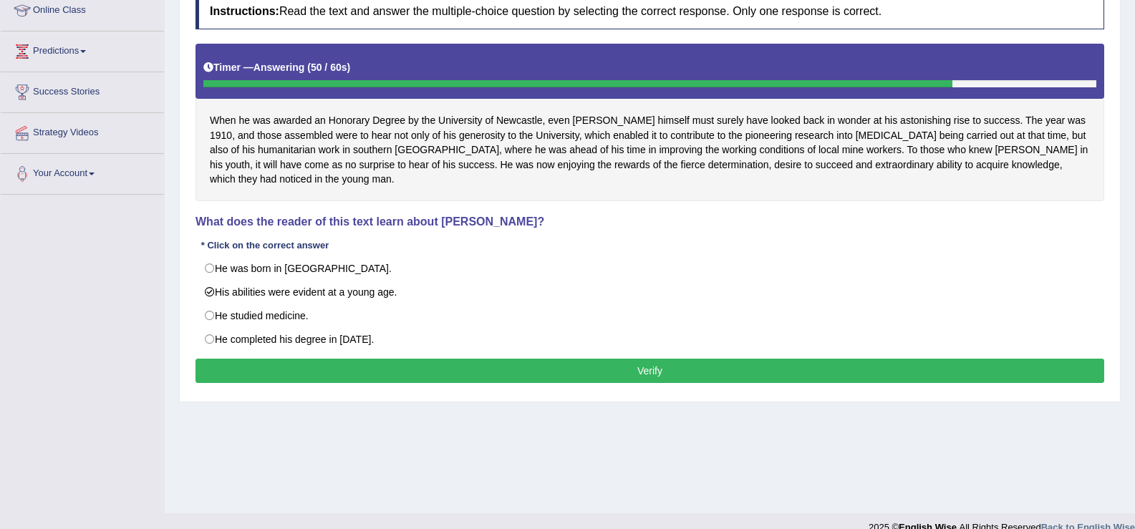
click at [341, 375] on button "Verify" at bounding box center [649, 371] width 909 height 24
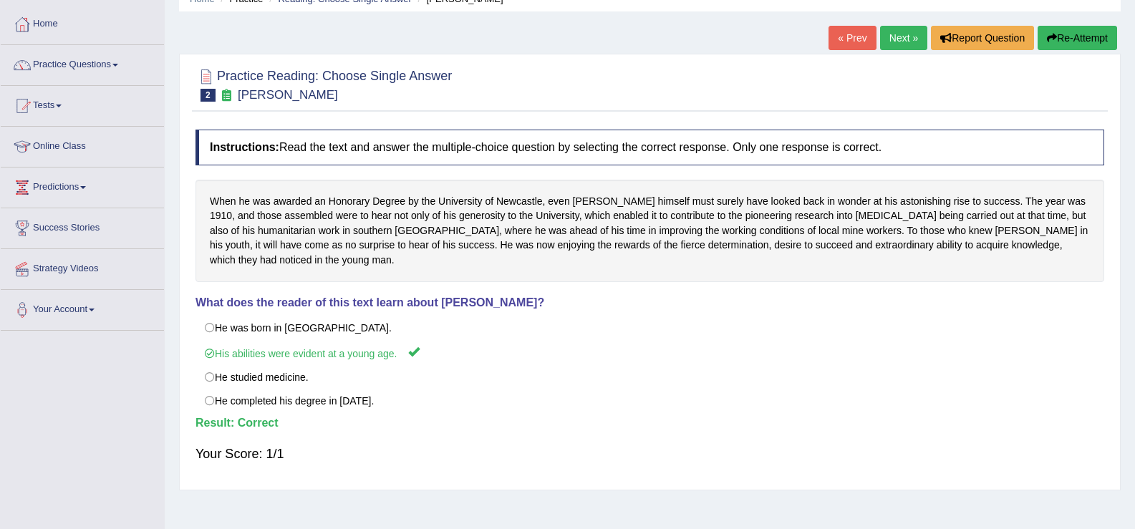
scroll to position [66, 0]
click at [889, 47] on link "Next »" at bounding box center [903, 38] width 47 height 24
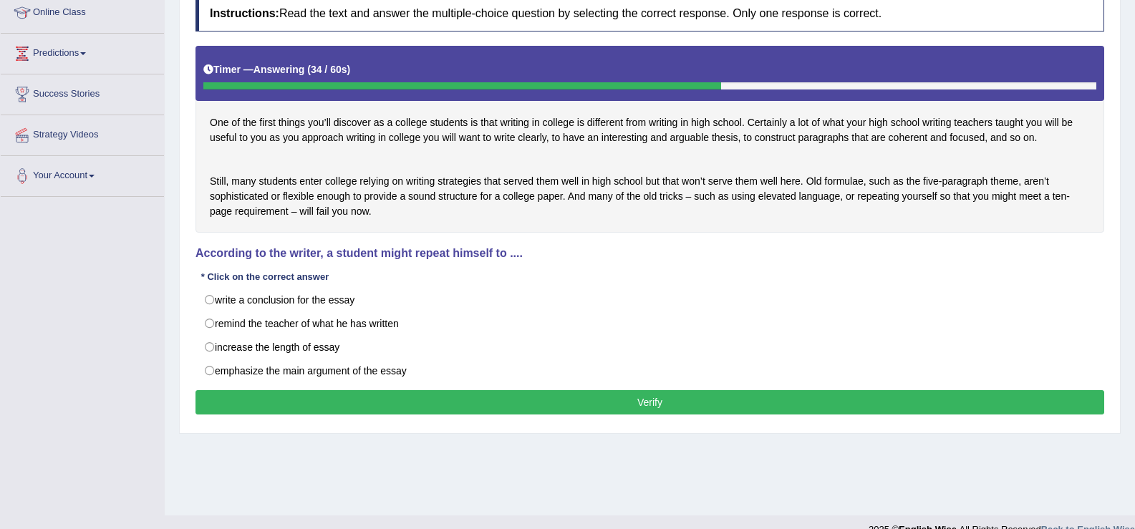
scroll to position [223, 0]
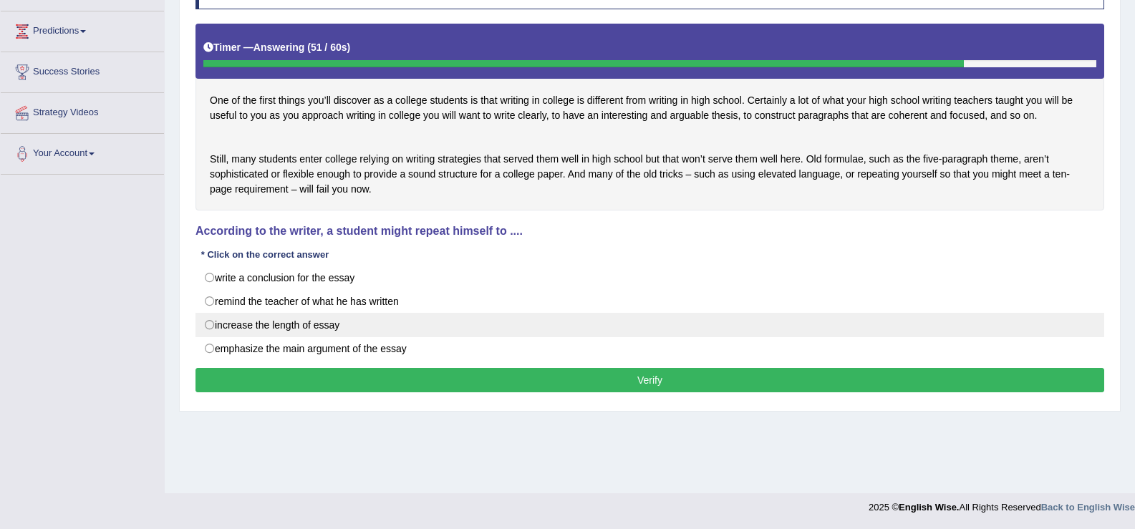
click at [331, 337] on label "increase the length of essay" at bounding box center [649, 325] width 909 height 24
radio input "true"
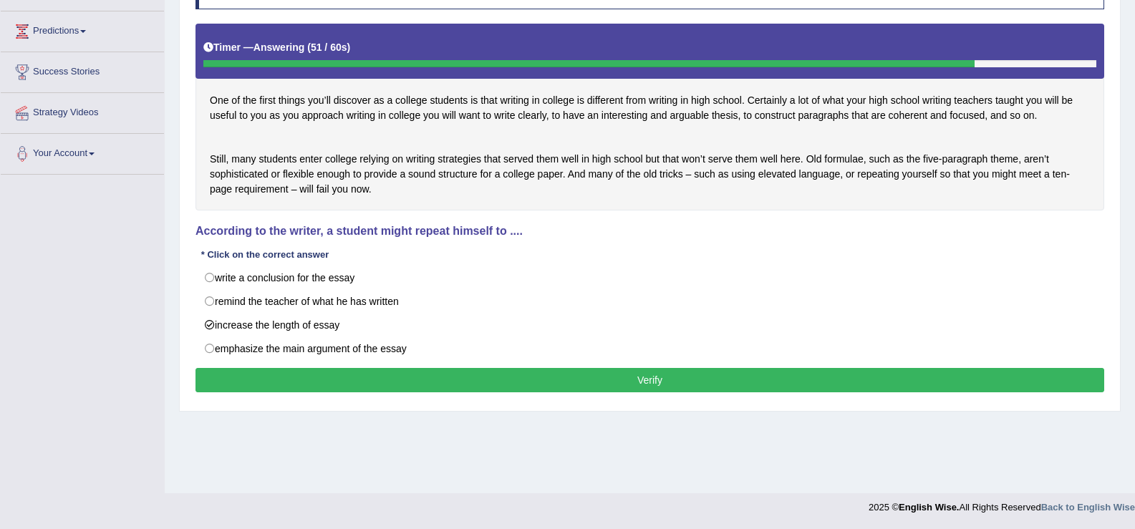
click at [362, 392] on button "Verify" at bounding box center [649, 380] width 909 height 24
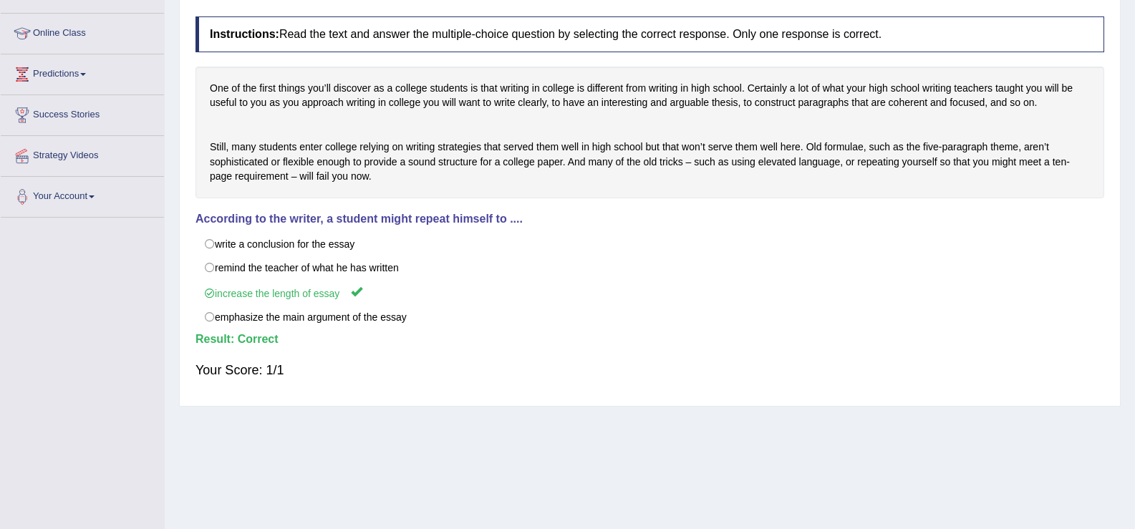
scroll to position [0, 0]
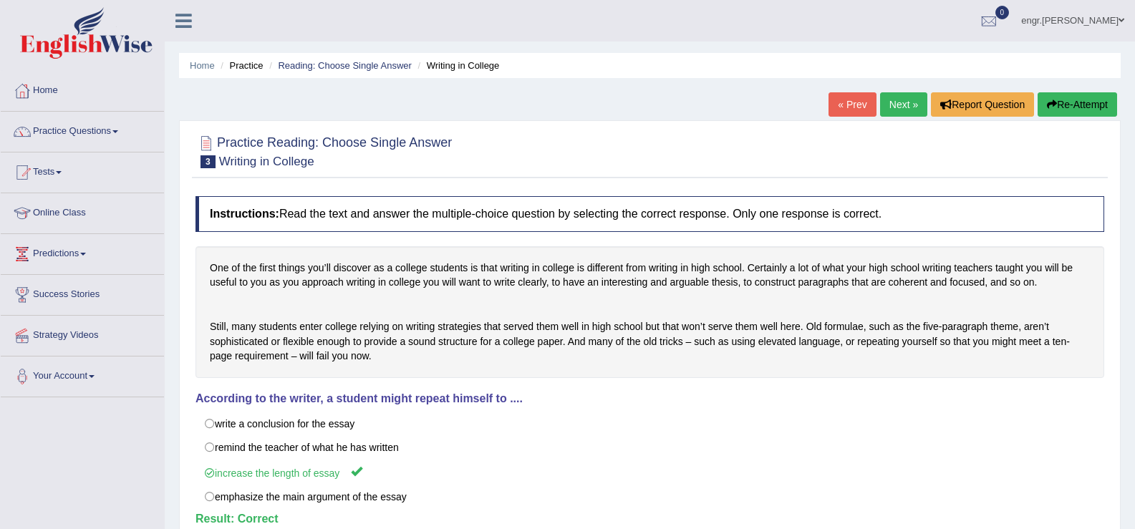
click at [902, 107] on link "Next »" at bounding box center [903, 104] width 47 height 24
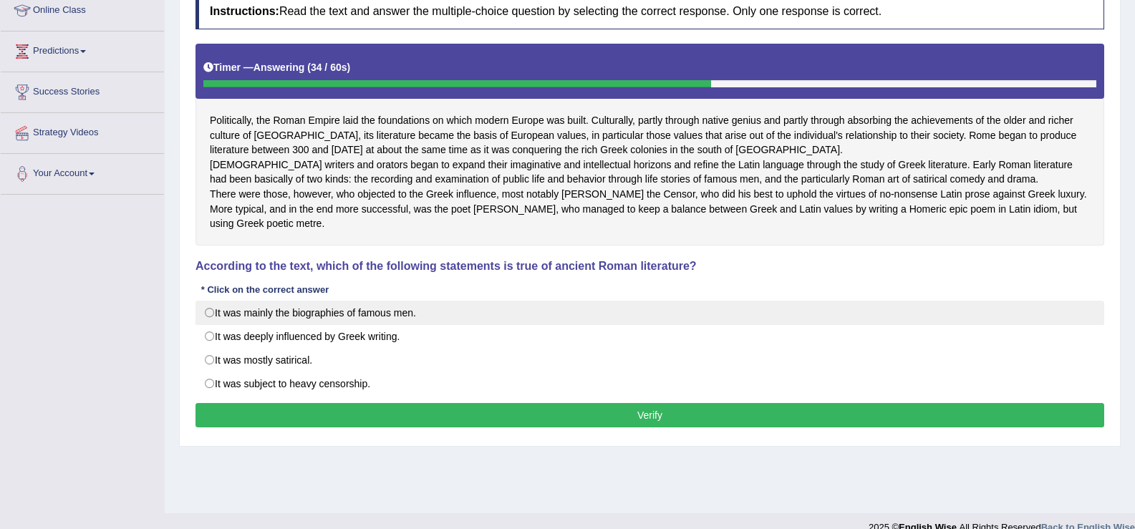
click at [291, 325] on label "It was mainly the biographies of famous men." at bounding box center [649, 313] width 909 height 24
radio input "true"
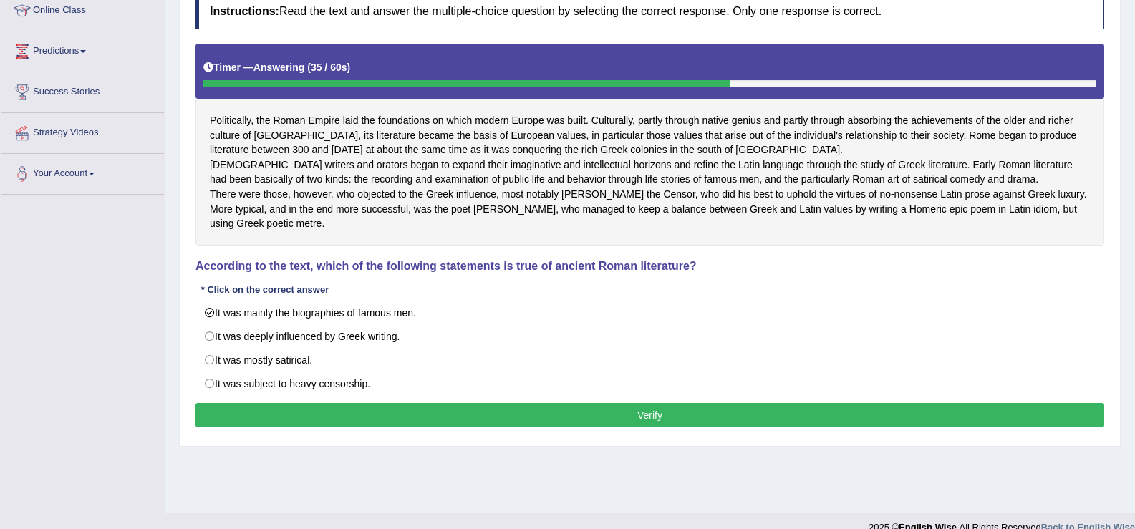
click at [382, 427] on button "Verify" at bounding box center [649, 415] width 909 height 24
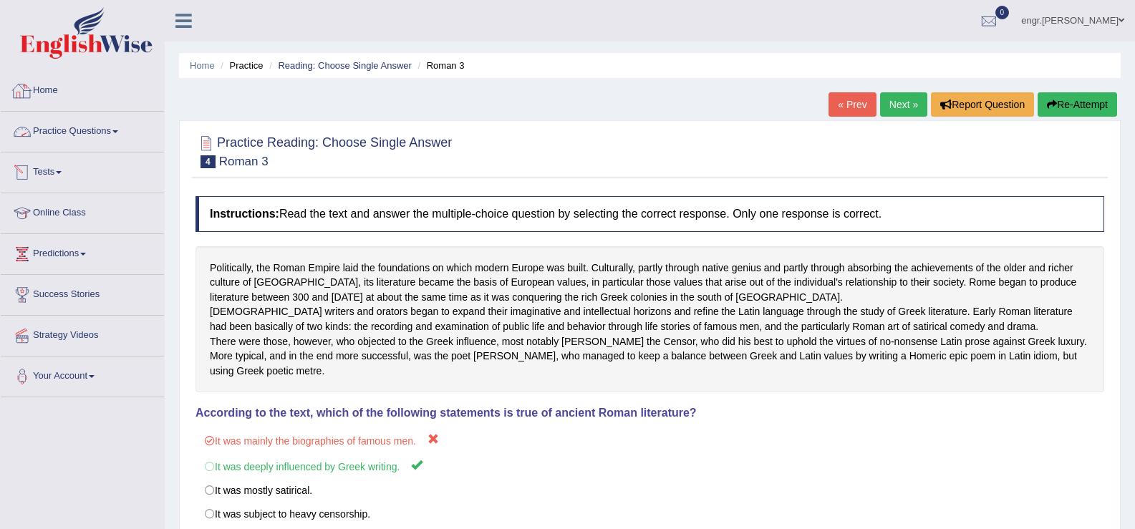
click at [94, 120] on link "Practice Questions" at bounding box center [82, 130] width 163 height 36
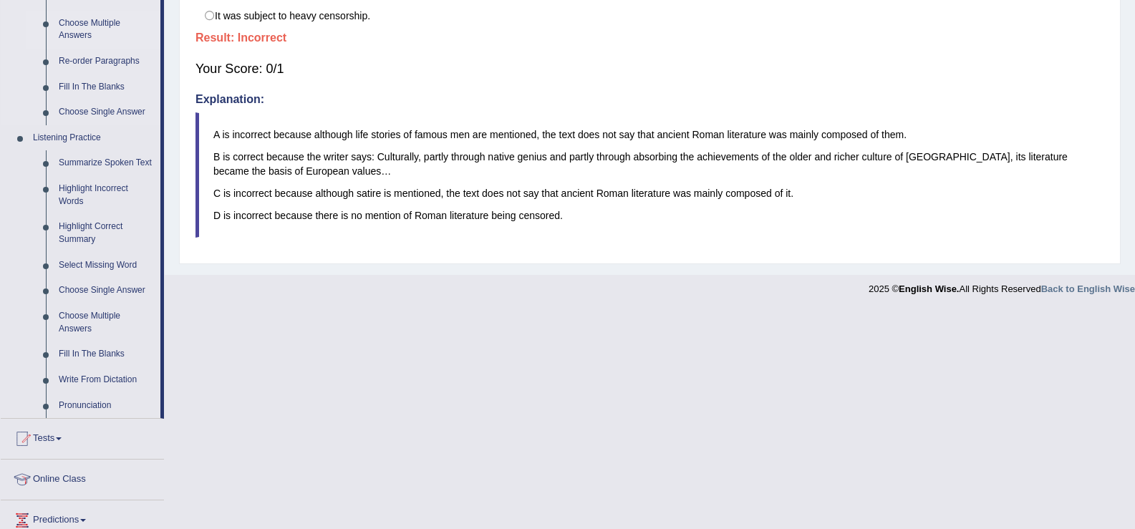
scroll to position [494, 0]
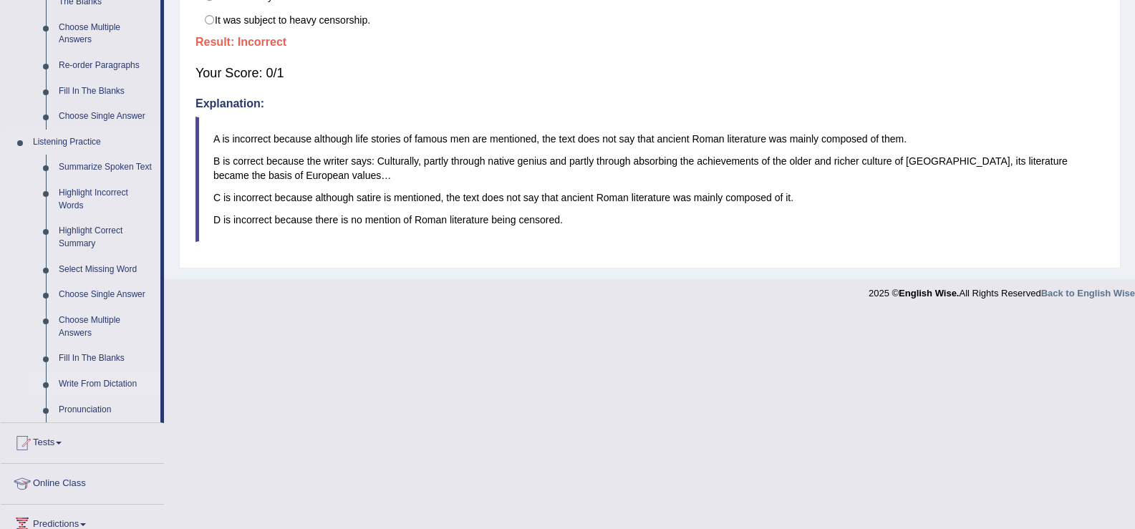
click at [103, 376] on link "Write From Dictation" at bounding box center [106, 385] width 108 height 26
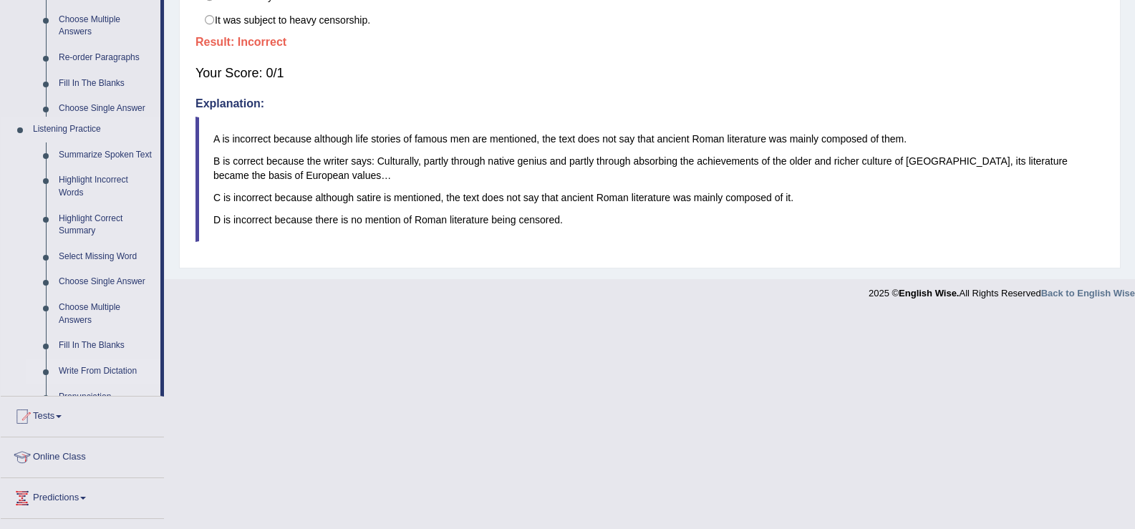
scroll to position [367, 0]
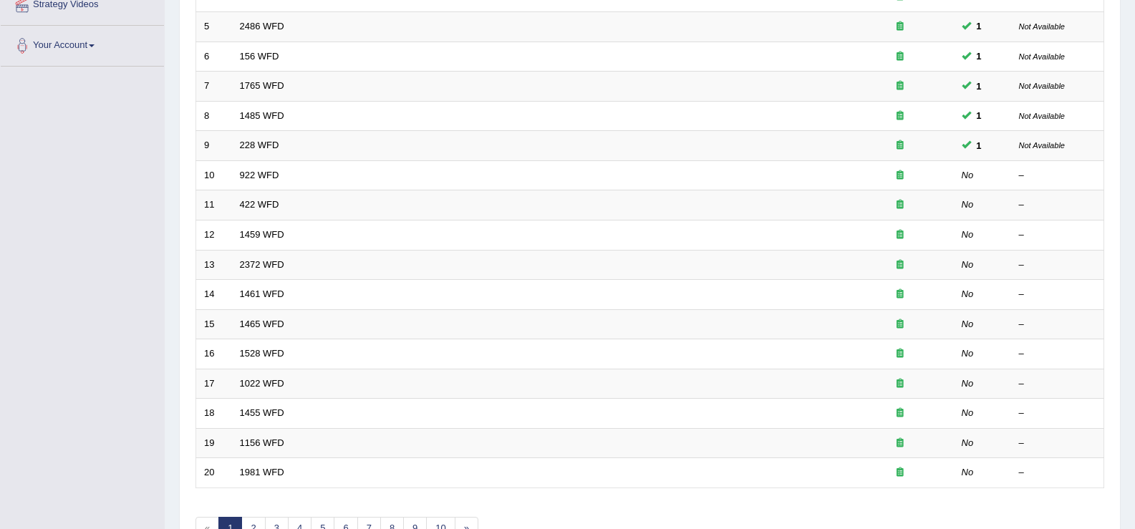
scroll to position [337, 0]
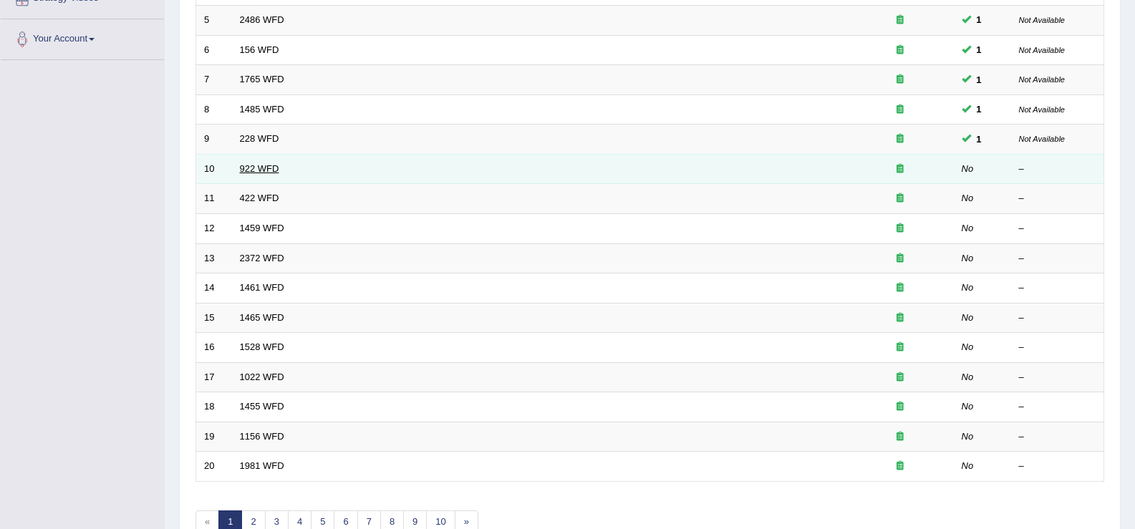
click at [245, 172] on link "922 WFD" at bounding box center [259, 168] width 39 height 11
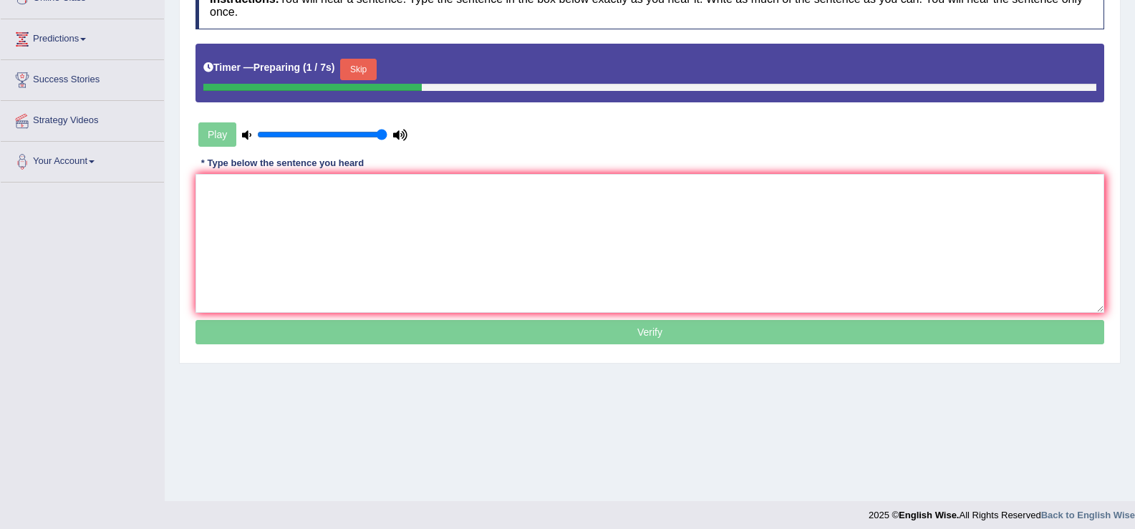
scroll to position [223, 0]
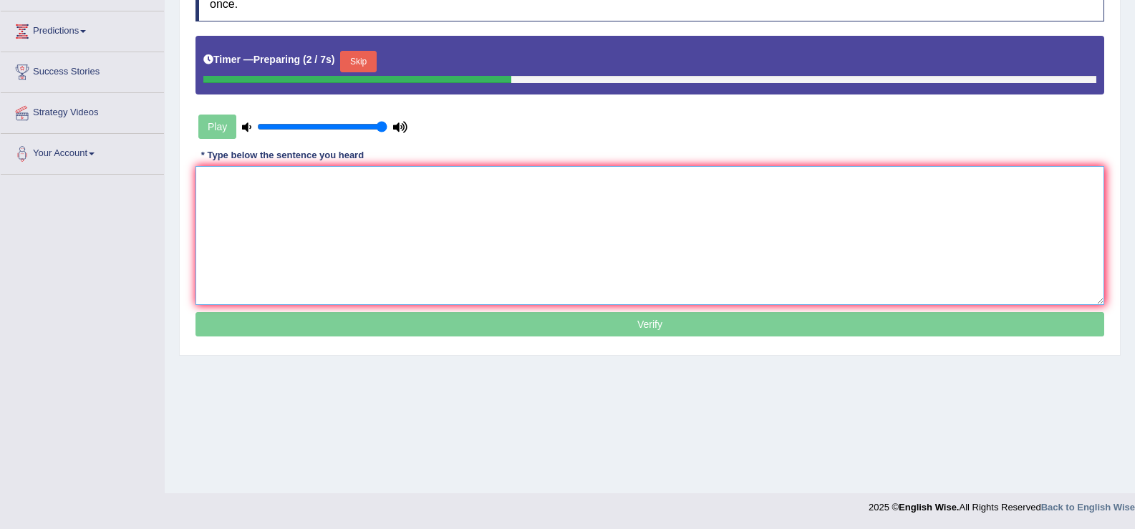
click at [252, 219] on textarea at bounding box center [649, 235] width 909 height 139
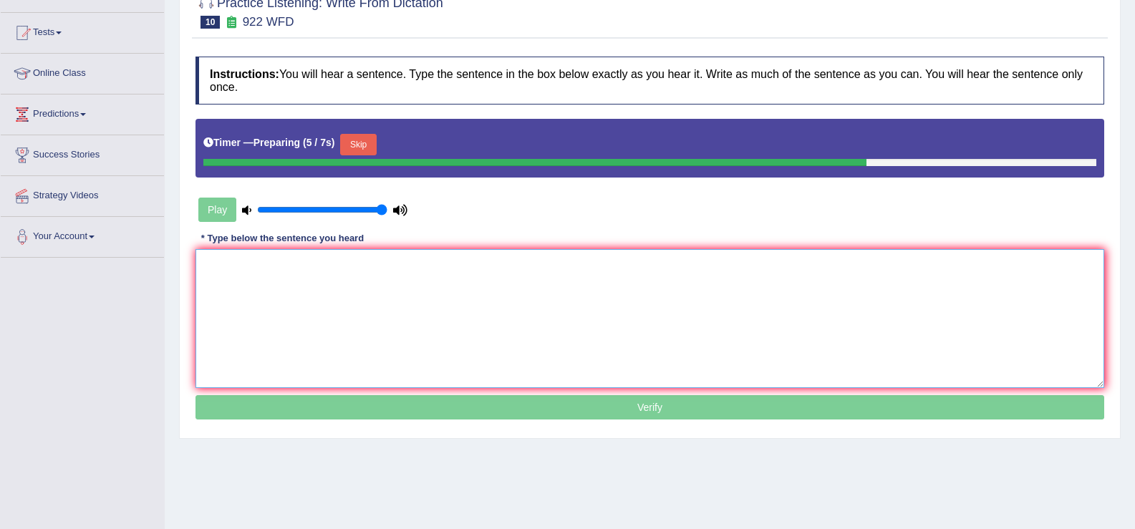
scroll to position [96, 0]
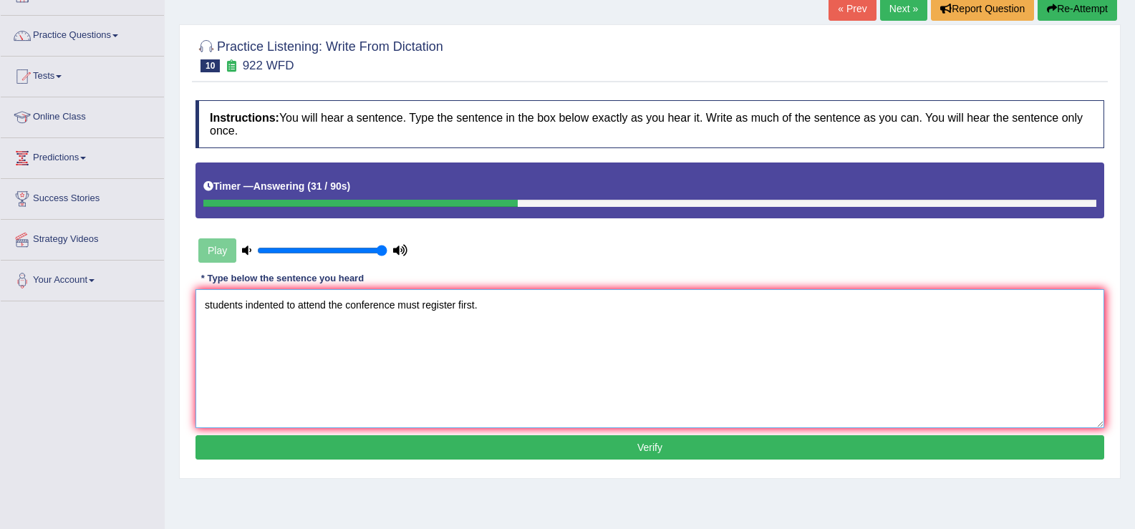
click at [204, 307] on textarea "students indented to attend the conference must register first." at bounding box center [649, 358] width 909 height 139
type textarea "Students indented to attend the conference must register first."
click at [420, 438] on button "Verify" at bounding box center [649, 447] width 909 height 24
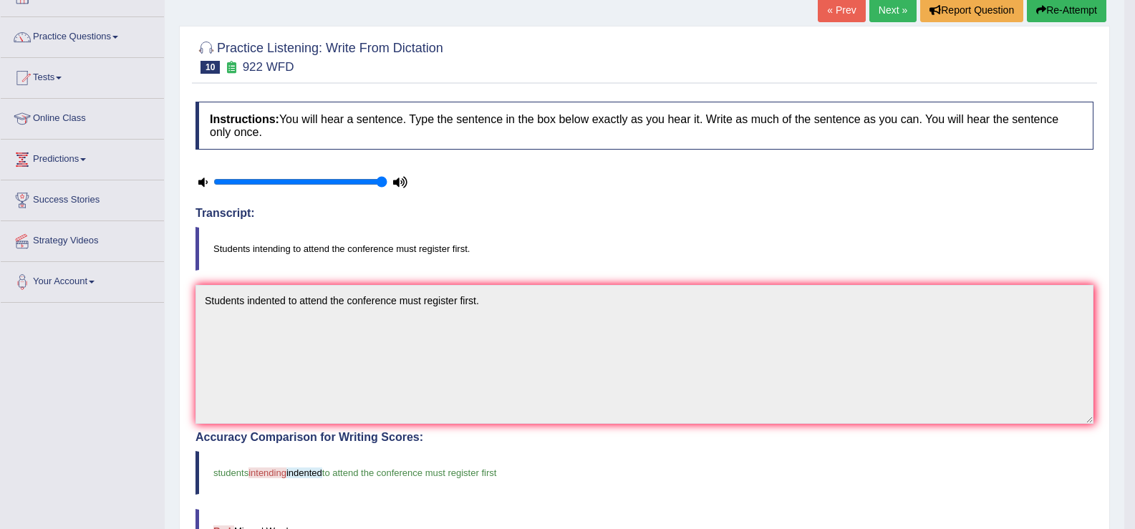
scroll to position [0, 0]
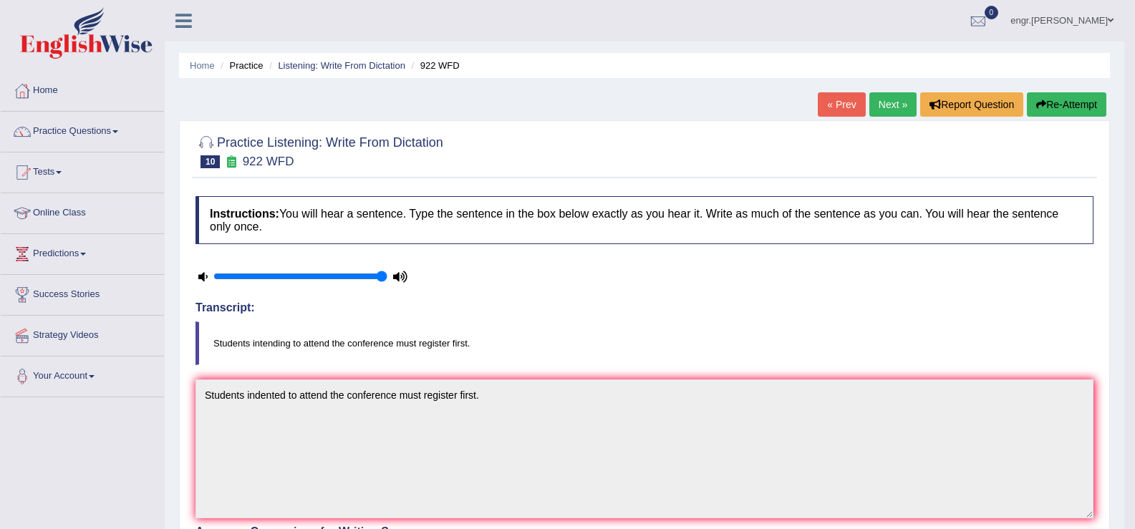
click at [875, 108] on link "Next »" at bounding box center [892, 104] width 47 height 24
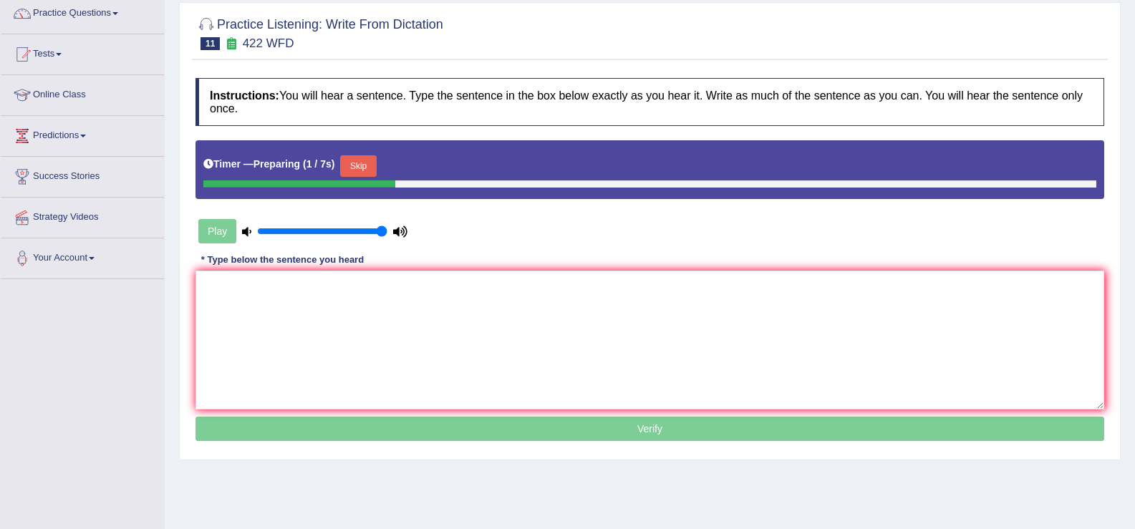
scroll to position [145, 0]
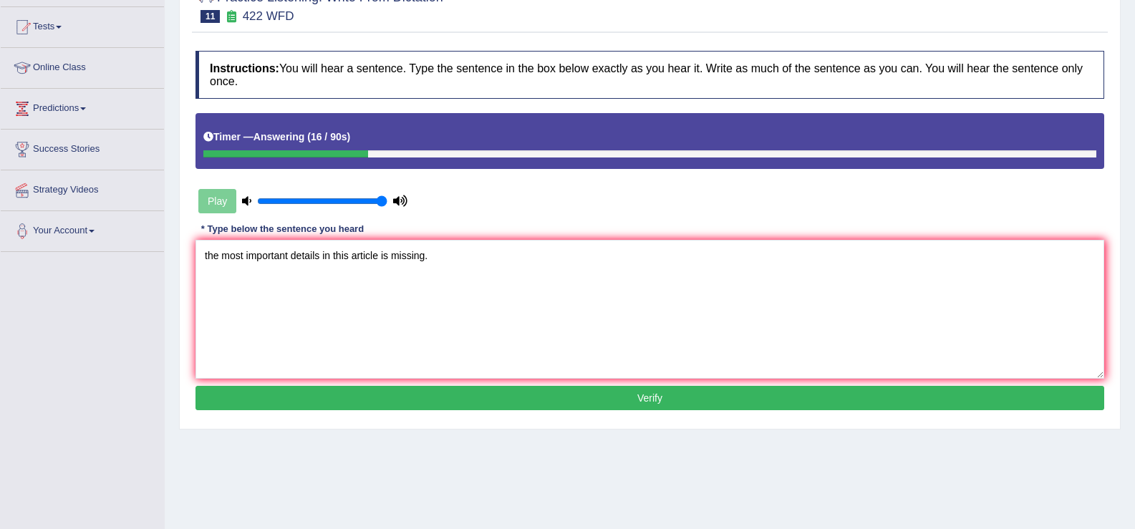
click at [206, 258] on textarea "the most important details in this article is missing." at bounding box center [649, 309] width 909 height 139
type textarea "The most important details in this article is missing."
click at [337, 400] on button "Verify" at bounding box center [649, 398] width 909 height 24
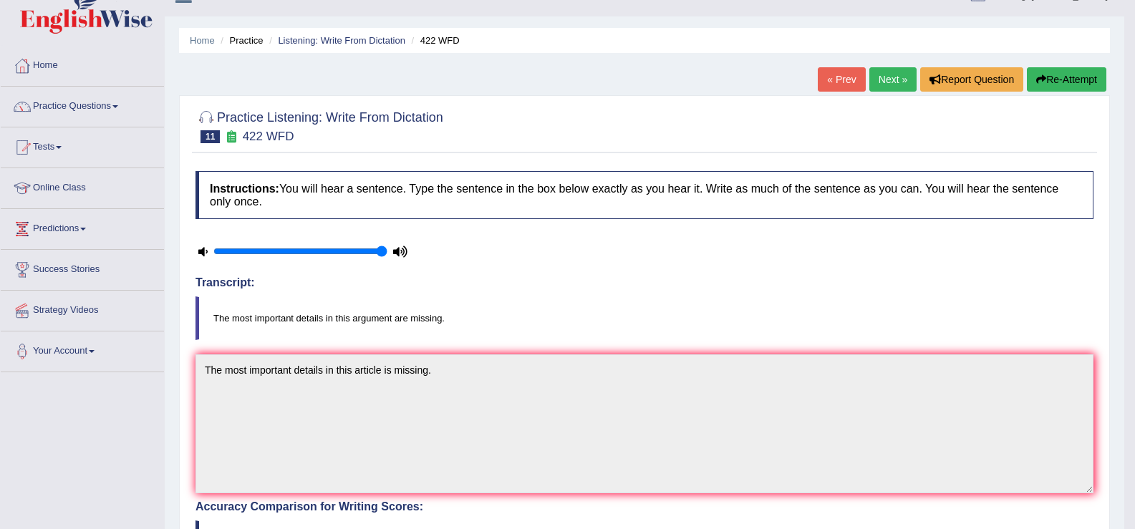
scroll to position [0, 0]
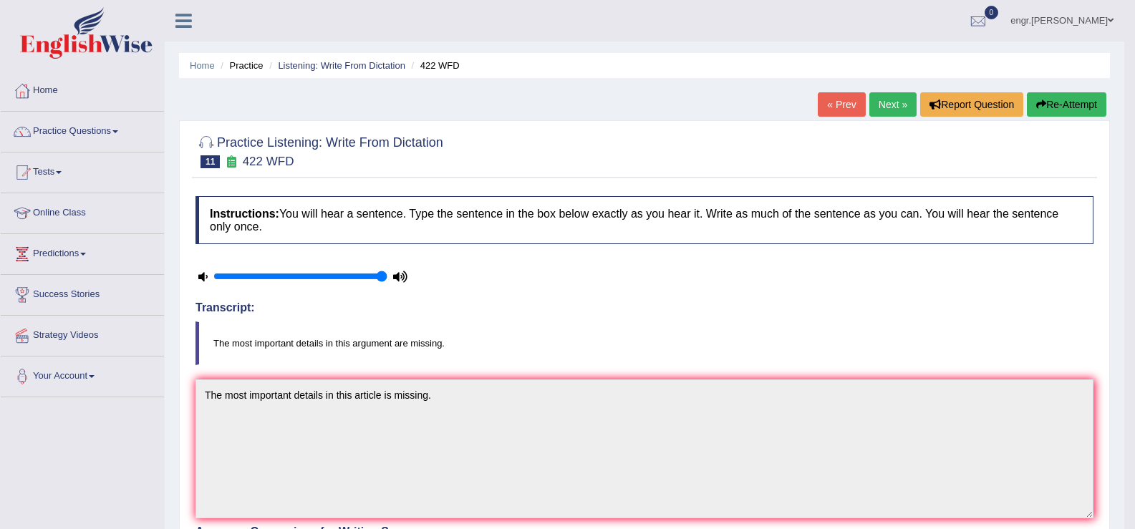
click at [874, 106] on link "Next »" at bounding box center [892, 104] width 47 height 24
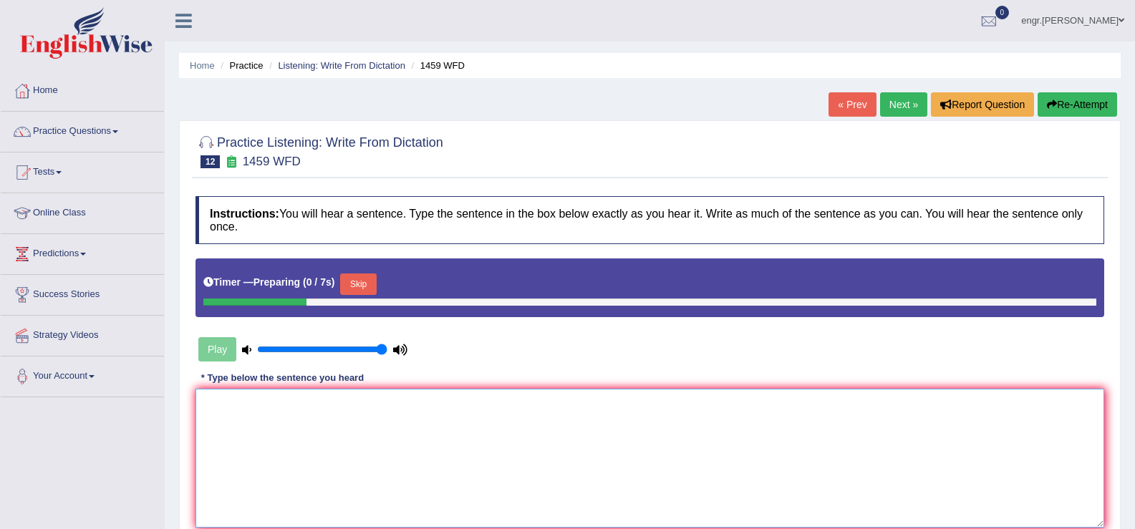
scroll to position [128, 0]
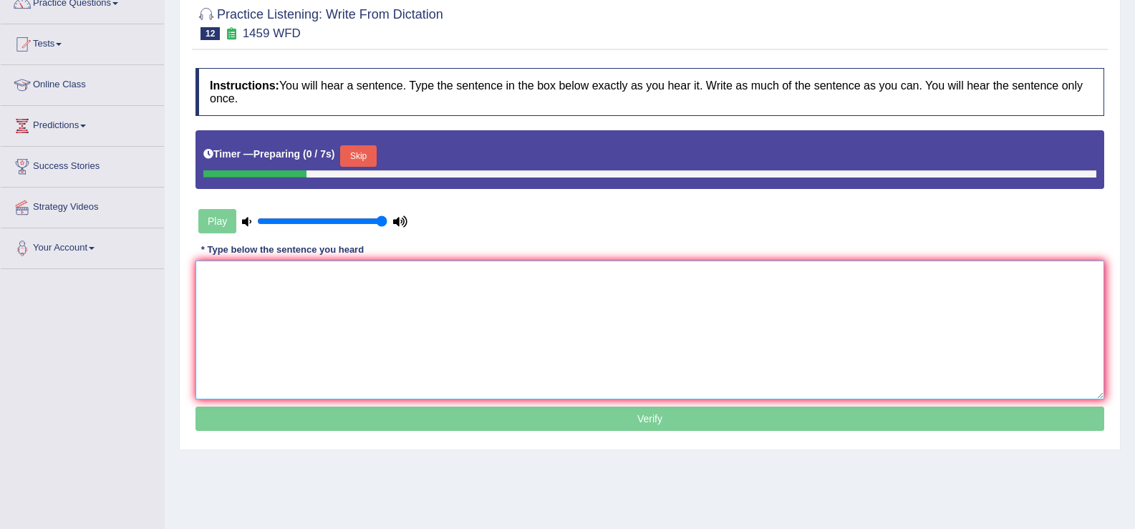
click at [288, 328] on textarea at bounding box center [649, 330] width 909 height 139
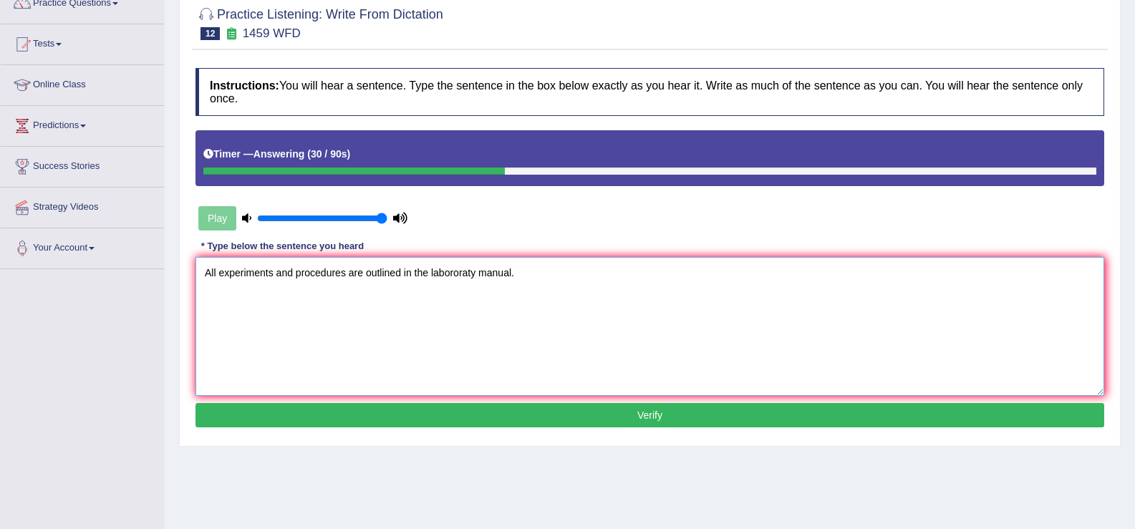
click at [477, 281] on textarea "All experiments and procedures are outlined in the labororaty manual." at bounding box center [649, 326] width 909 height 139
type textarea "All experiments and procedures are outlined in the labortery manual."
click at [501, 417] on button "Verify" at bounding box center [649, 415] width 909 height 24
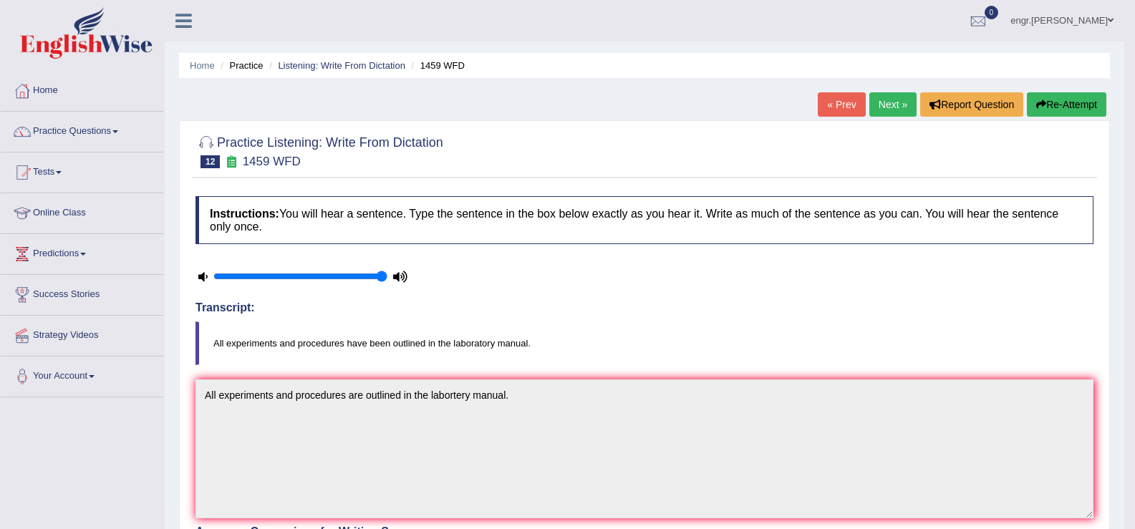
click at [884, 99] on link "Next »" at bounding box center [892, 104] width 47 height 24
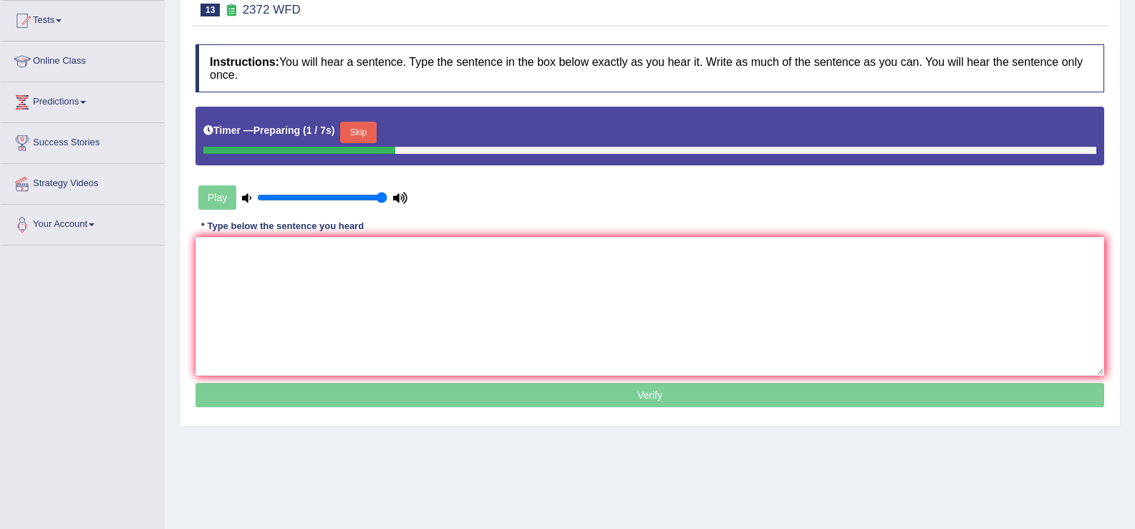
scroll to position [165, 0]
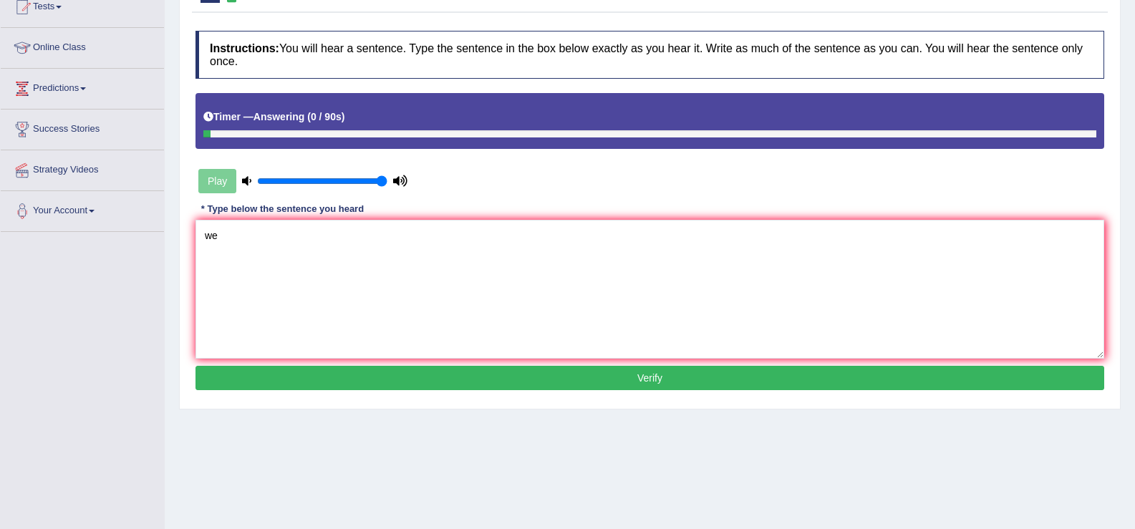
type textarea "w"
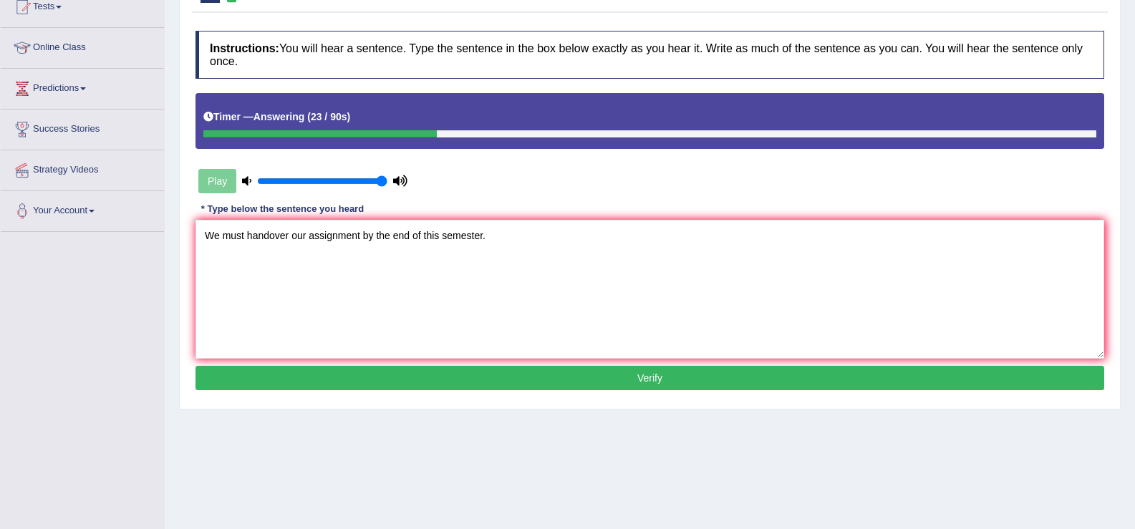
type textarea "We must handover our assignment by the end of this semester."
click at [286, 372] on button "Verify" at bounding box center [649, 378] width 909 height 24
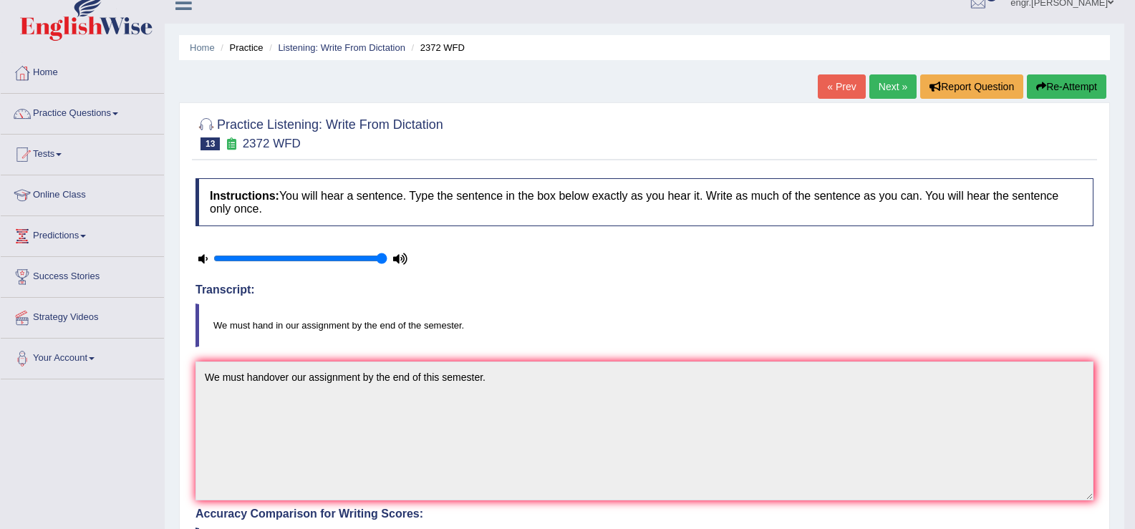
scroll to position [0, 0]
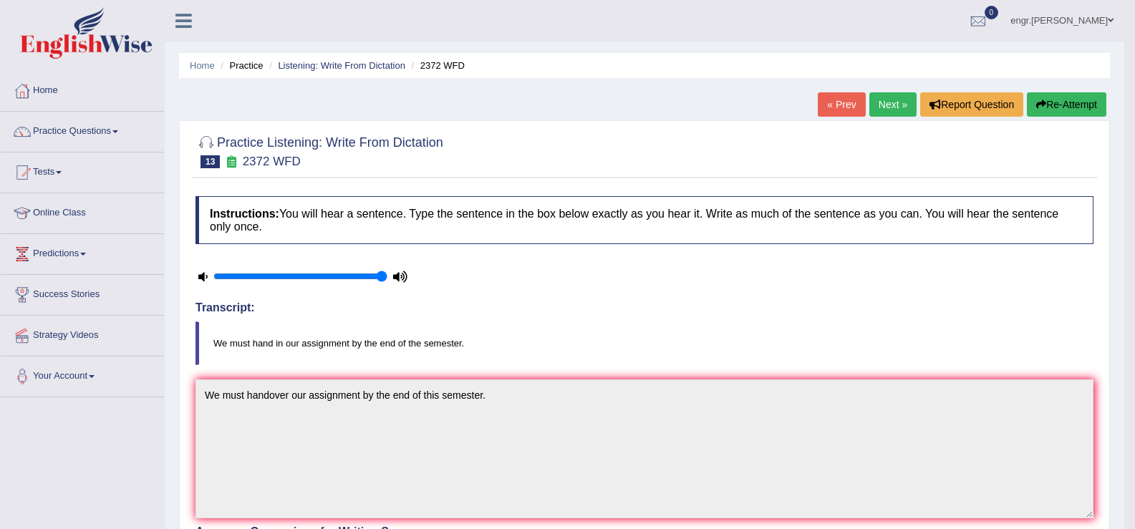
click at [878, 102] on link "Next »" at bounding box center [892, 104] width 47 height 24
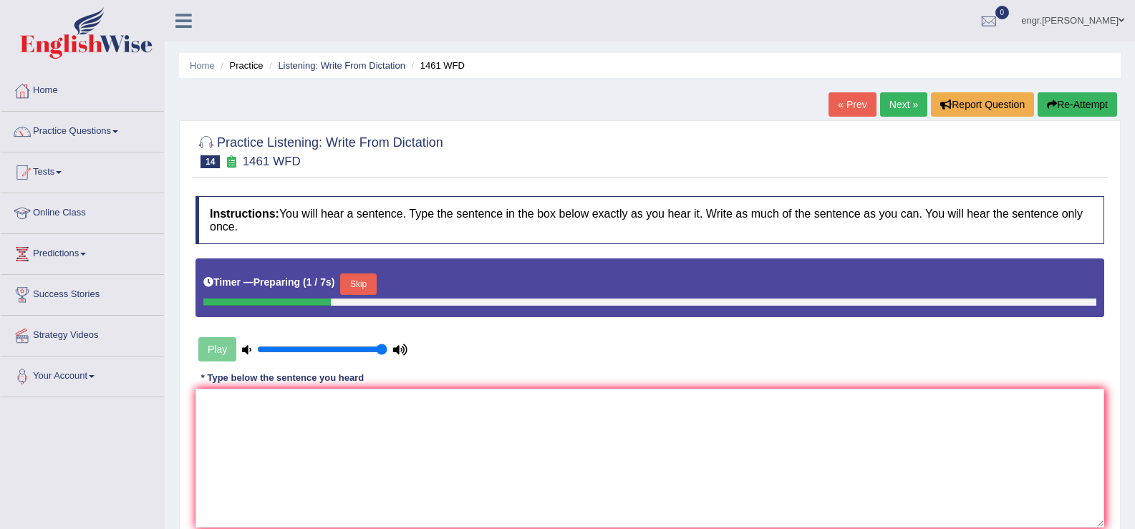
click at [276, 389] on textarea at bounding box center [649, 458] width 909 height 139
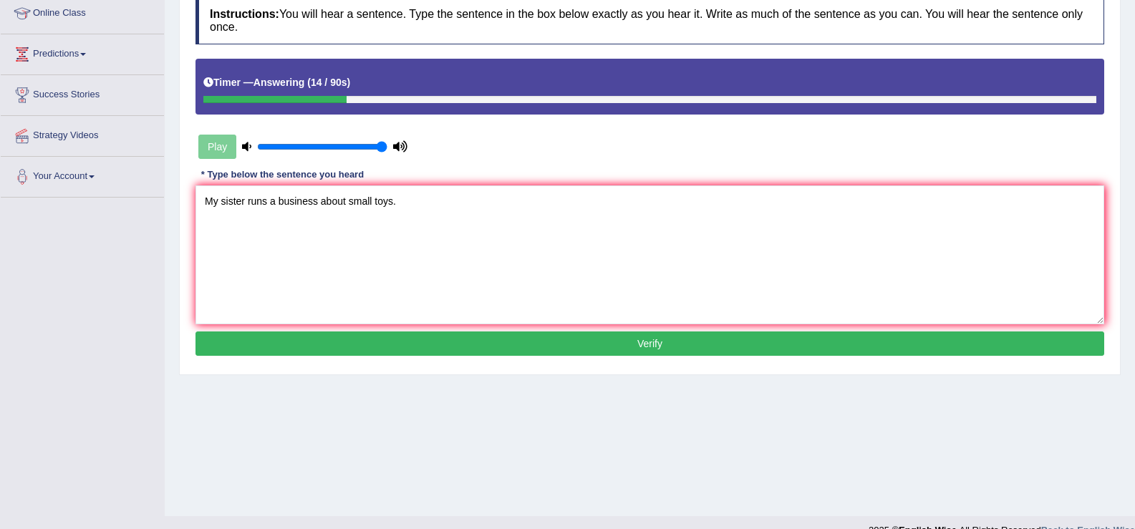
type textarea "My sister runs a business about small toys."
click at [313, 339] on button "Verify" at bounding box center [649, 344] width 909 height 24
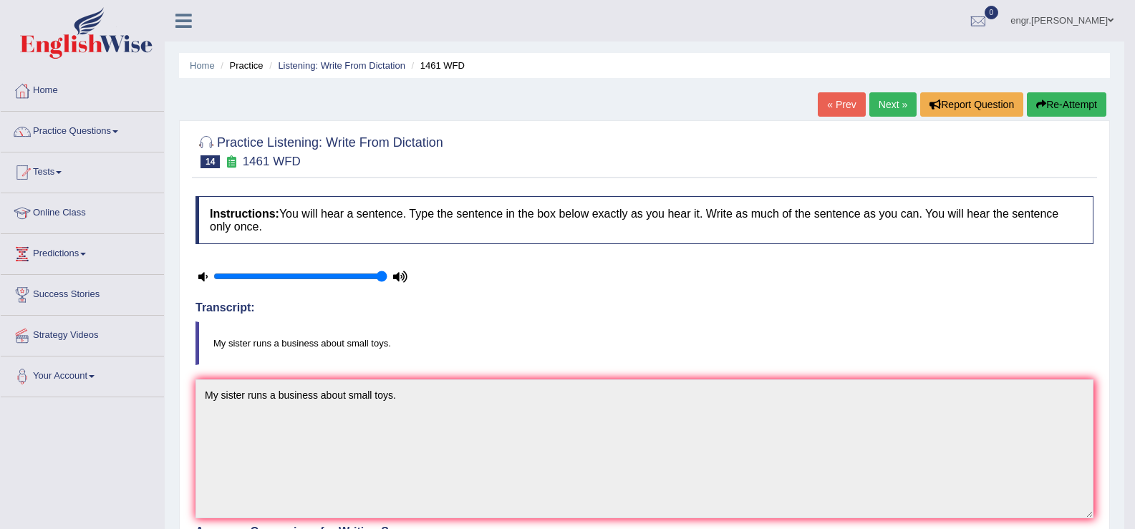
click at [877, 107] on link "Next »" at bounding box center [892, 104] width 47 height 24
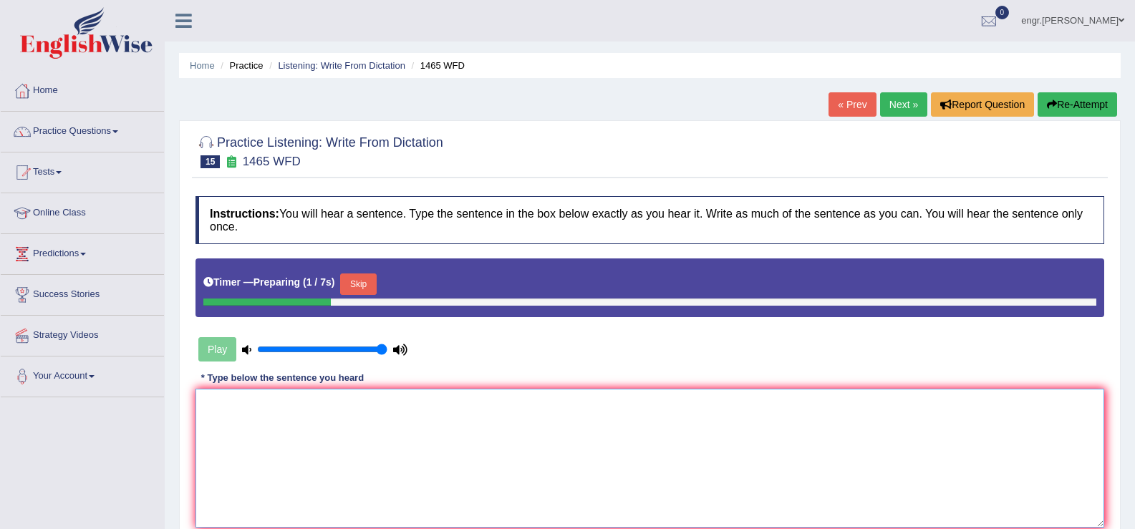
click at [372, 389] on textarea at bounding box center [649, 458] width 909 height 139
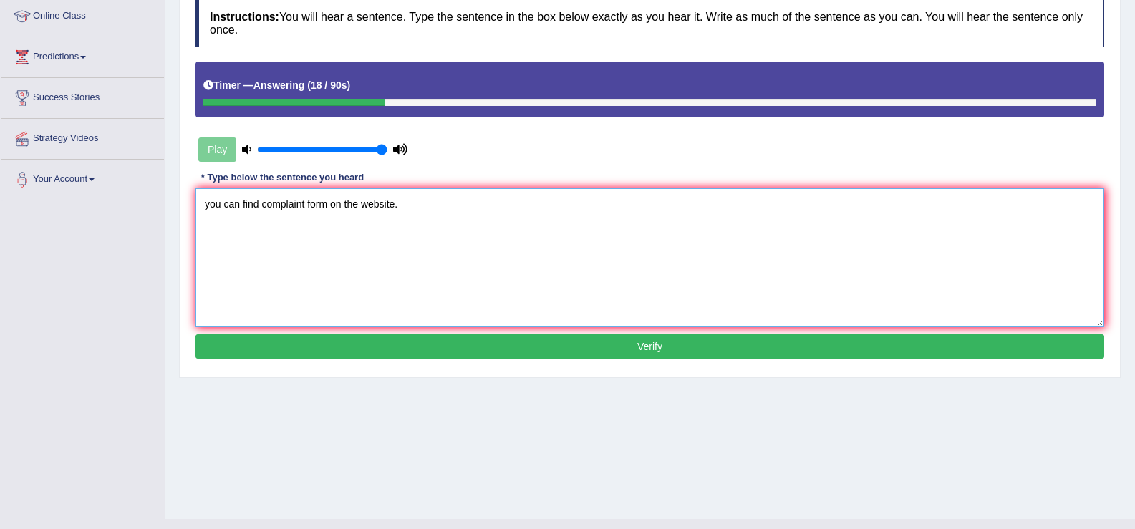
click at [205, 206] on textarea "you can find complaint form on the website." at bounding box center [649, 257] width 909 height 139
type textarea "You can find complaint form on the website."
click at [343, 354] on button "Verify" at bounding box center [649, 346] width 909 height 24
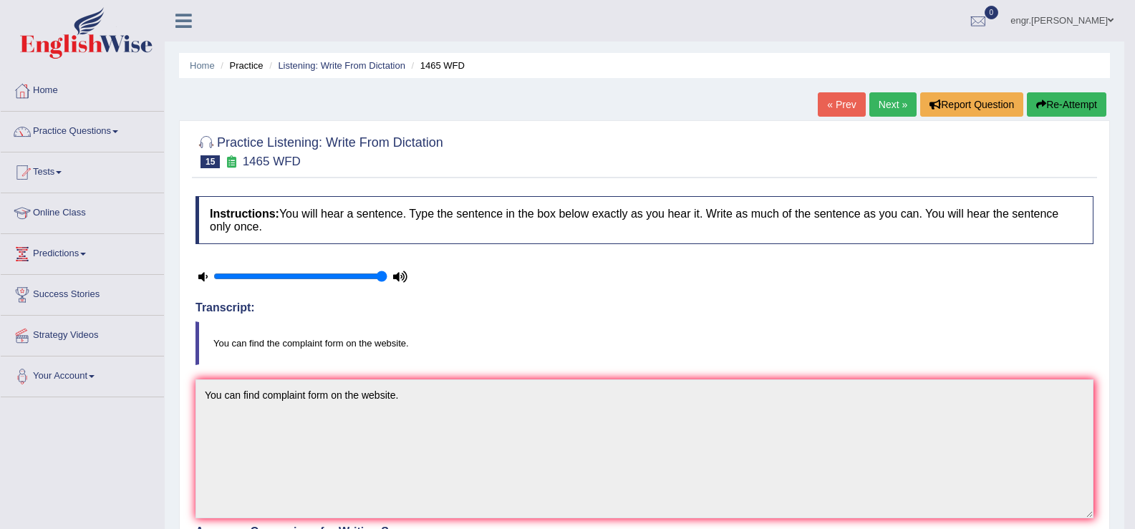
click at [876, 105] on link "Next »" at bounding box center [892, 104] width 47 height 24
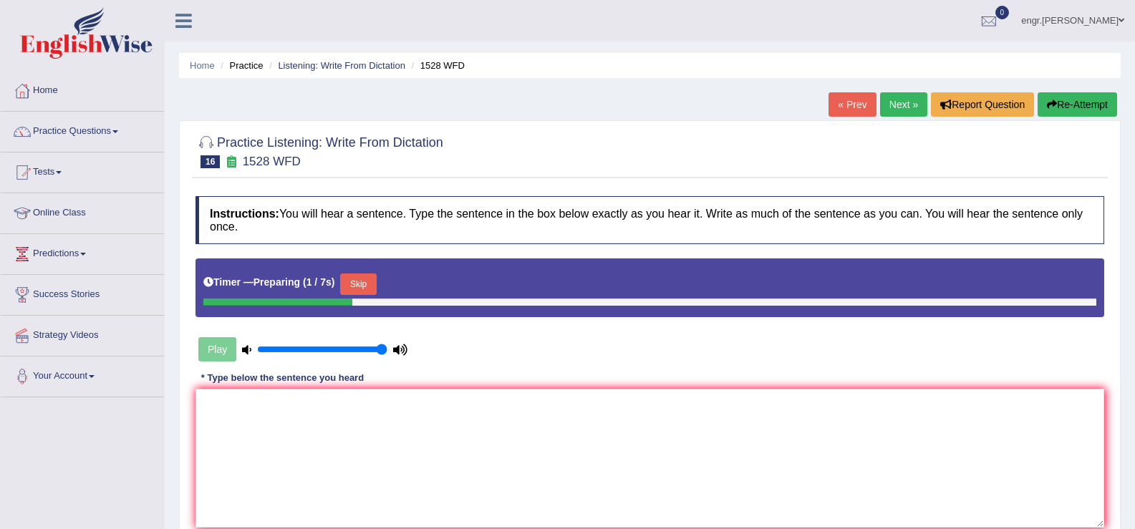
click at [334, 389] on textarea at bounding box center [649, 458] width 909 height 139
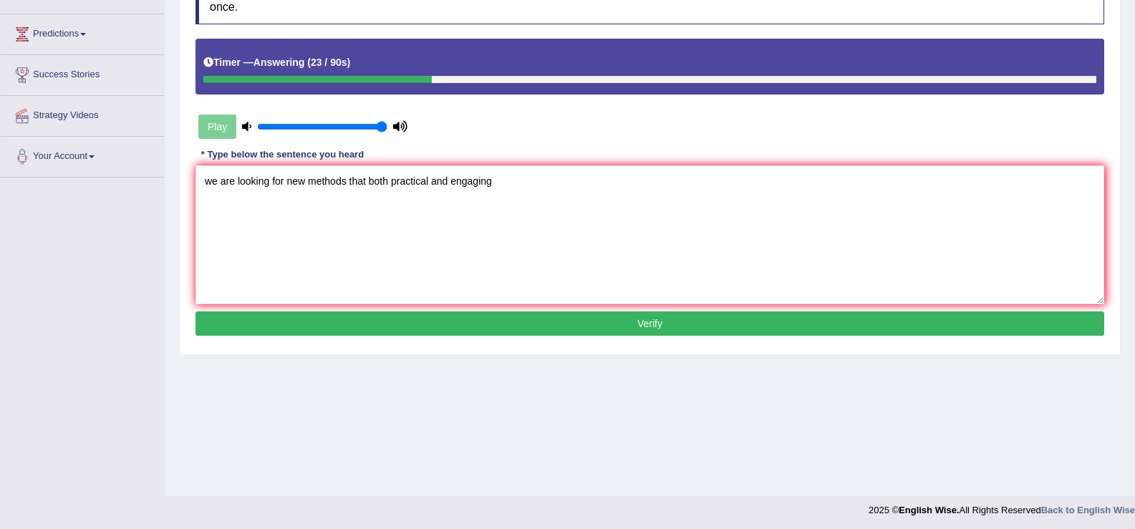
type textarea "we are looking for new methods that both practical and engaging"
click at [449, 329] on button "Verify" at bounding box center [649, 323] width 909 height 24
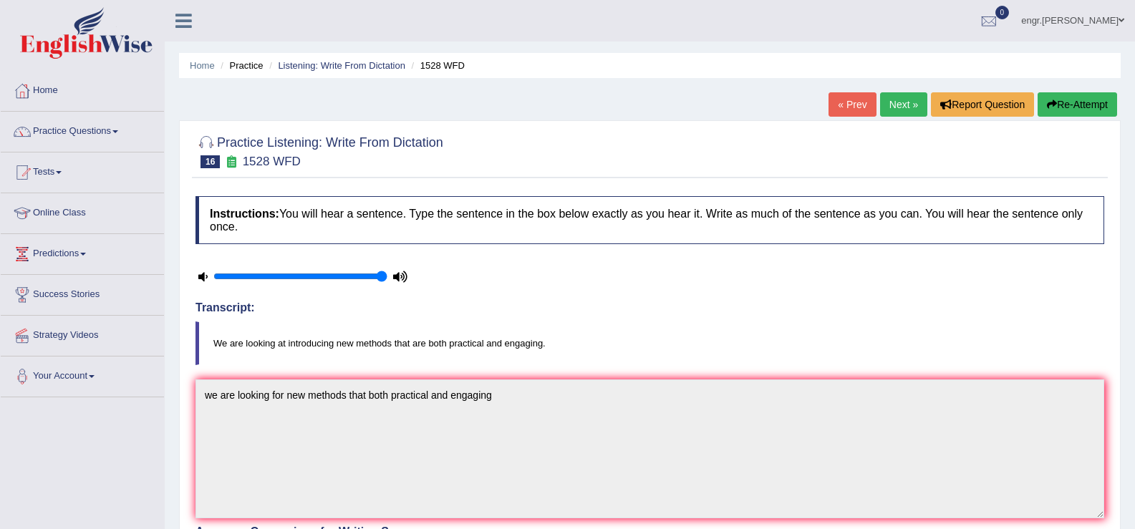
click at [898, 107] on link "Next »" at bounding box center [903, 104] width 47 height 24
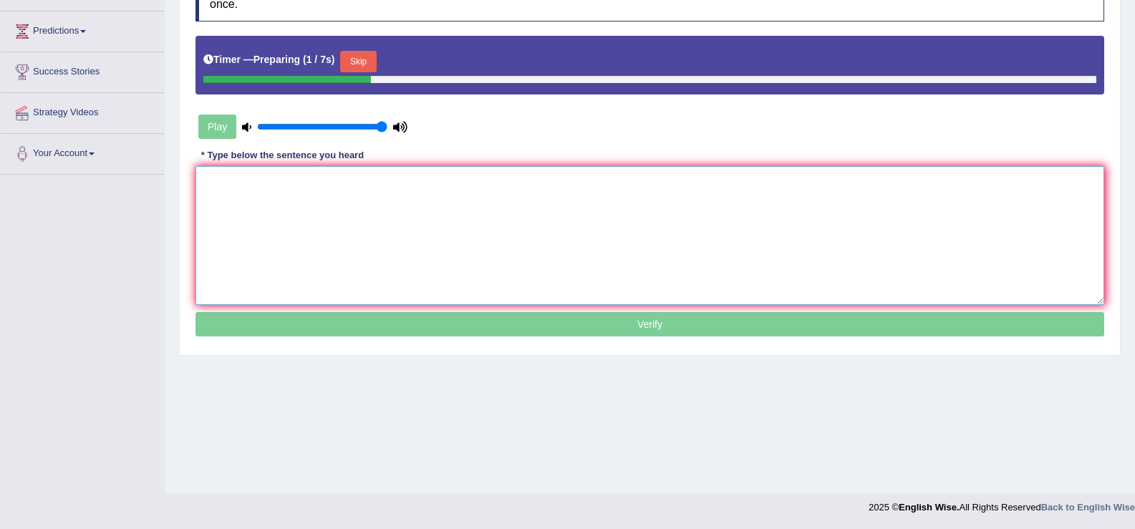
click at [364, 203] on textarea at bounding box center [649, 235] width 909 height 139
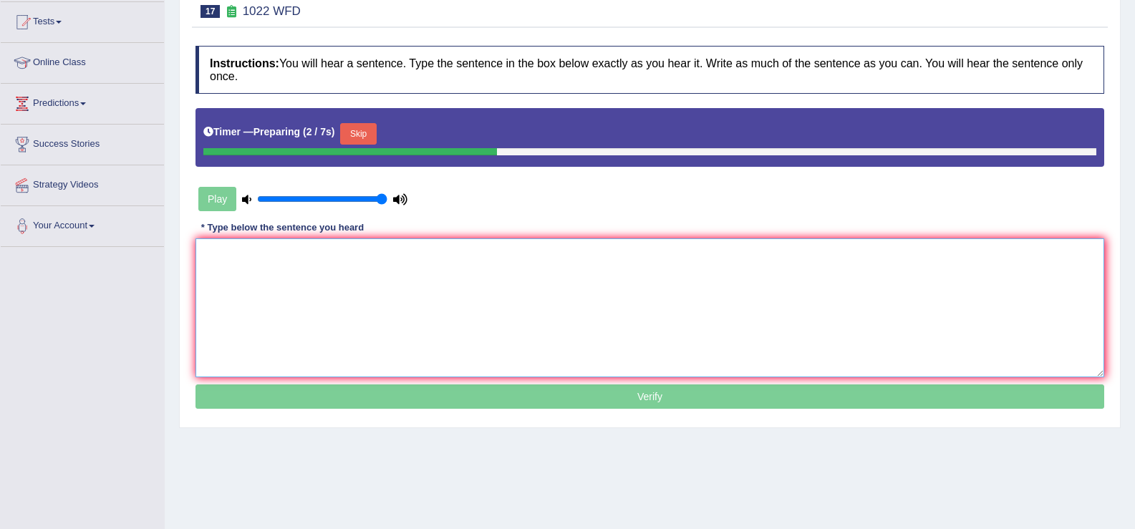
scroll to position [150, 0]
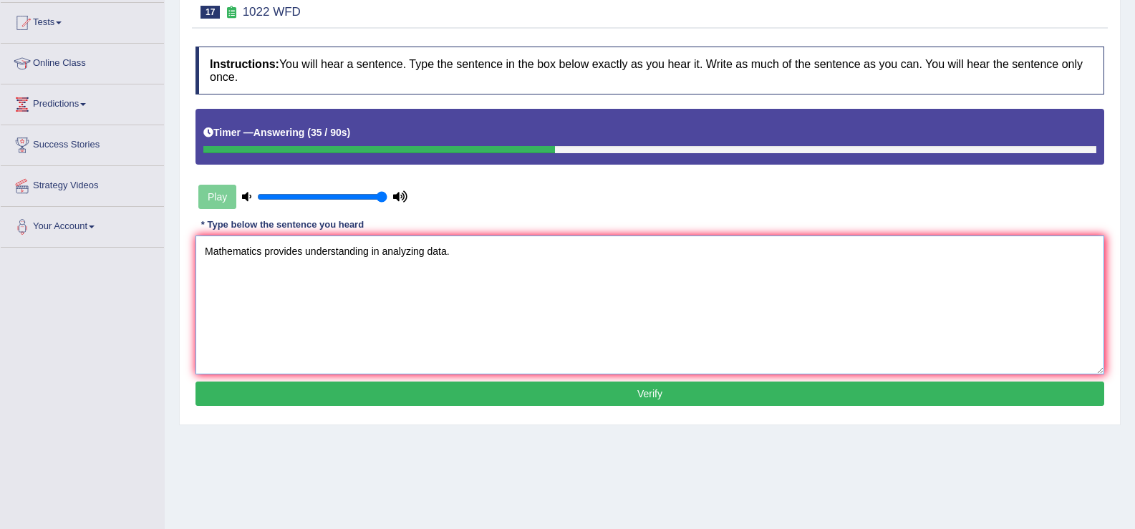
click at [369, 256] on textarea "Mathematics provides understanding in analyzing data." at bounding box center [649, 305] width 909 height 139
type textarea "Mathematics provides understanding and basic in analyzing data."
click at [392, 379] on div "Instructions: You will hear a sentence. Type the sentence in the box below exac…" at bounding box center [650, 228] width 916 height 378
click at [392, 387] on button "Verify" at bounding box center [649, 394] width 909 height 24
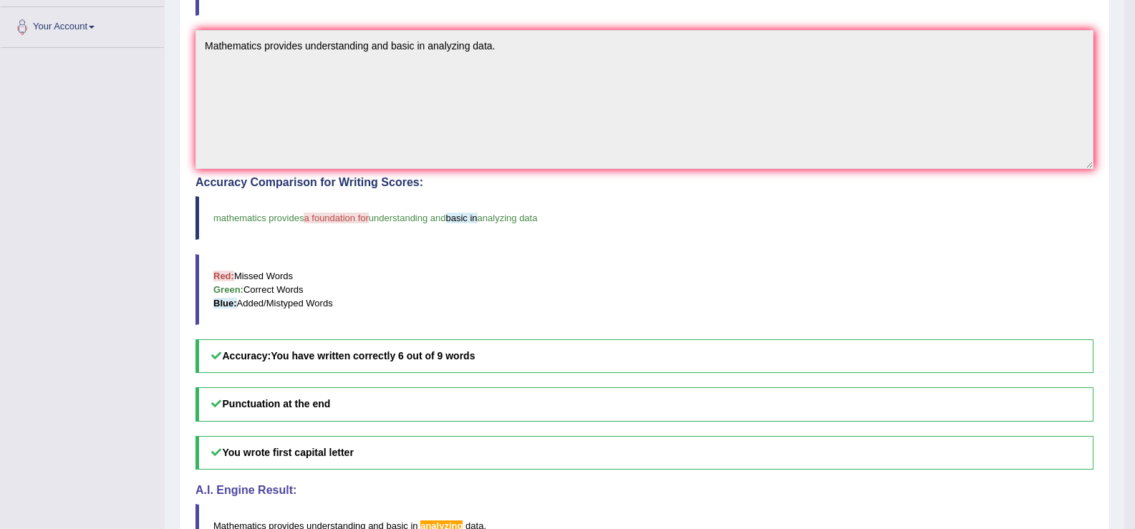
scroll to position [351, 0]
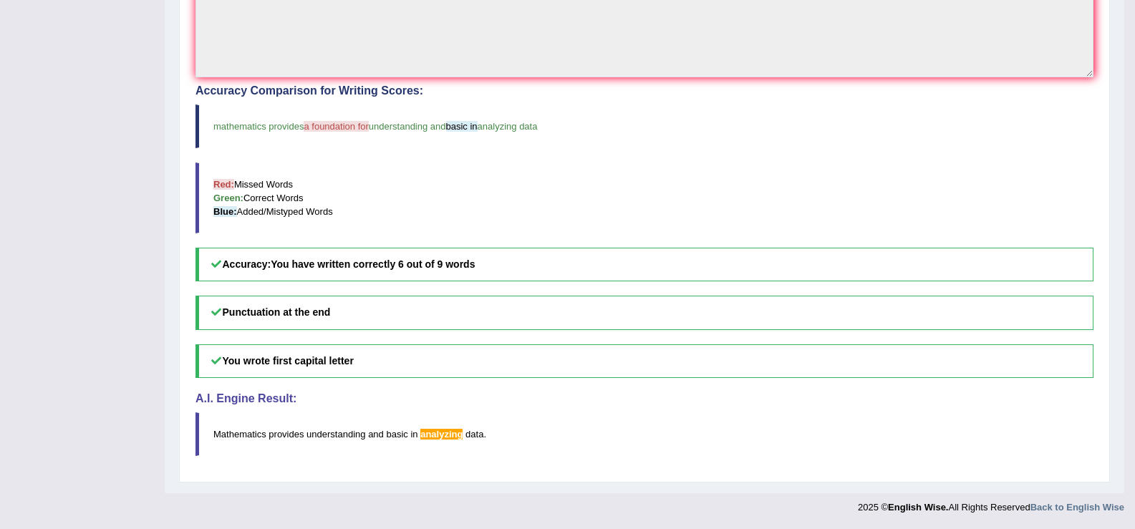
click at [382, 322] on h5 "Punctuation at the end" at bounding box center [644, 313] width 898 height 34
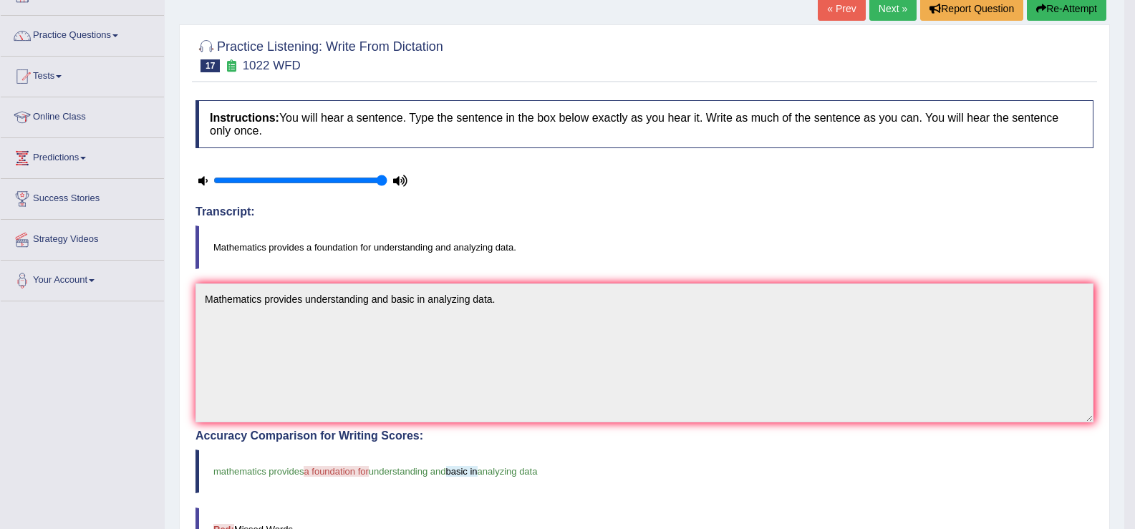
scroll to position [0, 0]
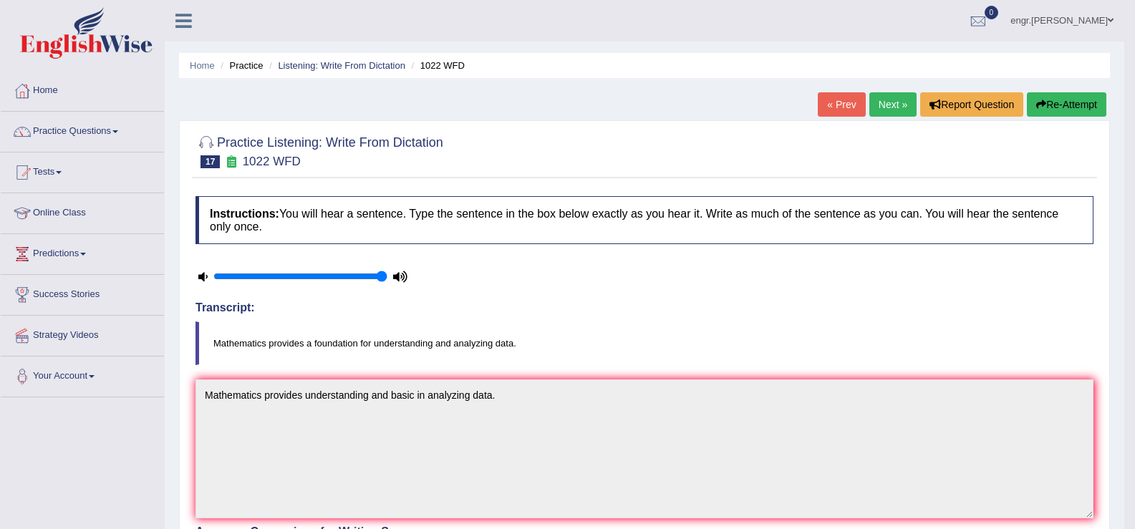
click at [873, 102] on link "Next »" at bounding box center [892, 104] width 47 height 24
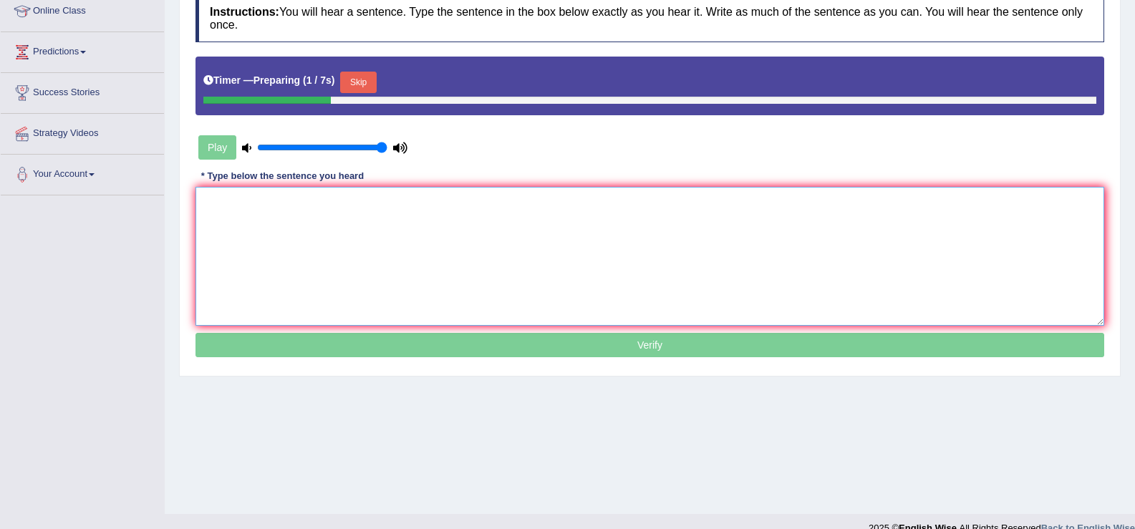
click at [261, 218] on textarea at bounding box center [649, 256] width 909 height 139
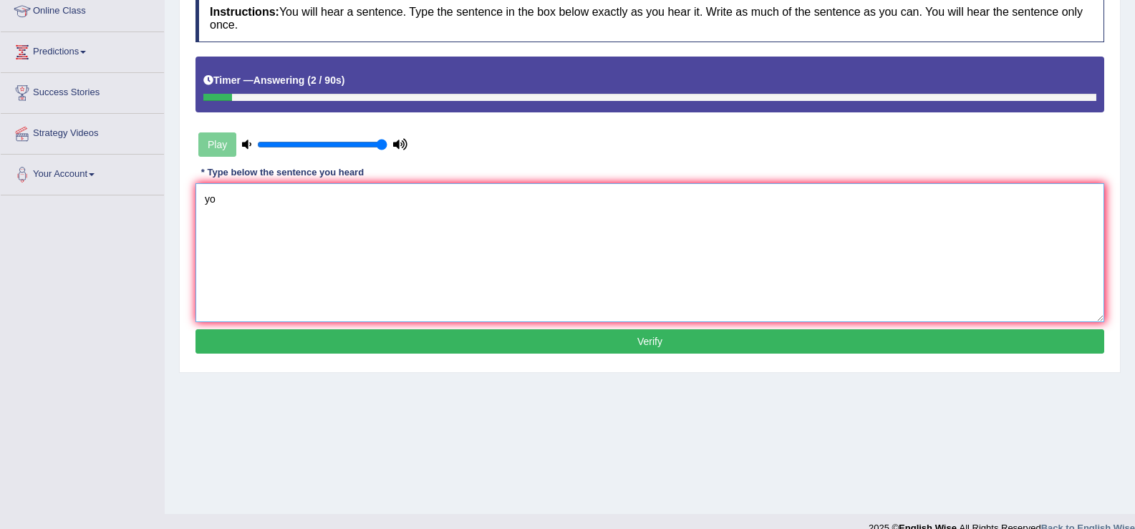
type textarea "y"
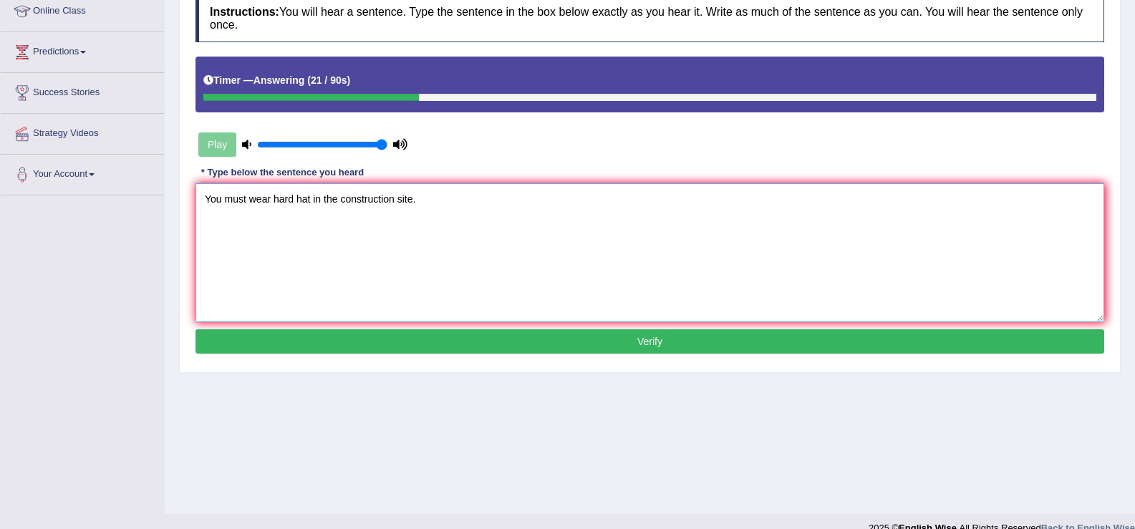
type textarea "You must wear hard hat in the construction site."
click at [284, 334] on button "Verify" at bounding box center [649, 341] width 909 height 24
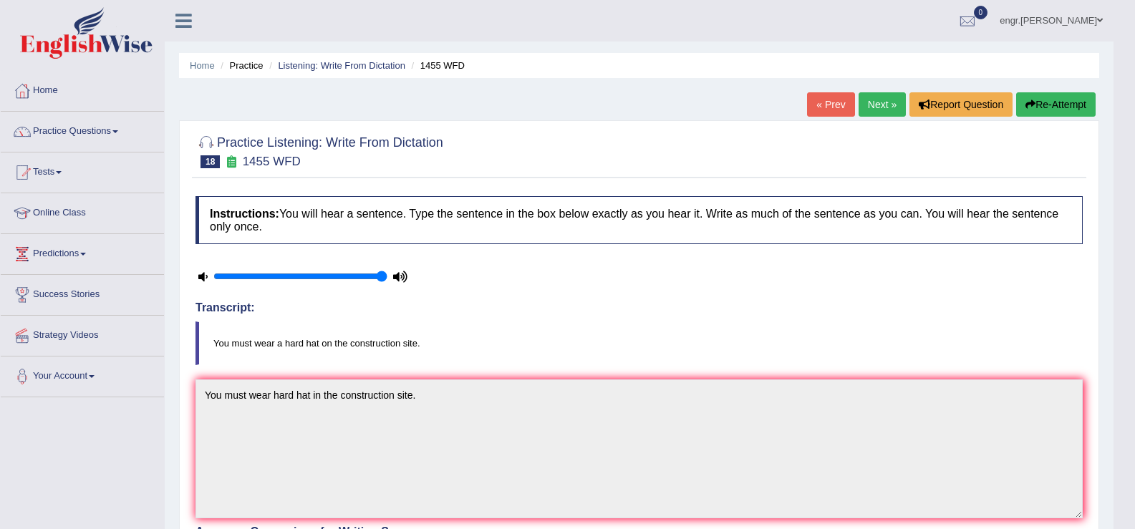
click at [891, 107] on link "Next »" at bounding box center [882, 104] width 47 height 24
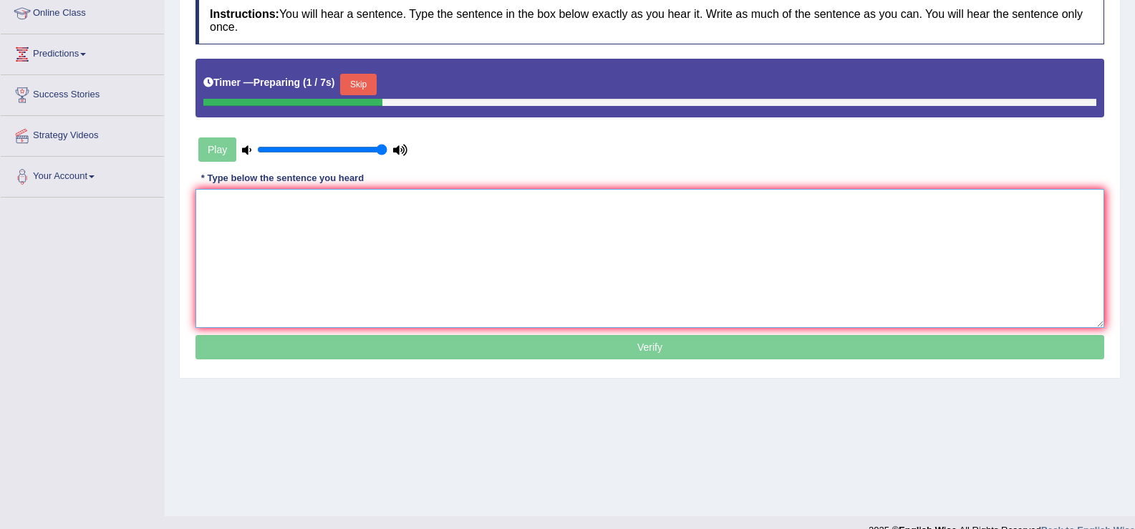
click at [294, 237] on textarea at bounding box center [649, 258] width 909 height 139
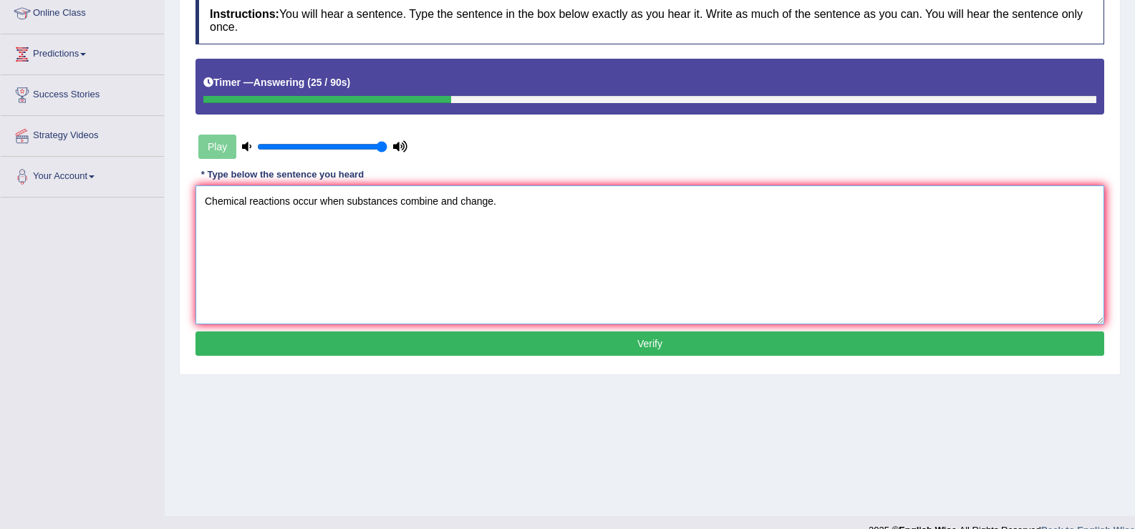
type textarea "Chemical reactions occur when substances combine and change."
click at [334, 345] on button "Verify" at bounding box center [649, 344] width 909 height 24
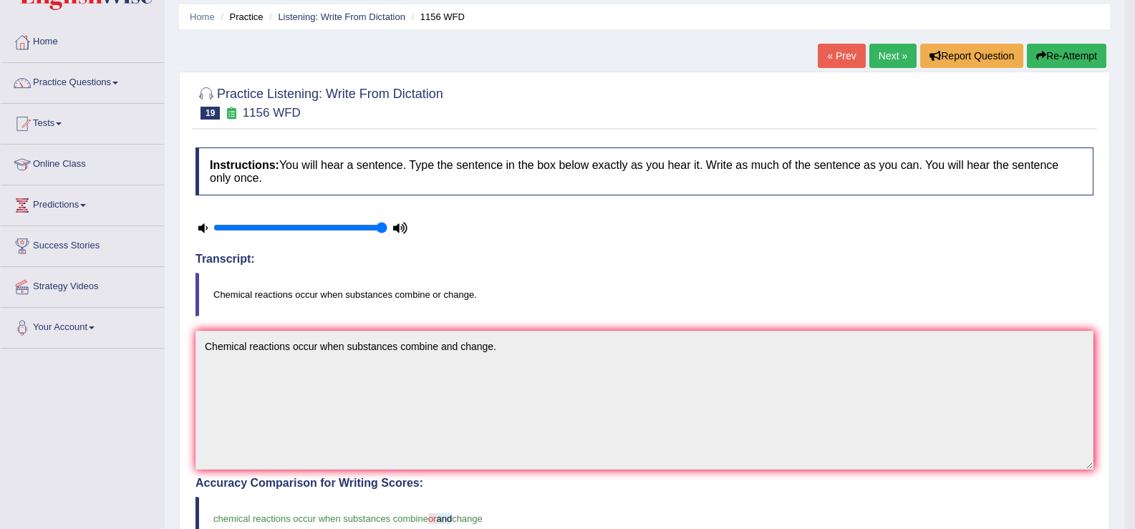
scroll to position [41, 0]
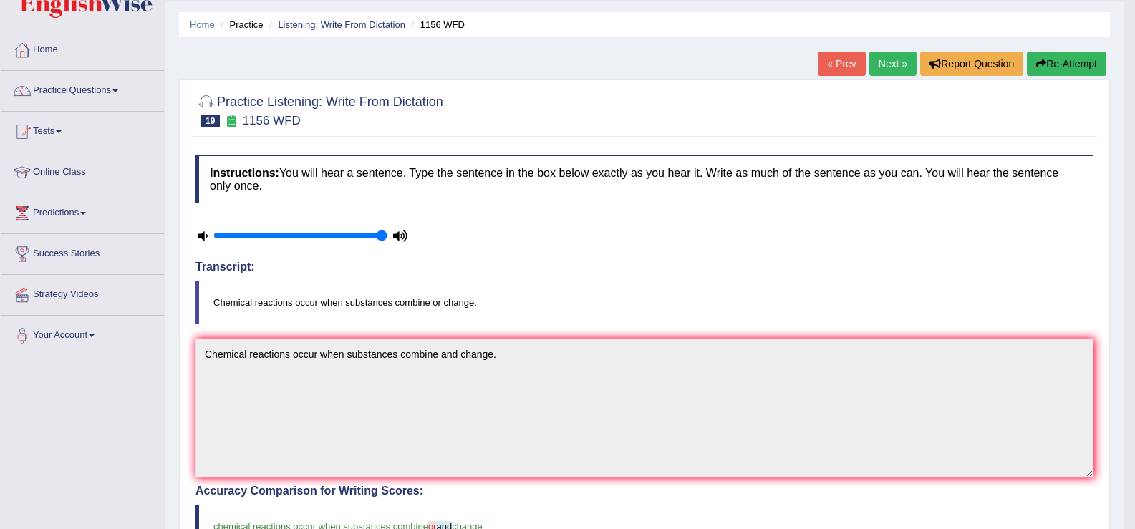
click at [879, 64] on link "Next »" at bounding box center [892, 64] width 47 height 24
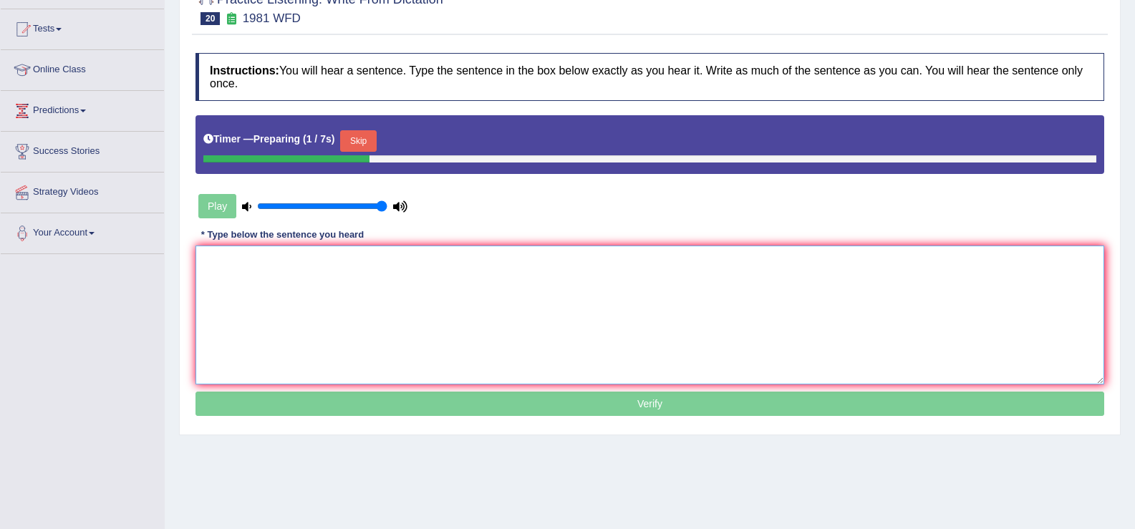
click at [294, 325] on textarea at bounding box center [649, 315] width 909 height 139
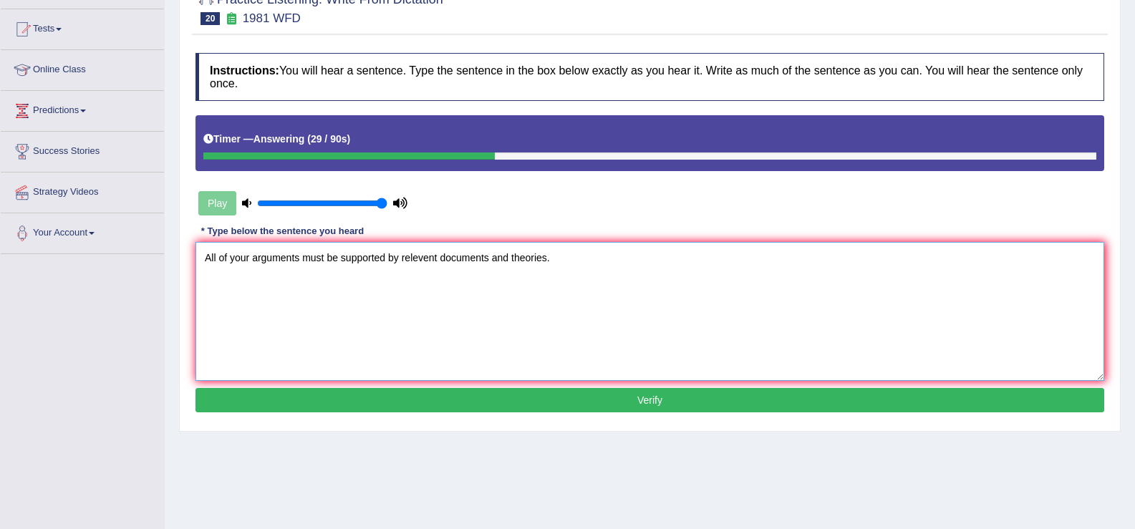
type textarea "All of your arguments must be supported by relevent documents and theories."
click at [324, 394] on button "Verify" at bounding box center [649, 400] width 909 height 24
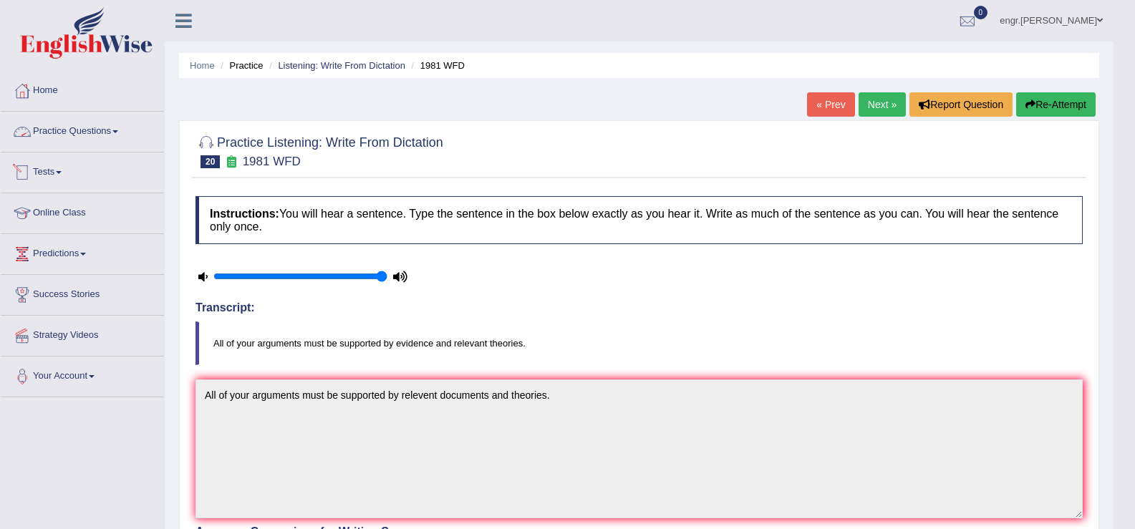
click at [77, 137] on link "Practice Questions" at bounding box center [82, 130] width 163 height 36
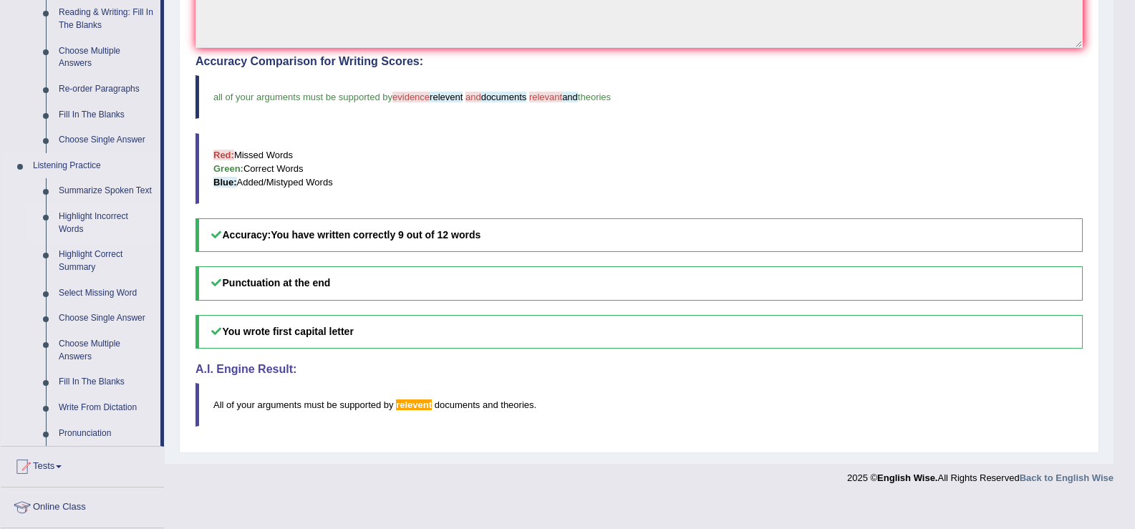
scroll to position [483, 0]
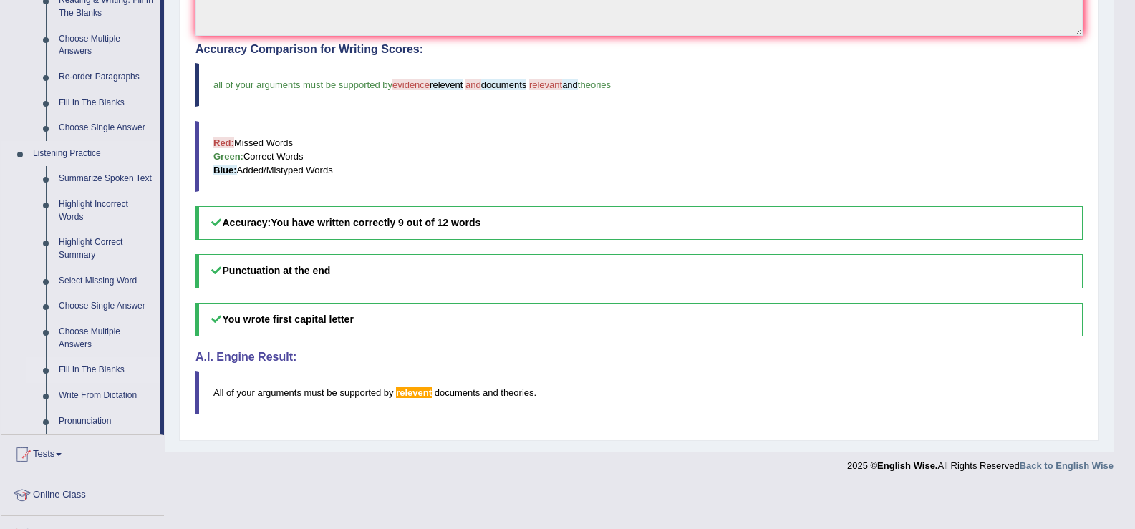
click at [95, 372] on link "Fill In The Blanks" at bounding box center [106, 370] width 108 height 26
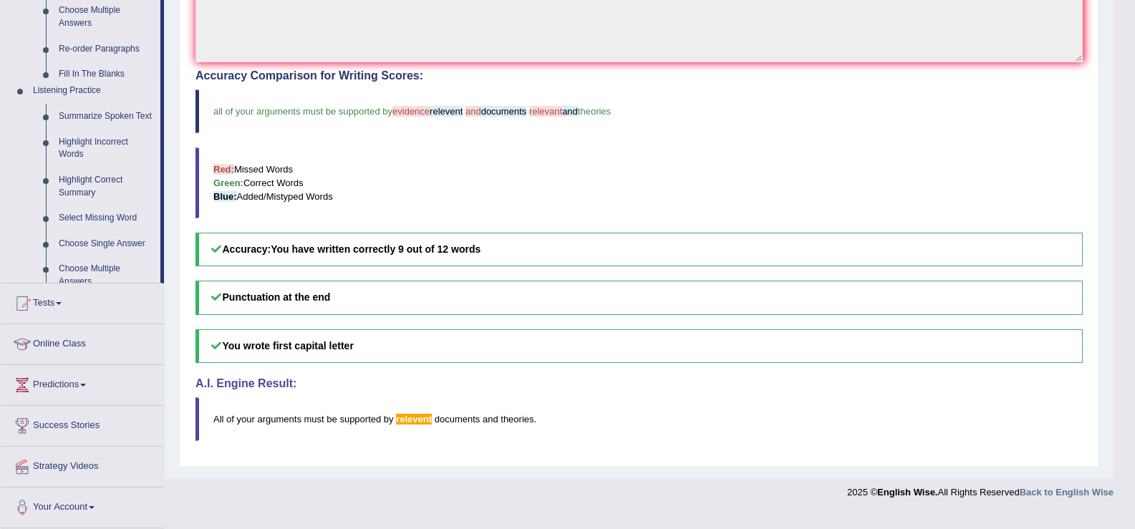
scroll to position [441, 0]
